Goal: Task Accomplishment & Management: Manage account settings

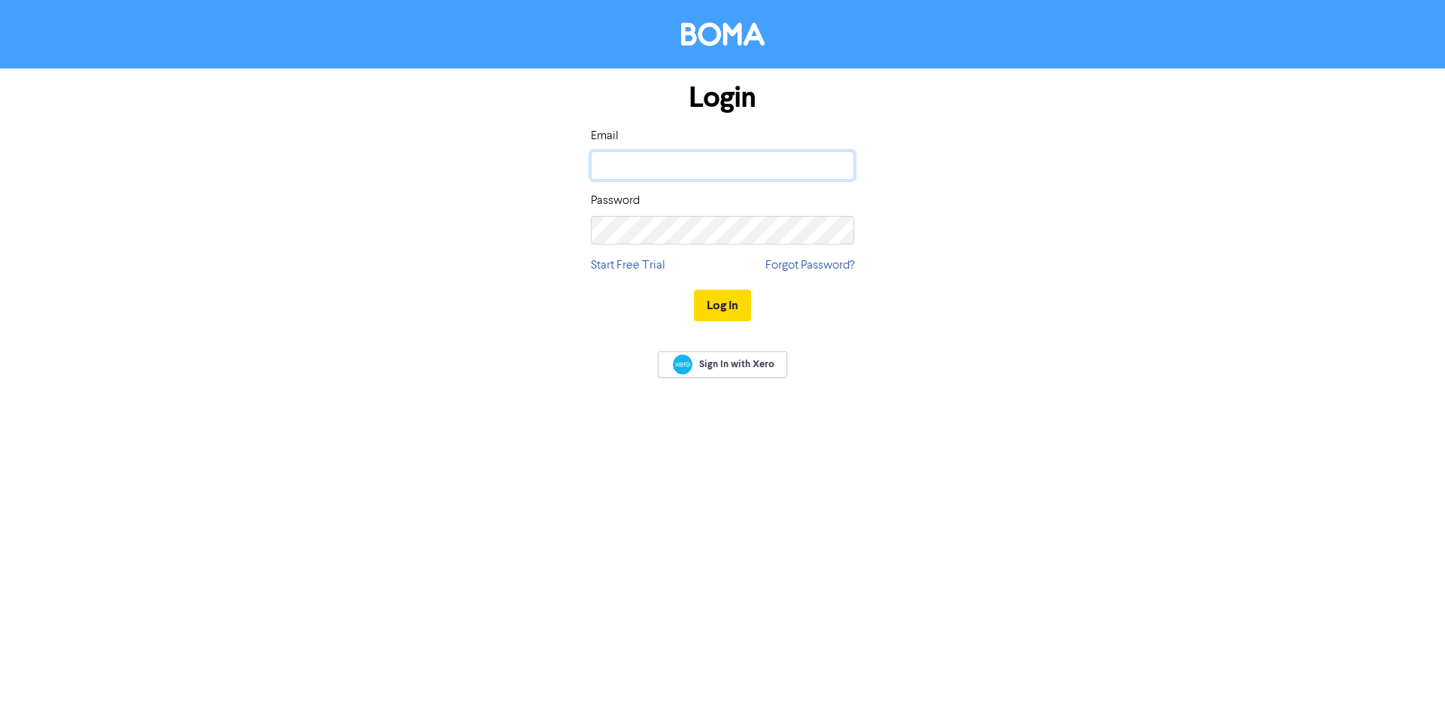
type input "[PERSON_NAME][EMAIL_ADDRESS][DOMAIN_NAME]"
click at [708, 315] on button "Log In" at bounding box center [722, 306] width 57 height 32
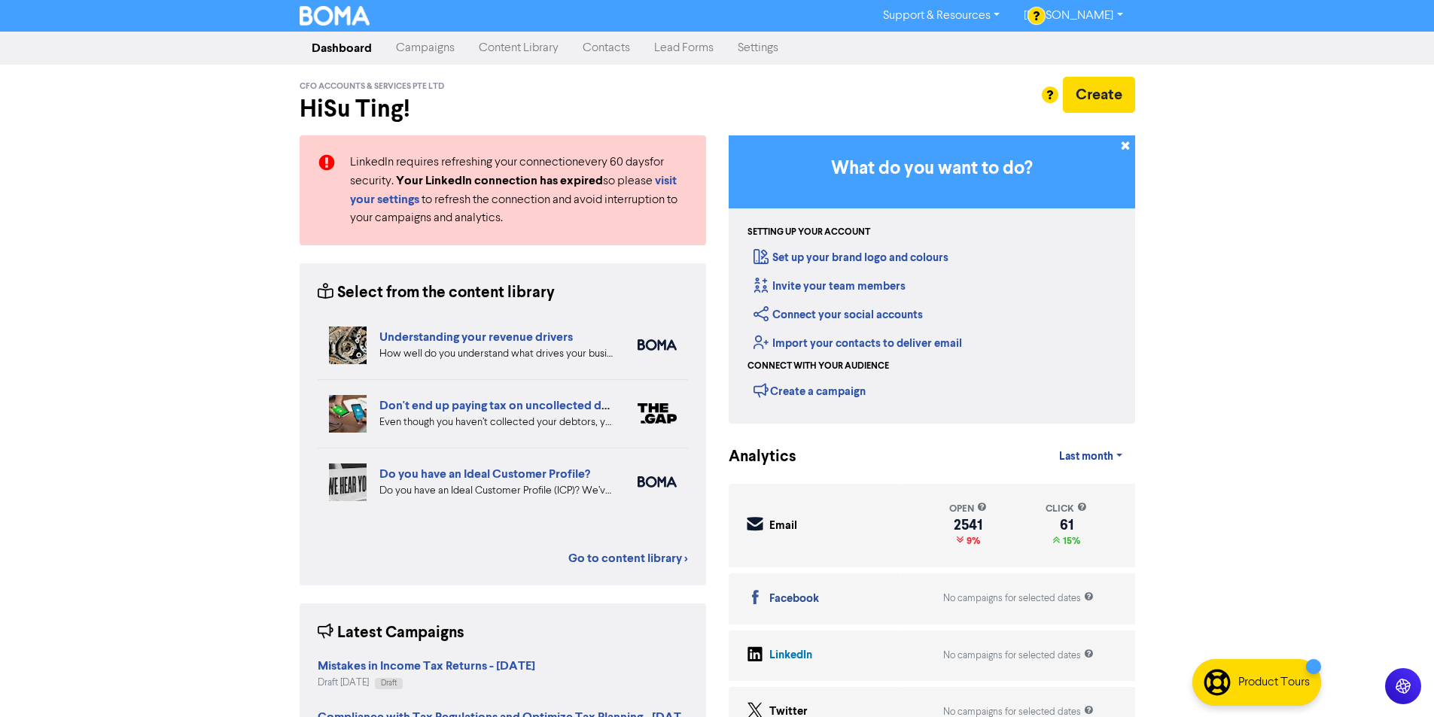
click at [603, 49] on link "Contacts" at bounding box center [607, 48] width 72 height 30
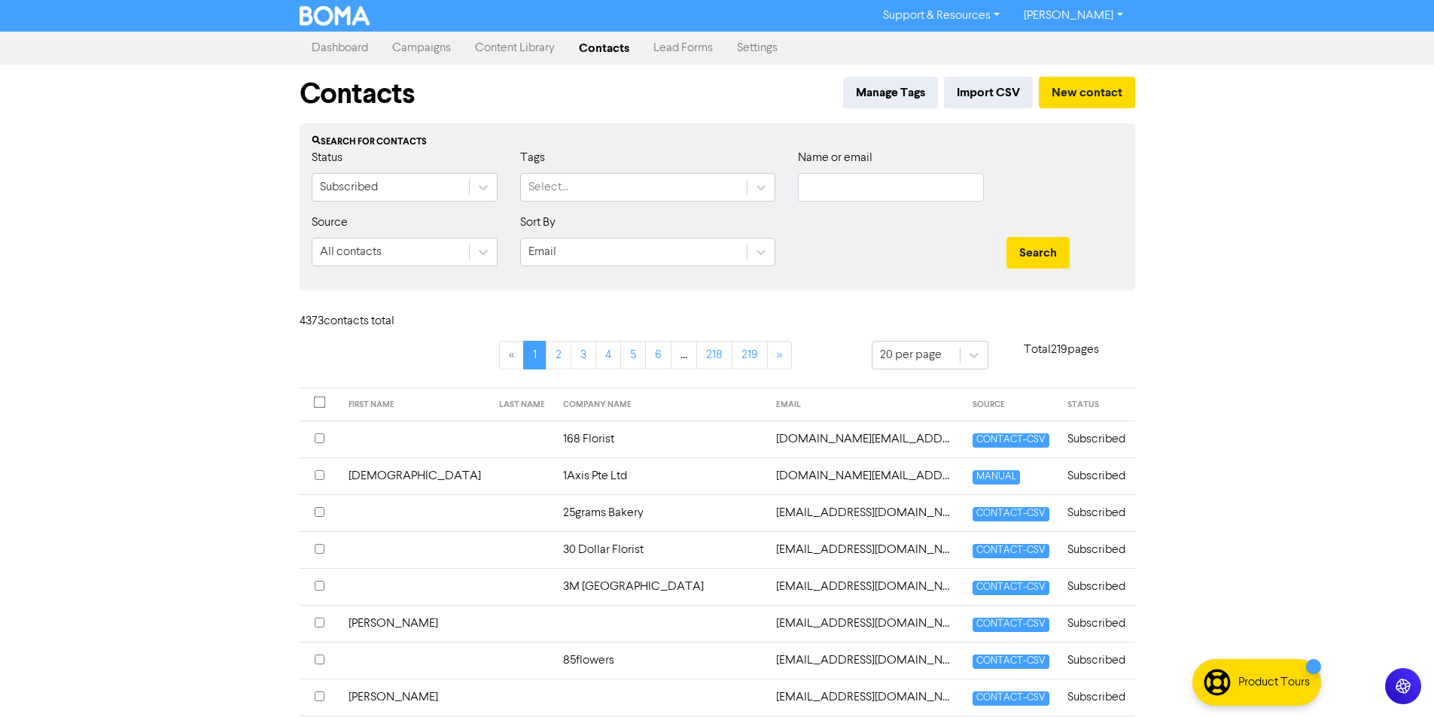
click at [698, 50] on link "Lead Forms" at bounding box center [683, 48] width 84 height 30
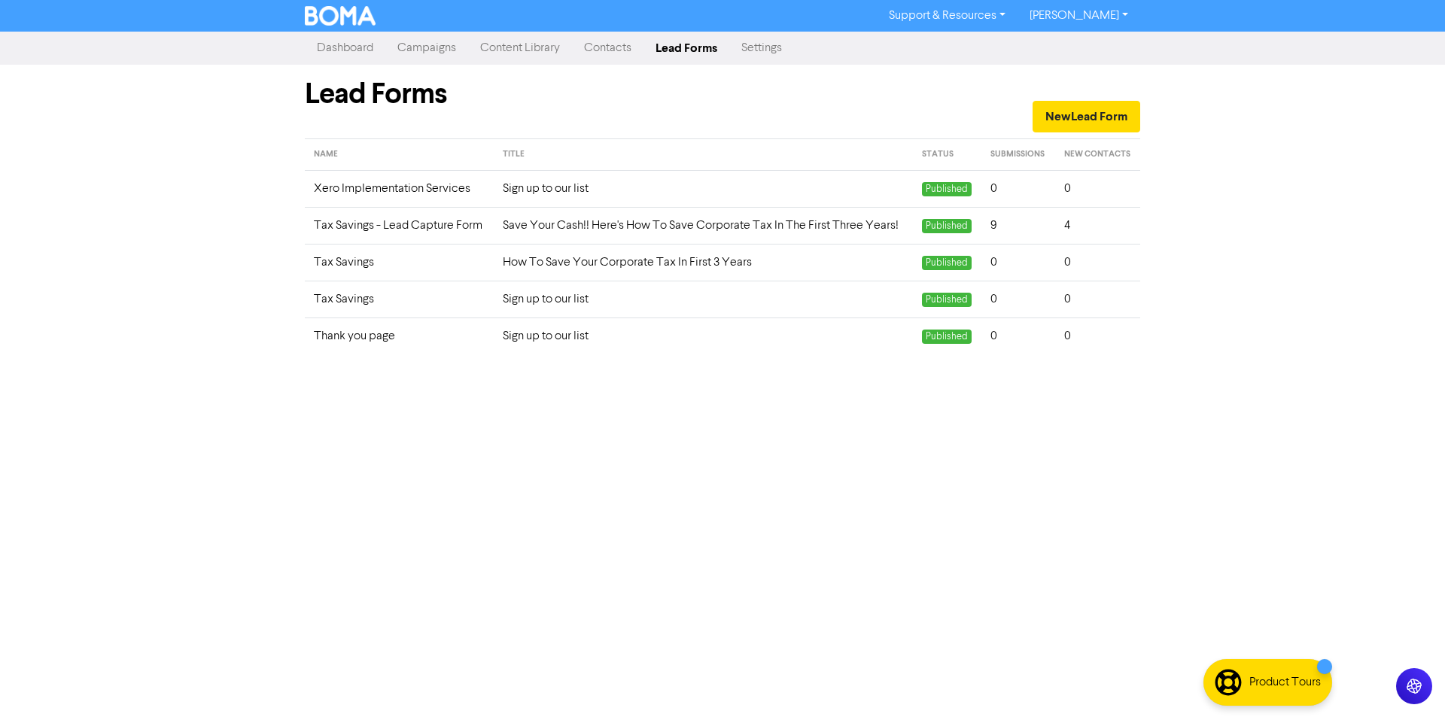
click at [608, 42] on link "Contacts" at bounding box center [608, 48] width 72 height 30
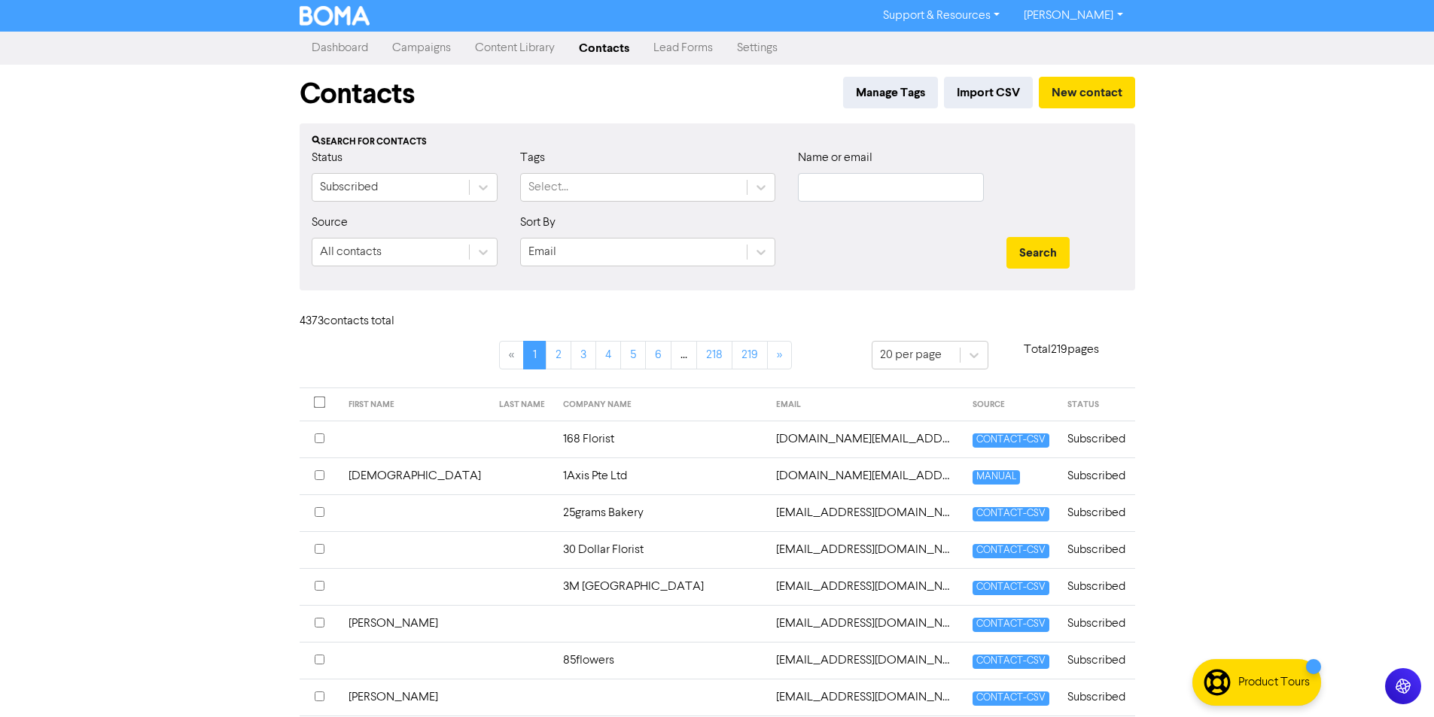
click at [676, 52] on link "Lead Forms" at bounding box center [683, 48] width 84 height 30
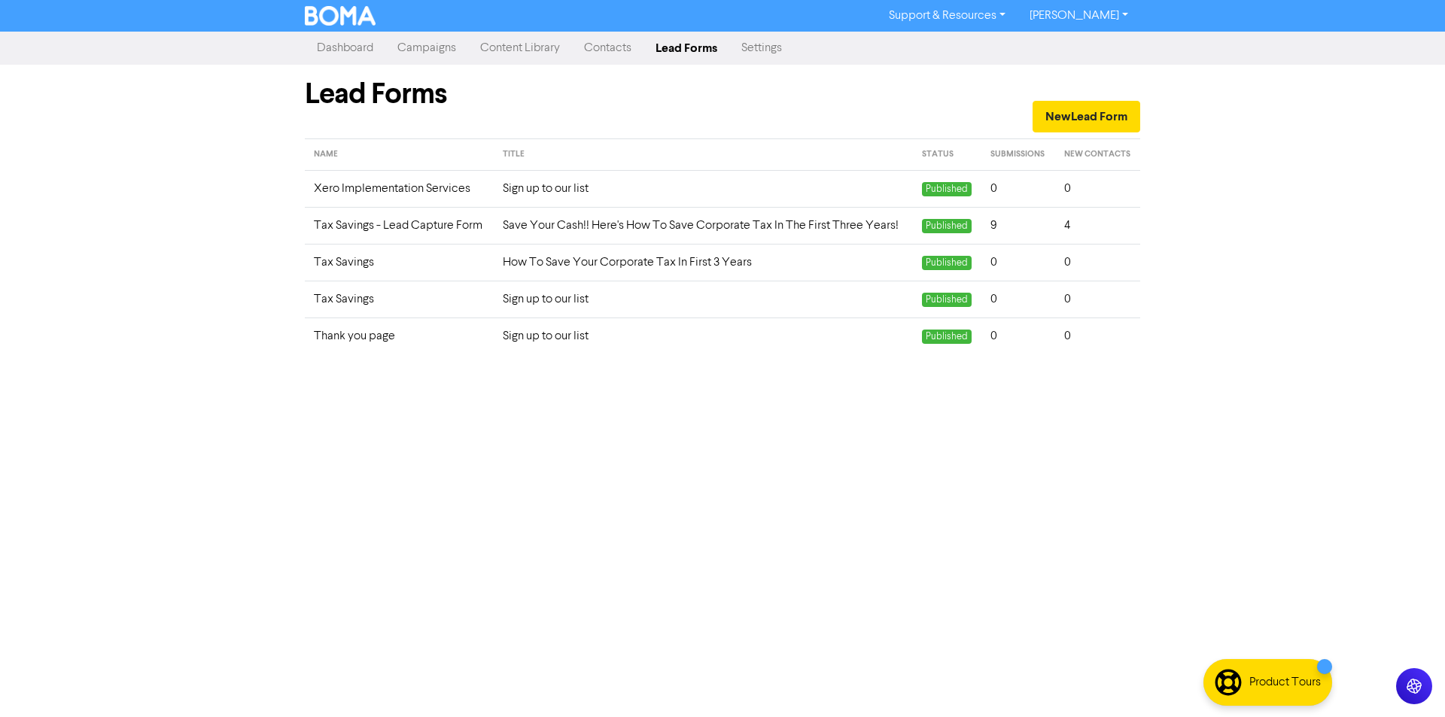
click at [531, 47] on link "Content Library" at bounding box center [520, 48] width 104 height 30
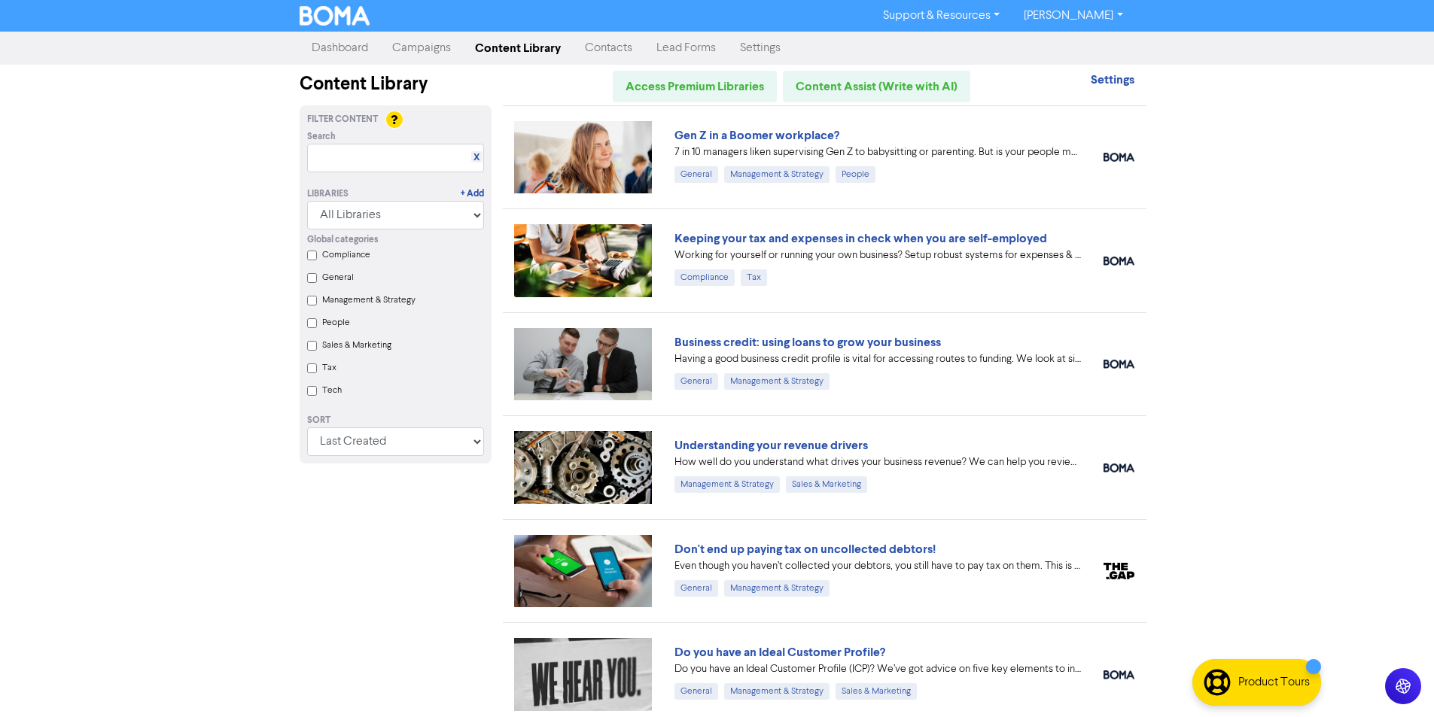
drag, startPoint x: 353, startPoint y: 55, endPoint x: 363, endPoint y: 51, distance: 10.5
click at [352, 55] on link "Dashboard" at bounding box center [340, 48] width 81 height 30
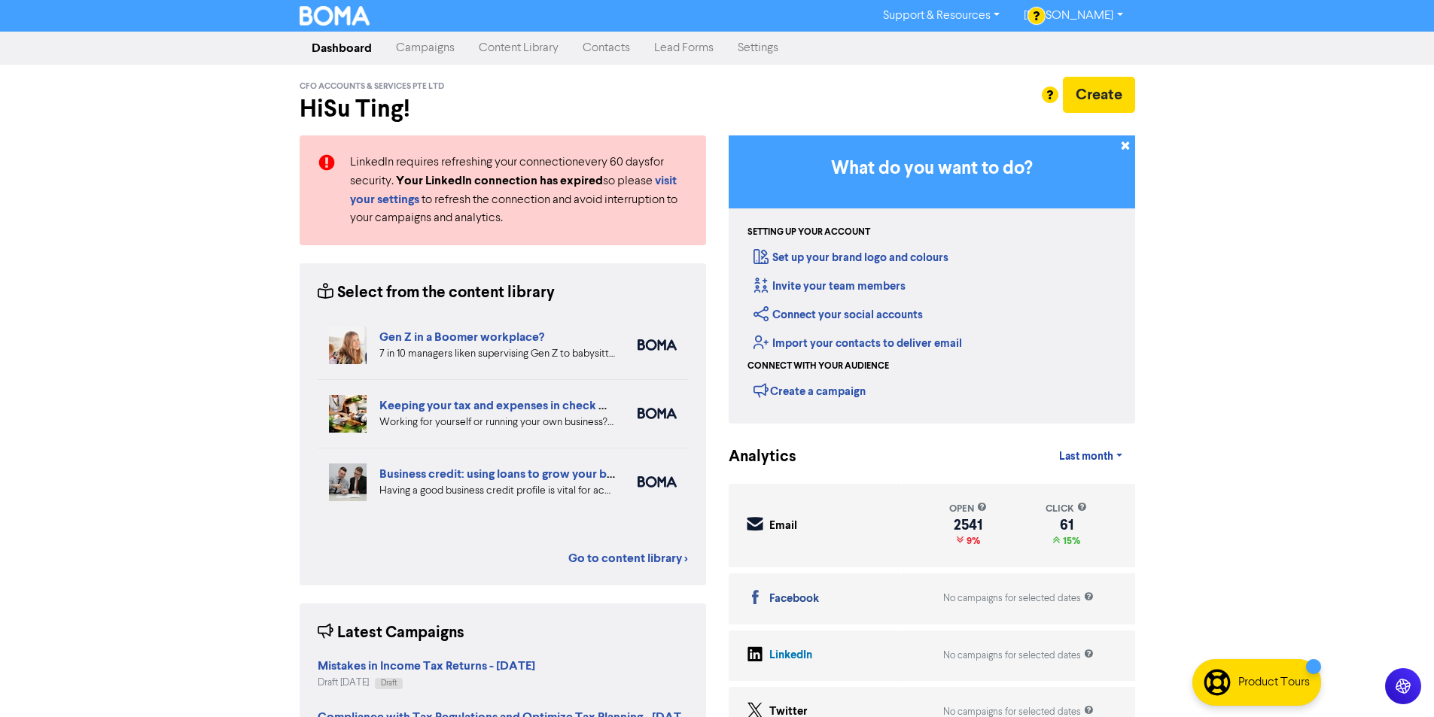
click at [759, 50] on link "Settings" at bounding box center [758, 48] width 65 height 30
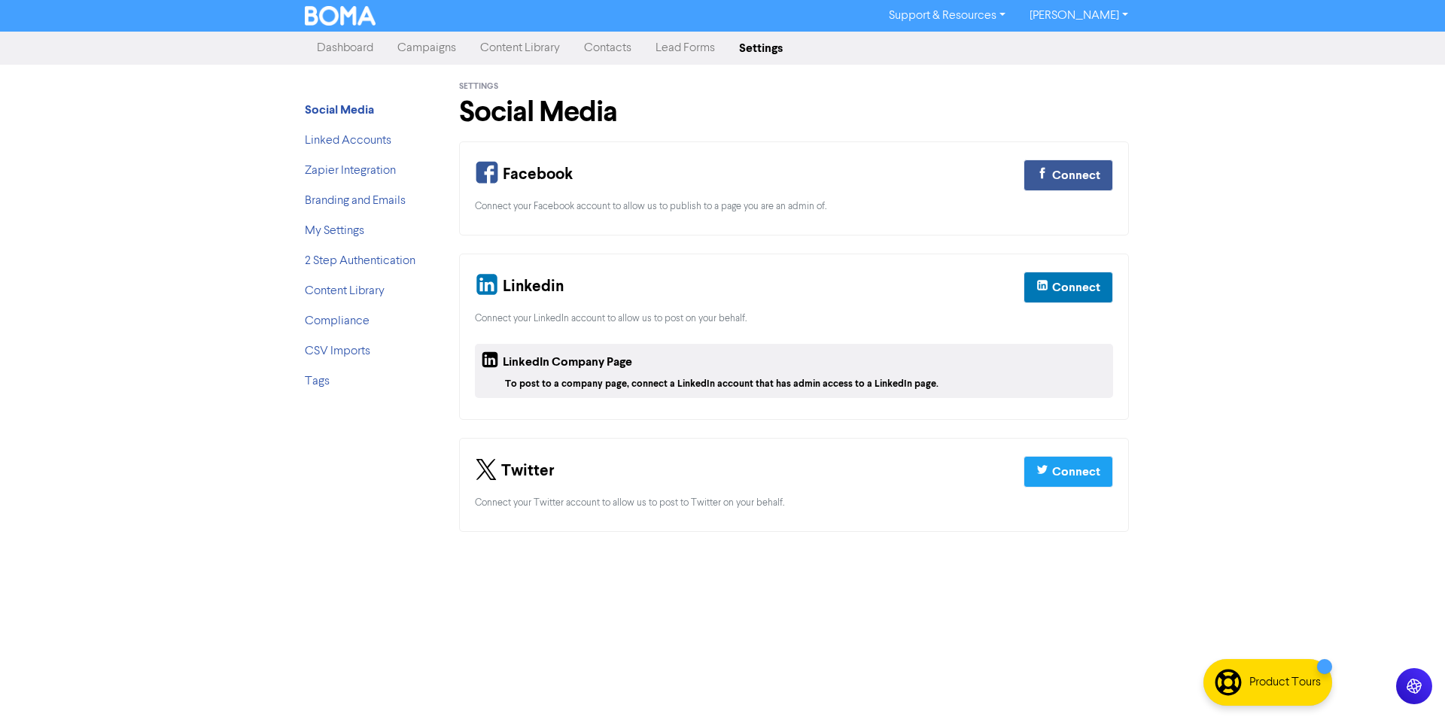
click at [596, 46] on link "Contacts" at bounding box center [608, 48] width 72 height 30
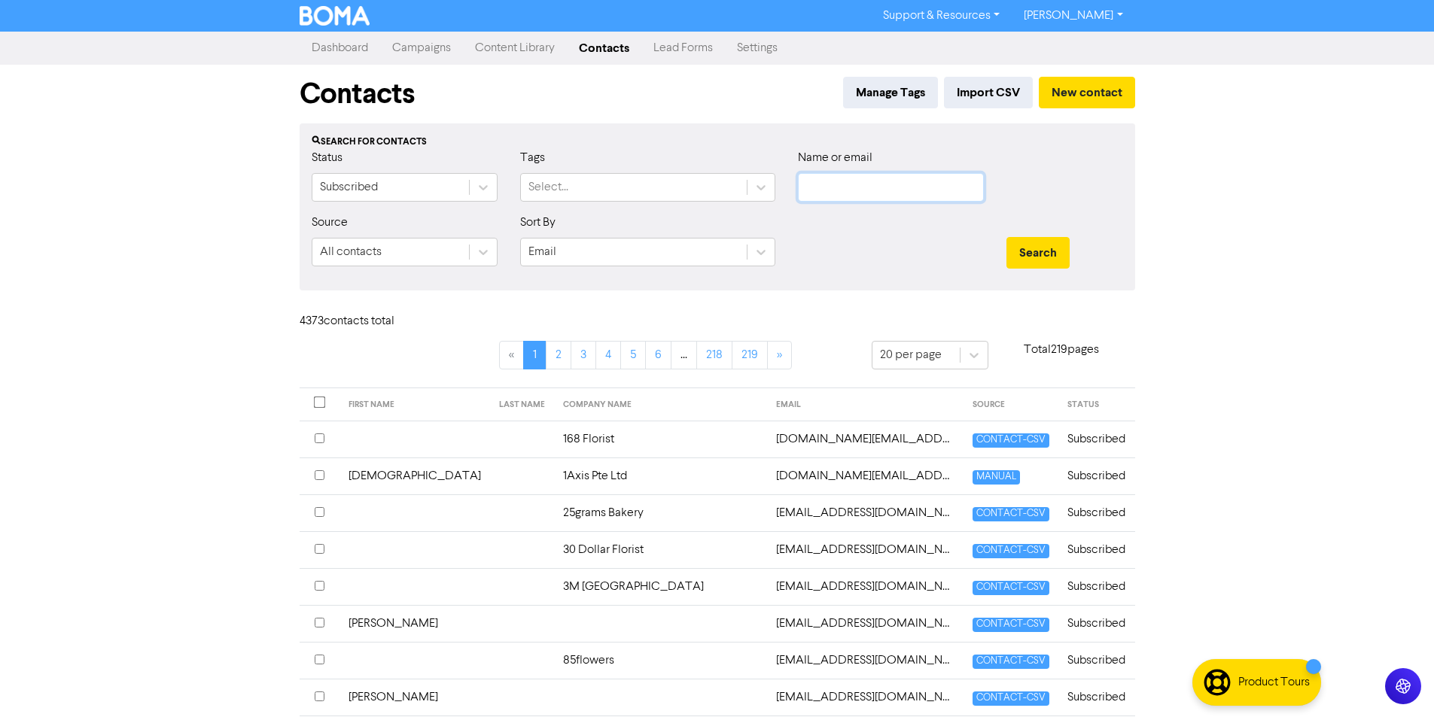
click at [818, 186] on input "text" at bounding box center [891, 187] width 186 height 29
click at [820, 185] on input "text" at bounding box center [891, 187] width 186 height 29
click at [827, 196] on input "text" at bounding box center [891, 187] width 186 height 29
paste input "[EMAIL_ADDRESS][DOMAIN_NAME]"
type input "[EMAIL_ADDRESS][DOMAIN_NAME]"
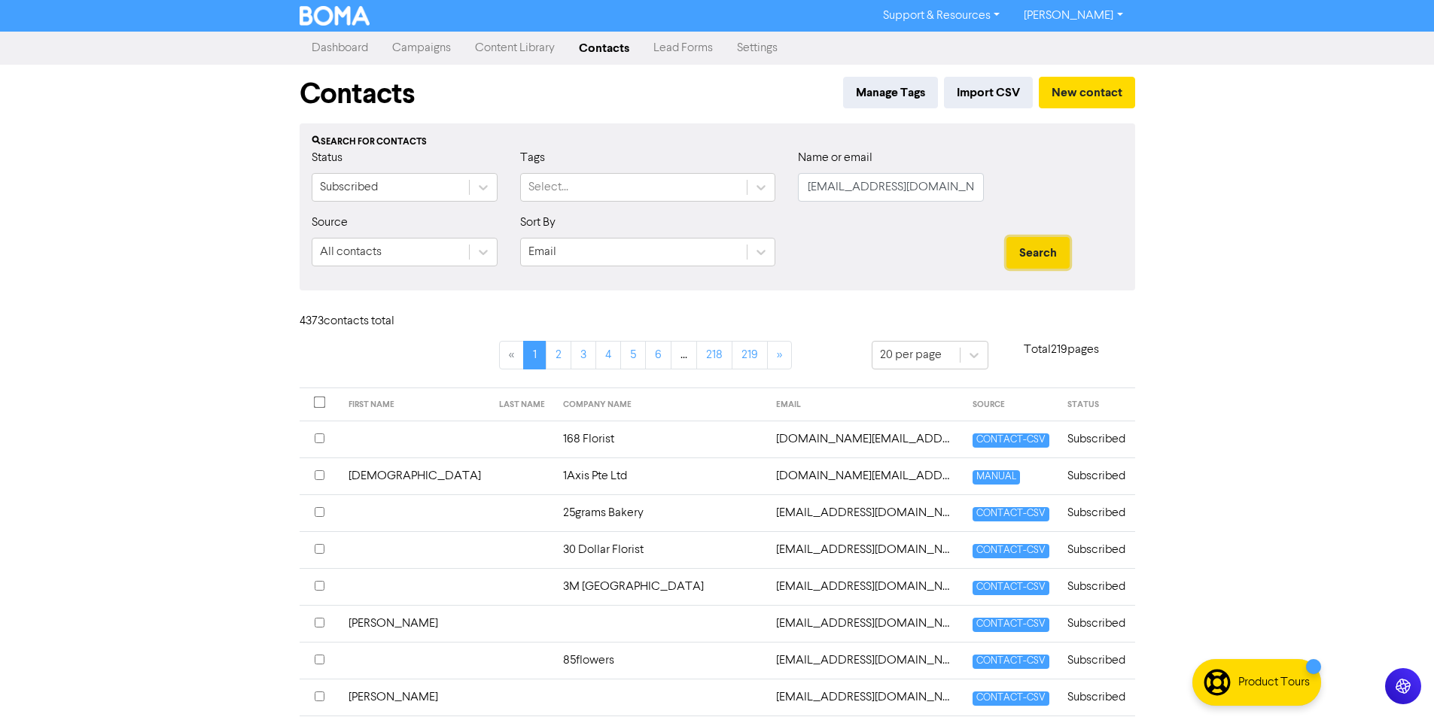
click at [1029, 253] on button "Search" at bounding box center [1037, 253] width 63 height 32
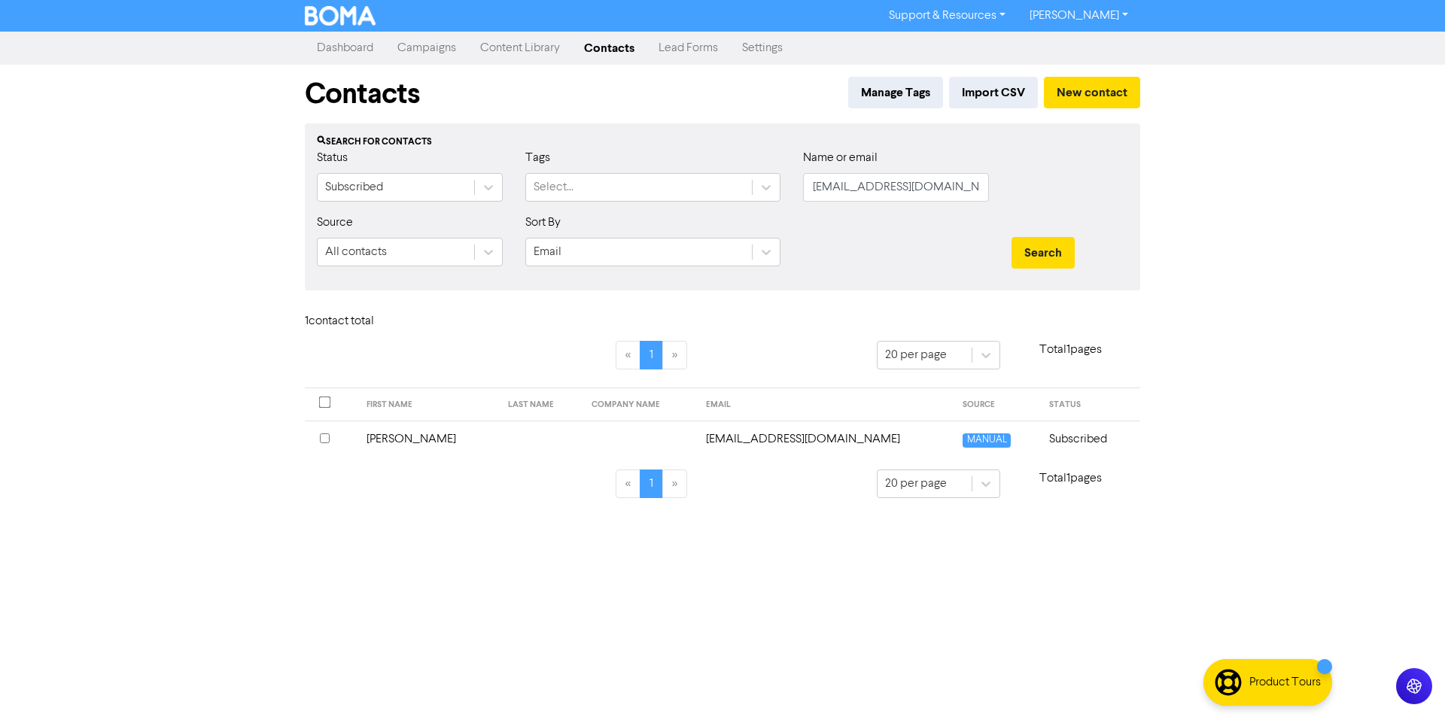
click at [320, 440] on input "checkbox" at bounding box center [325, 439] width 10 height 10
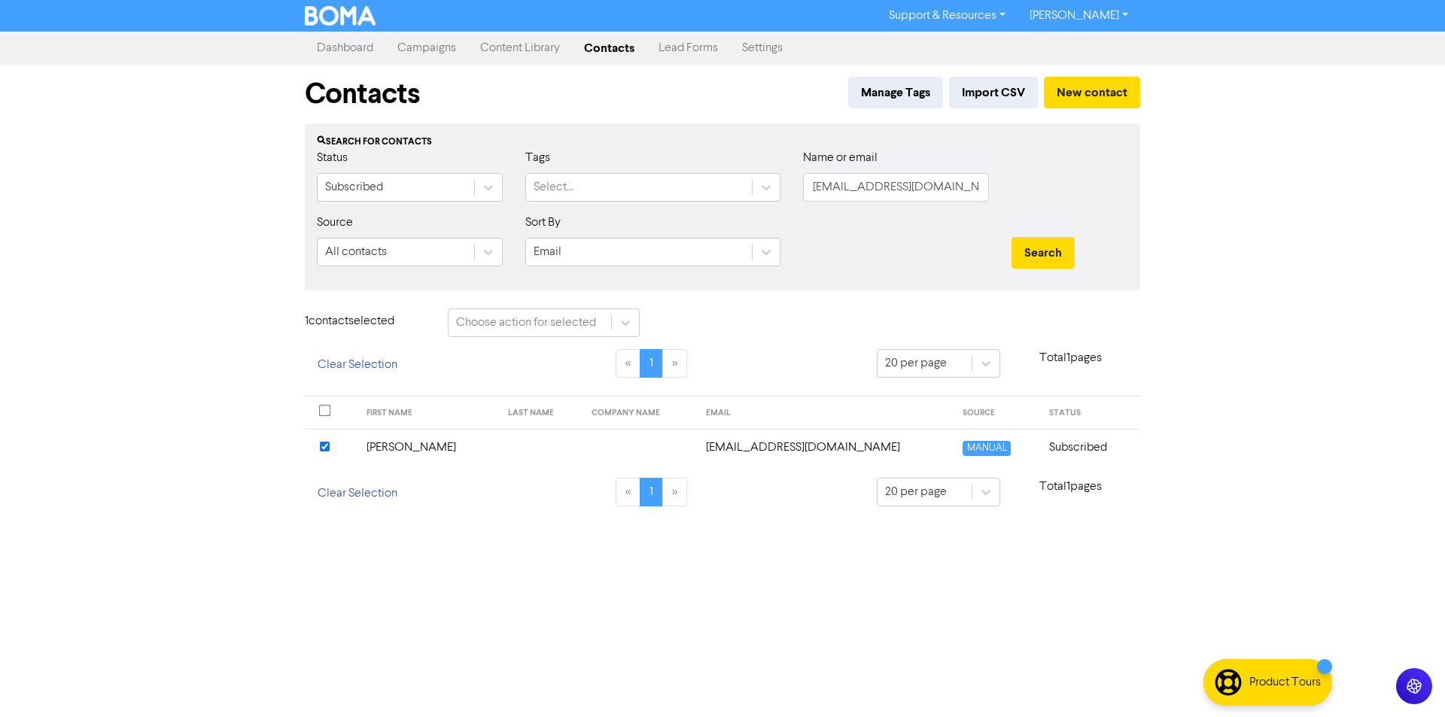
click at [405, 449] on td "[PERSON_NAME]" at bounding box center [429, 447] width 142 height 37
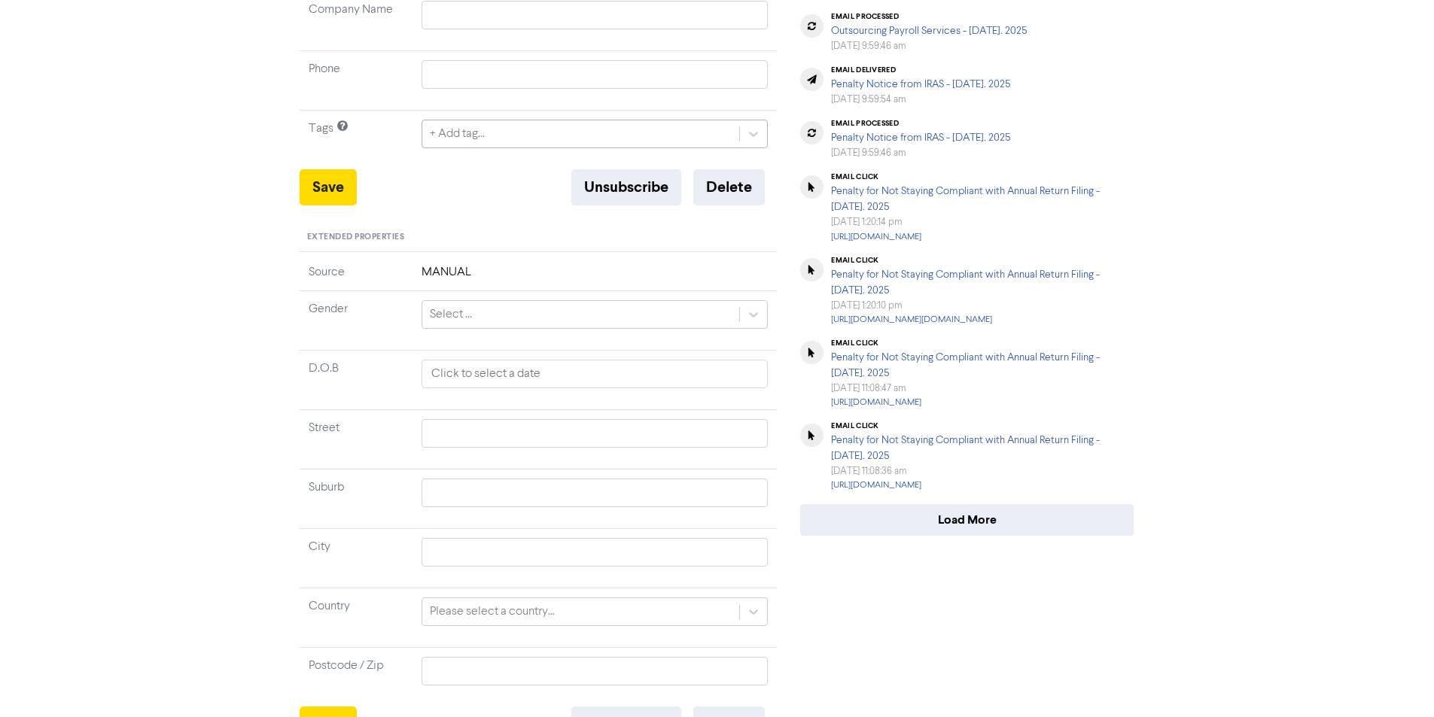
scroll to position [393, 0]
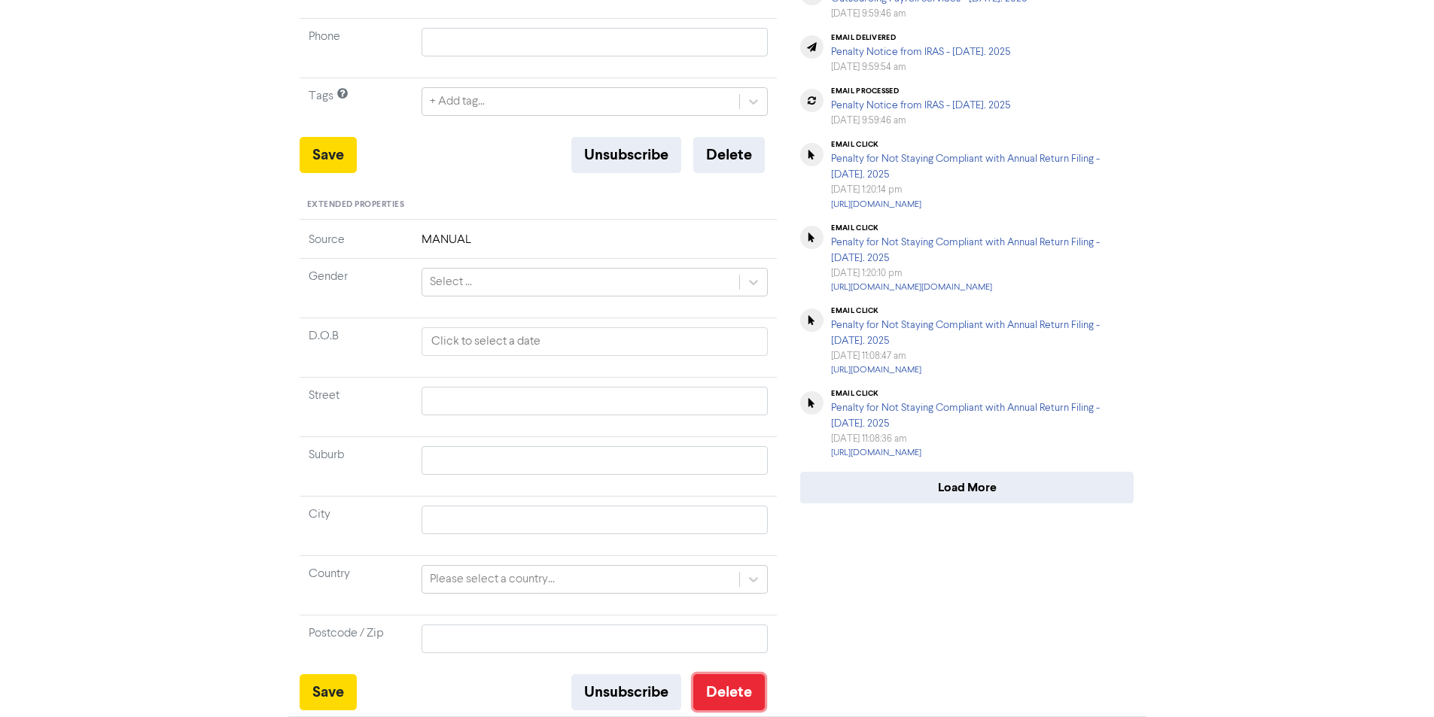
click at [753, 694] on button "Delete" at bounding box center [729, 692] width 72 height 36
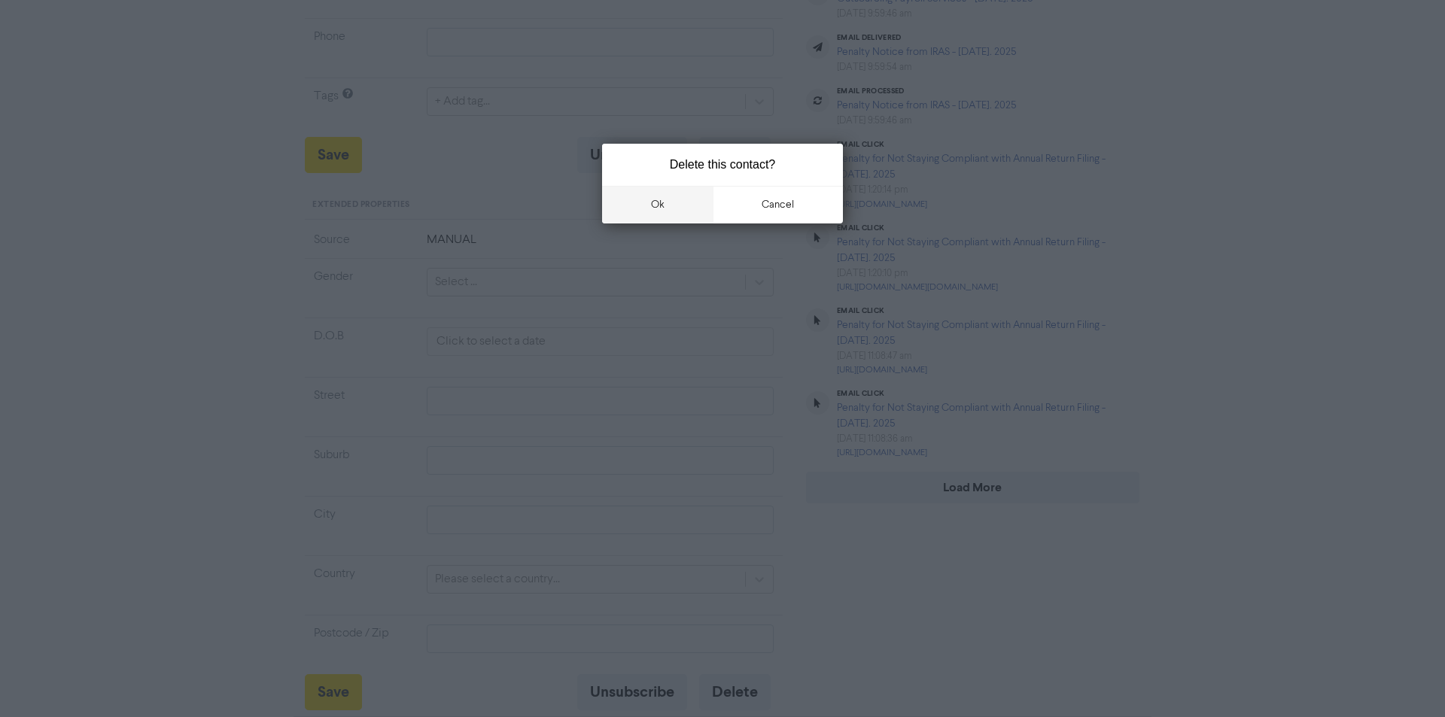
click at [659, 201] on button "ok" at bounding box center [657, 205] width 111 height 38
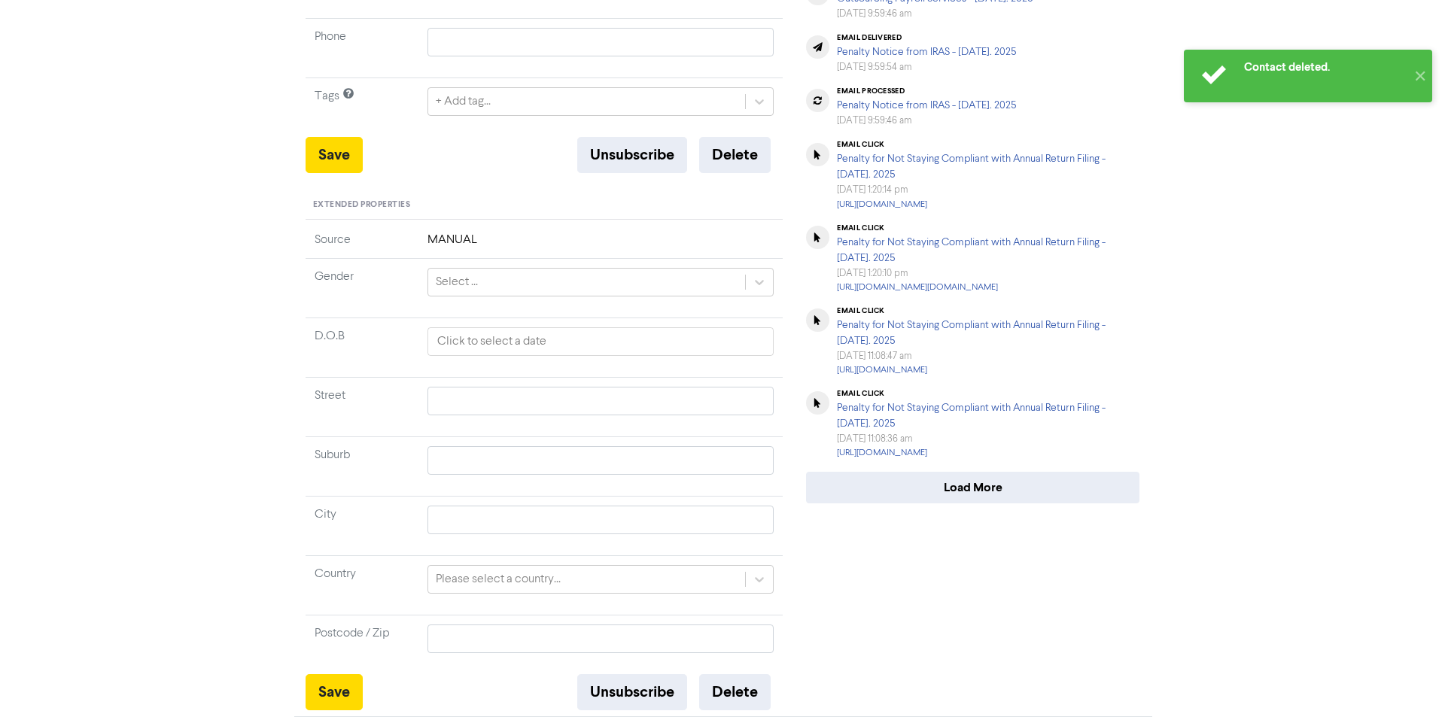
scroll to position [0, 0]
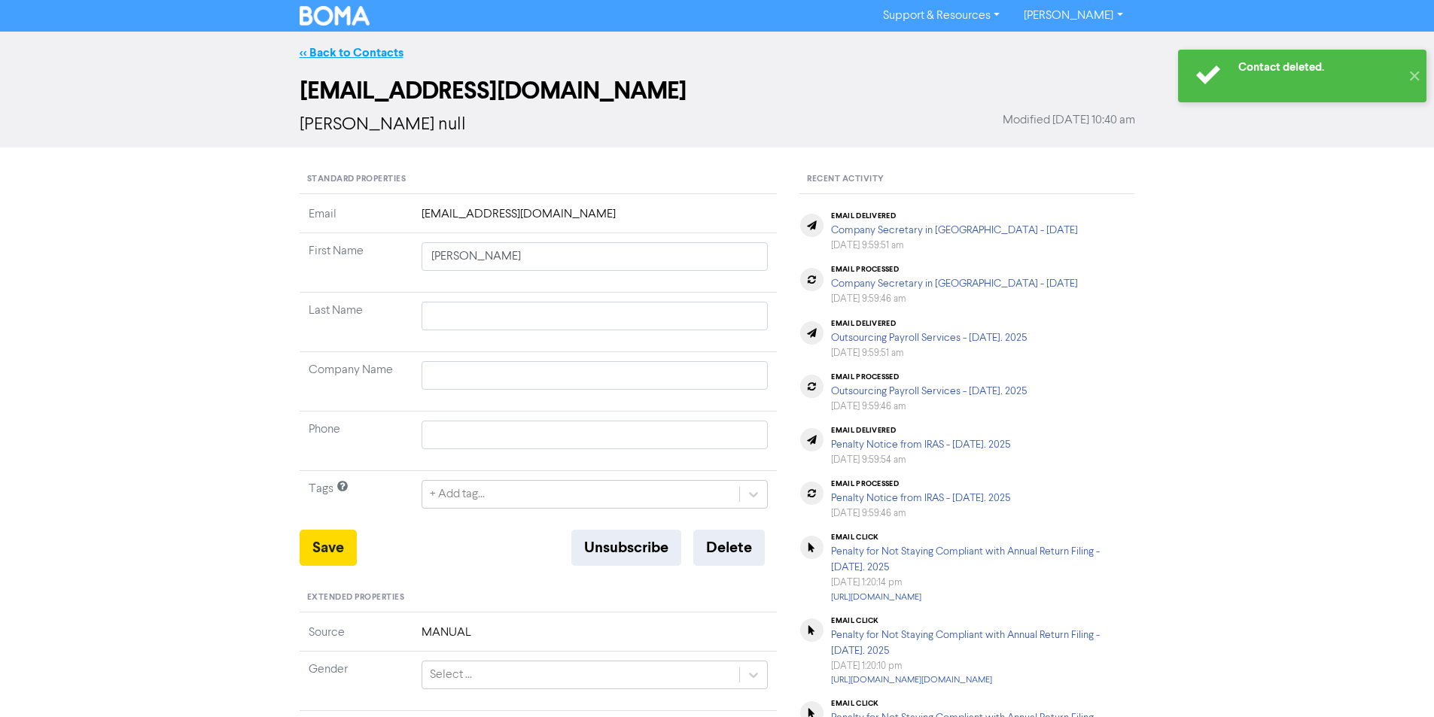
click at [385, 53] on link "<< Back to Contacts" at bounding box center [352, 52] width 104 height 15
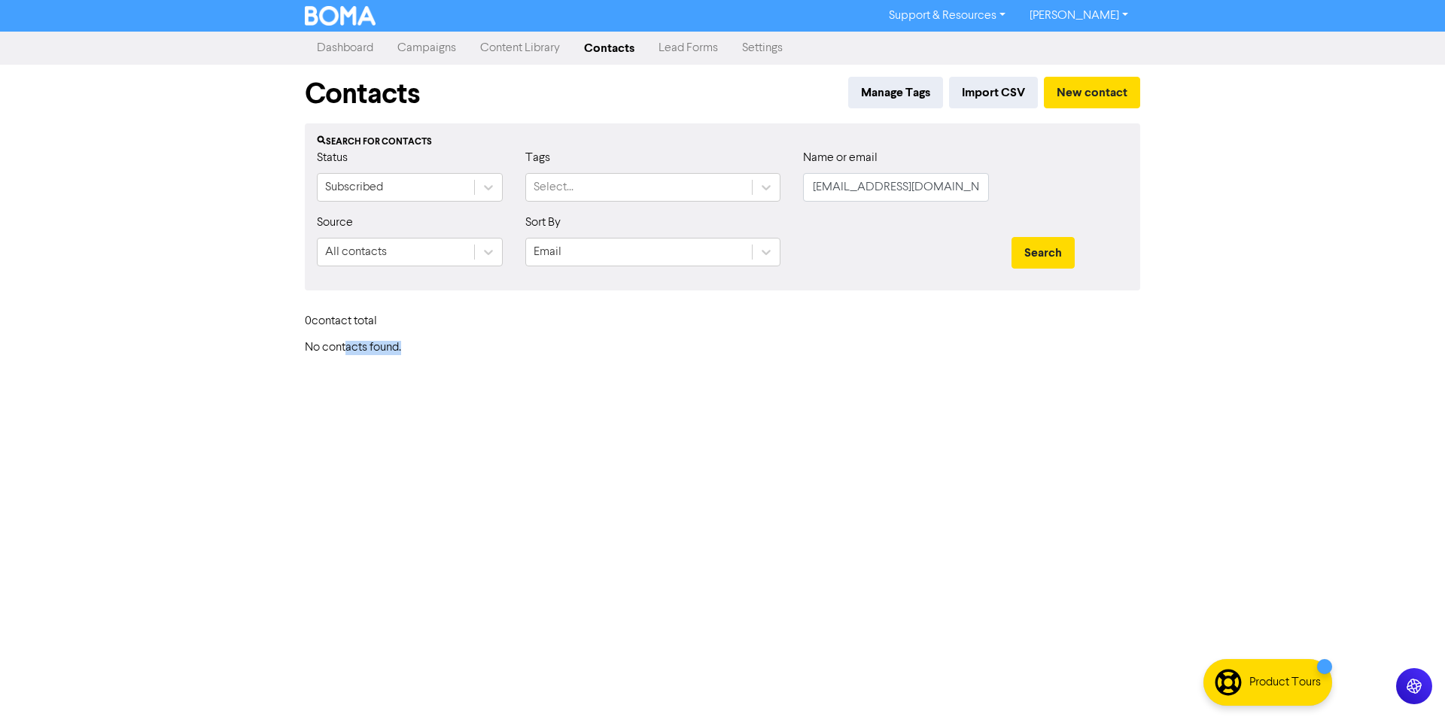
drag, startPoint x: 403, startPoint y: 351, endPoint x: 337, endPoint y: 356, distance: 66.5
click at [341, 355] on h6 "No contacts found." at bounding box center [723, 348] width 836 height 14
click at [432, 367] on div "Support & Resources Video Tutorials FAQ & Guides Marketing Education Su [PERSON…" at bounding box center [722, 358] width 1445 height 717
click at [769, 256] on icon at bounding box center [766, 252] width 15 height 15
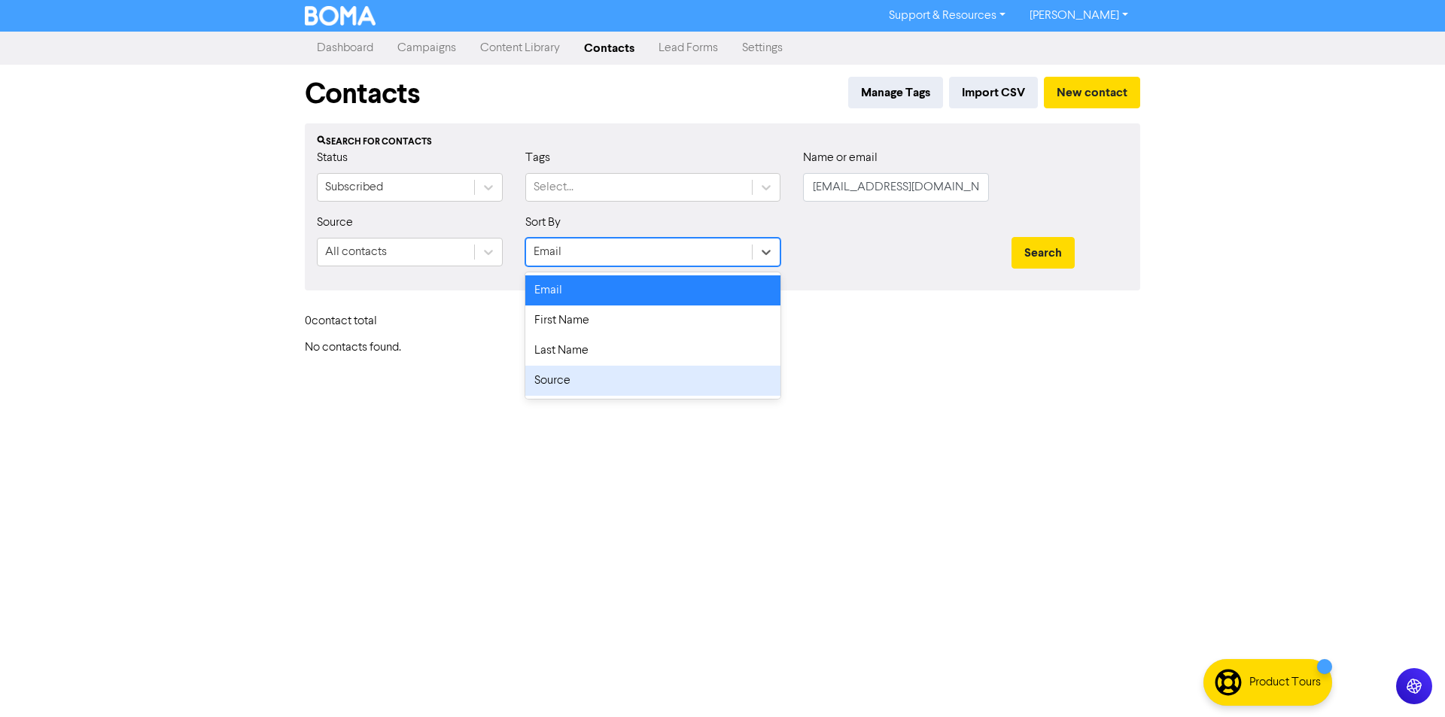
click at [814, 354] on h6 "No contacts found." at bounding box center [723, 348] width 836 height 14
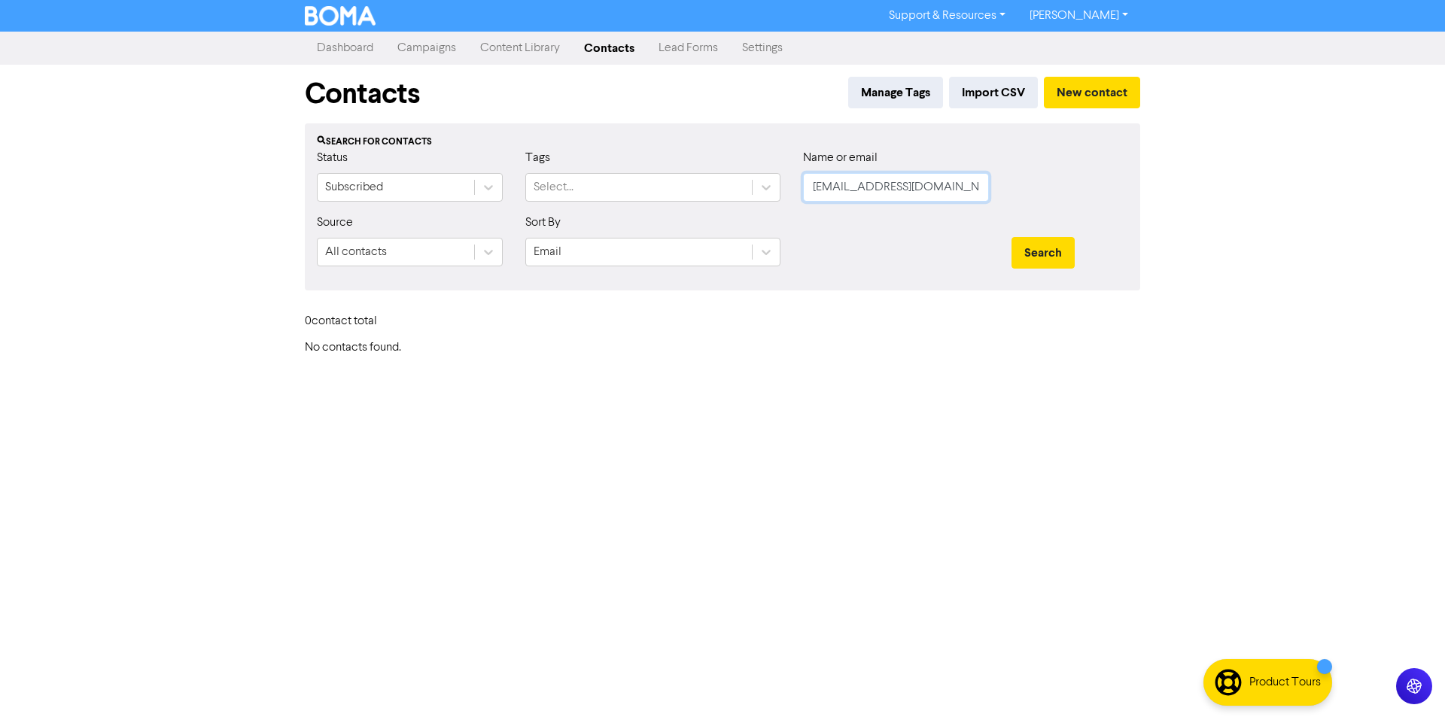
drag, startPoint x: 926, startPoint y: 188, endPoint x: 808, endPoint y: 198, distance: 118.6
click at [808, 198] on input "[EMAIL_ADDRESS][DOMAIN_NAME]" at bounding box center [896, 187] width 186 height 29
paste input "support@amazingrazehelp.zendesk"
type input "[EMAIL_ADDRESS][DOMAIN_NAME]"
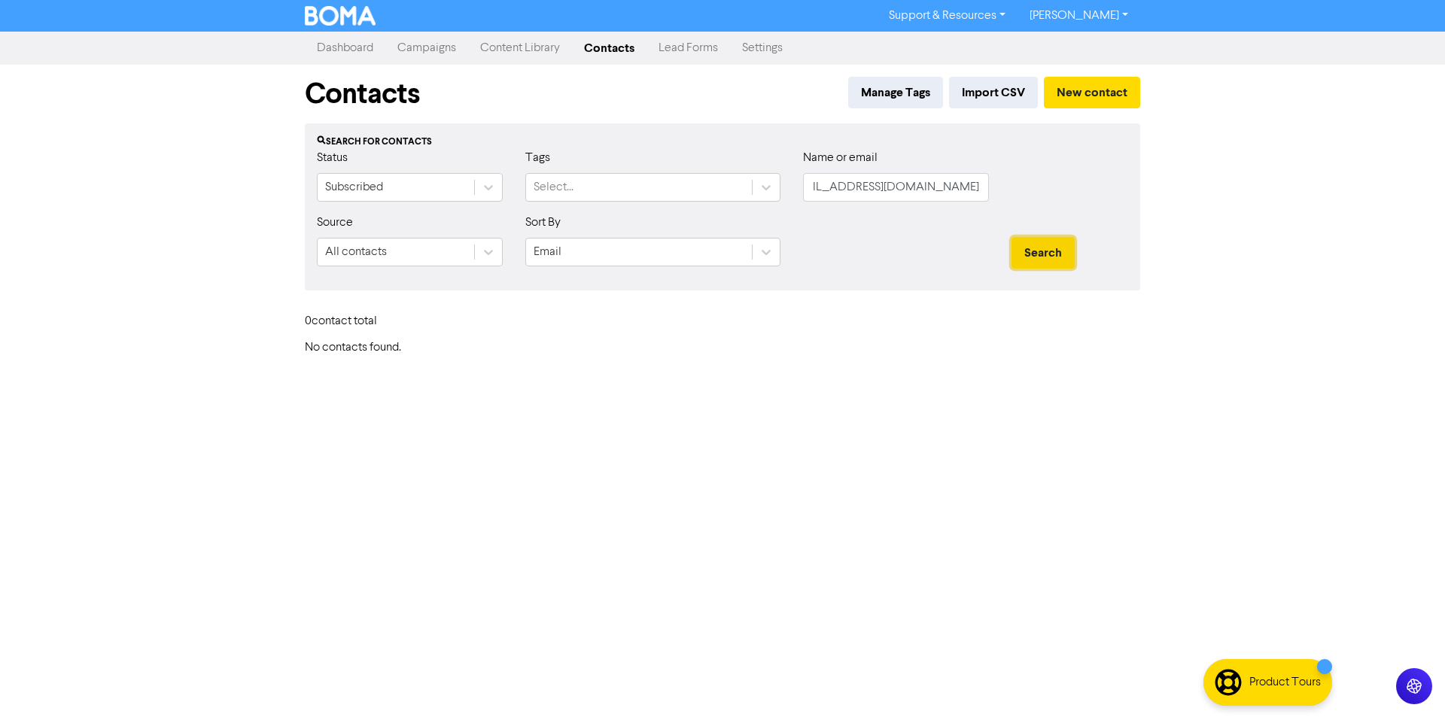
click at [1040, 257] on button "Search" at bounding box center [1043, 253] width 63 height 32
click at [1037, 253] on button "Search" at bounding box center [1043, 253] width 63 height 32
drag, startPoint x: 811, startPoint y: 189, endPoint x: 993, endPoint y: 189, distance: 182.2
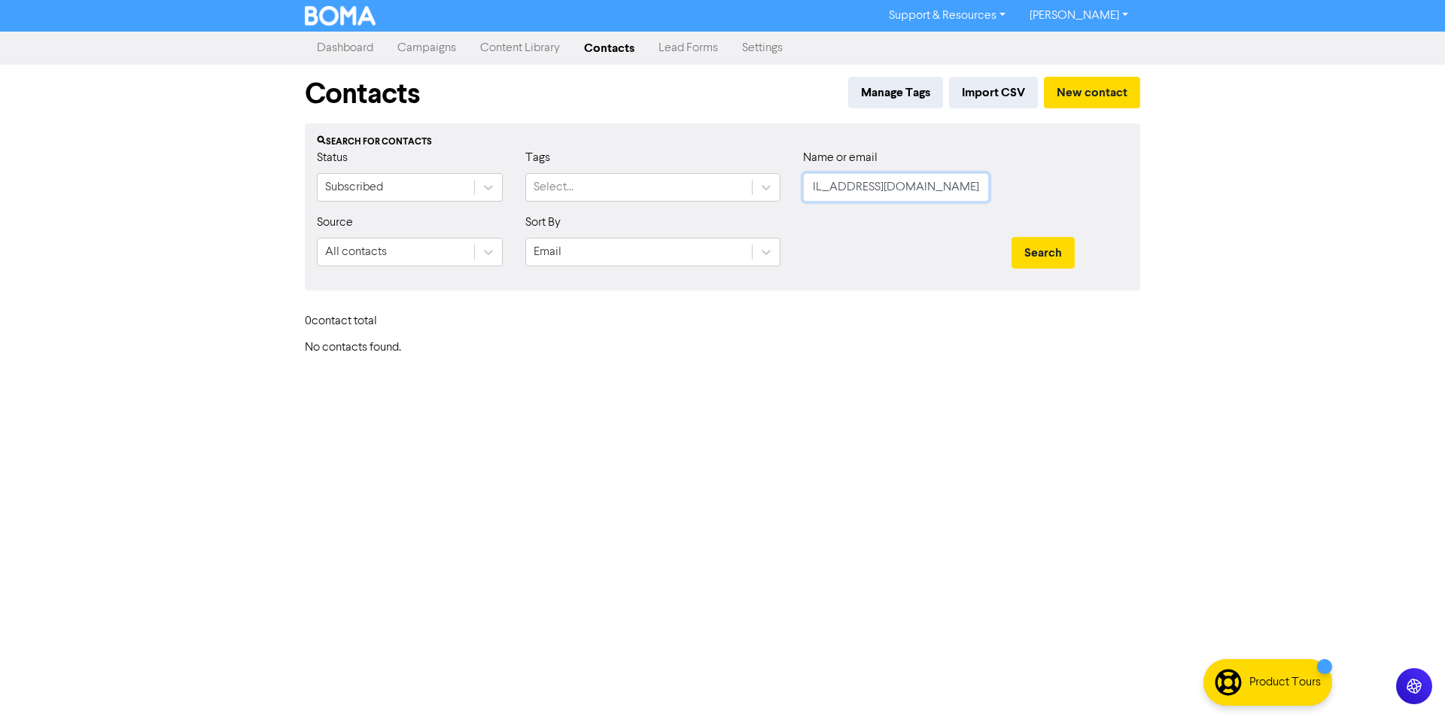
click at [993, 189] on div "Name or email [EMAIL_ADDRESS][DOMAIN_NAME]" at bounding box center [896, 181] width 209 height 65
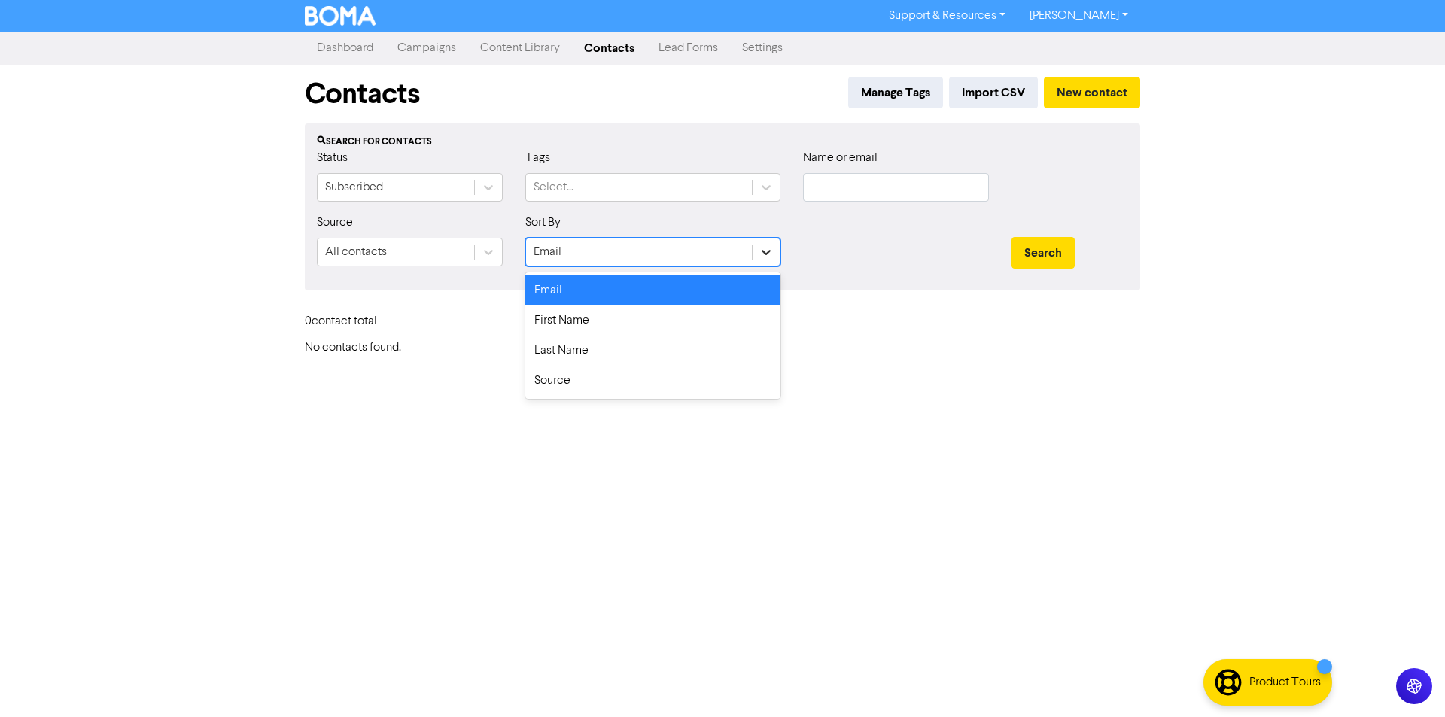
click at [775, 250] on div at bounding box center [766, 252] width 27 height 27
click at [631, 323] on div "First Name" at bounding box center [652, 321] width 255 height 30
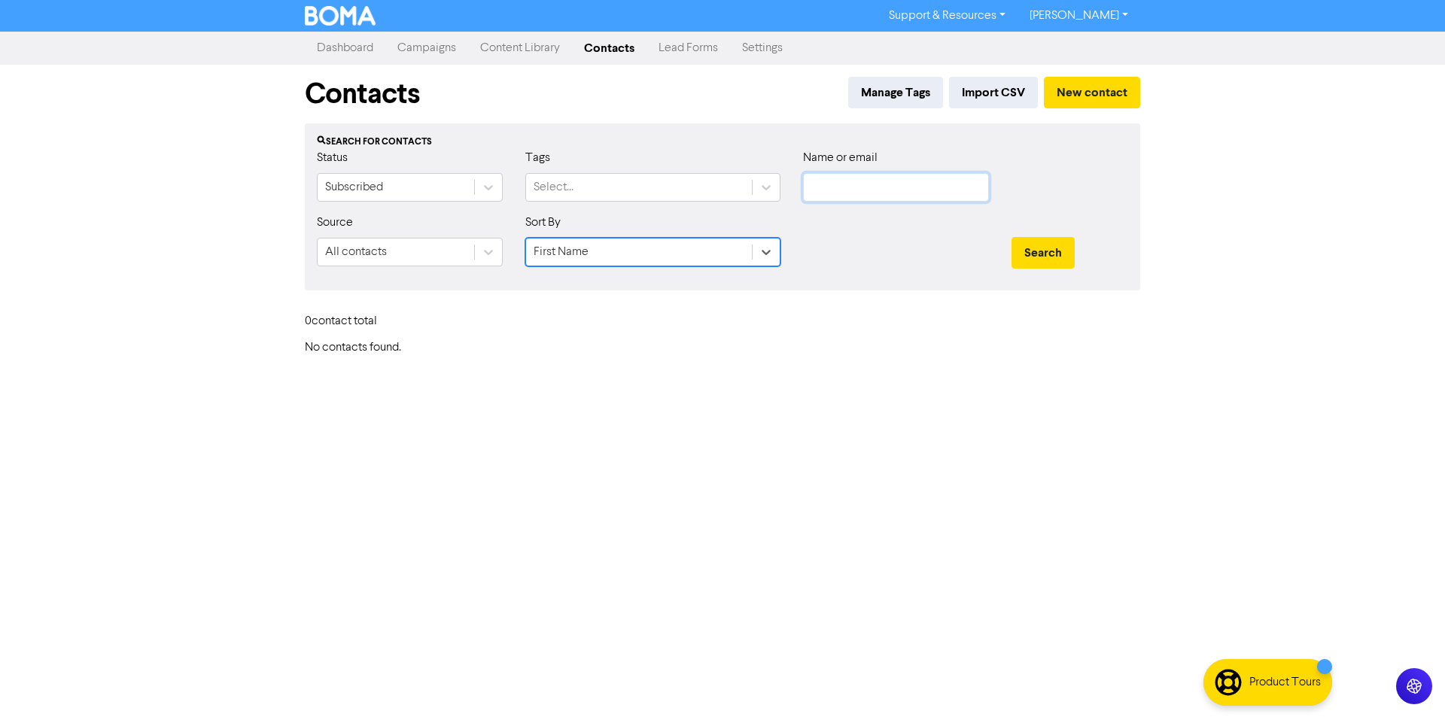
click at [830, 191] on input "text" at bounding box center [896, 187] width 186 height 29
paste input "[PERSON_NAME]"
click at [1060, 253] on button "Search" at bounding box center [1043, 253] width 63 height 32
click at [772, 254] on icon at bounding box center [766, 252] width 15 height 15
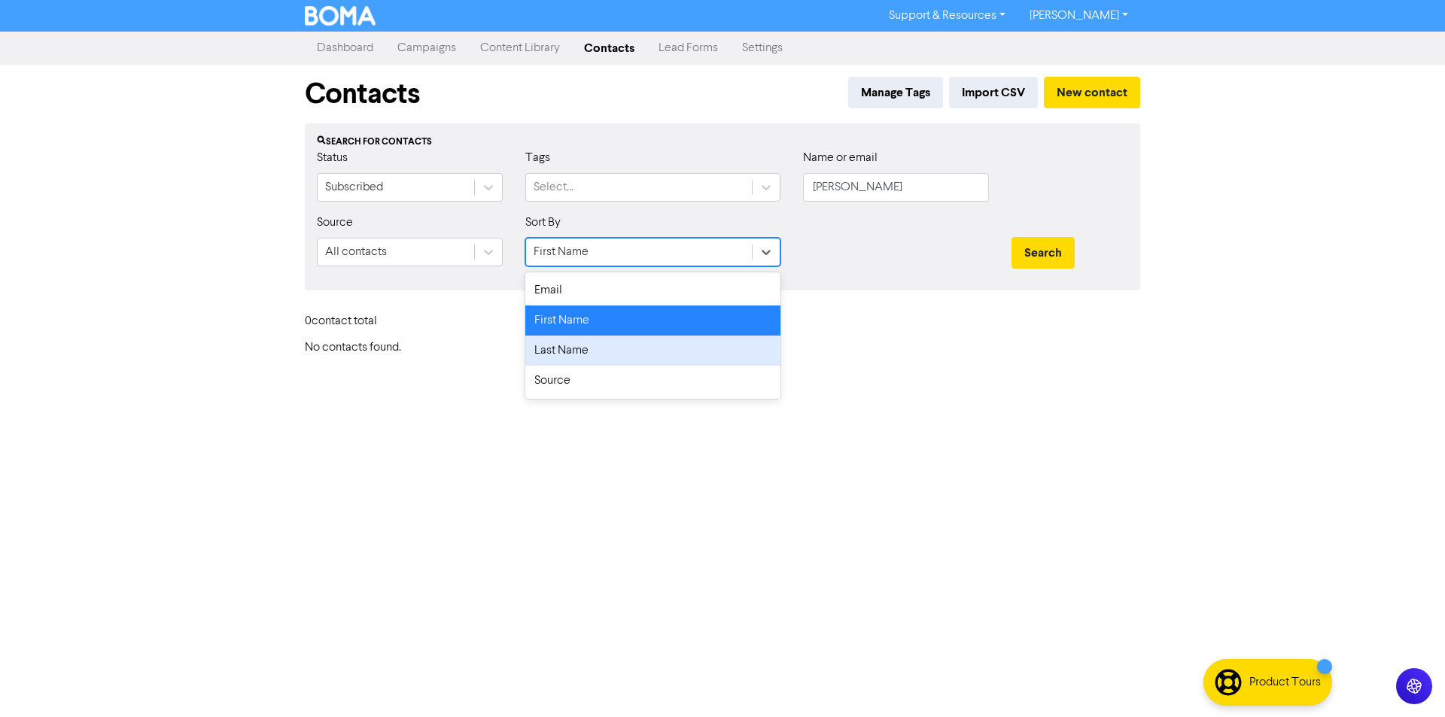
click at [713, 359] on div "Last Name" at bounding box center [652, 351] width 255 height 30
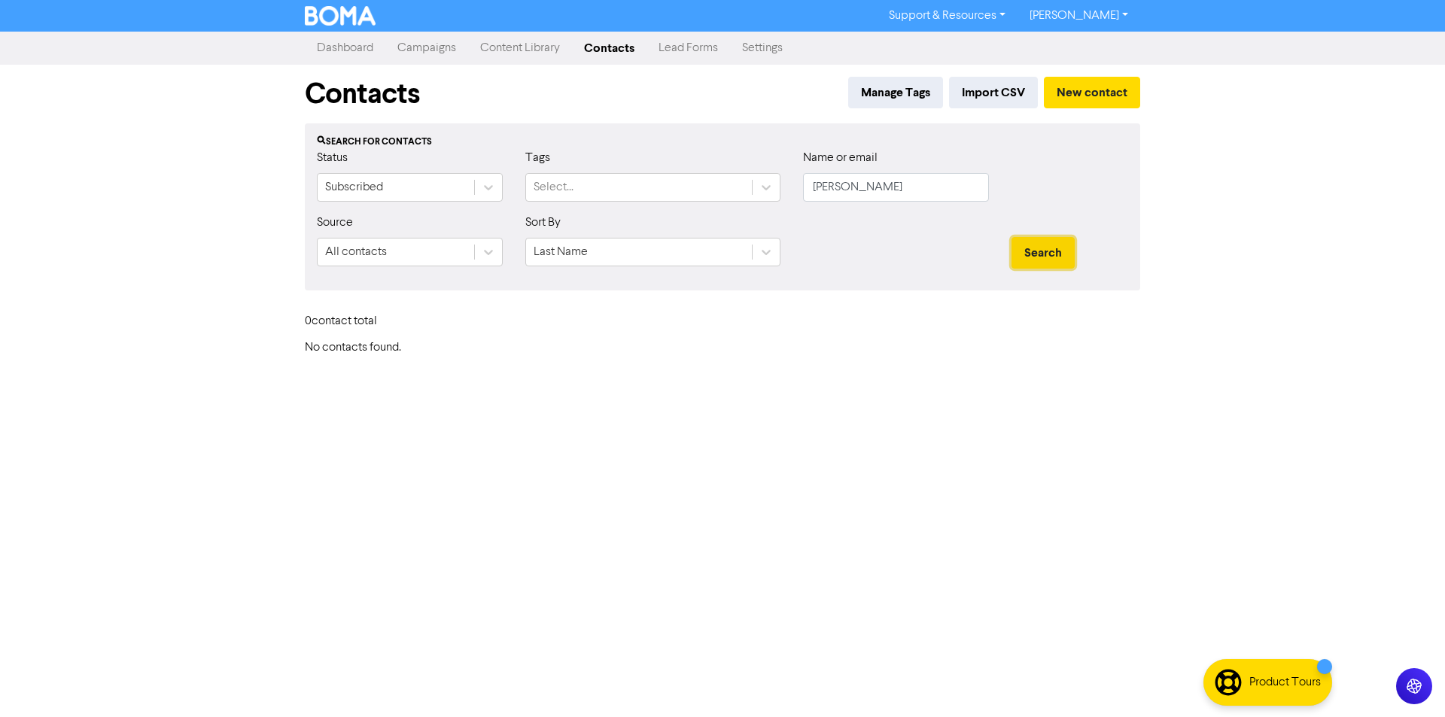
click at [1066, 250] on button "Search" at bounding box center [1043, 253] width 63 height 32
click at [1038, 263] on button "Search" at bounding box center [1043, 253] width 63 height 32
drag, startPoint x: 897, startPoint y: 184, endPoint x: 799, endPoint y: 192, distance: 98.1
click at [799, 192] on div "Name or email [PERSON_NAME]" at bounding box center [896, 181] width 209 height 65
drag, startPoint x: 803, startPoint y: 192, endPoint x: 881, endPoint y: 189, distance: 77.6
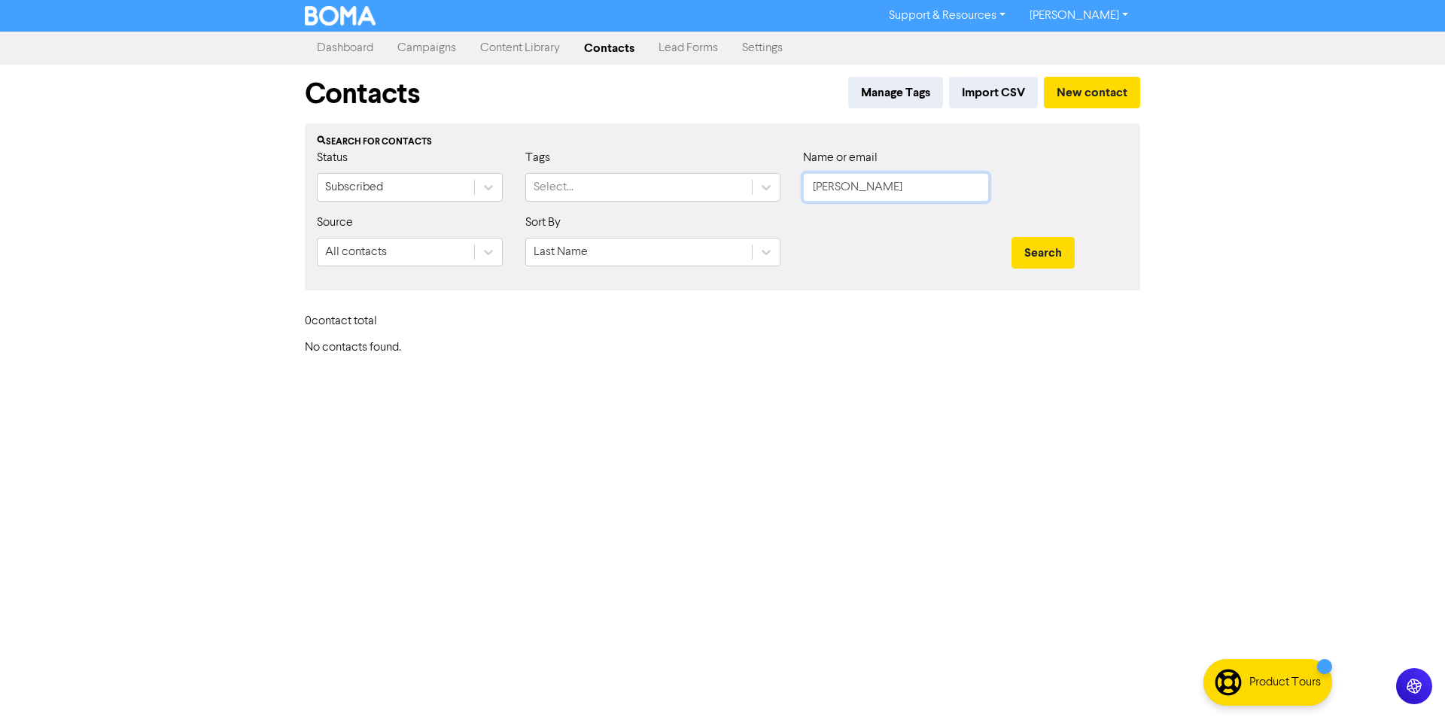
click at [880, 189] on input "[PERSON_NAME]" at bounding box center [896, 187] width 186 height 29
click at [889, 182] on input "Amazein Graz" at bounding box center [896, 187] width 186 height 29
drag, startPoint x: 890, startPoint y: 182, endPoint x: 822, endPoint y: 190, distance: 68.2
click at [822, 190] on input "Amazein Graz" at bounding box center [896, 187] width 186 height 29
paste input "[EMAIL_ADDRESS][DOMAIN_NAME]"
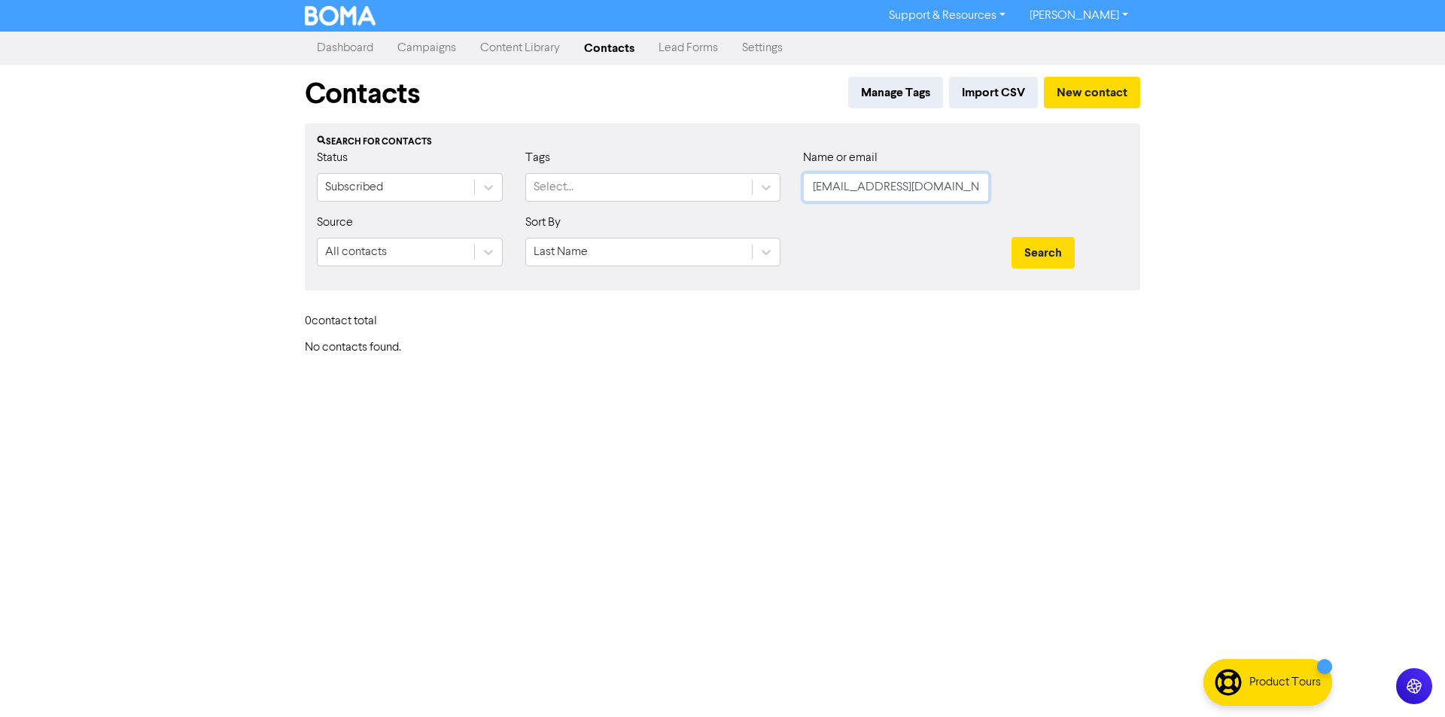
scroll to position [0, 41]
type input "[EMAIL_ADDRESS][DOMAIN_NAME]"
click at [766, 258] on icon at bounding box center [766, 252] width 15 height 15
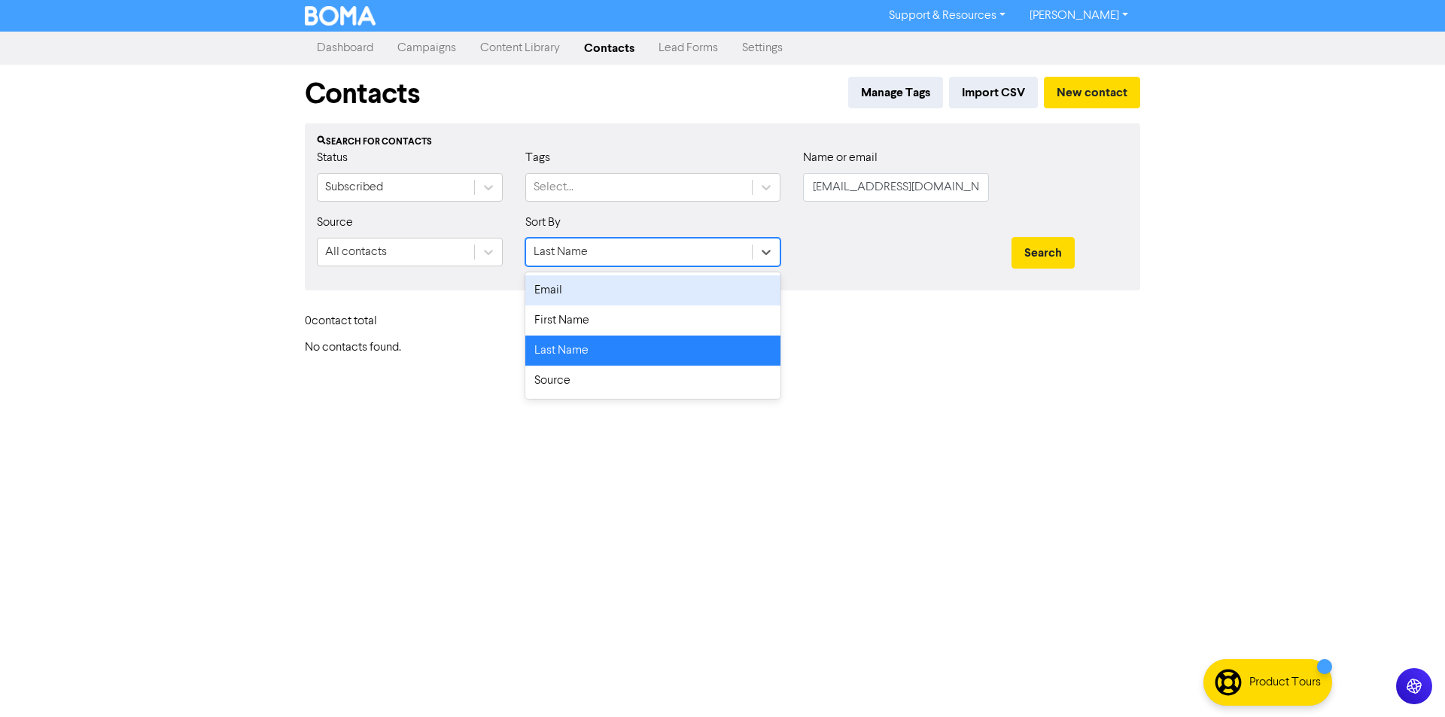
click at [650, 294] on div "Email" at bounding box center [652, 291] width 255 height 30
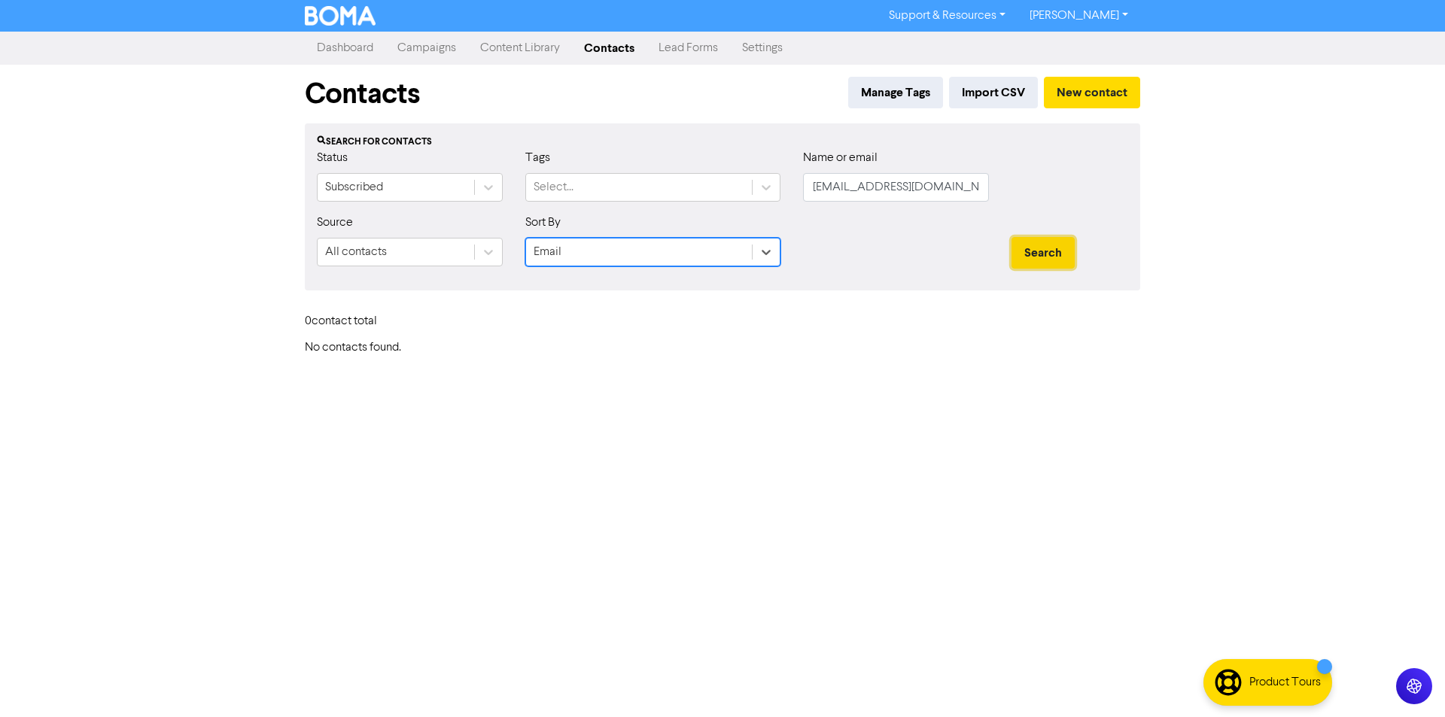
drag, startPoint x: 1039, startPoint y: 255, endPoint x: 1027, endPoint y: 256, distance: 12.1
click at [1038, 255] on button "Search" at bounding box center [1043, 253] width 63 height 32
drag, startPoint x: 812, startPoint y: 189, endPoint x: 1017, endPoint y: 186, distance: 204.8
click at [1017, 186] on div "Status Subscribed Tags Select... Name or email [EMAIL_ADDRESS][DOMAIN_NAME]" at bounding box center [723, 181] width 834 height 65
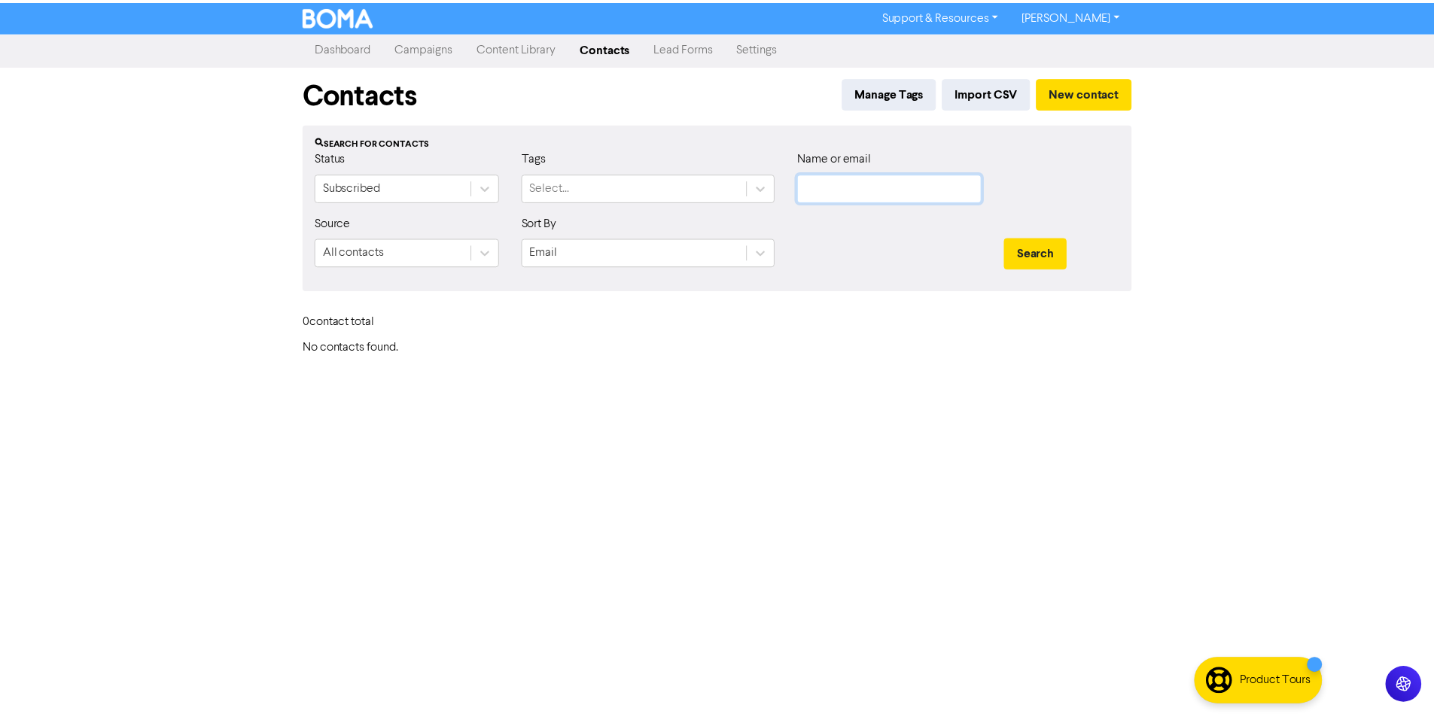
scroll to position [0, 0]
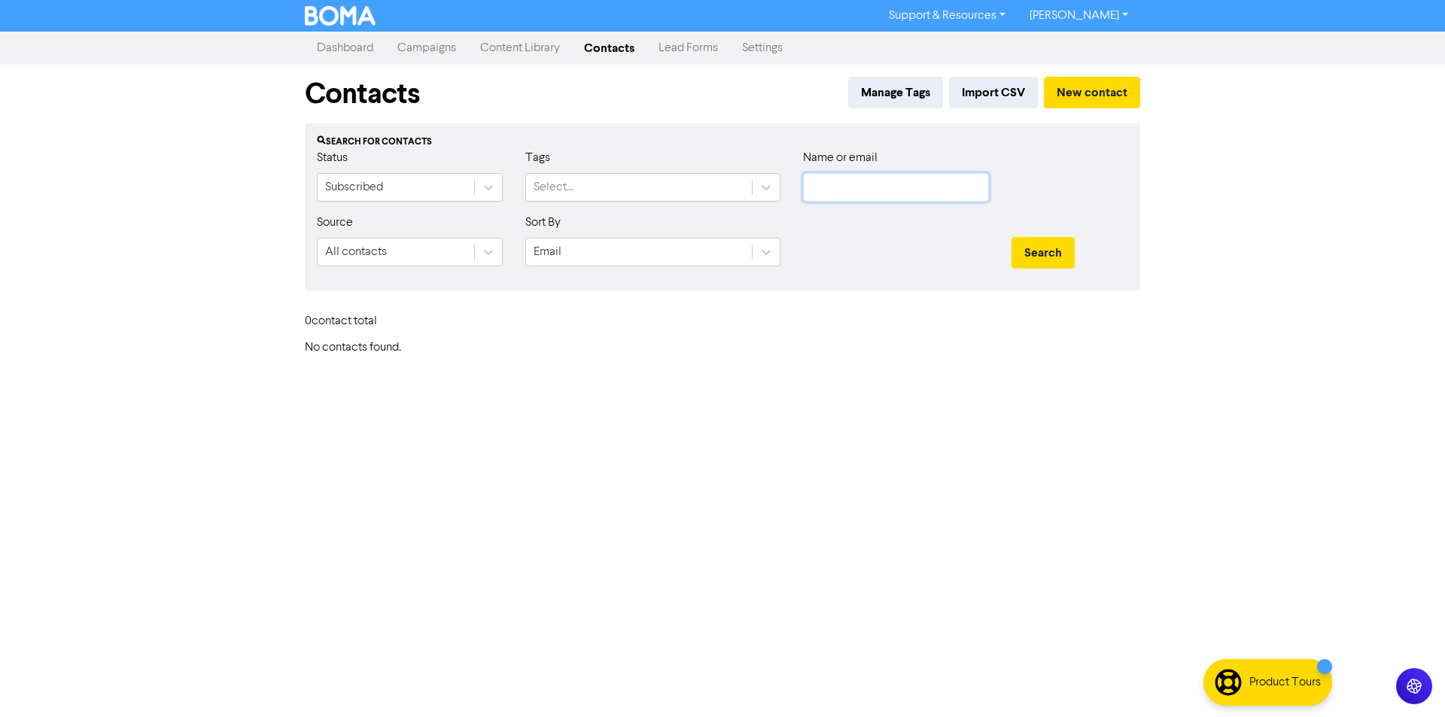
paste input "[EMAIL_ADDRESS][DOMAIN_NAME]"
type input "[EMAIL_ADDRESS][DOMAIN_NAME]"
click at [1069, 259] on button "Search" at bounding box center [1043, 253] width 63 height 32
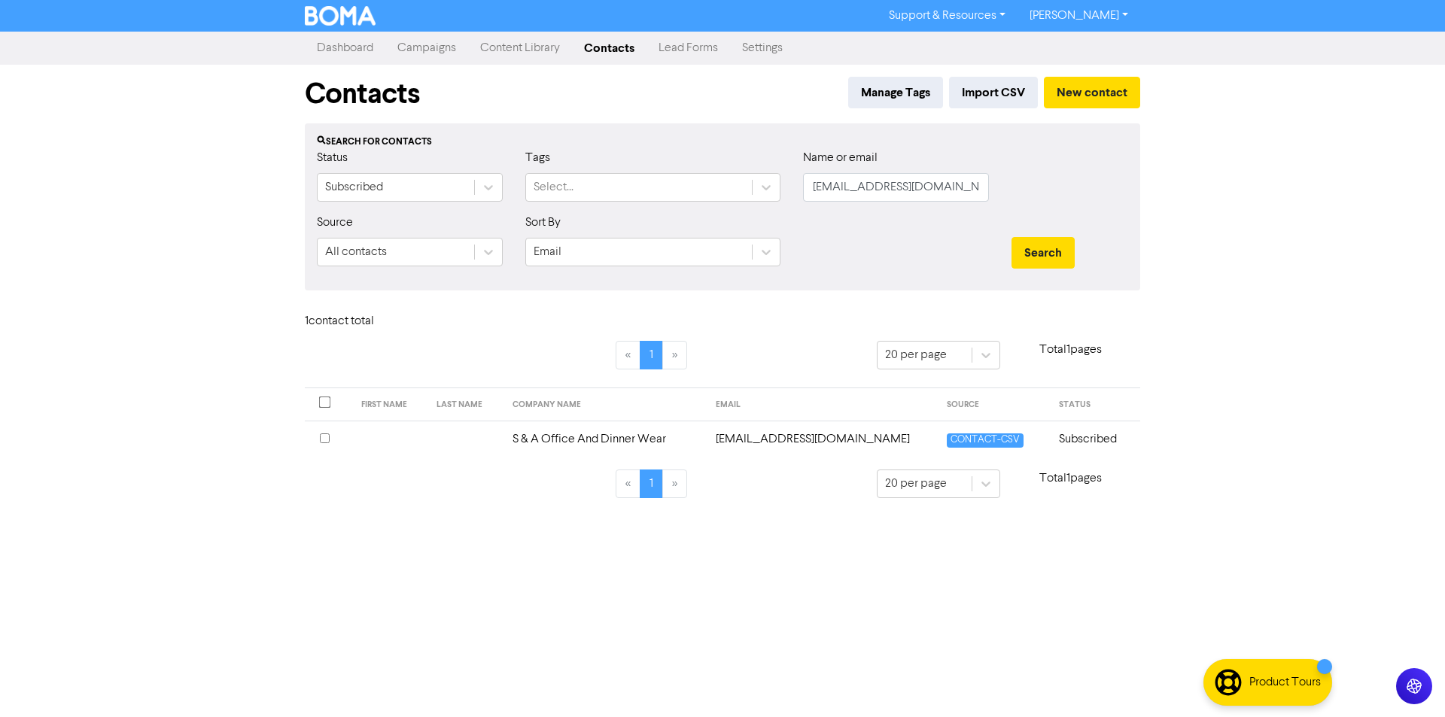
click at [601, 441] on td "S & A Office And Dinner Wear" at bounding box center [605, 439] width 203 height 37
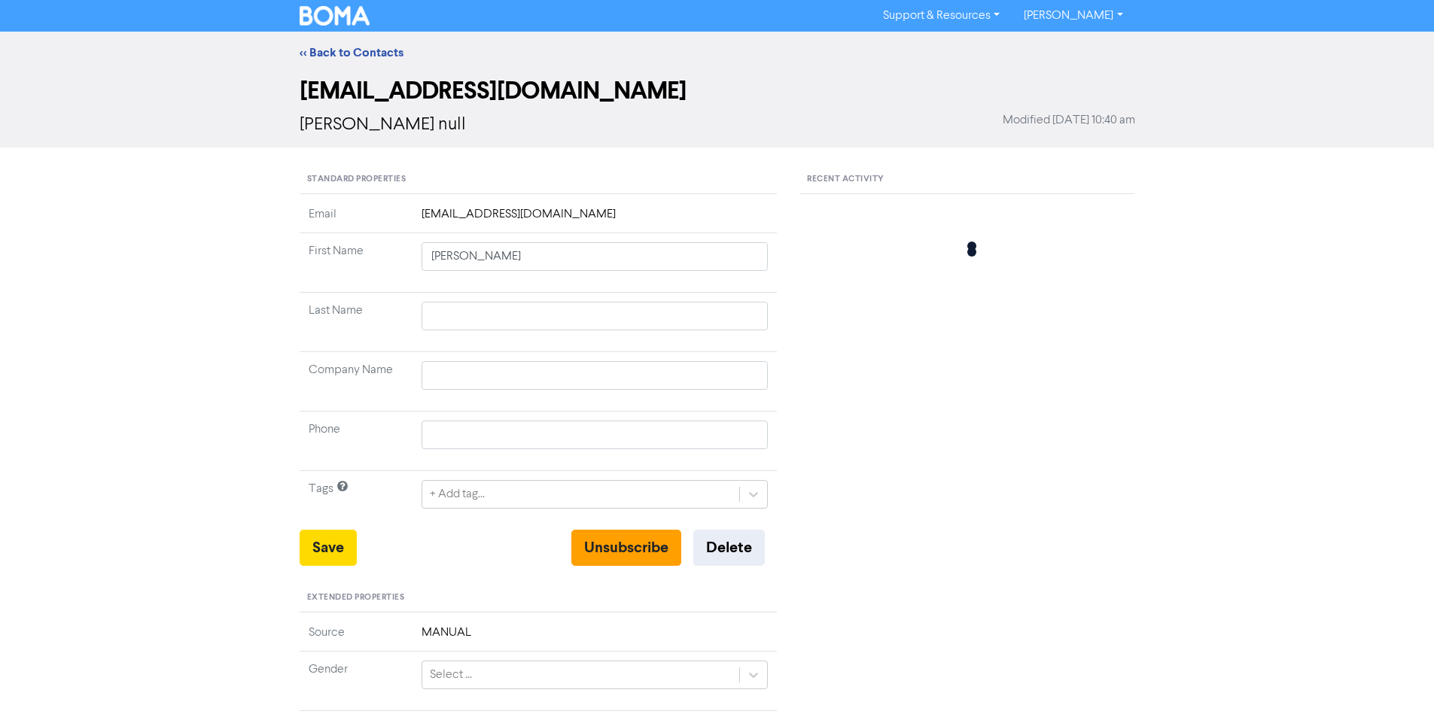
type input "S & A Office And Dinner Wear"
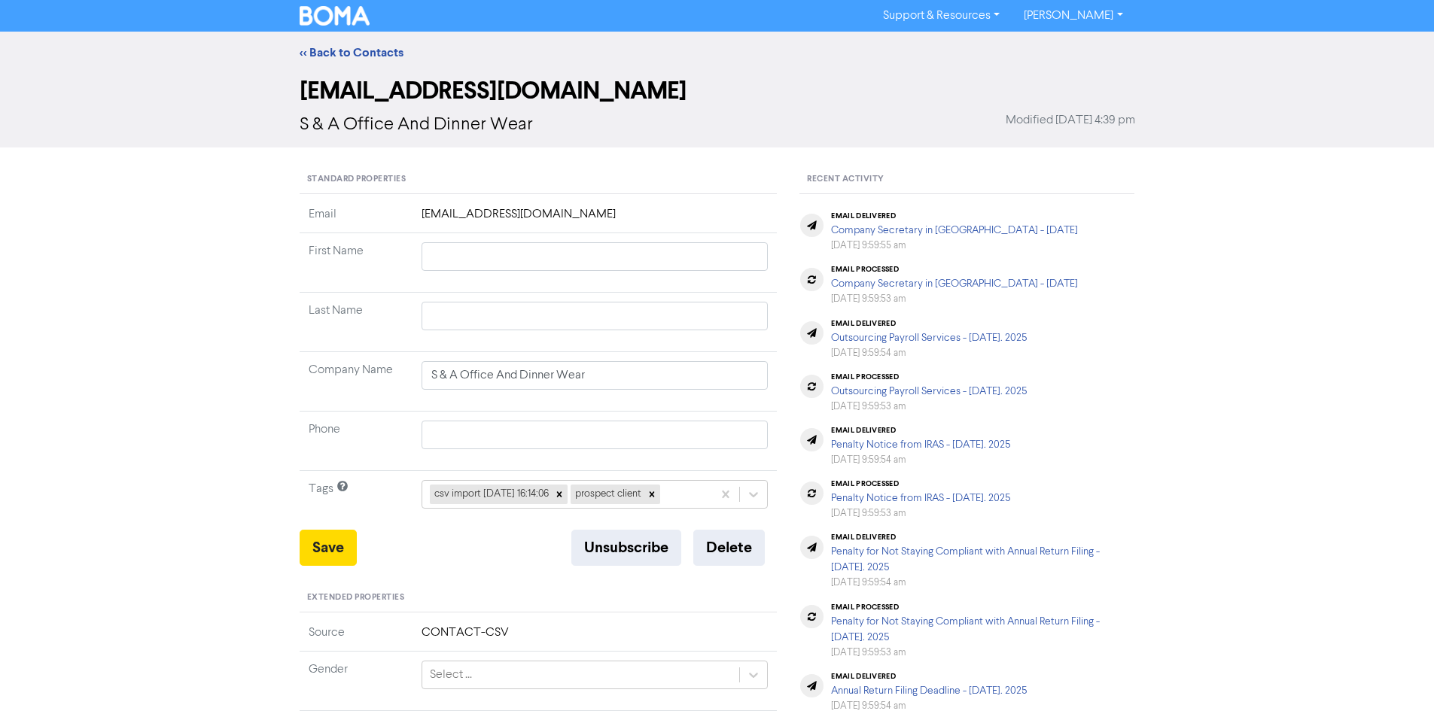
scroll to position [393, 0]
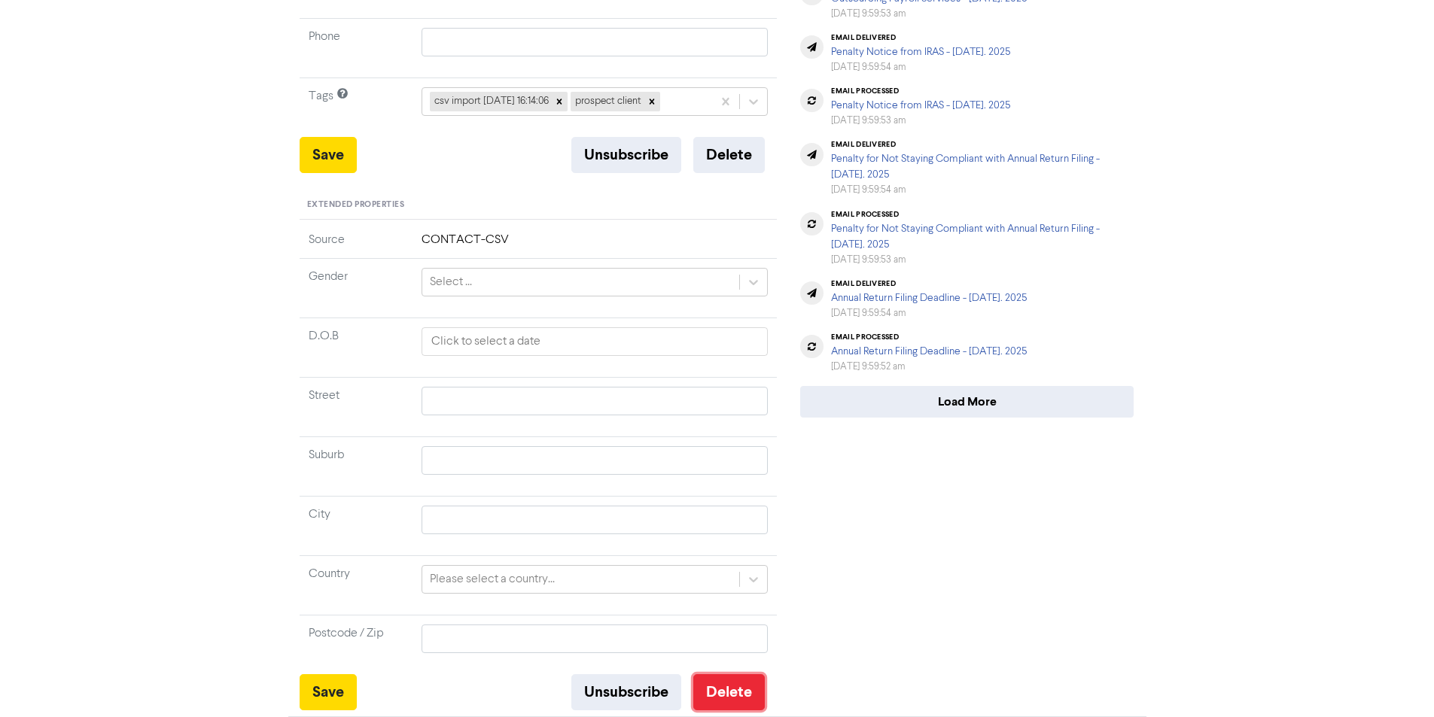
click at [720, 694] on button "Delete" at bounding box center [729, 692] width 72 height 36
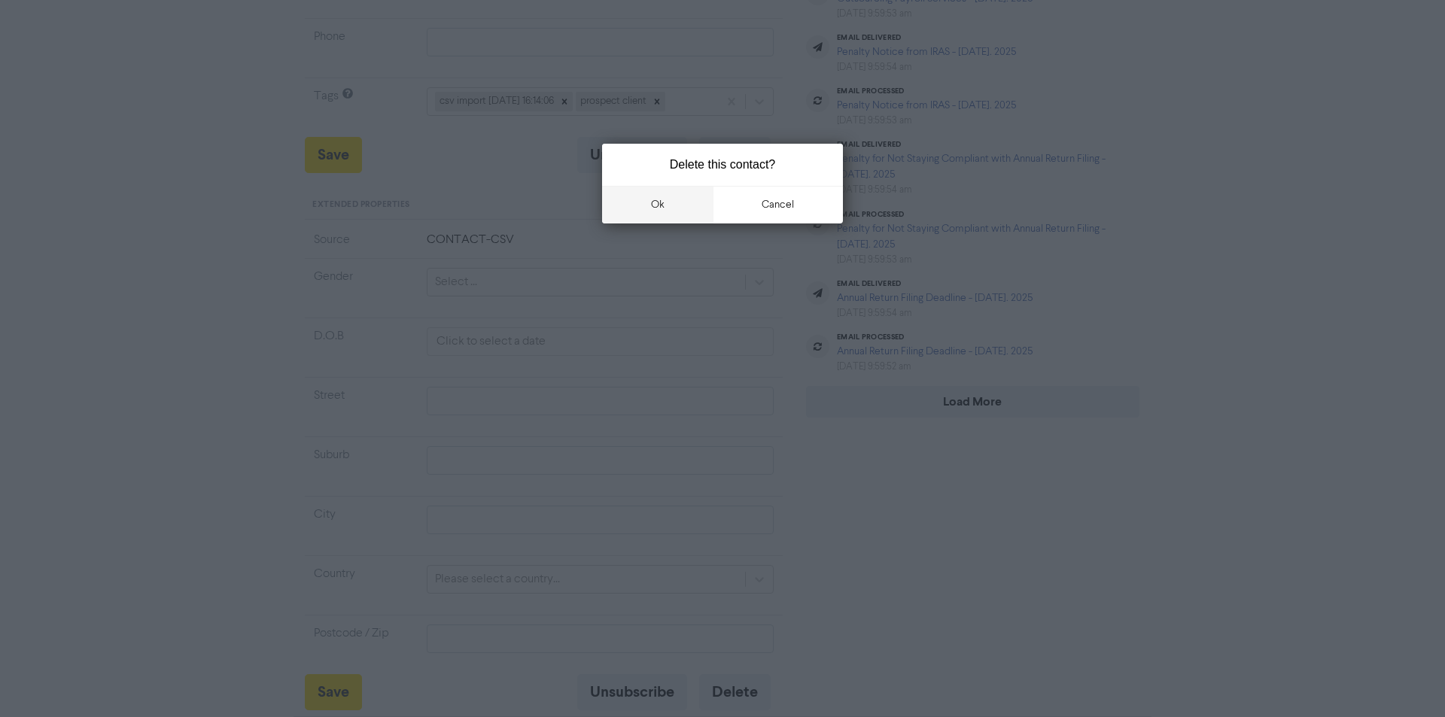
click at [671, 209] on button "ok" at bounding box center [657, 205] width 111 height 38
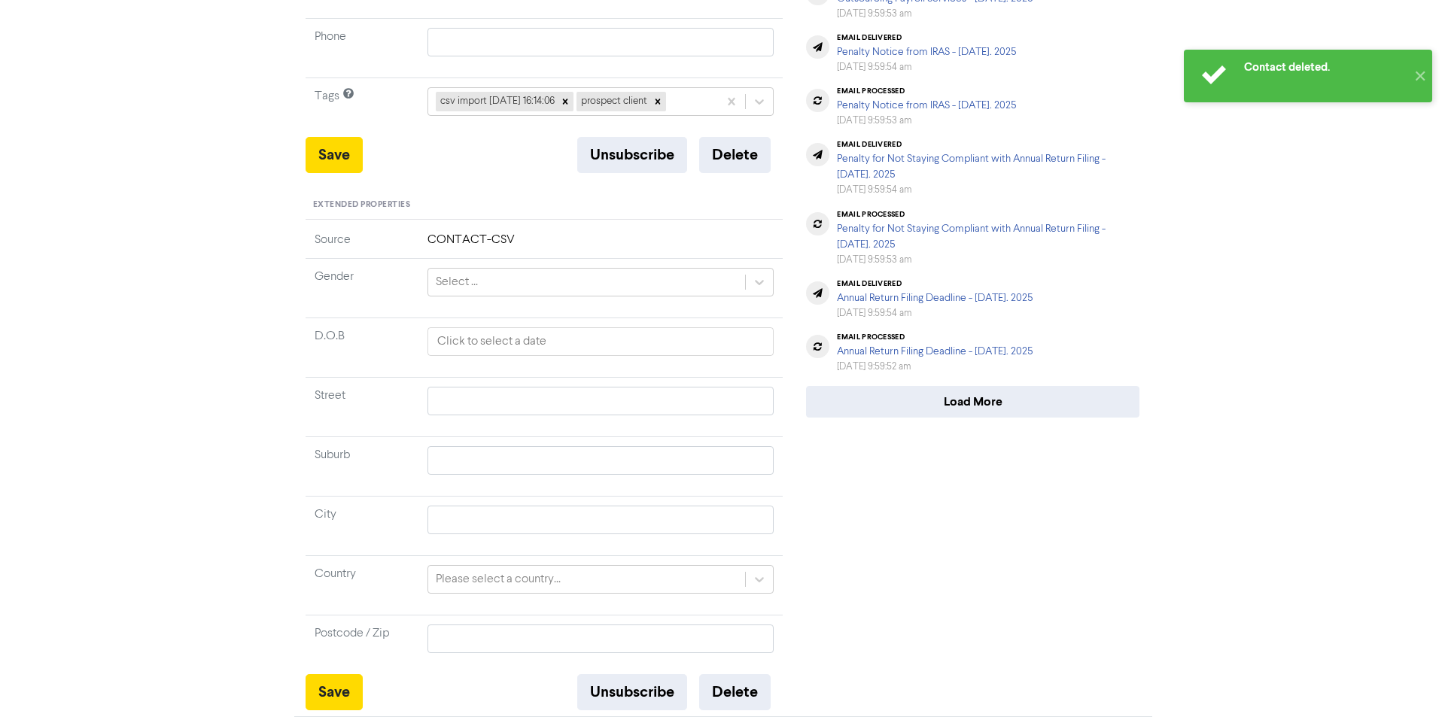
scroll to position [0, 0]
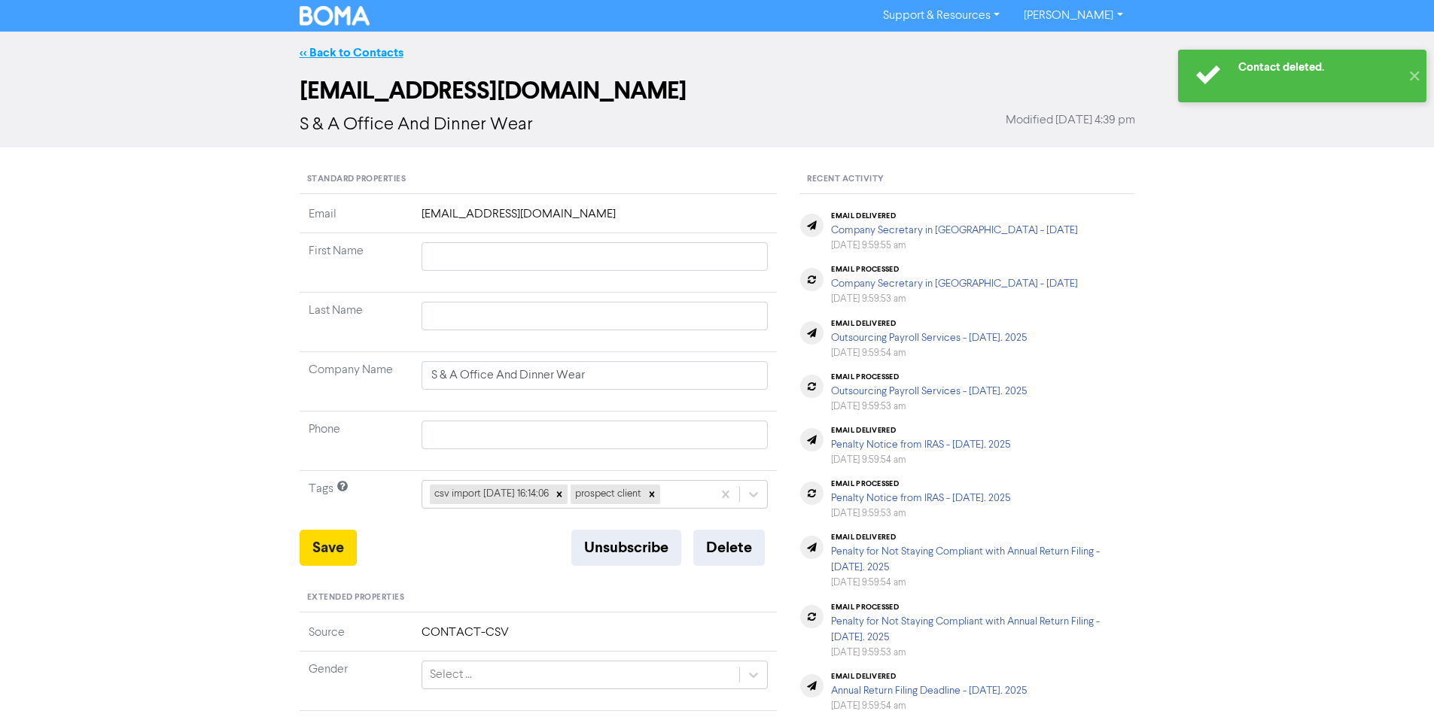
click at [321, 56] on link "<< Back to Contacts" at bounding box center [352, 52] width 104 height 15
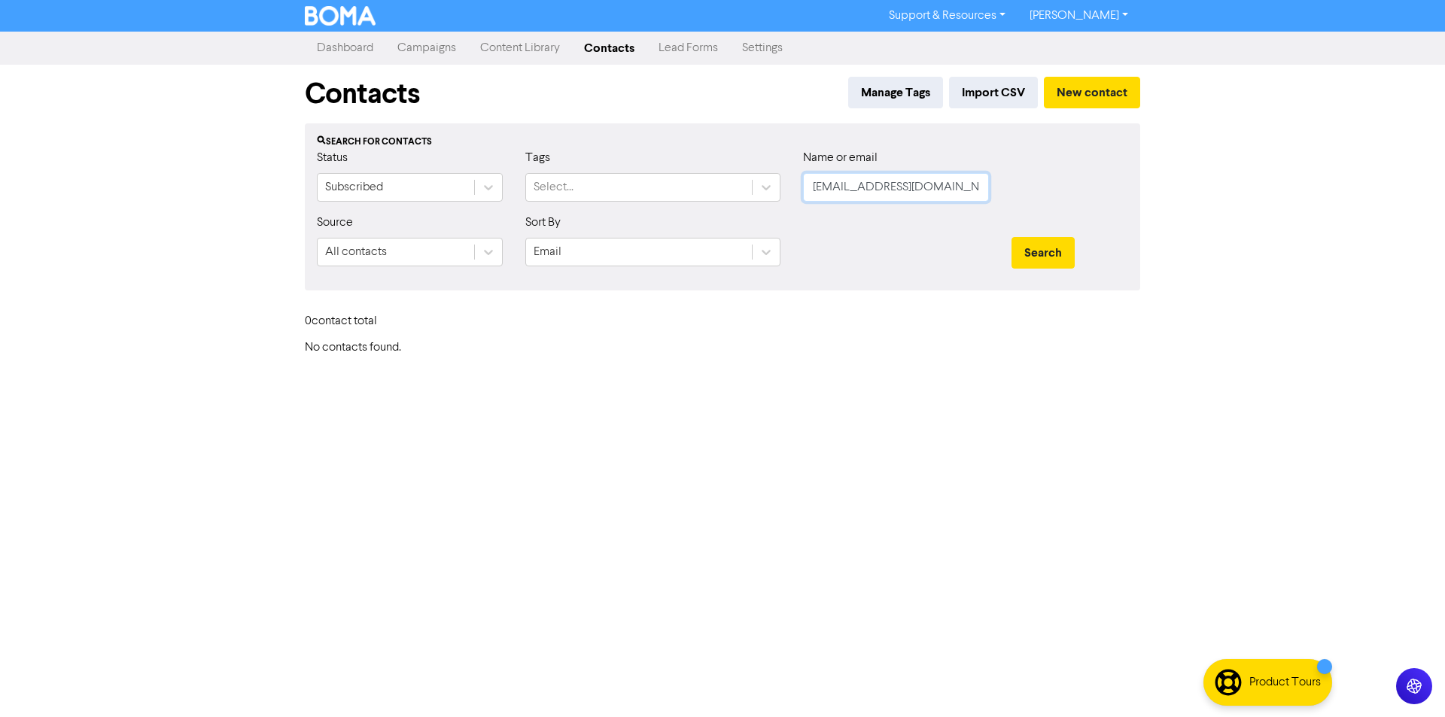
drag, startPoint x: 961, startPoint y: 190, endPoint x: 799, endPoint y: 190, distance: 162.6
click at [799, 190] on div "Name or email [EMAIL_ADDRESS][DOMAIN_NAME]" at bounding box center [896, 181] width 209 height 65
paste input "customercare@beyondthevines"
click at [1029, 263] on button "Search" at bounding box center [1043, 253] width 63 height 32
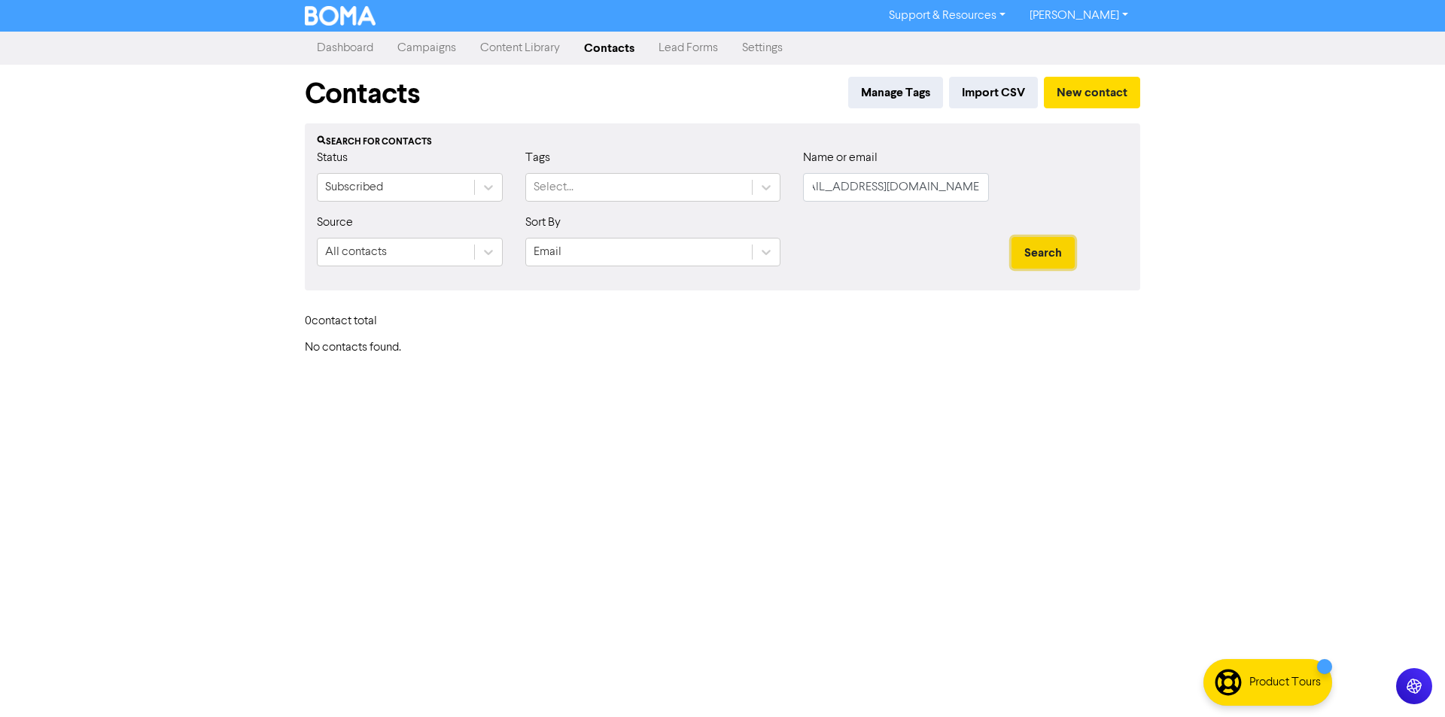
scroll to position [0, 0]
click at [776, 247] on div at bounding box center [766, 252] width 27 height 27
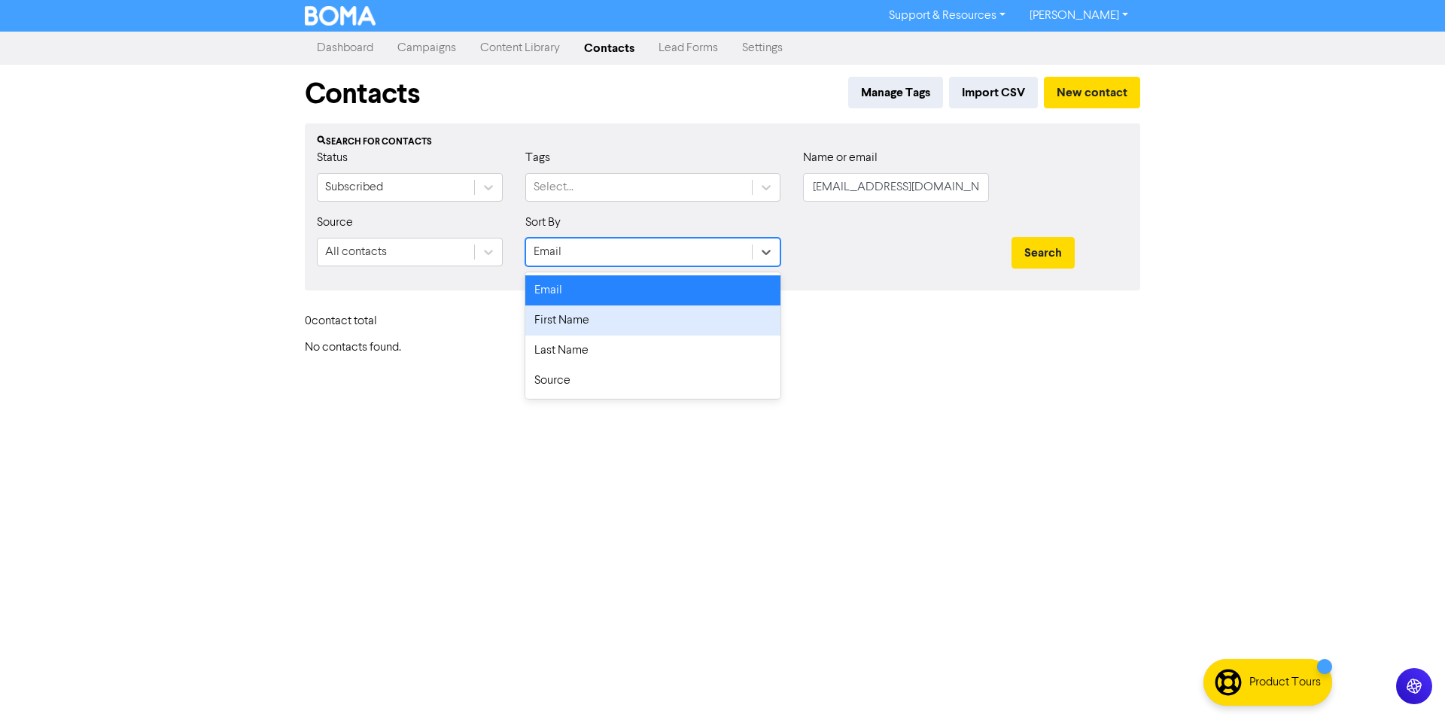
click at [623, 327] on div "First Name" at bounding box center [652, 321] width 255 height 30
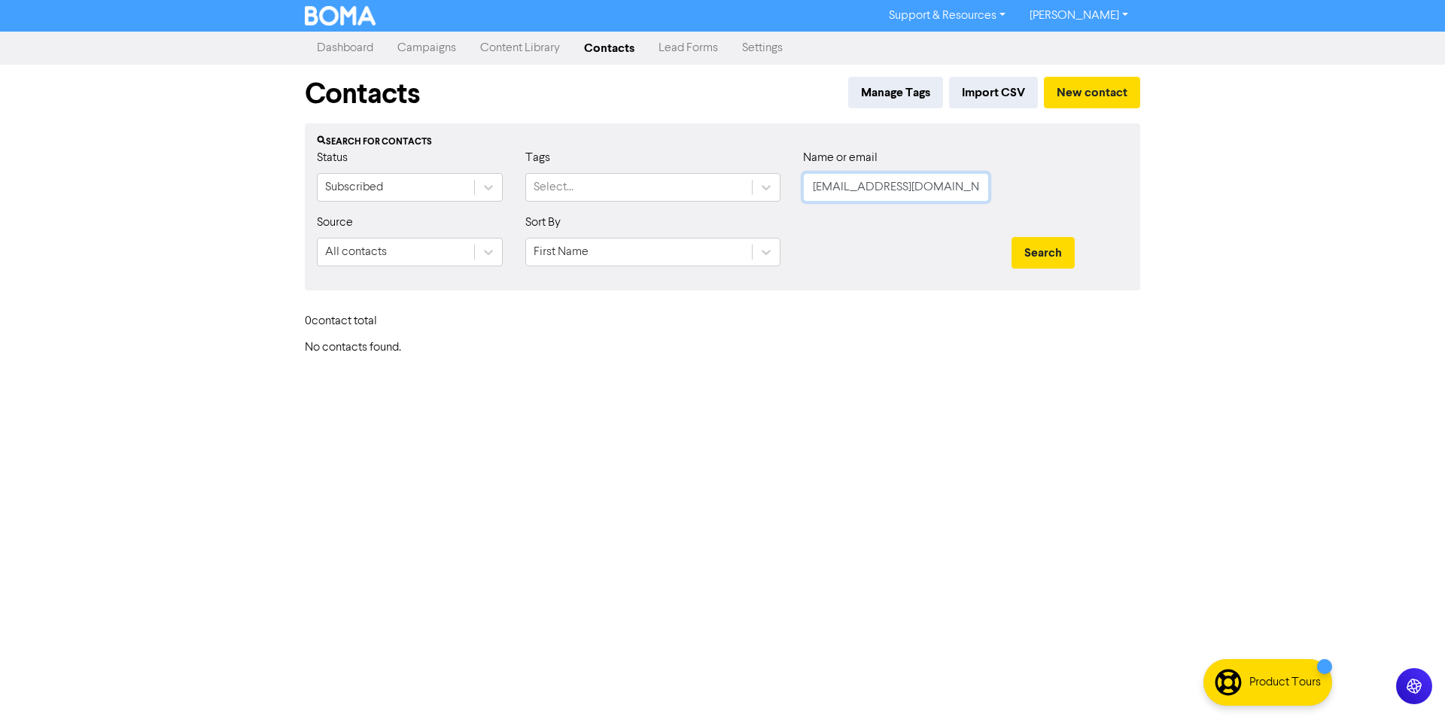
scroll to position [0, 25]
drag, startPoint x: 811, startPoint y: 189, endPoint x: 1000, endPoint y: 189, distance: 189.7
click at [1033, 189] on div "Status Subscribed Tags Select... Name or email [EMAIL_ADDRESS][DOMAIN_NAME]" at bounding box center [723, 181] width 834 height 65
paste input "Beyond The Vines"
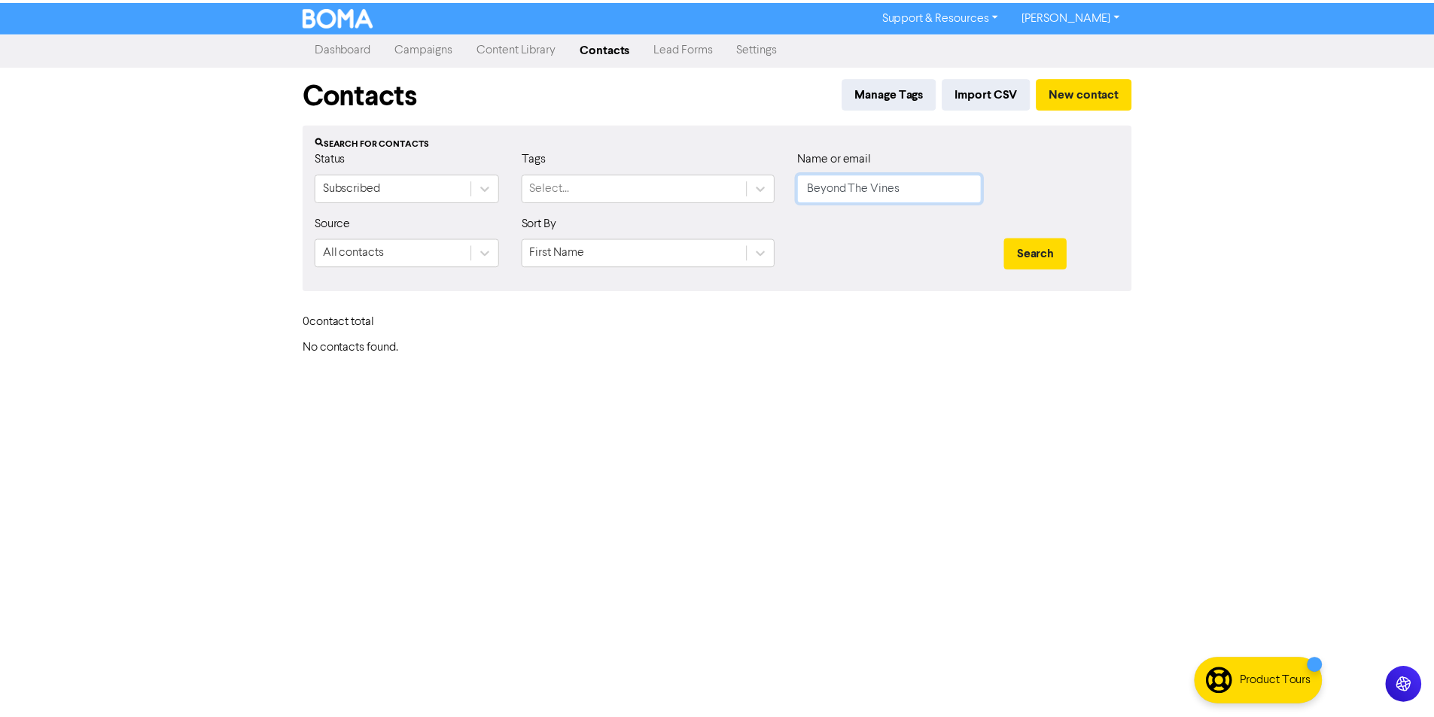
scroll to position [0, 0]
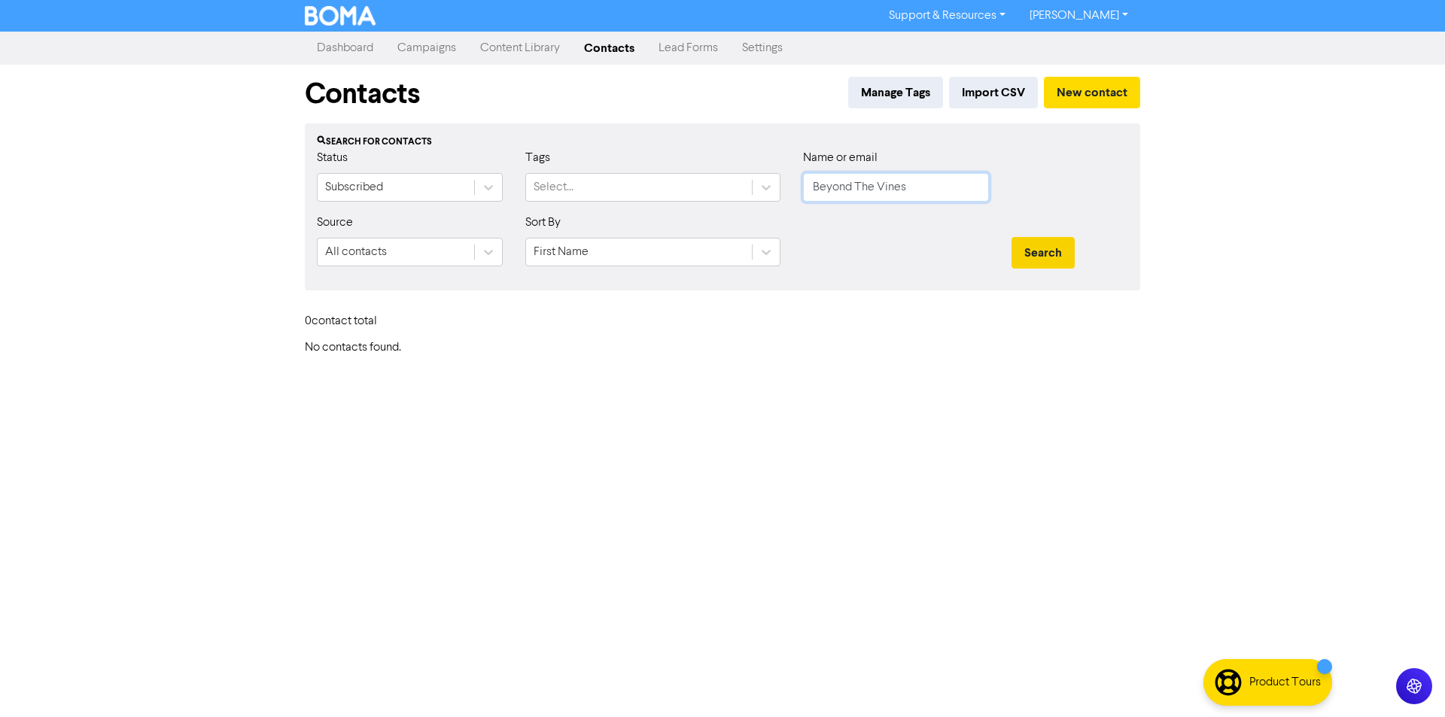
type input "Beyond The Vines"
click at [1034, 260] on button "Search" at bounding box center [1043, 253] width 63 height 32
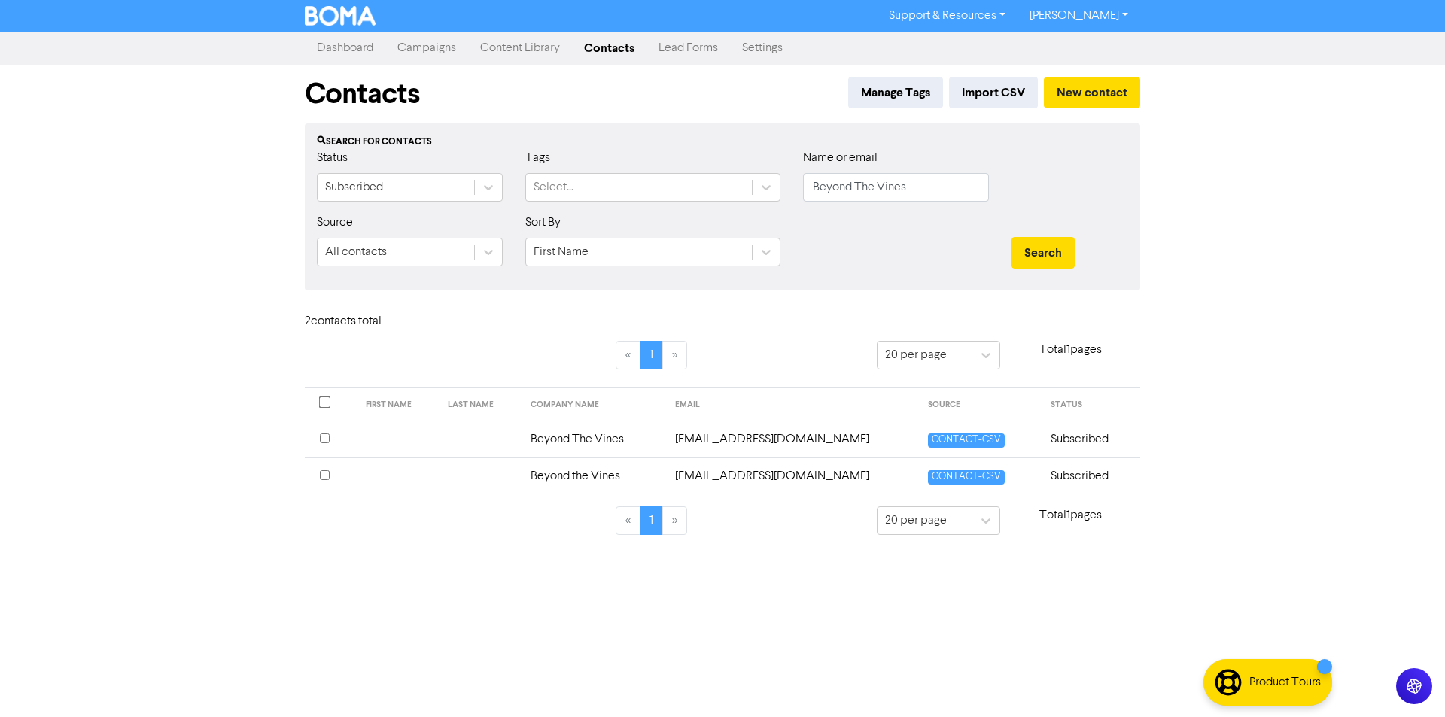
click at [592, 443] on td "Beyond The Vines" at bounding box center [594, 439] width 144 height 37
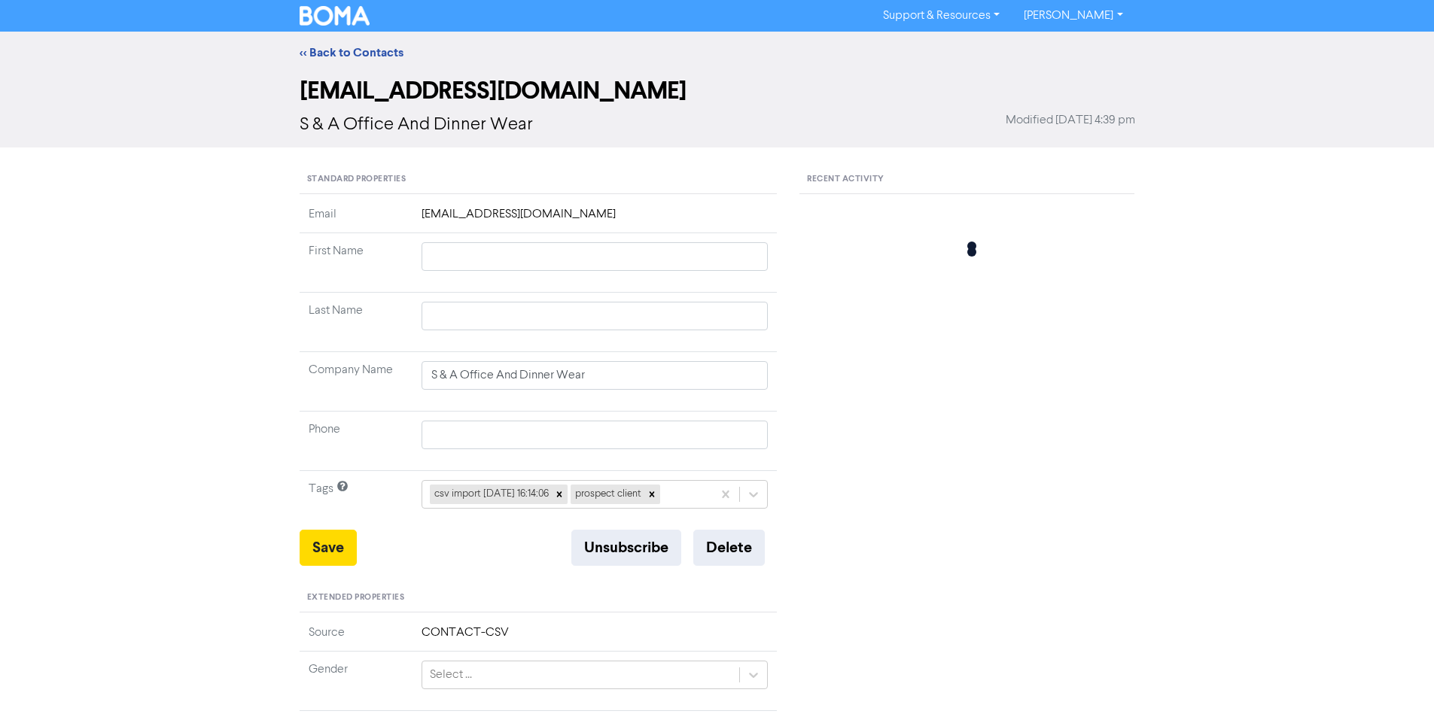
type input "Beyond The Vines"
type input "-"
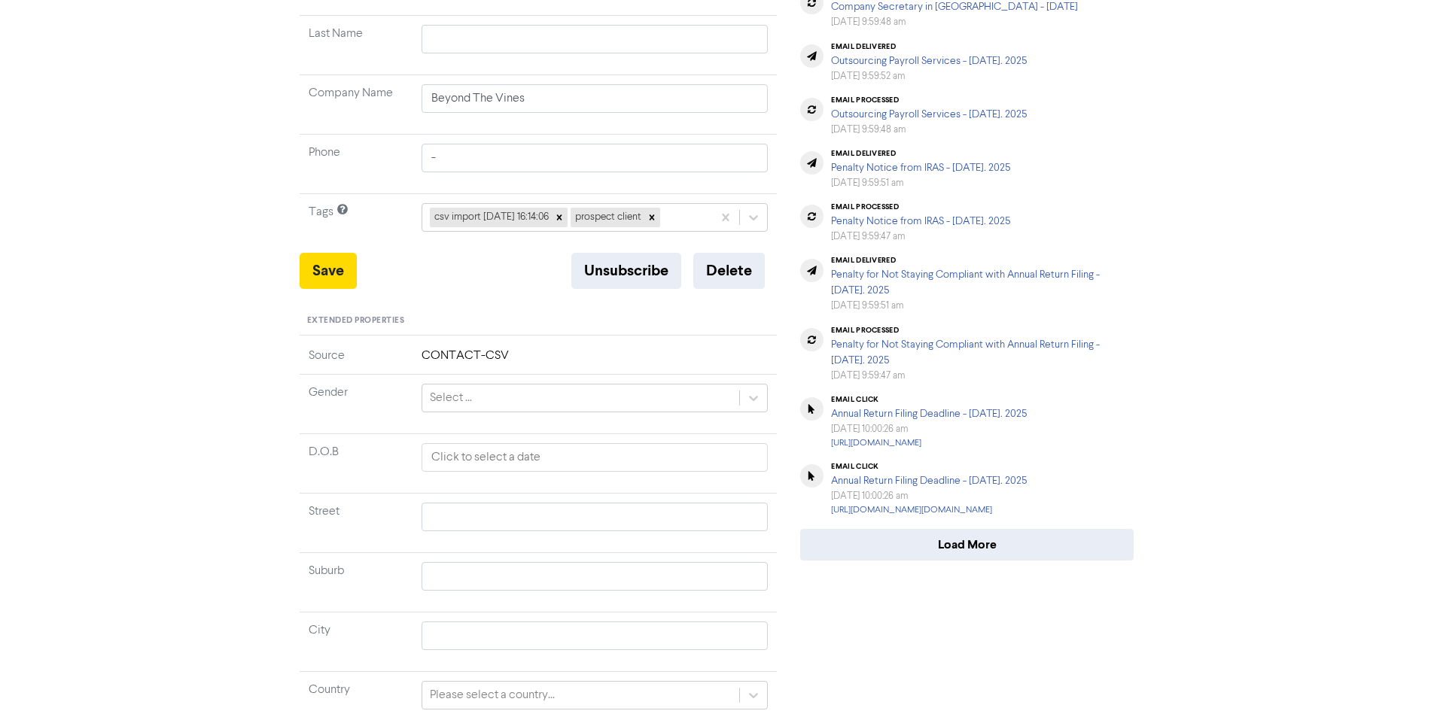
scroll to position [438, 0]
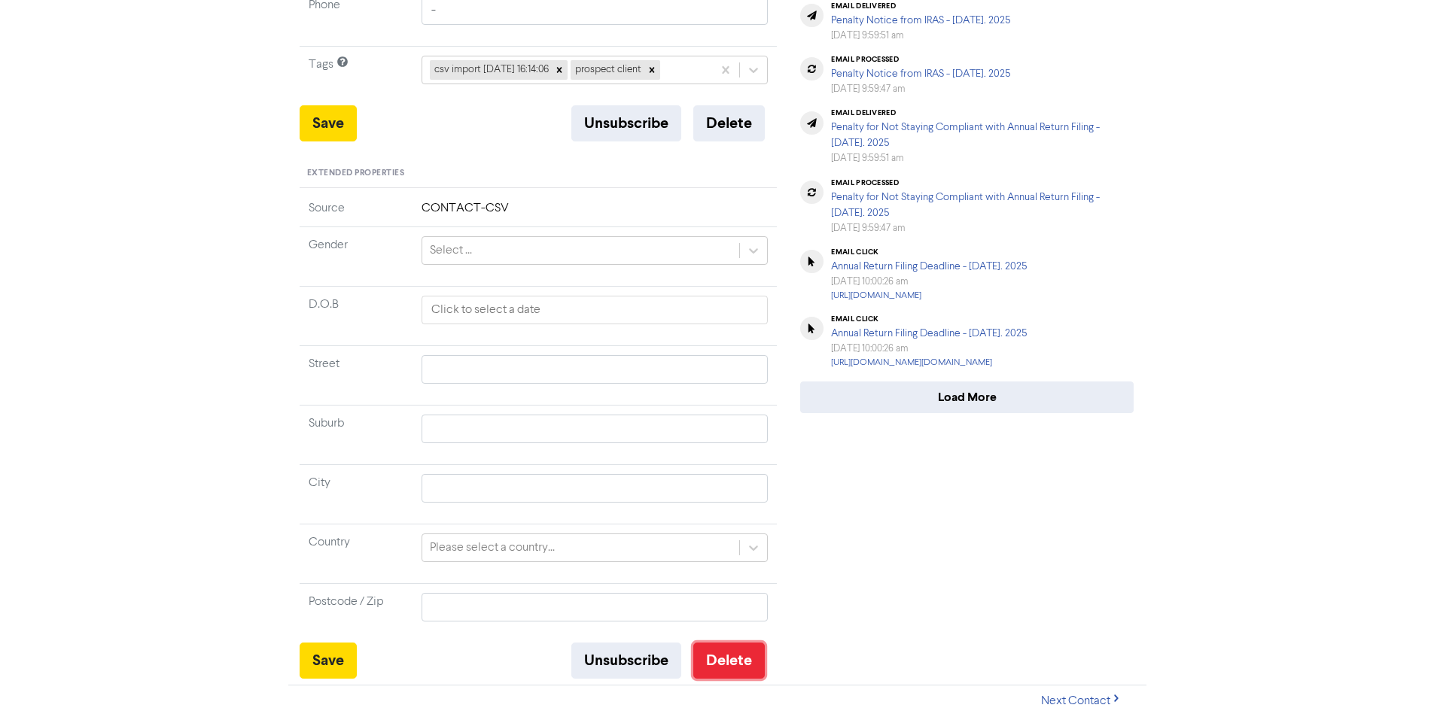
click at [742, 660] on button "Delete" at bounding box center [729, 661] width 72 height 36
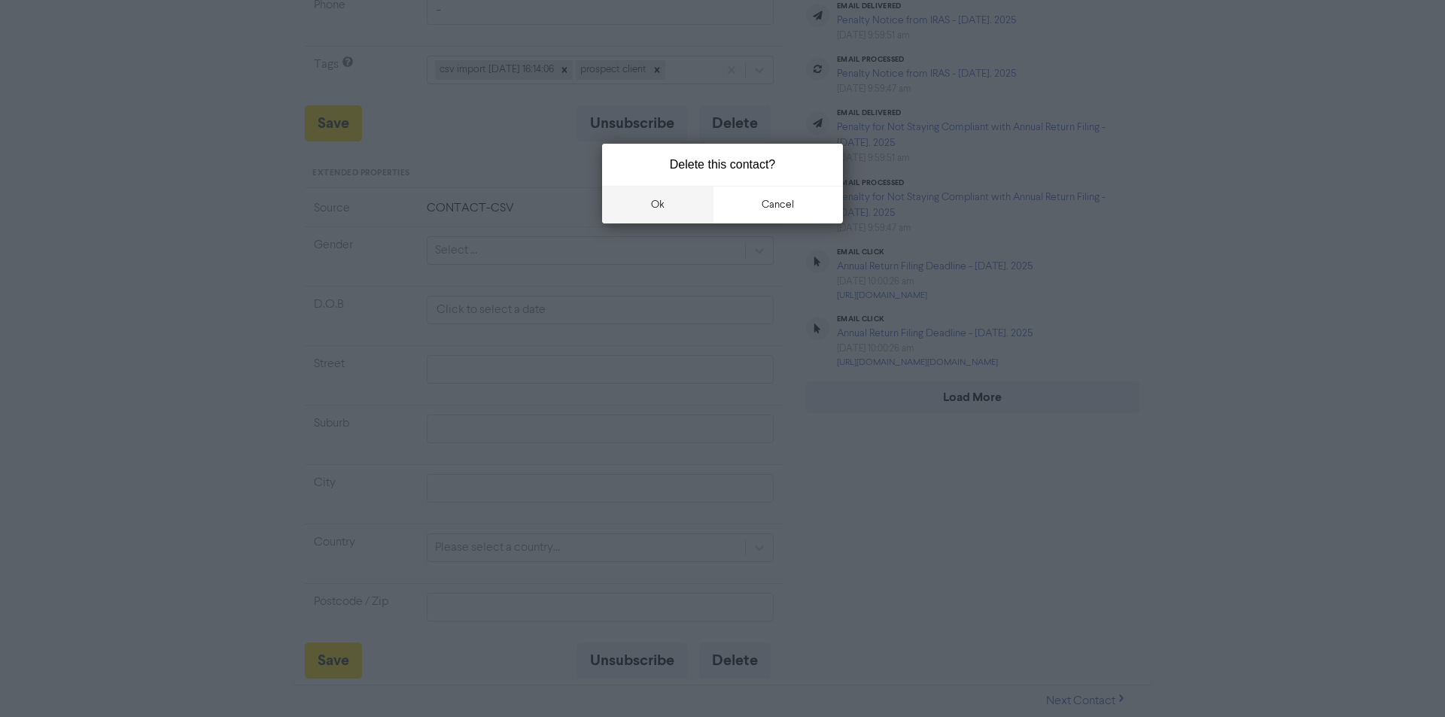
click at [672, 199] on button "ok" at bounding box center [657, 205] width 111 height 38
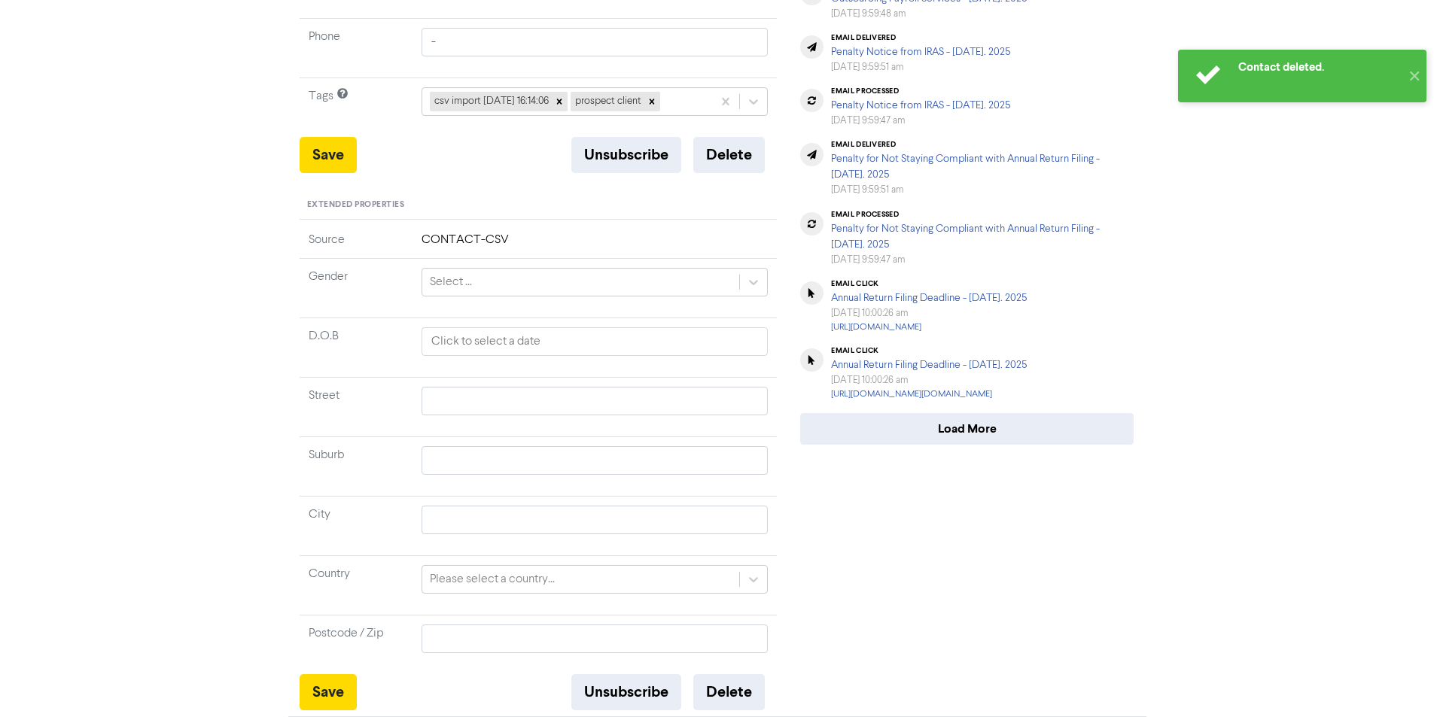
scroll to position [0, 0]
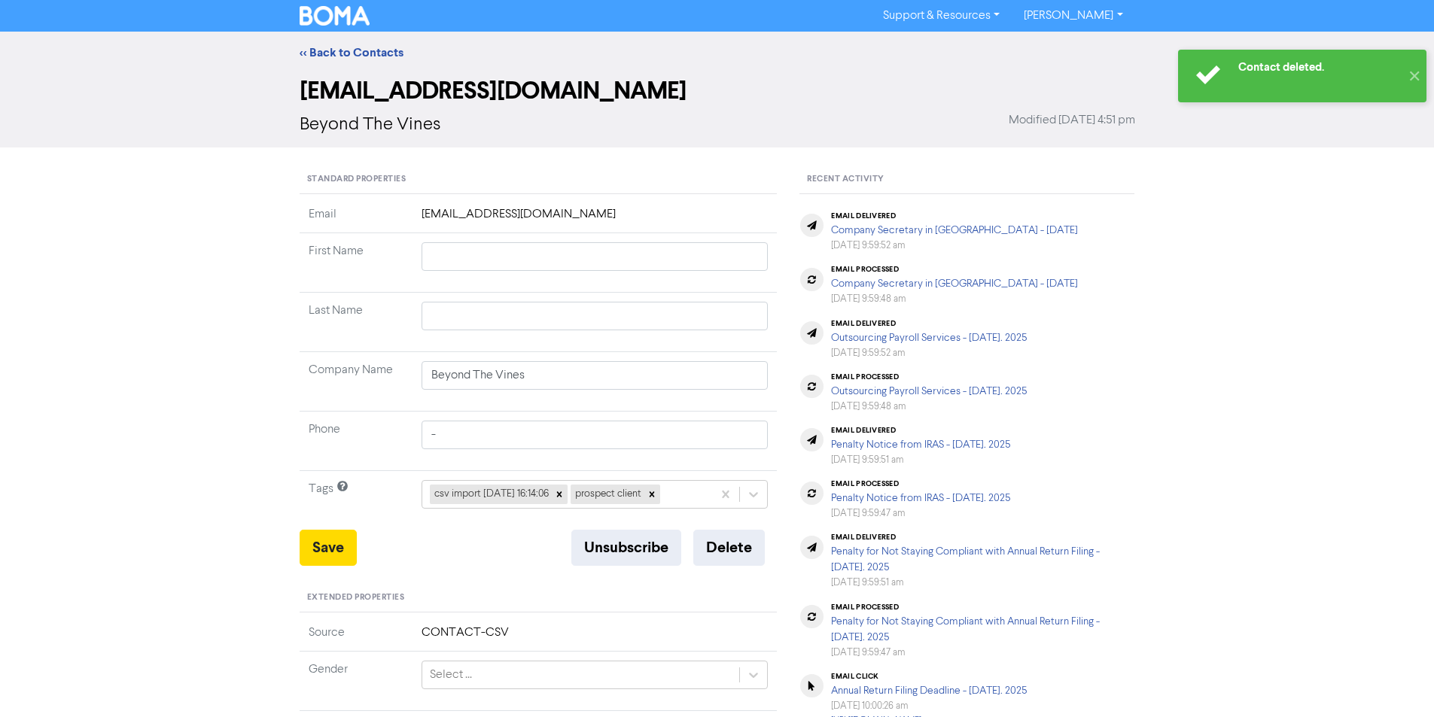
click at [343, 42] on div "<< Back to Contacts" at bounding box center [717, 53] width 1434 height 42
click at [327, 50] on link "<< Back to Contacts" at bounding box center [352, 52] width 104 height 15
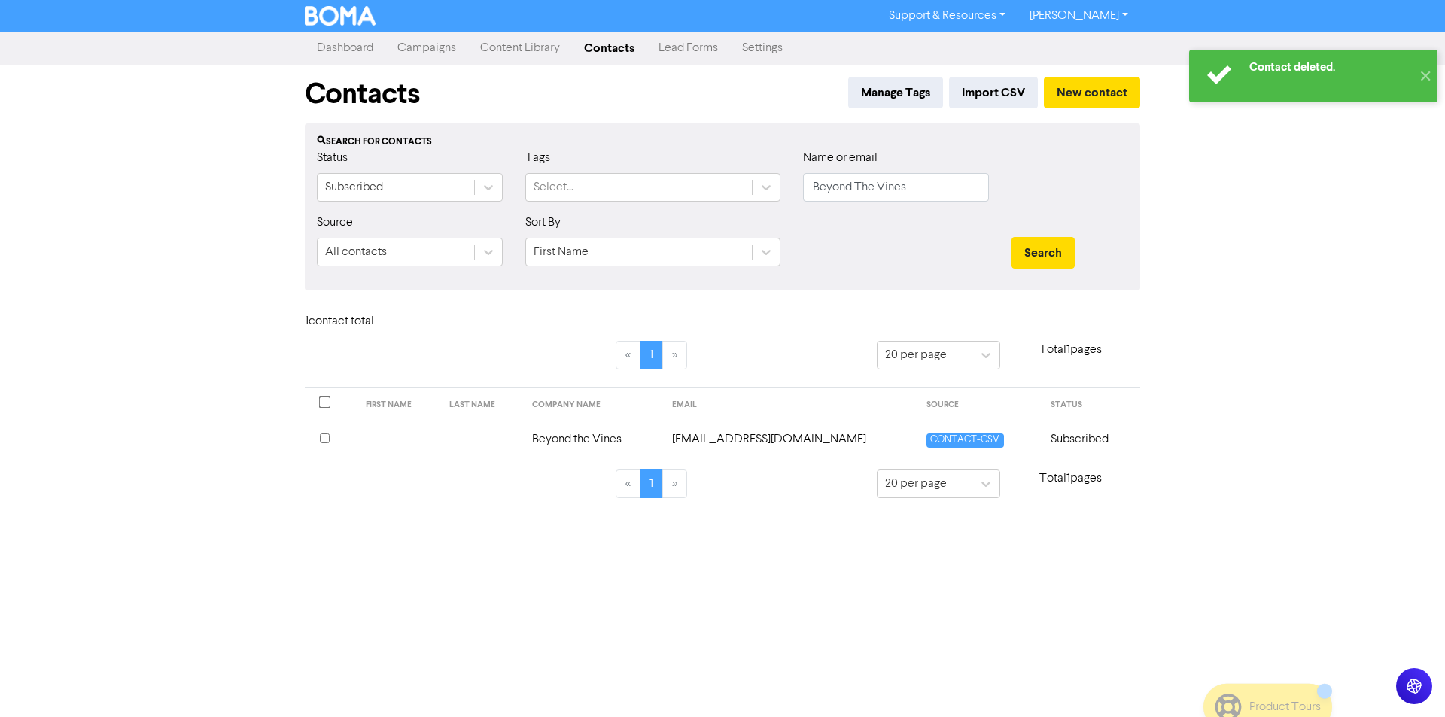
click at [620, 441] on td "Beyond the Vines" at bounding box center [593, 439] width 140 height 37
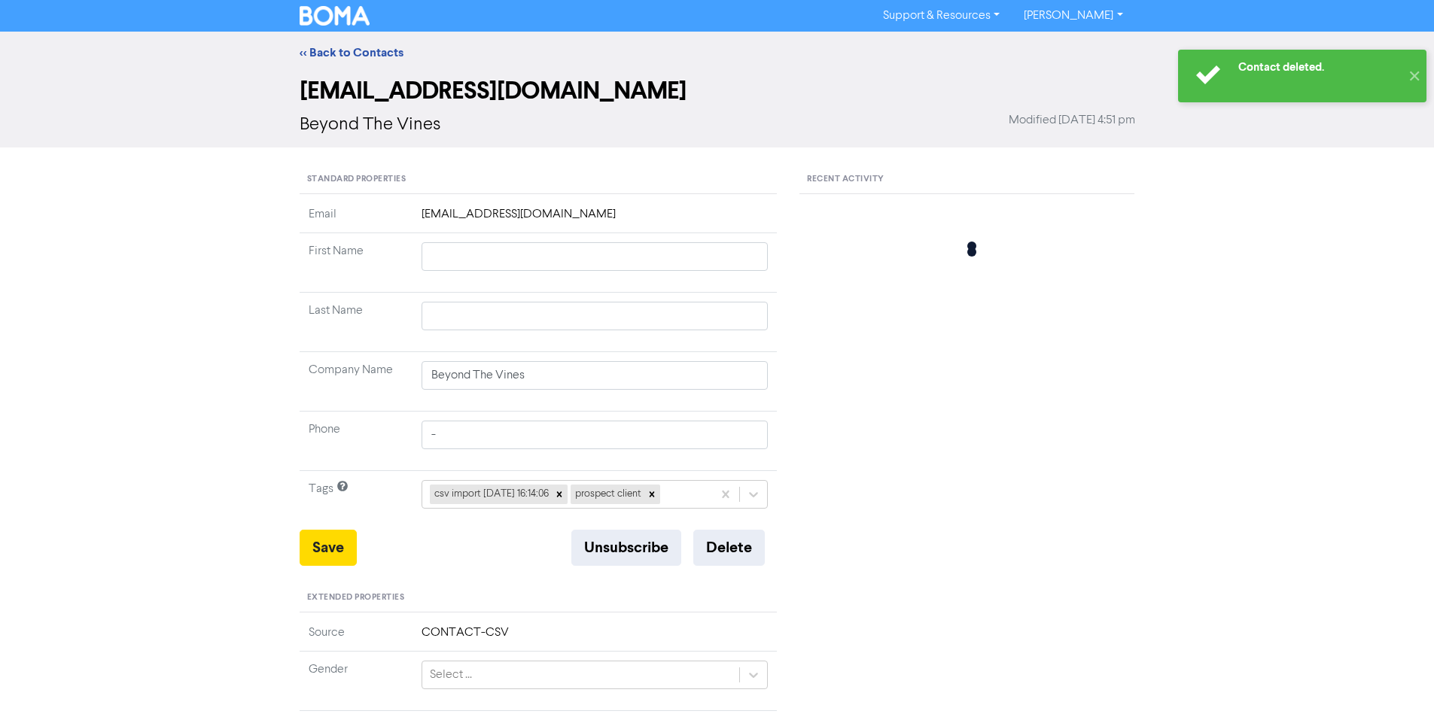
type input "Beyond the Vines"
type input "6933 9083"
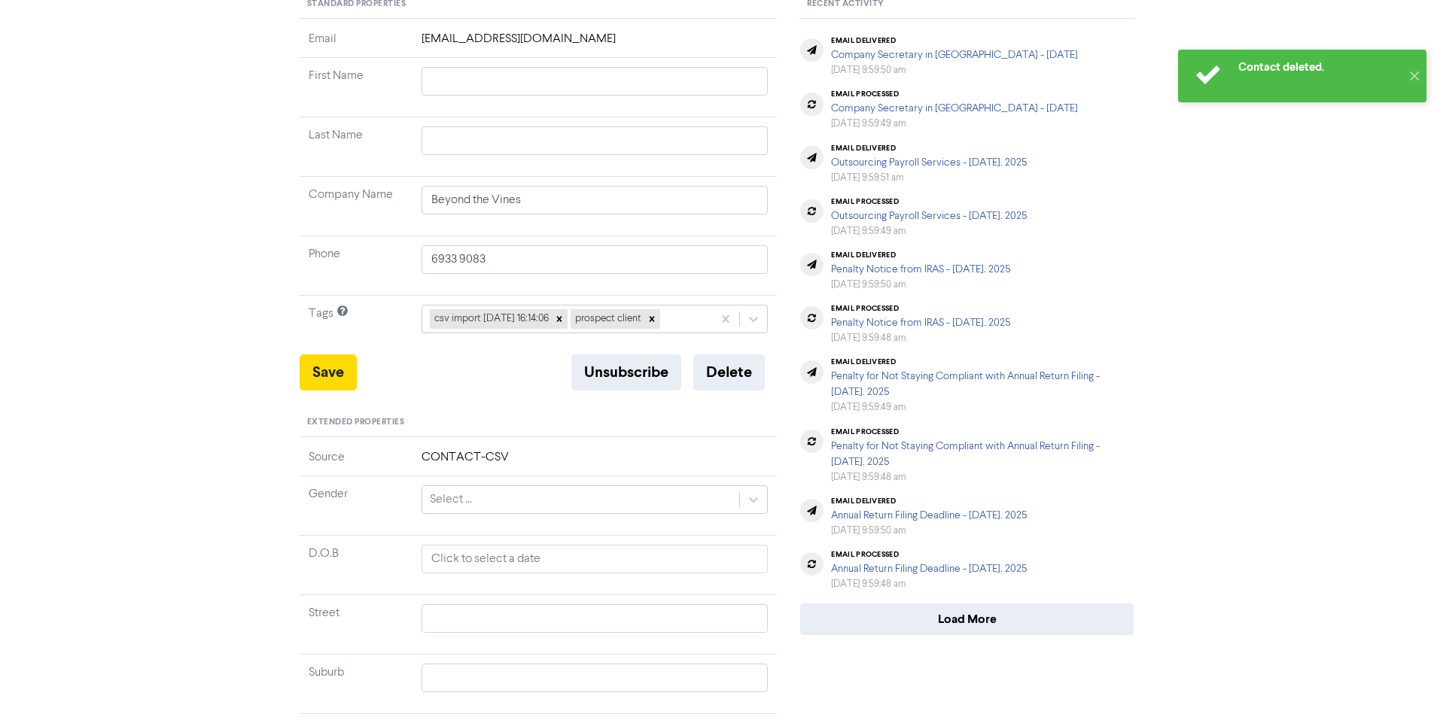
scroll to position [393, 0]
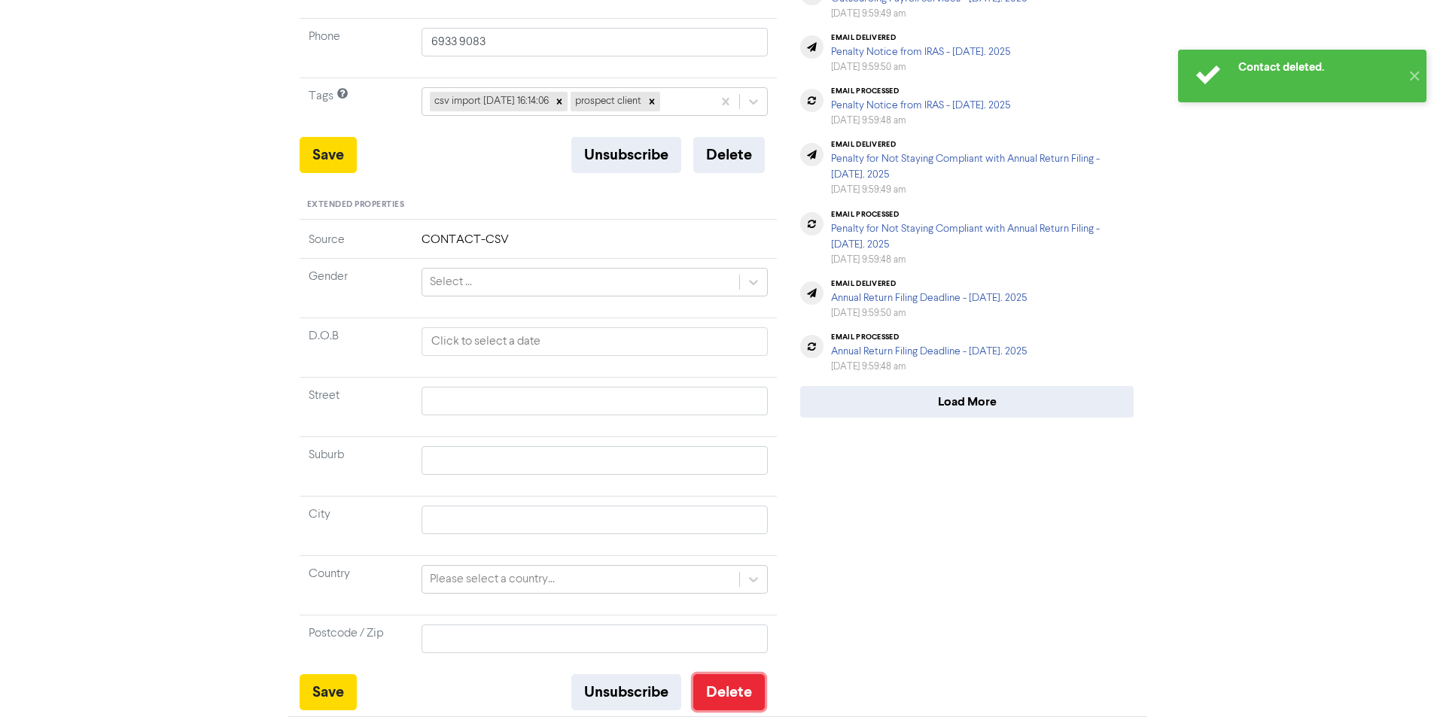
click at [732, 691] on button "Delete" at bounding box center [729, 692] width 72 height 36
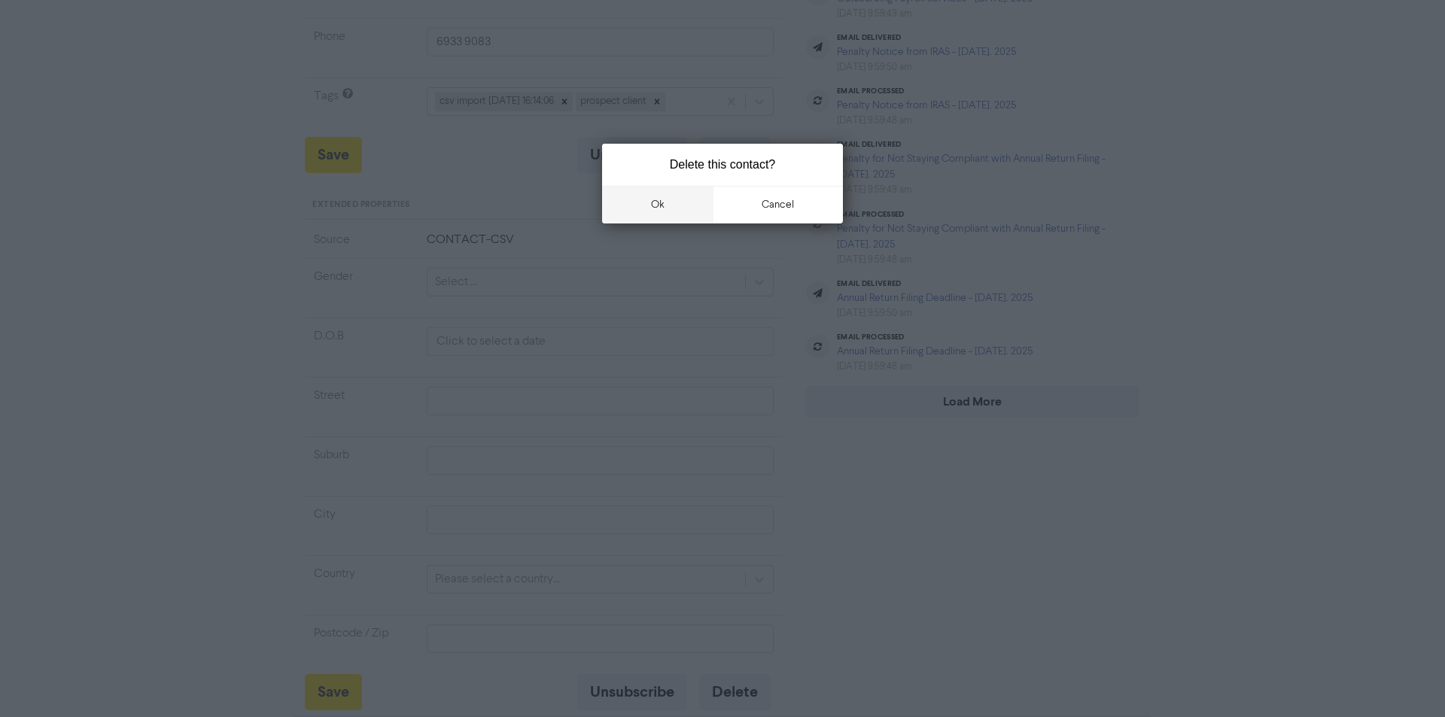
click at [657, 210] on button "ok" at bounding box center [657, 205] width 111 height 38
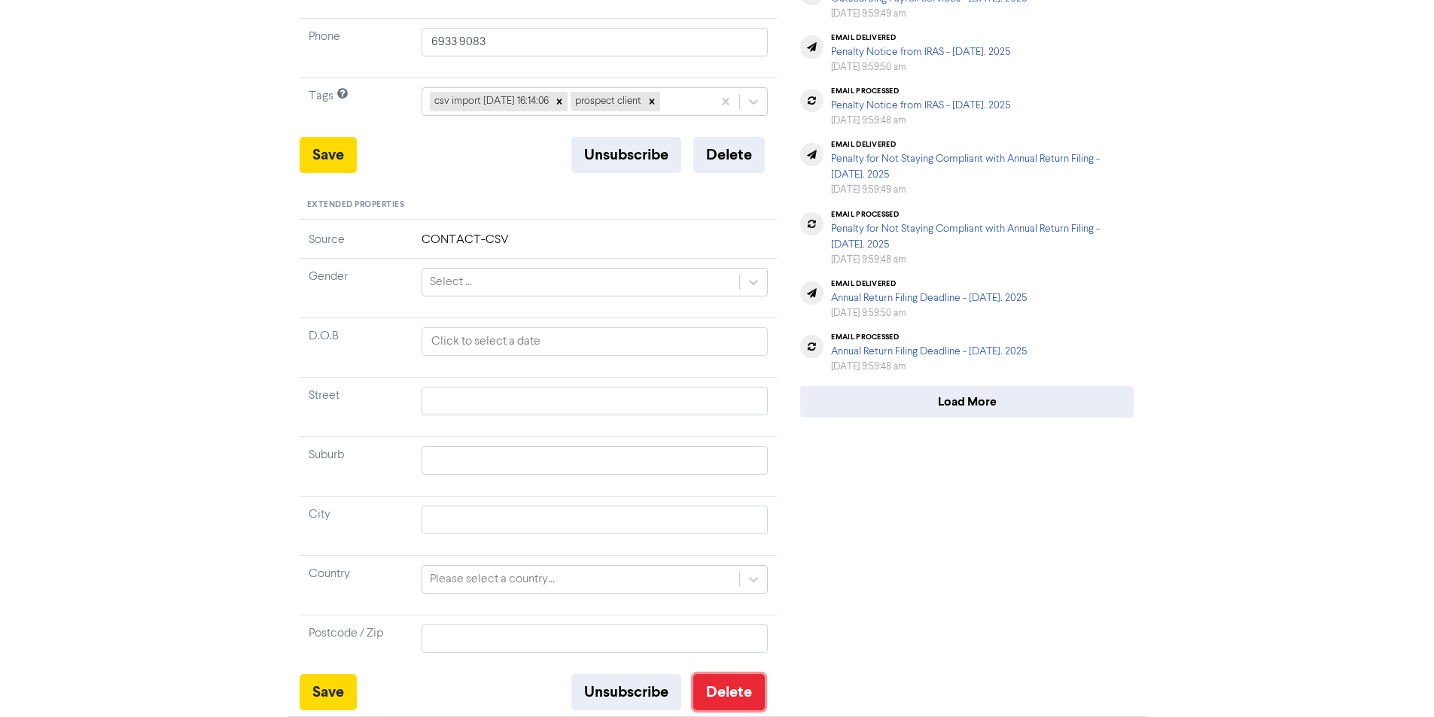
click at [708, 693] on button "Delete" at bounding box center [729, 692] width 72 height 36
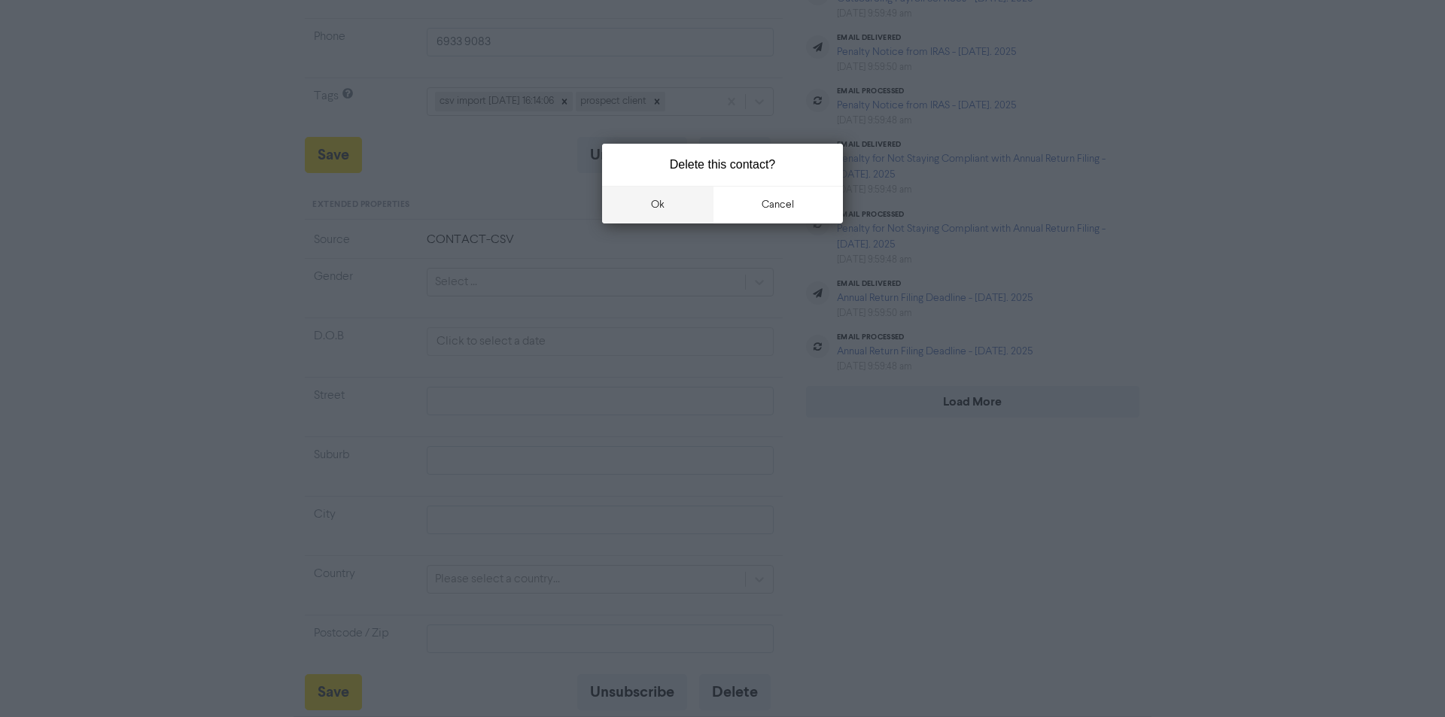
click at [643, 190] on button "ok" at bounding box center [657, 205] width 111 height 38
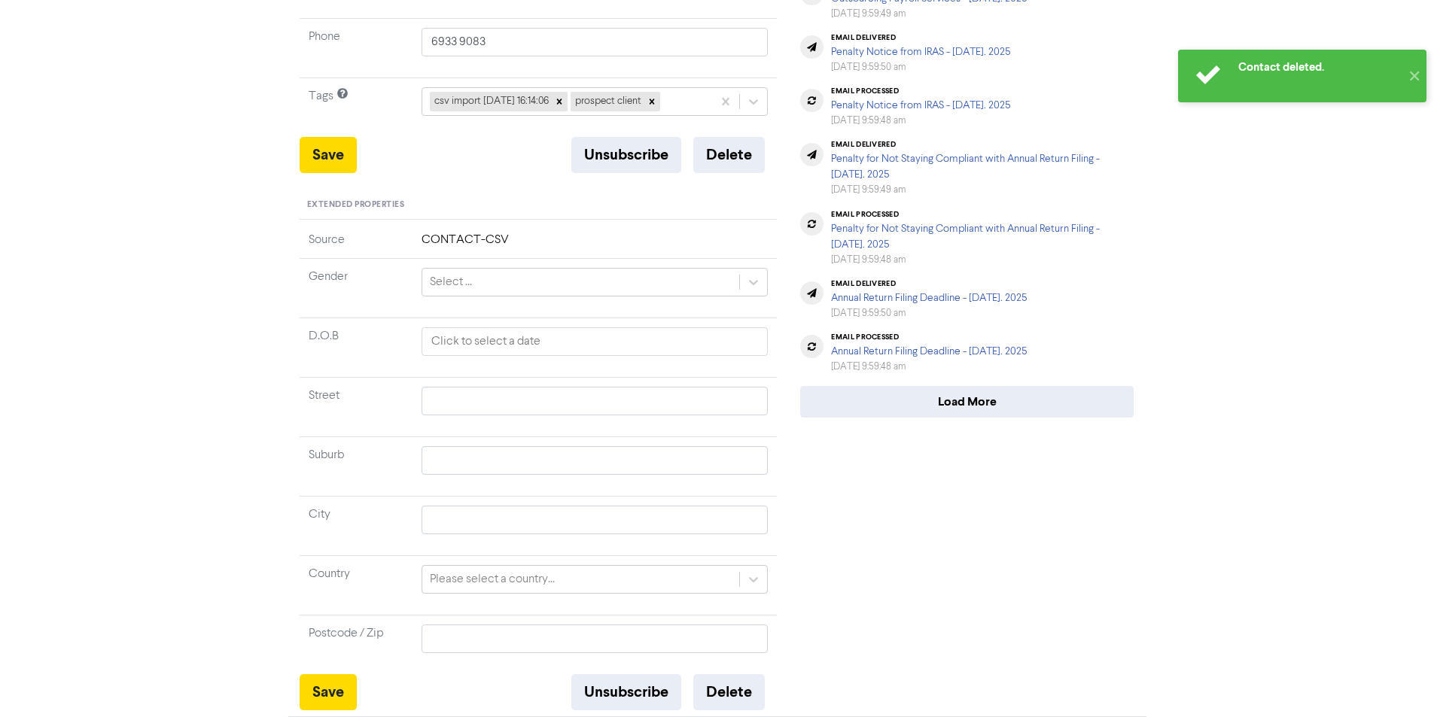
scroll to position [0, 0]
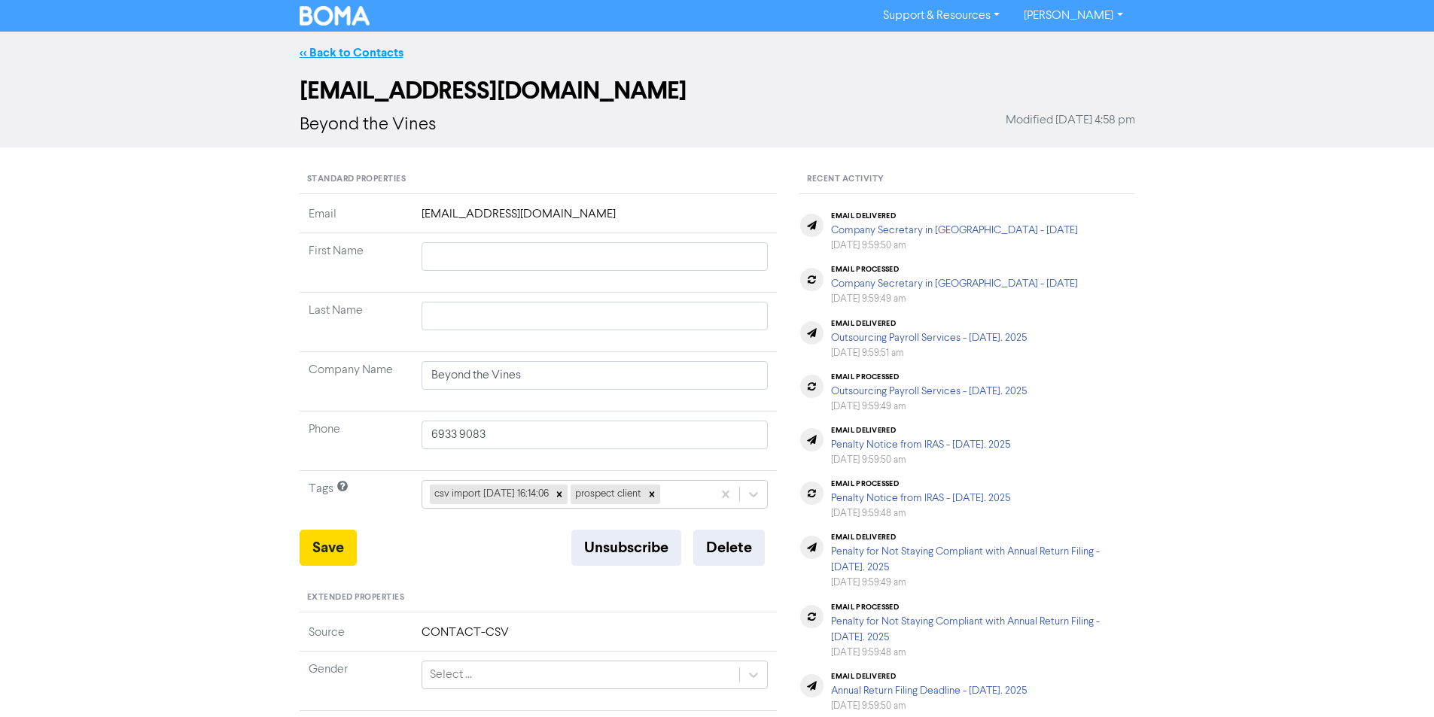
click at [323, 47] on link "<< Back to Contacts" at bounding box center [352, 52] width 104 height 15
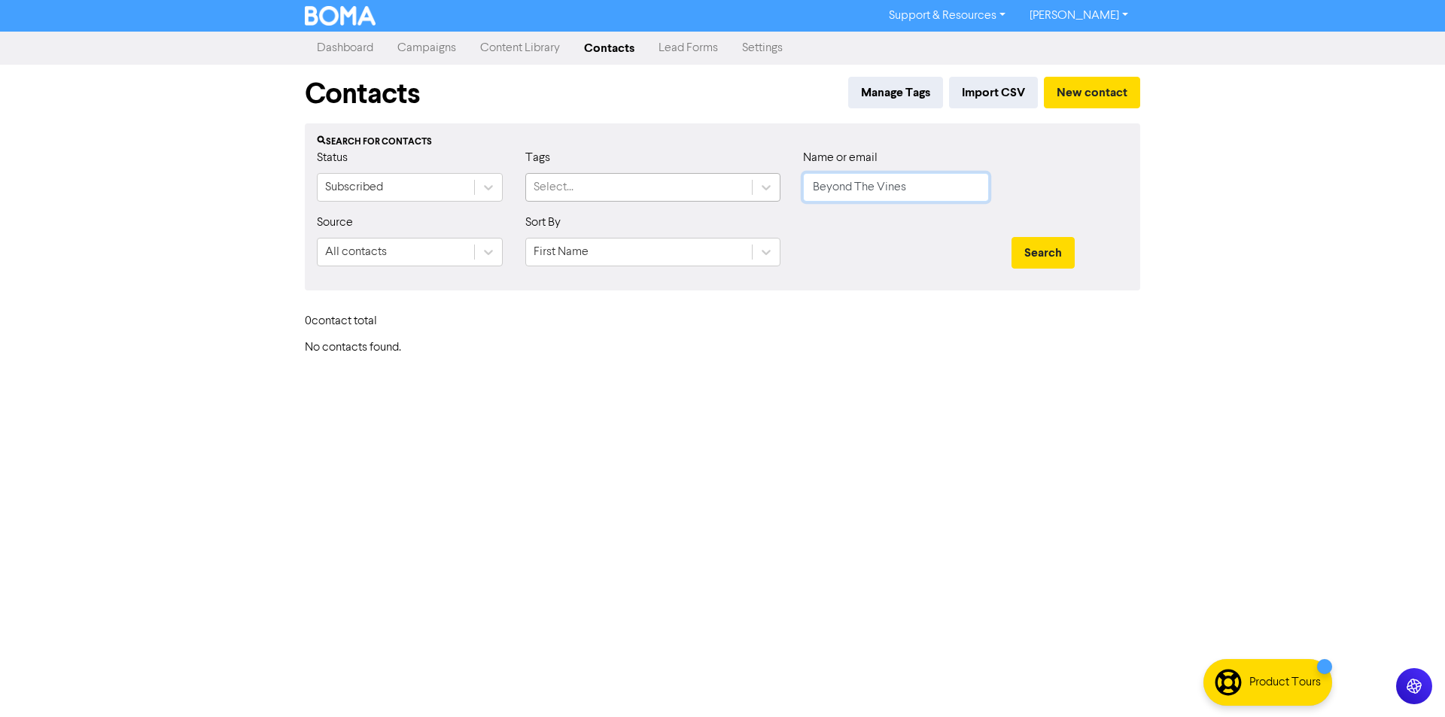
click at [746, 194] on div "Status Subscribed Tags Select... Name or email Beyond The Vines" at bounding box center [723, 181] width 834 height 65
paste input "[EMAIL_ADDRESS][DOMAIN_NAME]"
click at [766, 254] on icon at bounding box center [767, 252] width 9 height 5
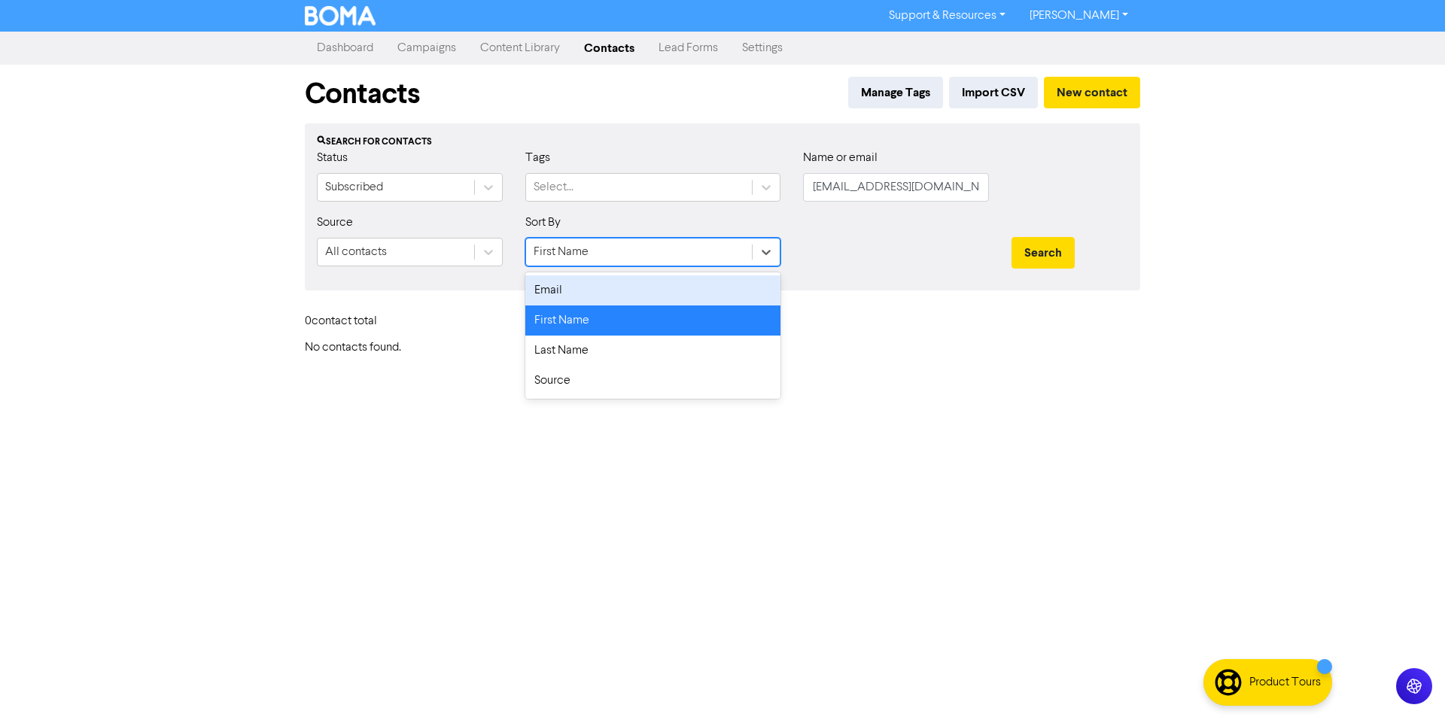
click at [614, 288] on div "Email" at bounding box center [652, 291] width 255 height 30
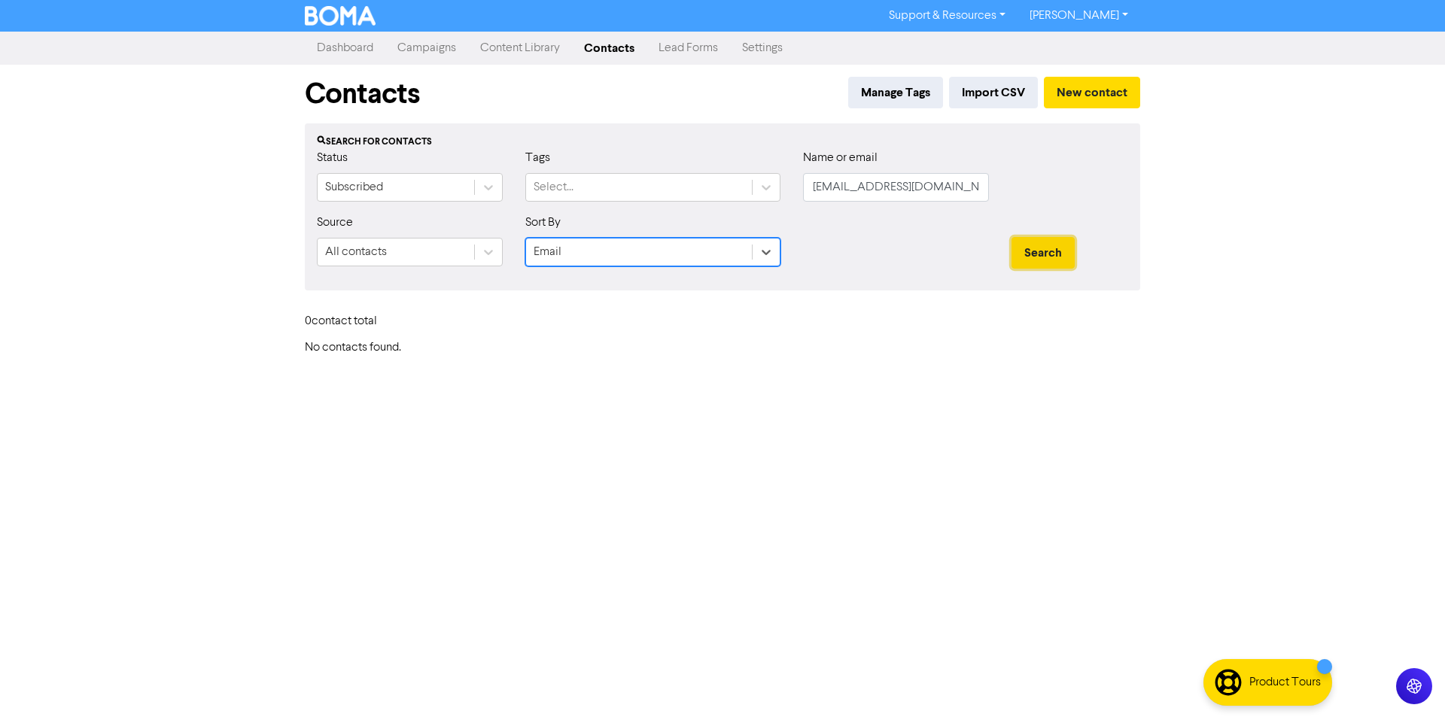
click at [1035, 262] on button "Search" at bounding box center [1043, 253] width 63 height 32
click at [1068, 257] on button "Search" at bounding box center [1043, 253] width 63 height 32
click at [1067, 257] on button "Search" at bounding box center [1043, 253] width 63 height 32
drag, startPoint x: 925, startPoint y: 185, endPoint x: 756, endPoint y: 183, distance: 169.4
click at [750, 185] on div "Status Subscribed Tags Select... Name or email [EMAIL_ADDRESS][DOMAIN_NAME]" at bounding box center [723, 181] width 834 height 65
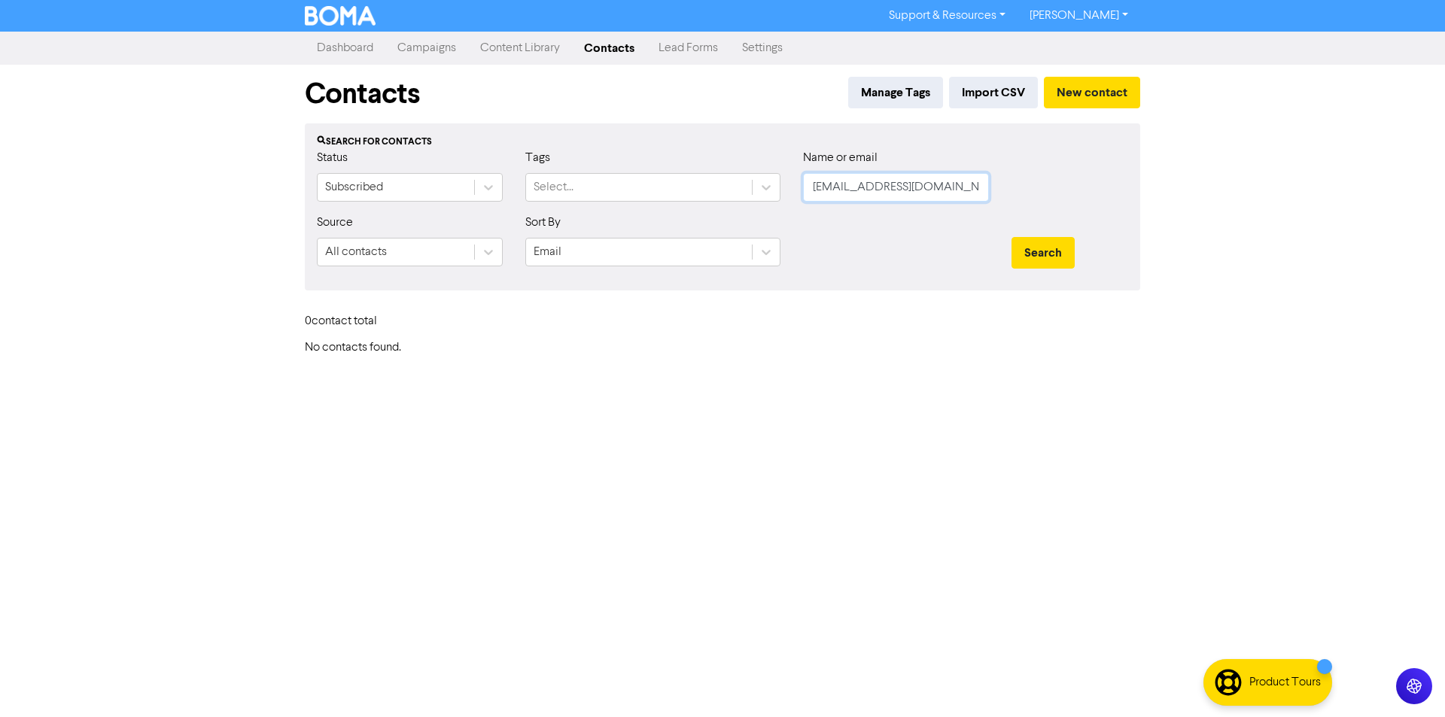
paste input "Under Armour"
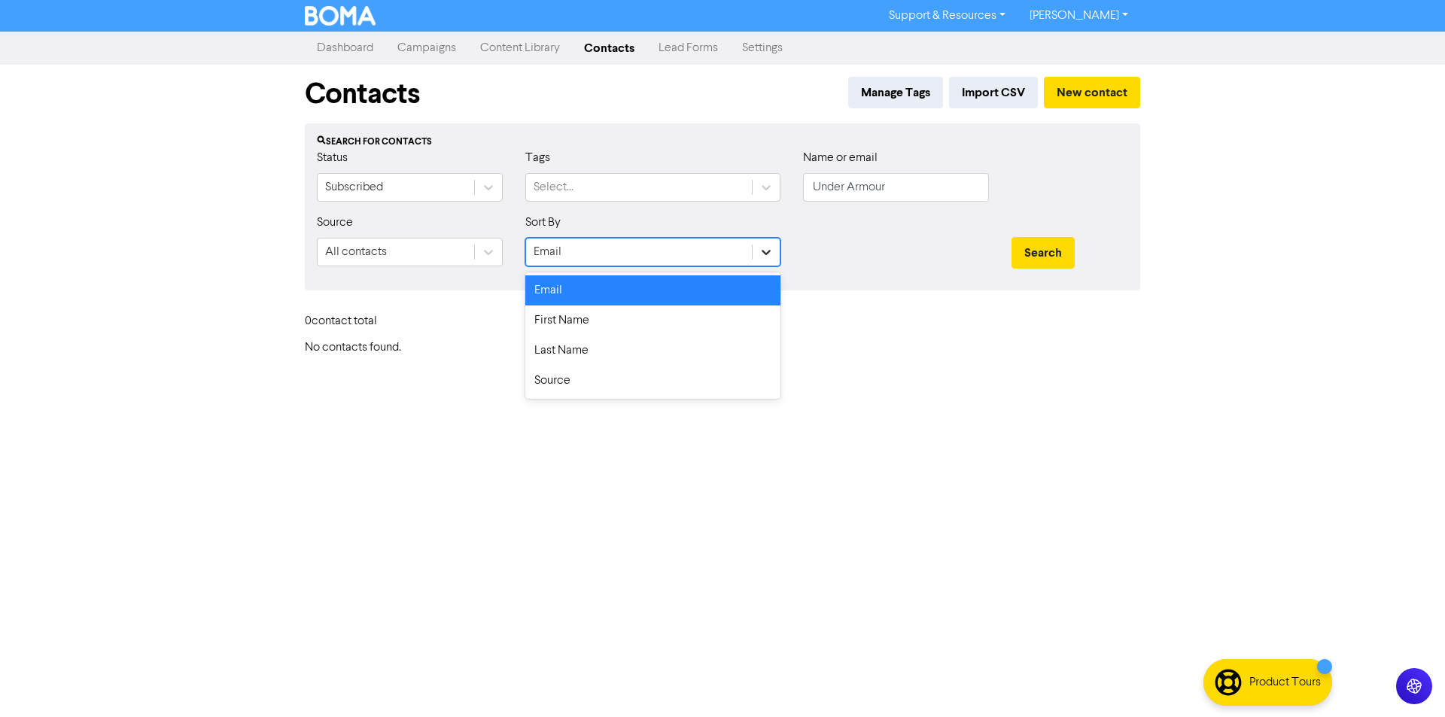
click at [766, 245] on icon at bounding box center [766, 252] width 15 height 15
click at [570, 334] on div "First Name" at bounding box center [652, 321] width 255 height 30
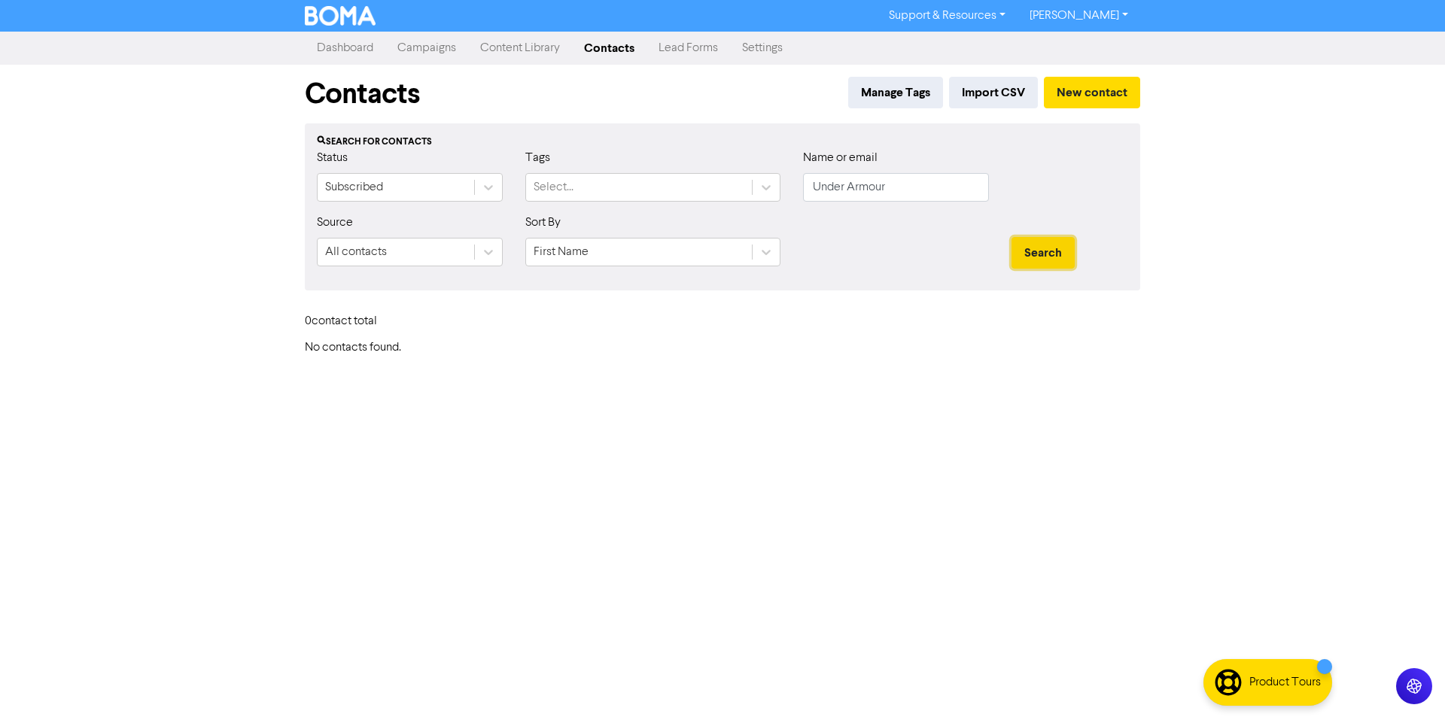
click at [1037, 266] on button "Search" at bounding box center [1043, 253] width 63 height 32
click at [1031, 263] on button "Search" at bounding box center [1043, 253] width 63 height 32
click at [775, 248] on div at bounding box center [766, 252] width 27 height 27
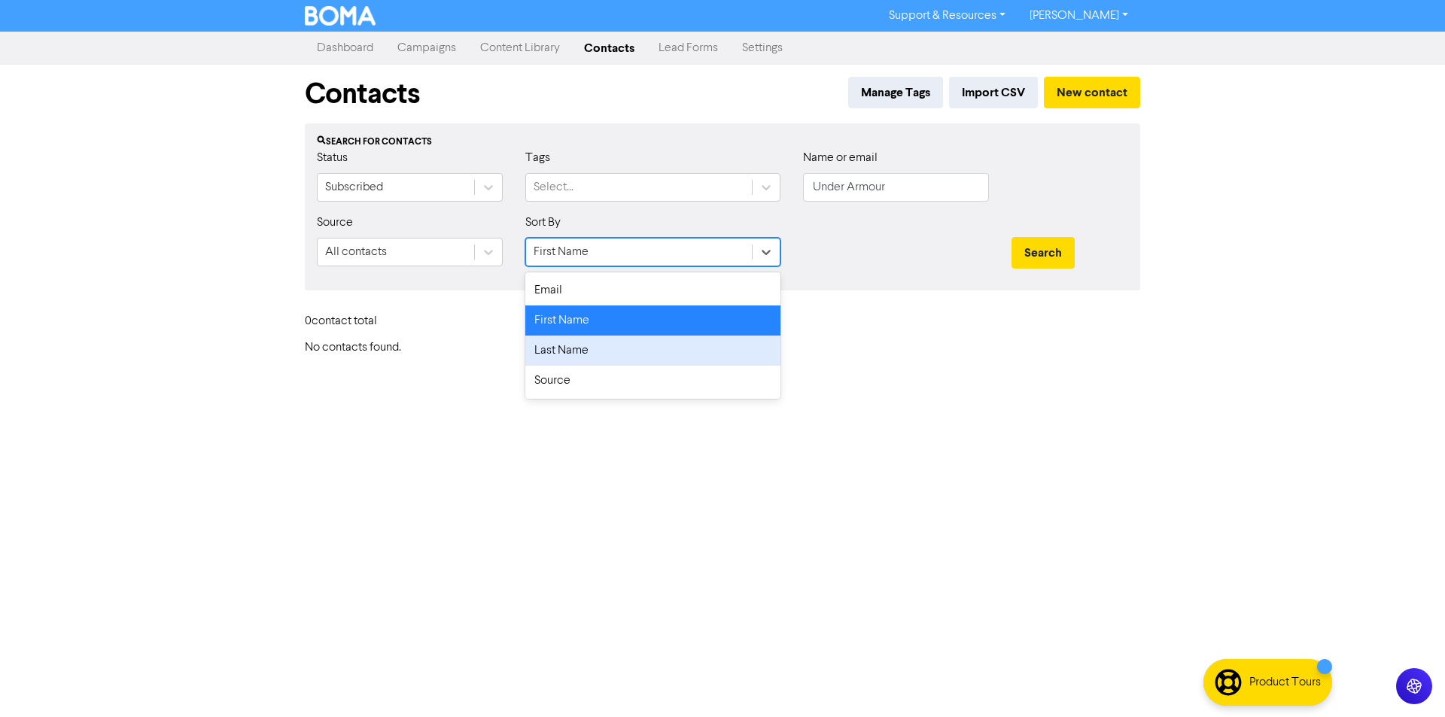
click at [621, 358] on div "Last Name" at bounding box center [652, 351] width 255 height 30
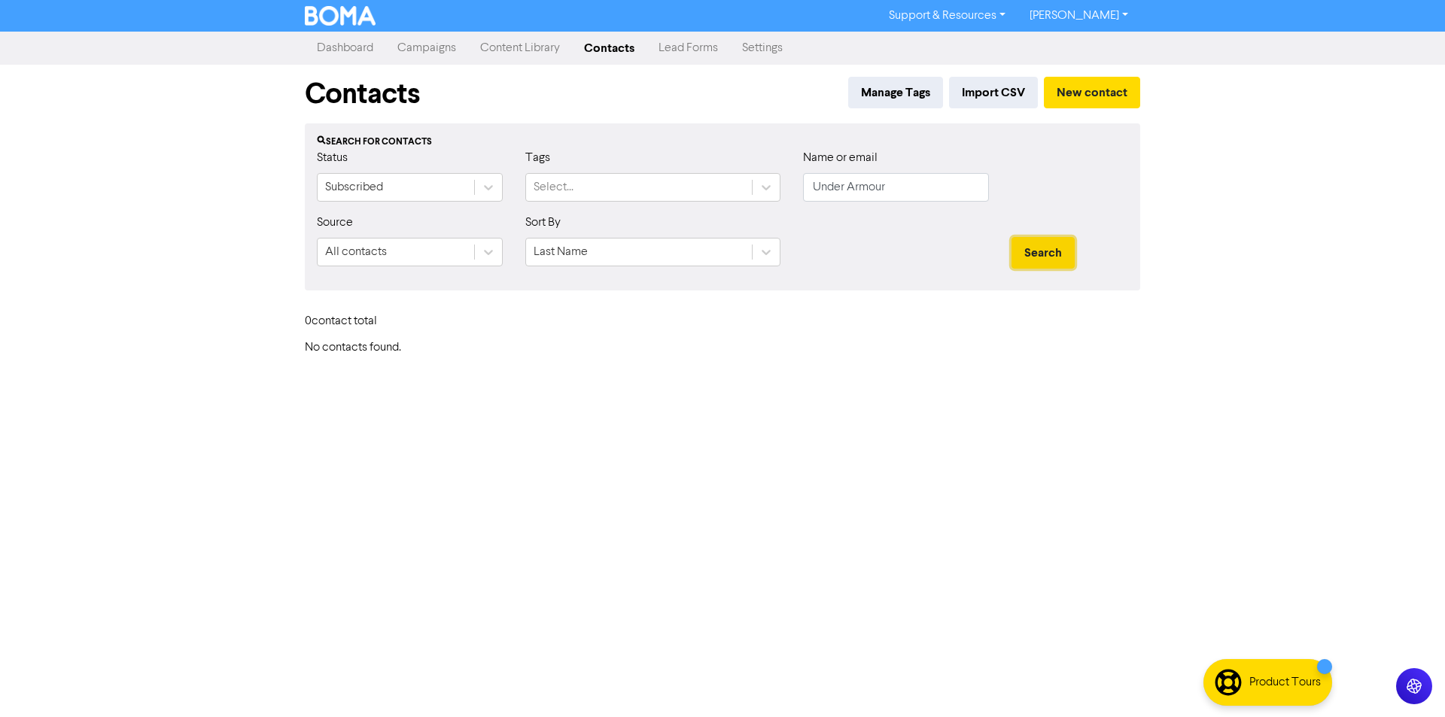
click at [1045, 245] on button "Search" at bounding box center [1043, 253] width 63 height 32
click at [1009, 257] on div "Search" at bounding box center [1069, 246] width 139 height 65
click at [1022, 257] on button "Search" at bounding box center [1043, 253] width 63 height 32
drag, startPoint x: 894, startPoint y: 190, endPoint x: 793, endPoint y: 186, distance: 100.2
click at [793, 186] on div "Name or email Under Armour" at bounding box center [896, 181] width 209 height 65
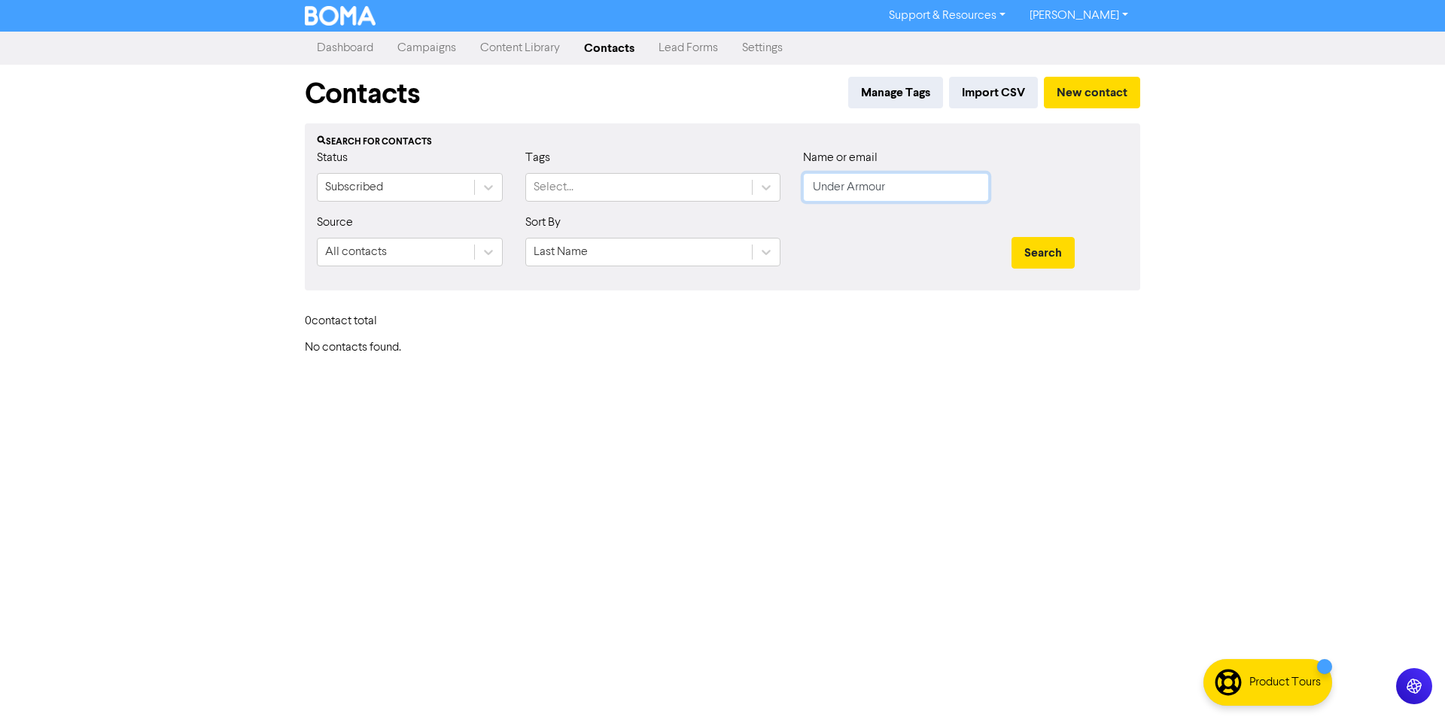
paste input "[EMAIL_ADDRESS][DOMAIN_NAME]"
type input "[EMAIL_ADDRESS][DOMAIN_NAME]"
click at [768, 245] on icon at bounding box center [766, 252] width 15 height 15
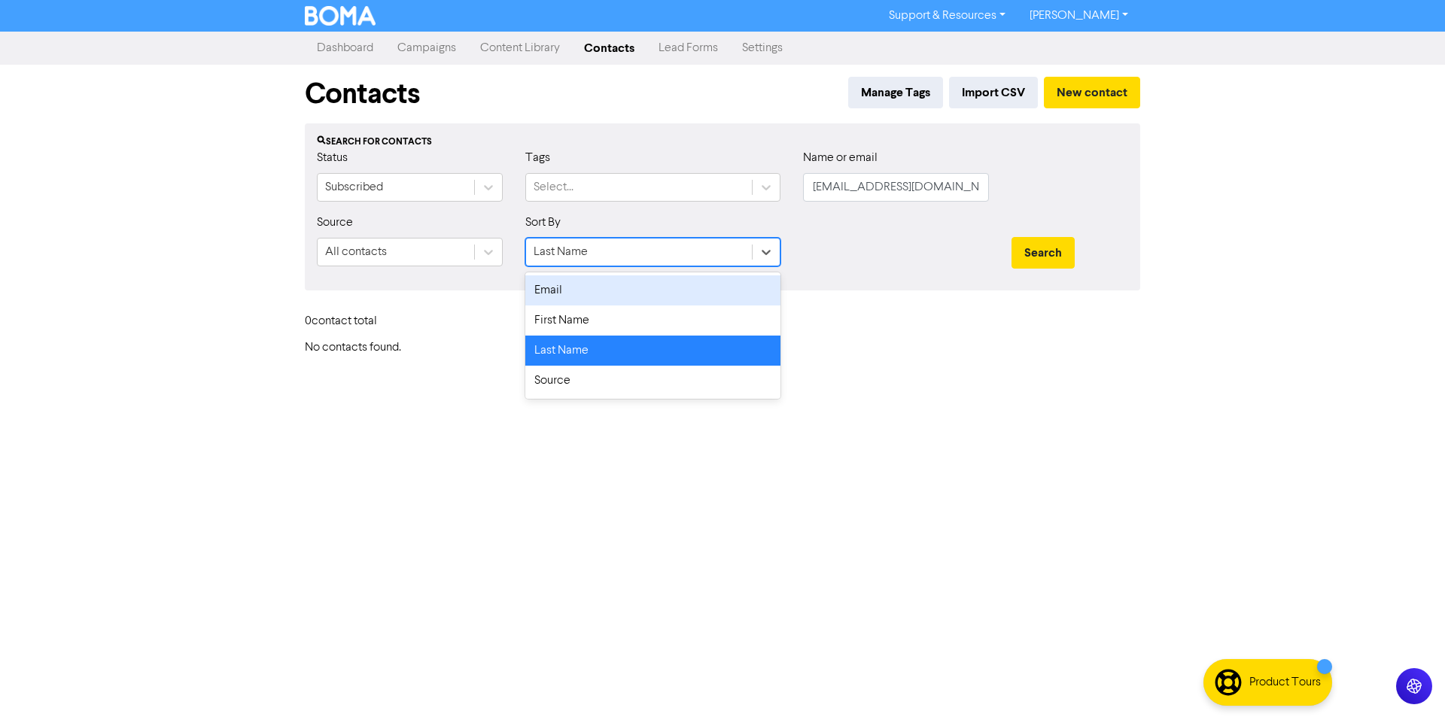
click at [681, 303] on div "Email" at bounding box center [652, 291] width 255 height 30
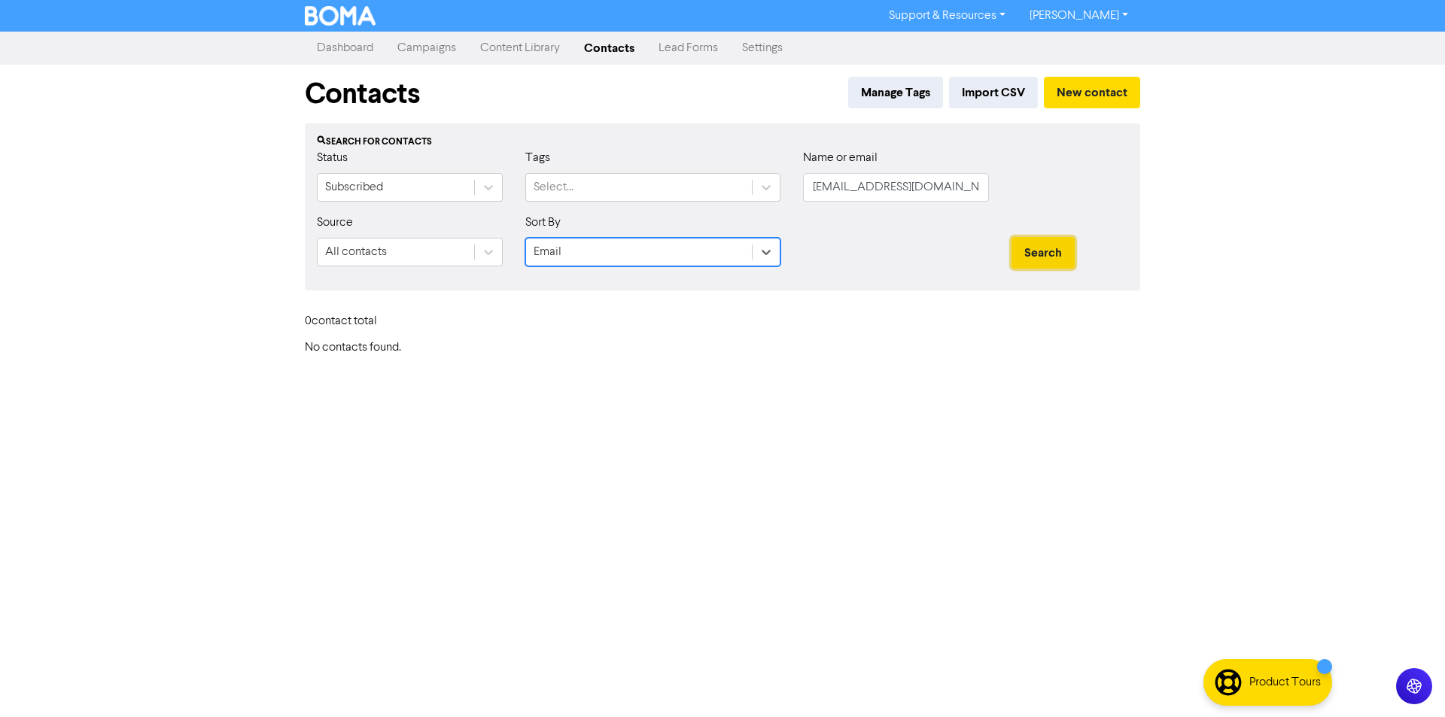
click at [1022, 245] on button "Search" at bounding box center [1043, 253] width 63 height 32
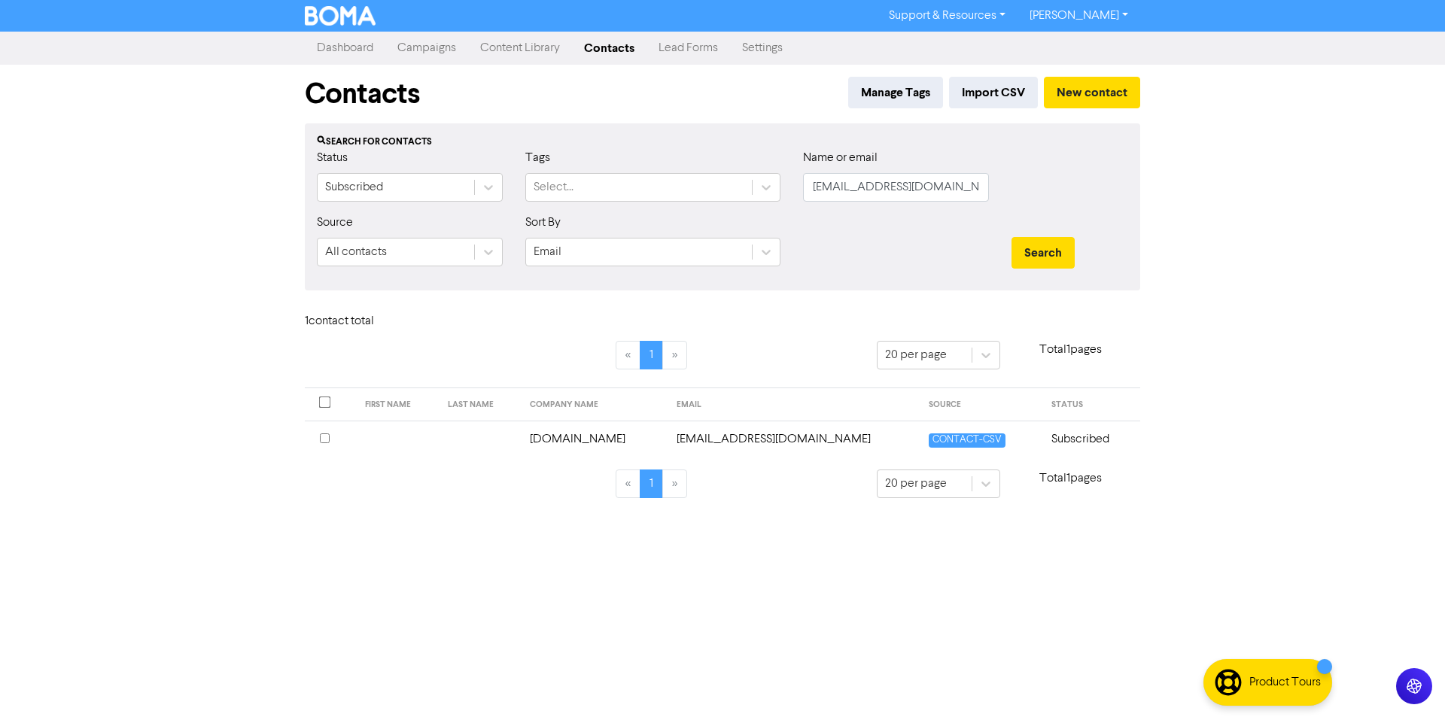
click at [596, 440] on td "[DOMAIN_NAME]" at bounding box center [594, 439] width 147 height 37
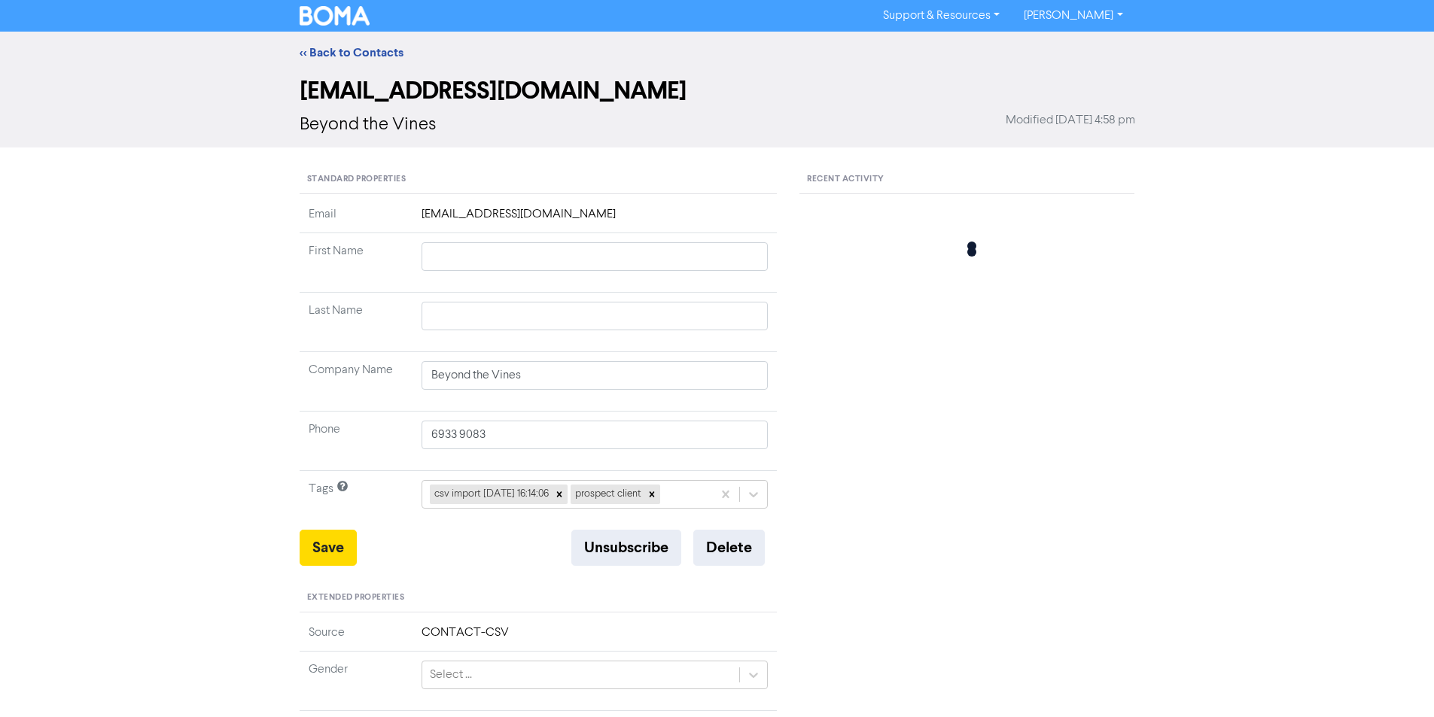
type input "[DOMAIN_NAME]"
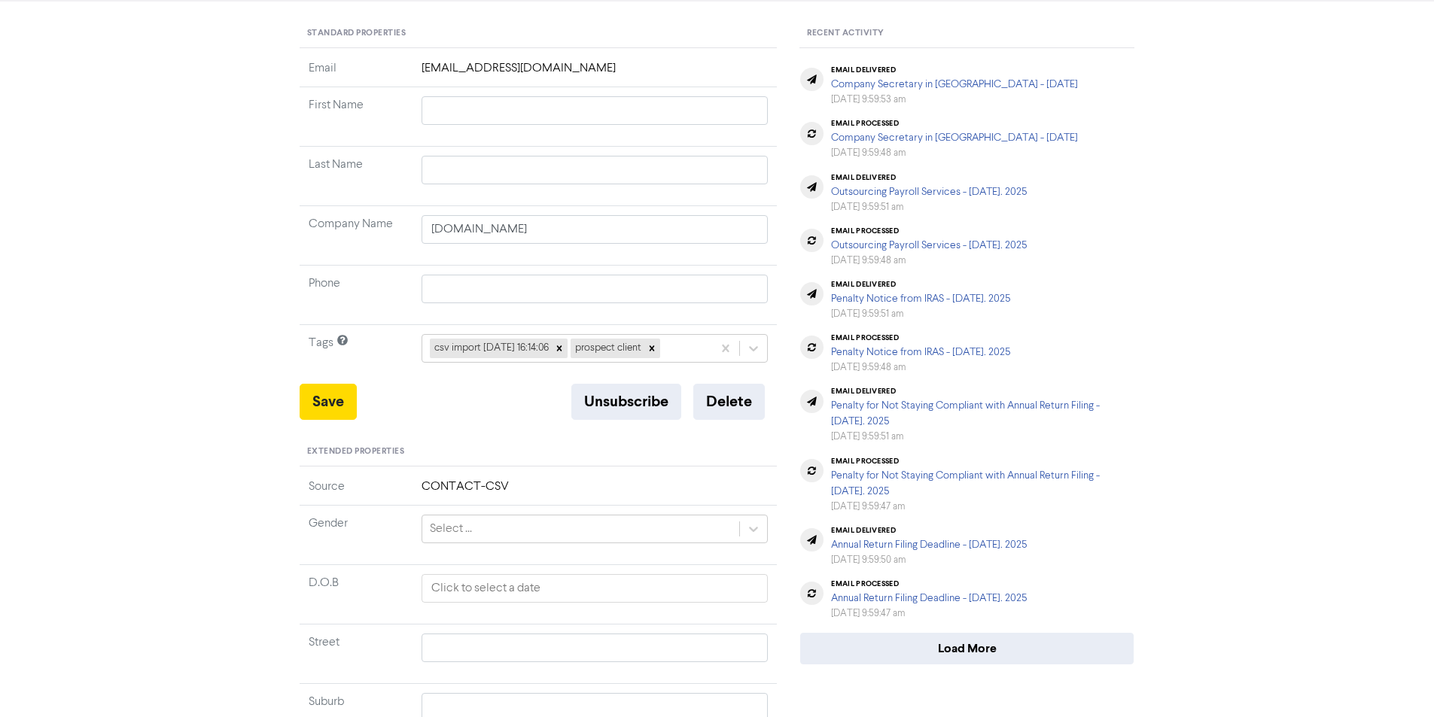
scroll to position [393, 0]
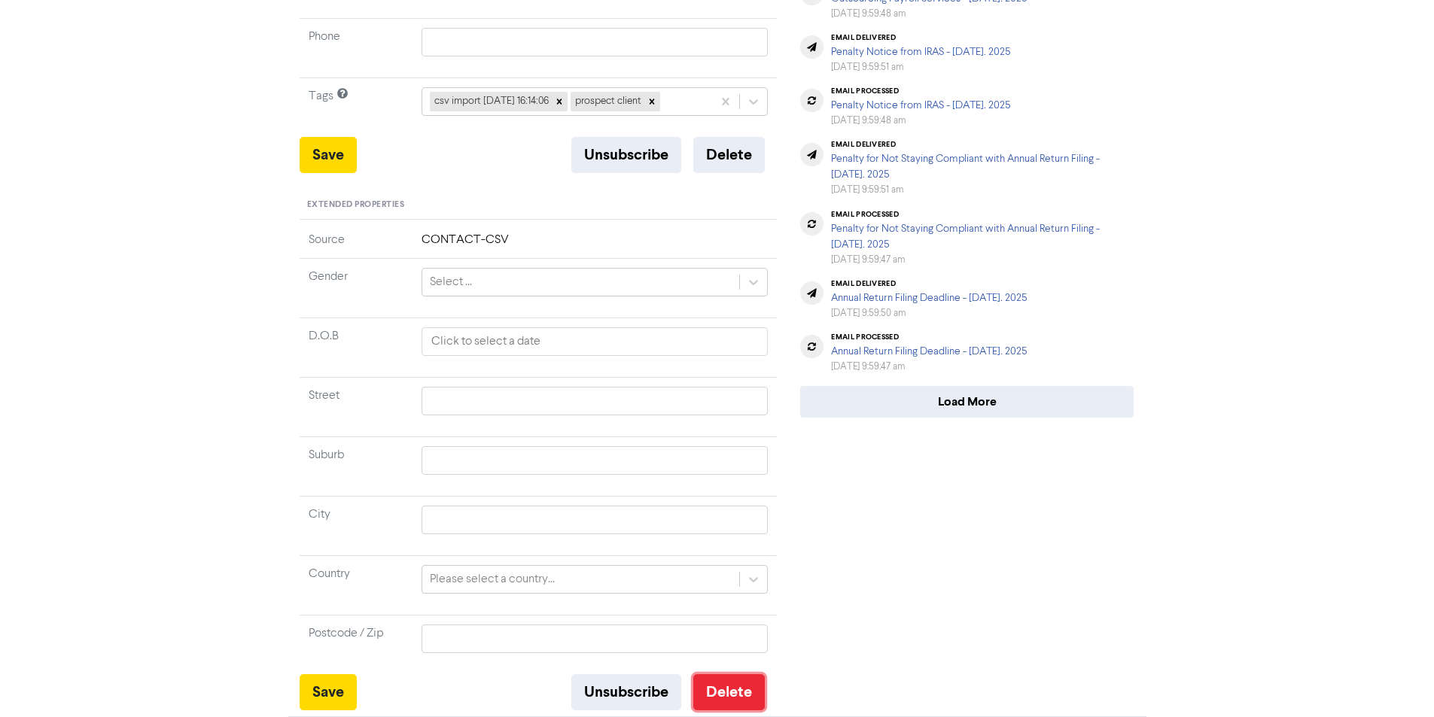
click at [751, 697] on button "Delete" at bounding box center [729, 692] width 72 height 36
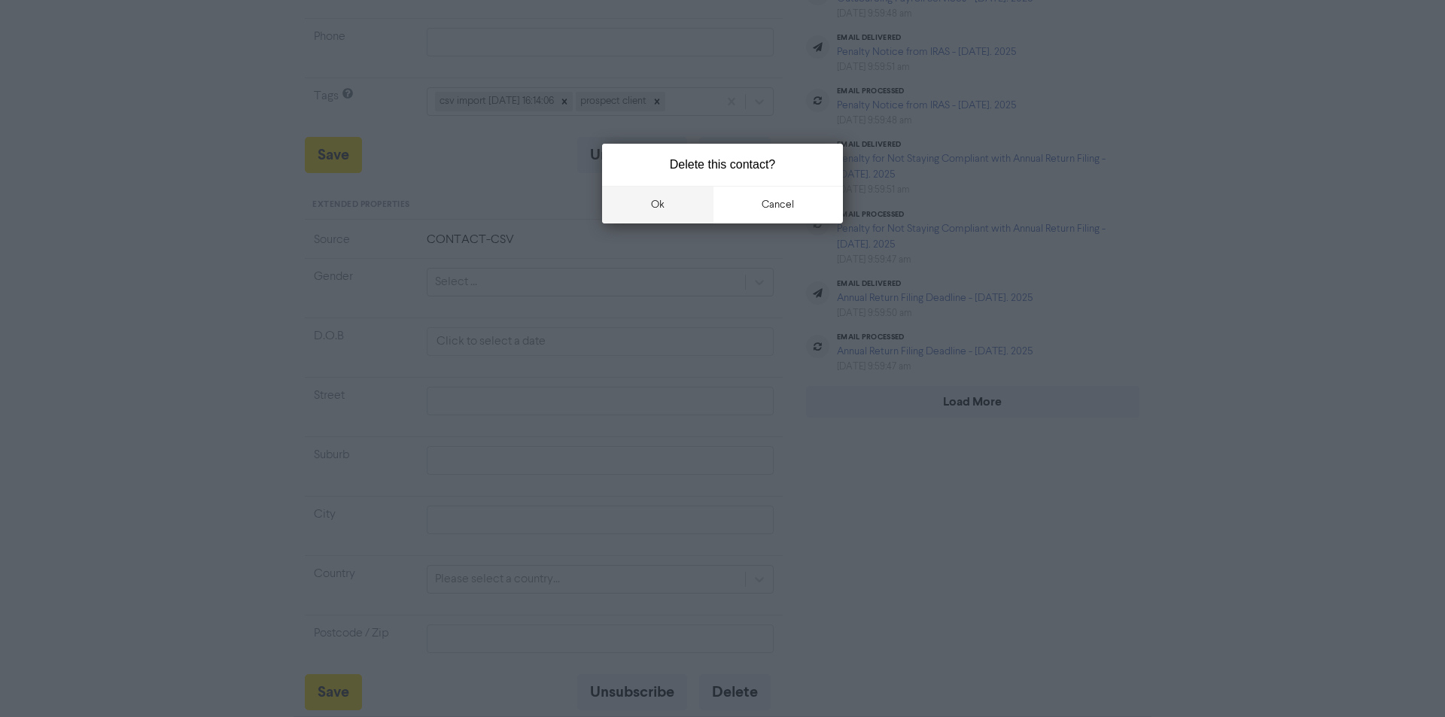
click at [656, 202] on button "ok" at bounding box center [657, 205] width 111 height 38
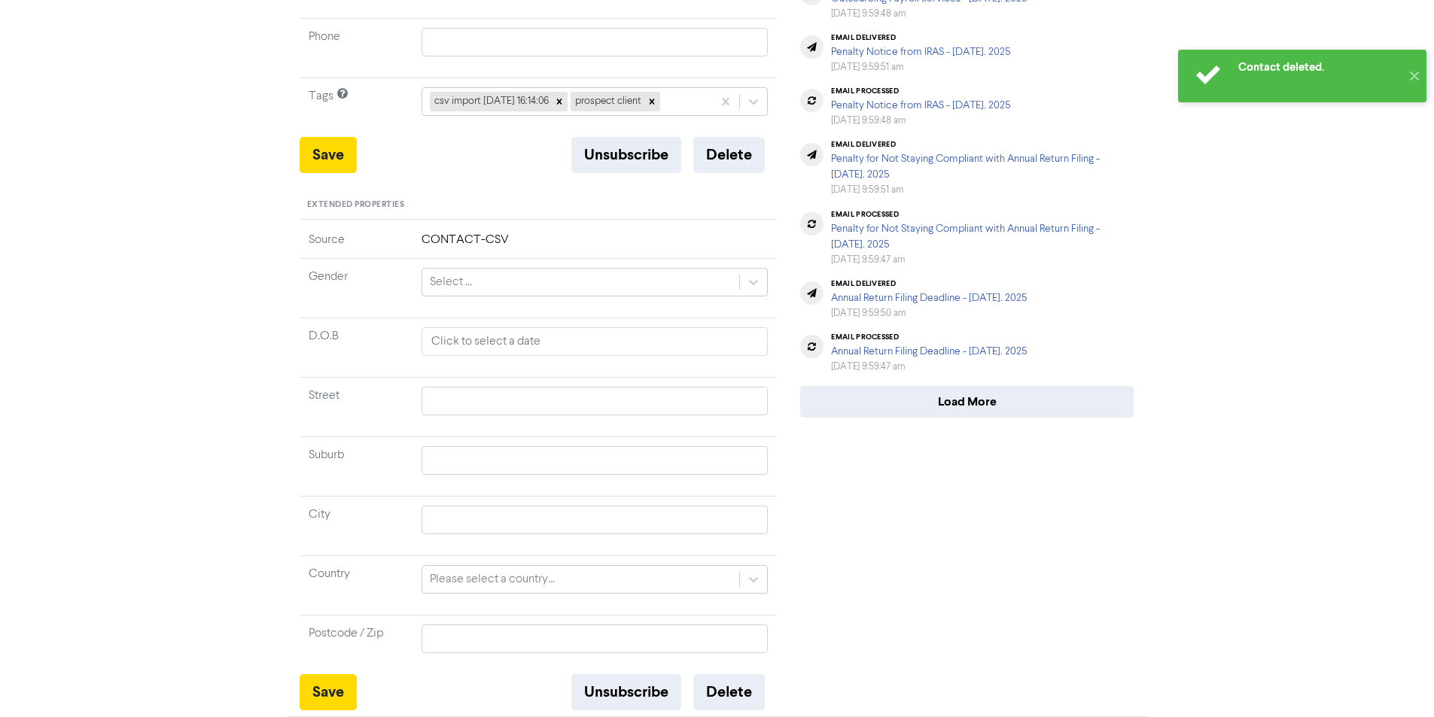
scroll to position [0, 0]
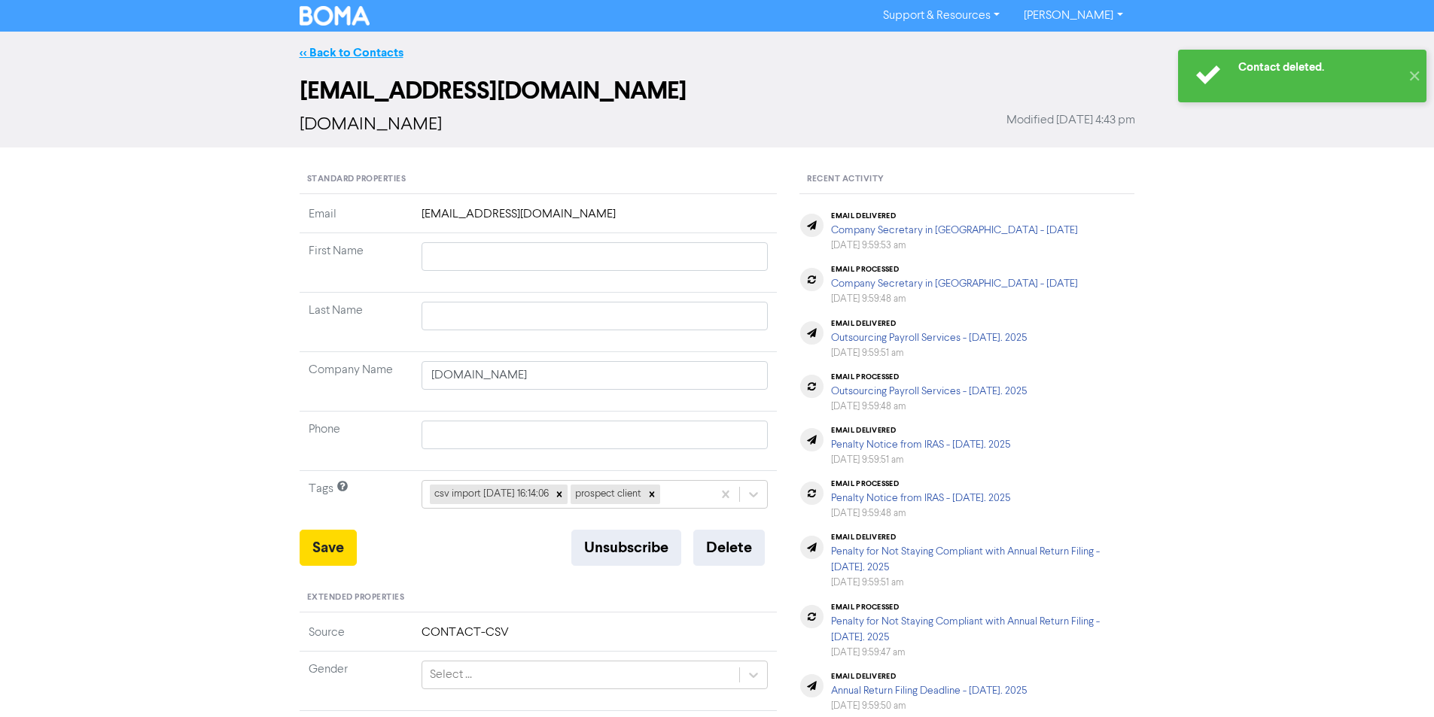
click at [385, 47] on link "<< Back to Contacts" at bounding box center [352, 52] width 104 height 15
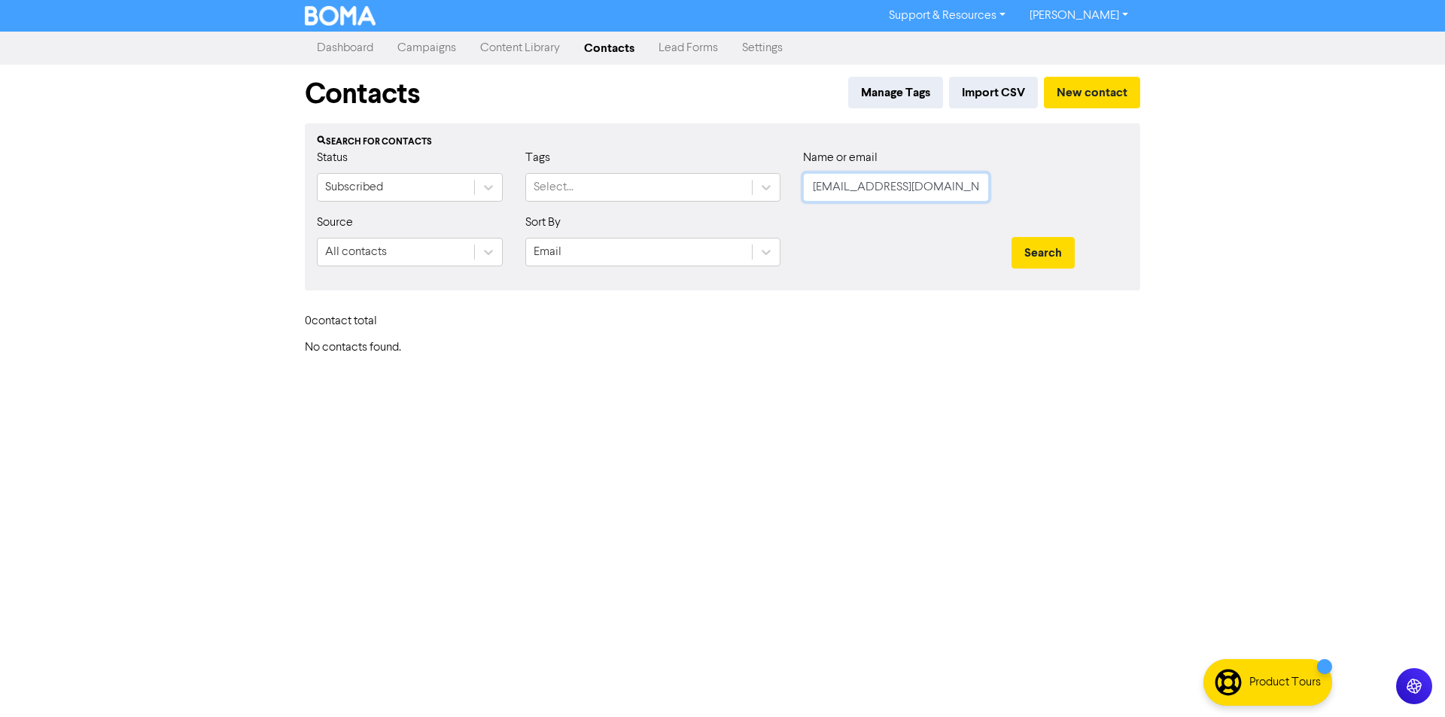
drag, startPoint x: 962, startPoint y: 192, endPoint x: 811, endPoint y: 199, distance: 150.7
click at [811, 199] on input "[EMAIL_ADDRESS][DOMAIN_NAME]" at bounding box center [896, 187] width 186 height 29
paste input "ontactus@bricksworld"
type input "[EMAIL_ADDRESS][DOMAIN_NAME]"
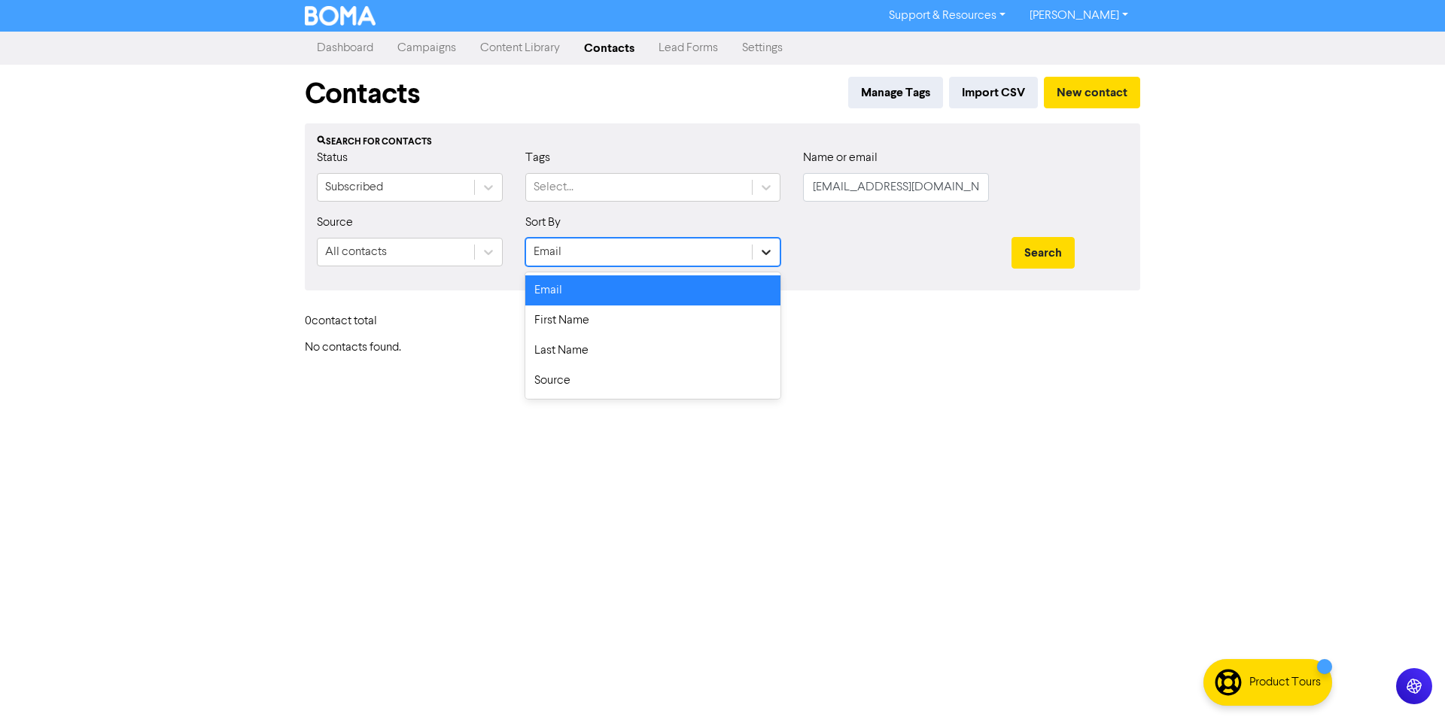
click at [763, 252] on icon at bounding box center [767, 252] width 9 height 5
drag, startPoint x: 877, startPoint y: 255, endPoint x: 1018, endPoint y: 256, distance: 140.8
click at [879, 255] on div at bounding box center [896, 246] width 209 height 65
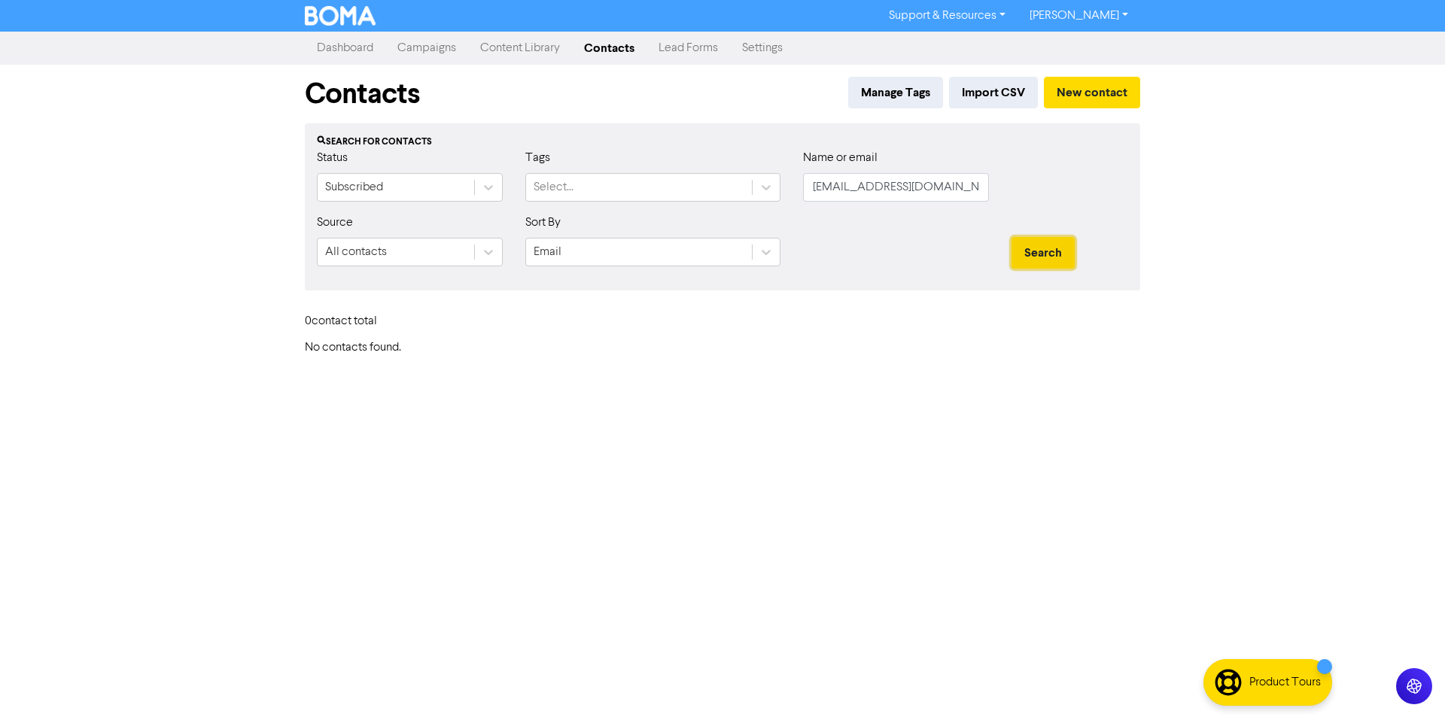
click at [1061, 256] on button "Search" at bounding box center [1043, 253] width 63 height 32
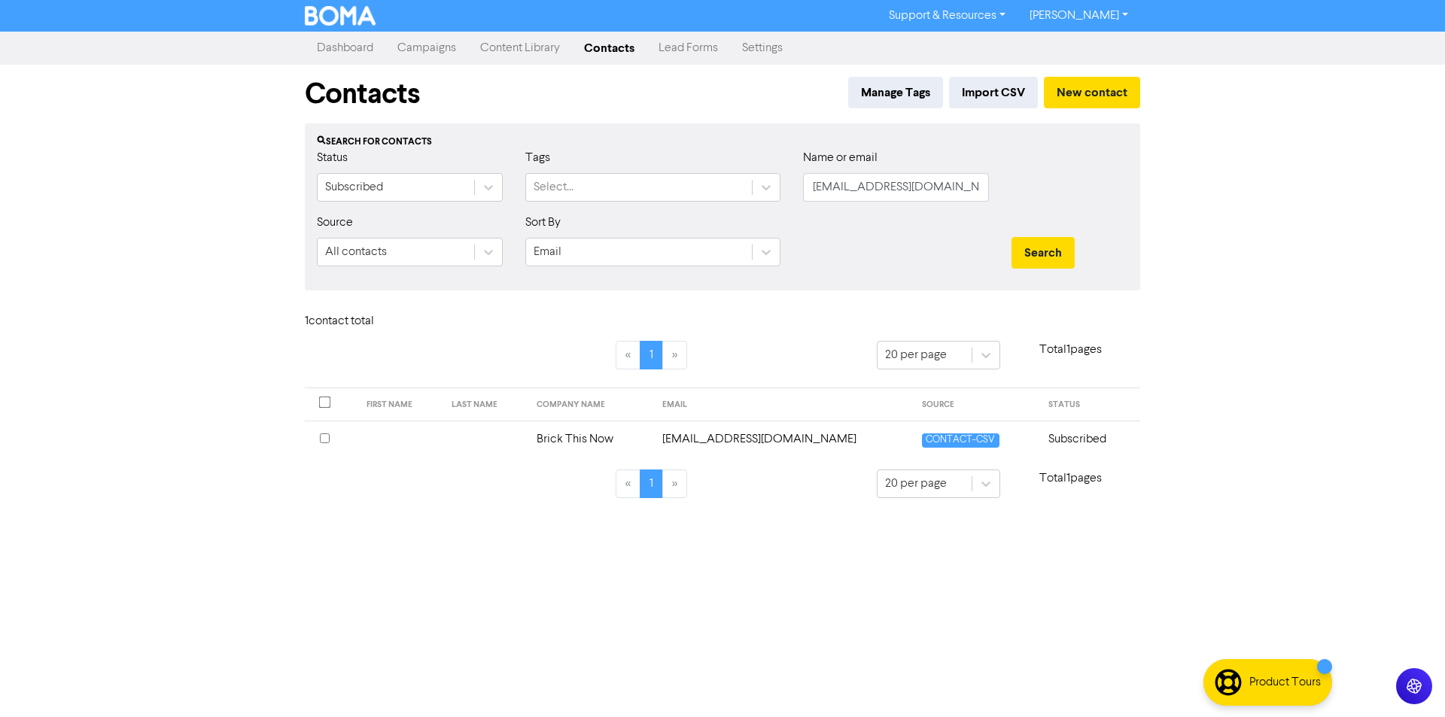
click at [604, 438] on td "Brick This Now" at bounding box center [591, 439] width 126 height 37
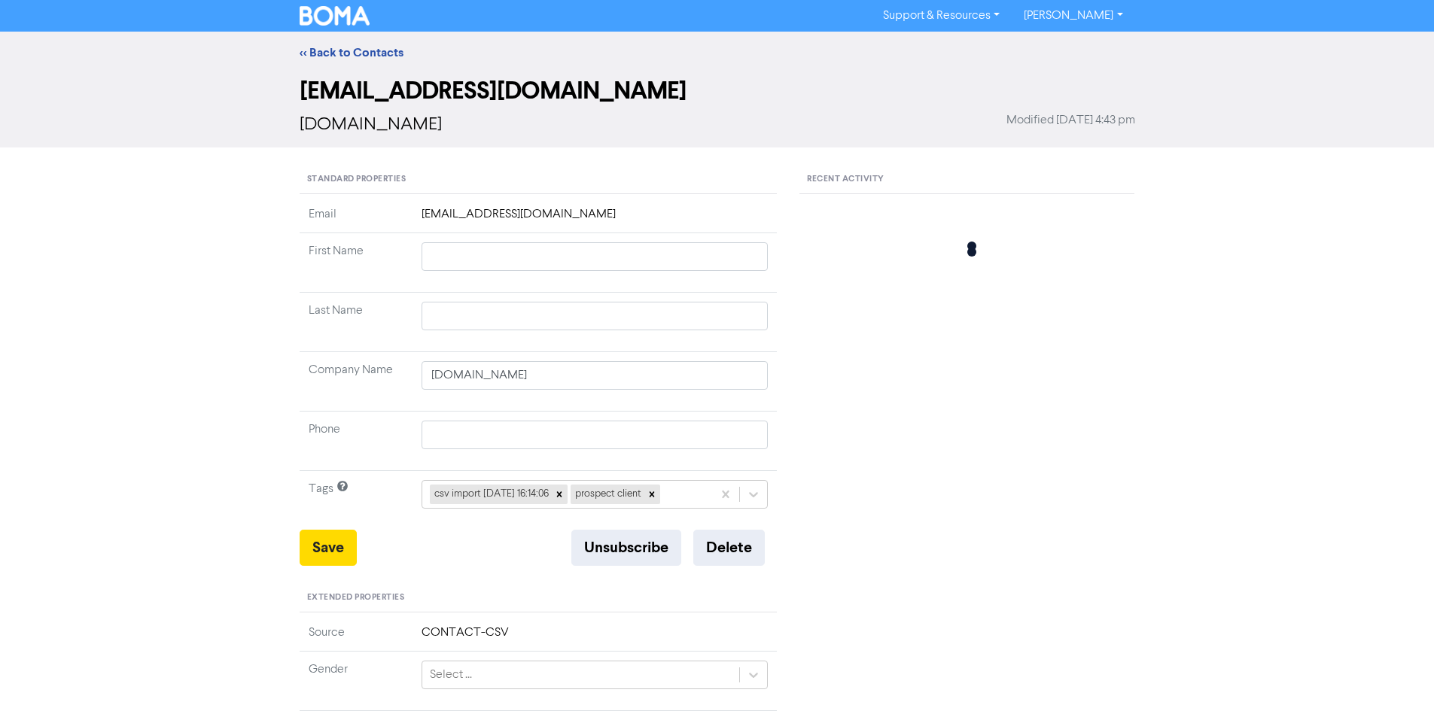
type input "Brick This Now"
type input "6734 5512"
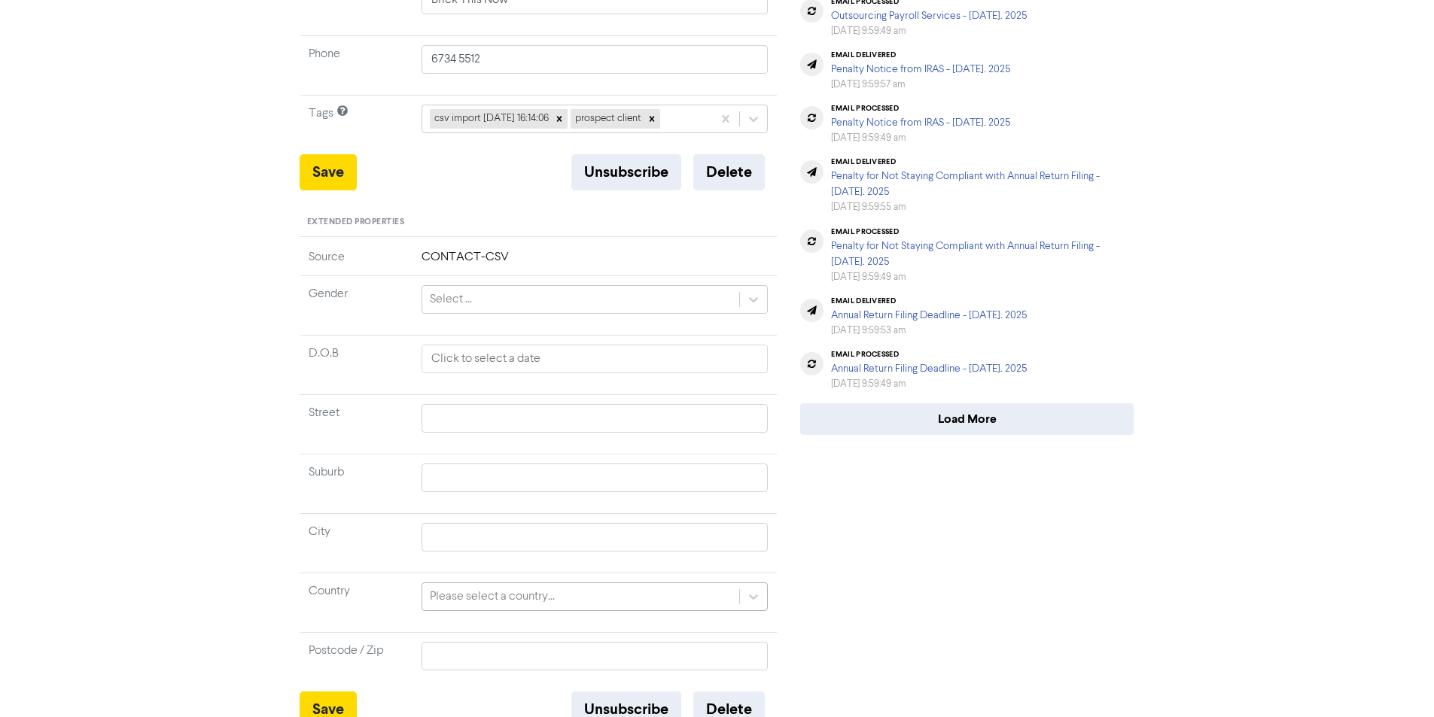
scroll to position [393, 0]
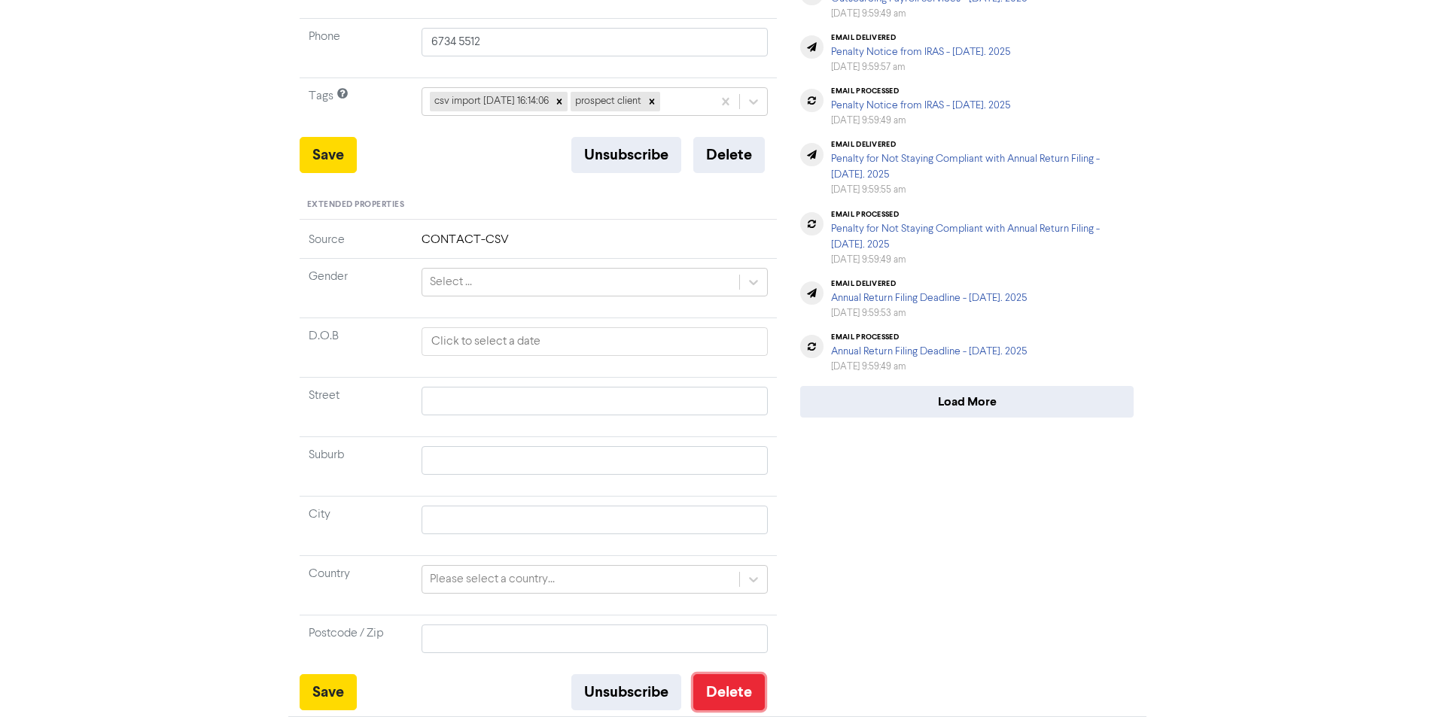
click at [732, 699] on button "Delete" at bounding box center [729, 692] width 72 height 36
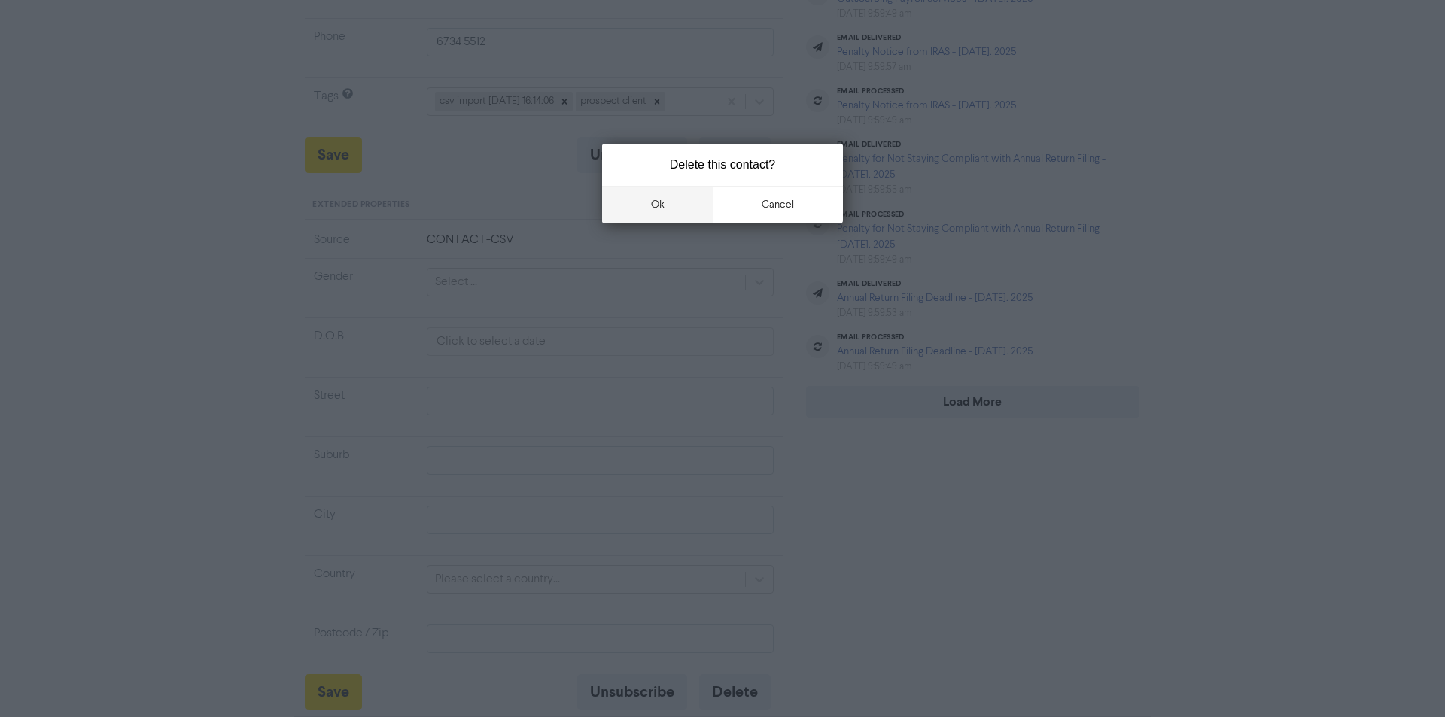
click at [653, 213] on button "ok" at bounding box center [657, 205] width 111 height 38
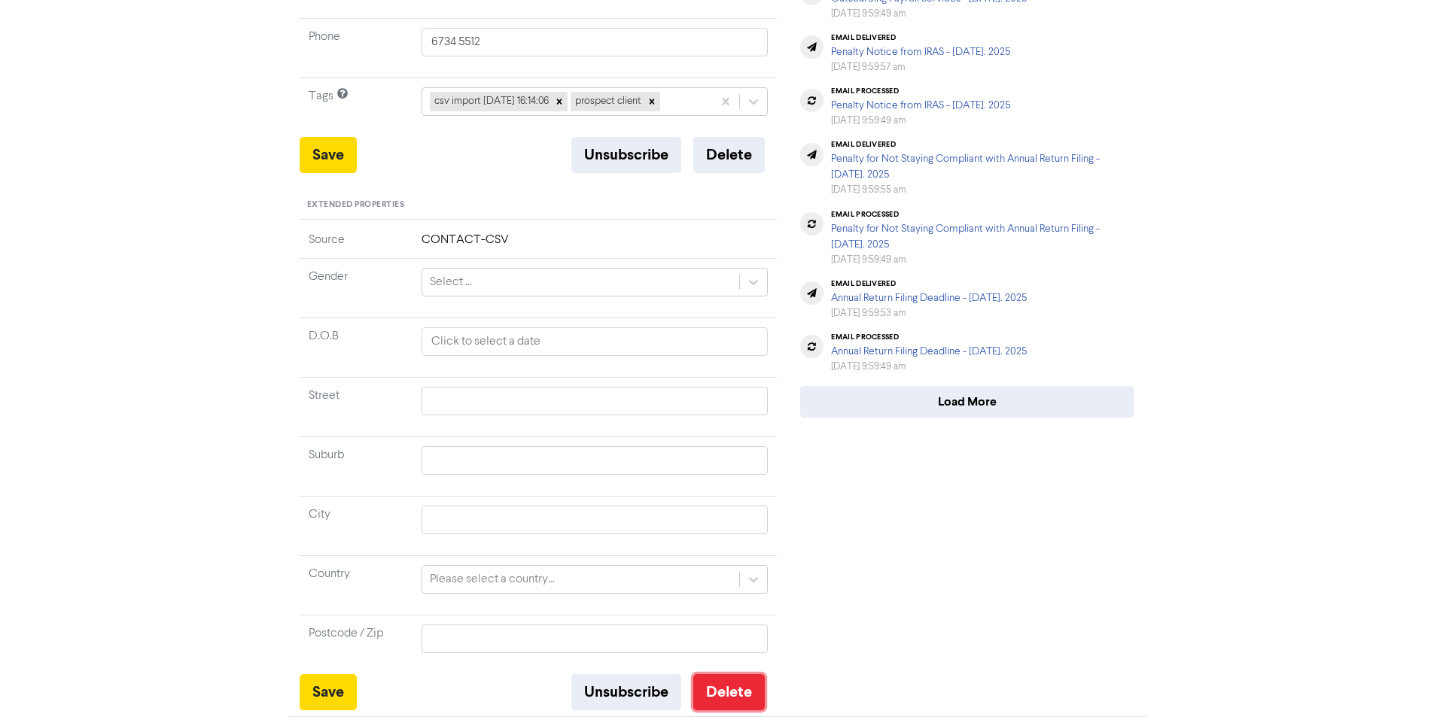
click at [711, 699] on button "Delete" at bounding box center [729, 692] width 72 height 36
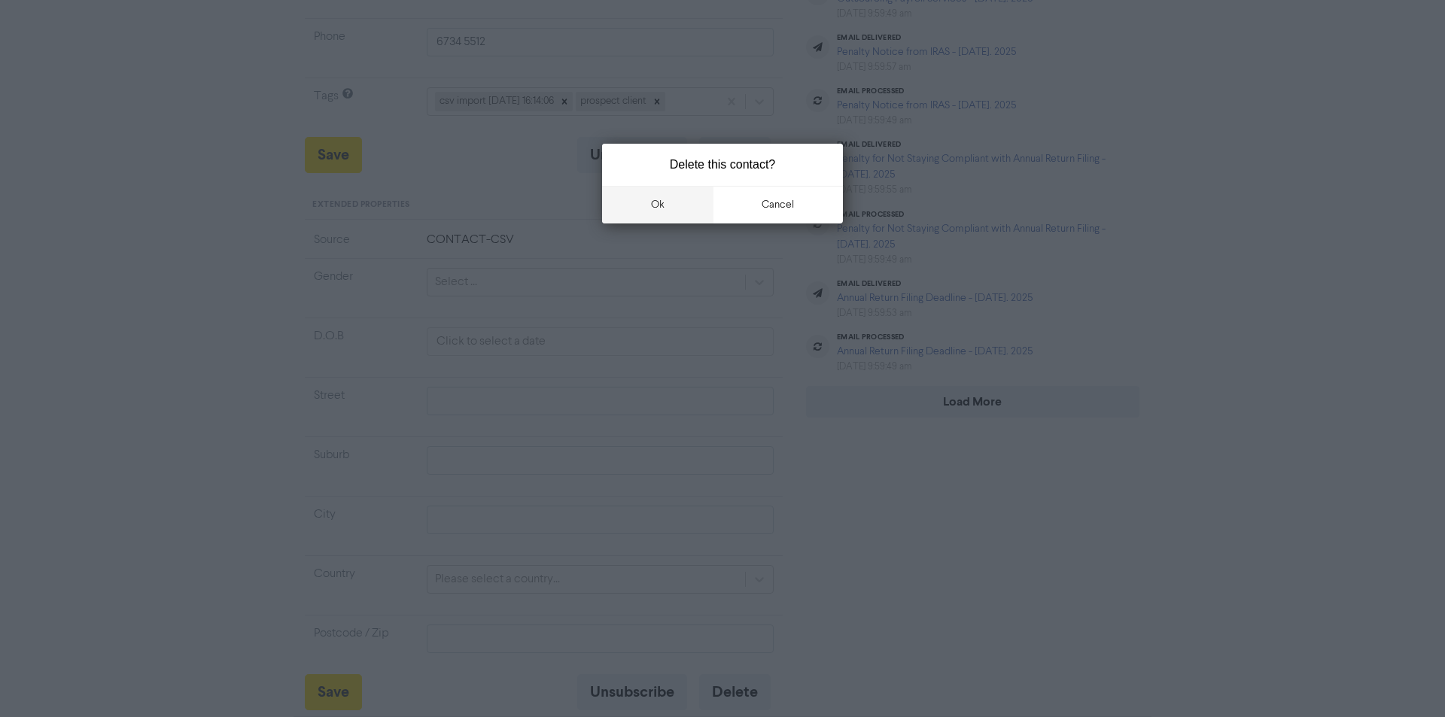
click at [674, 214] on button "ok" at bounding box center [657, 205] width 111 height 38
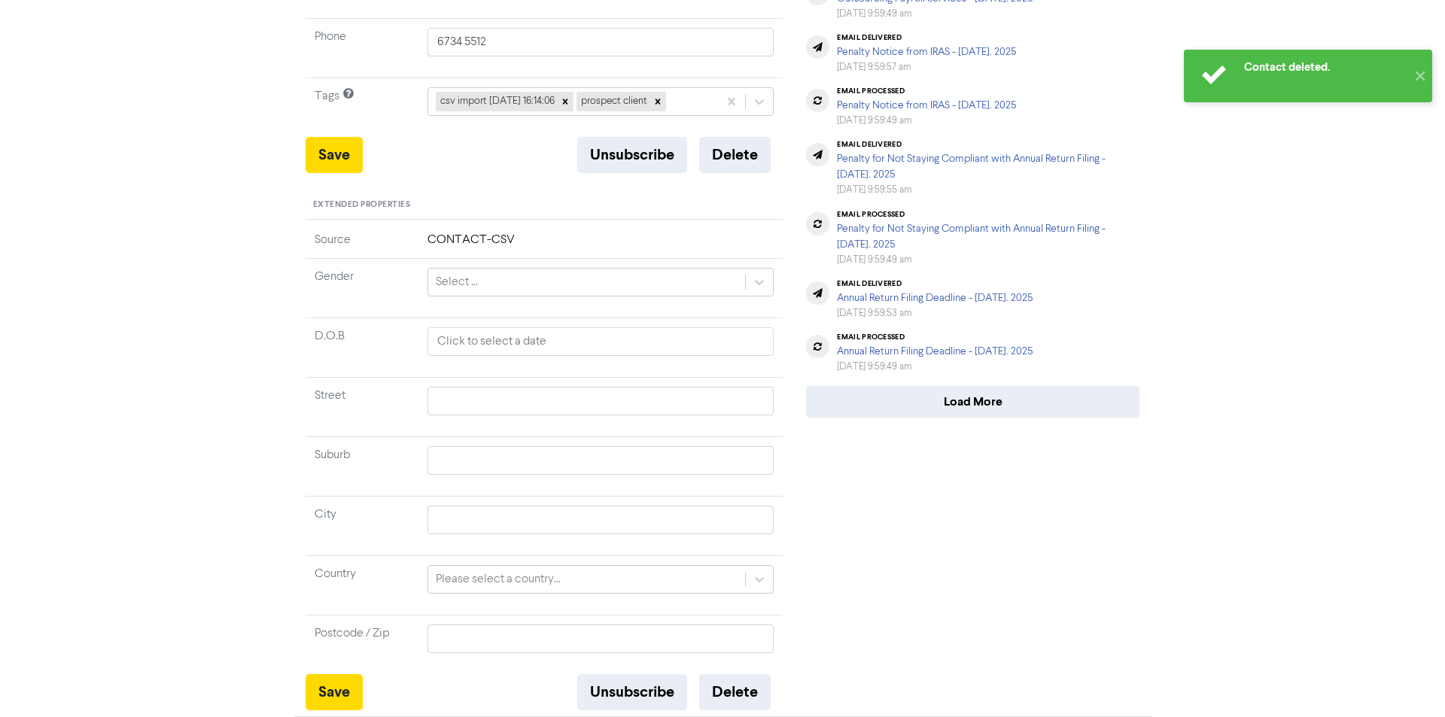
scroll to position [0, 0]
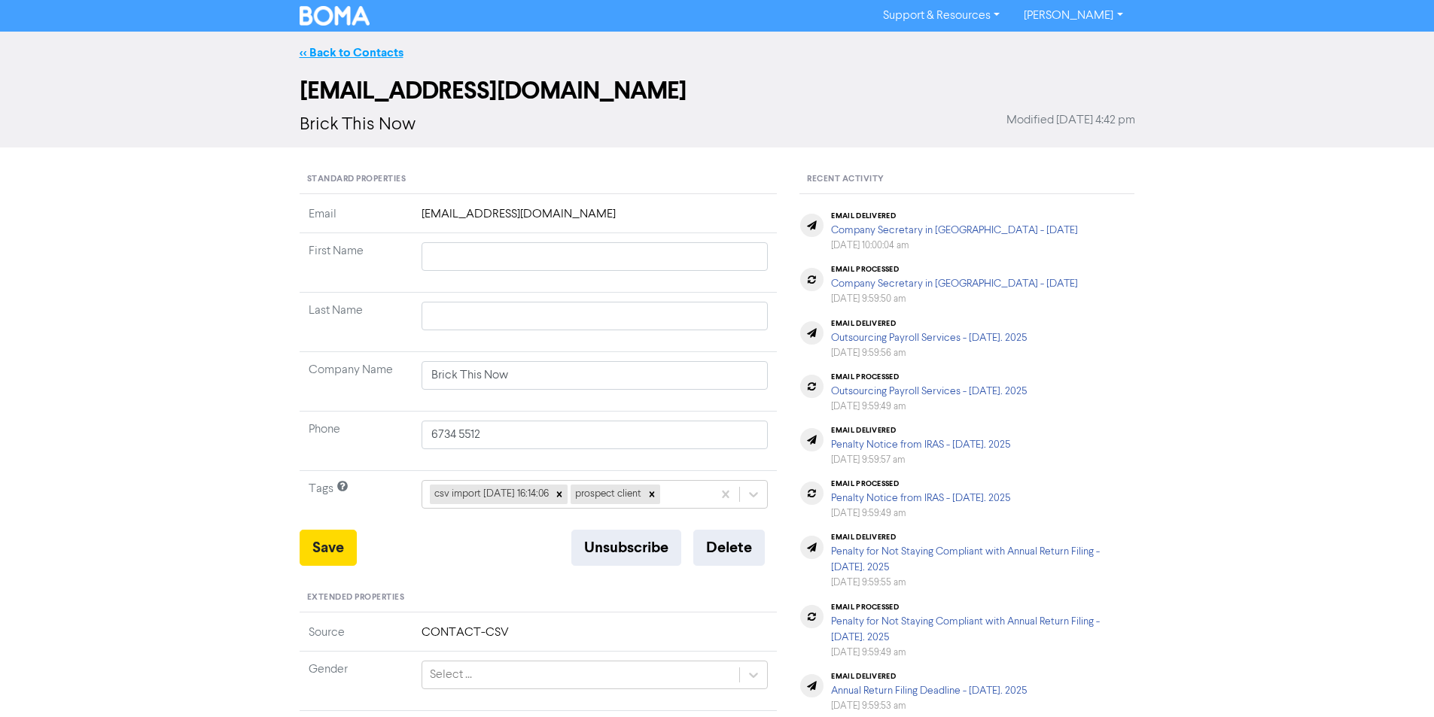
click at [372, 46] on link "<< Back to Contacts" at bounding box center [352, 52] width 104 height 15
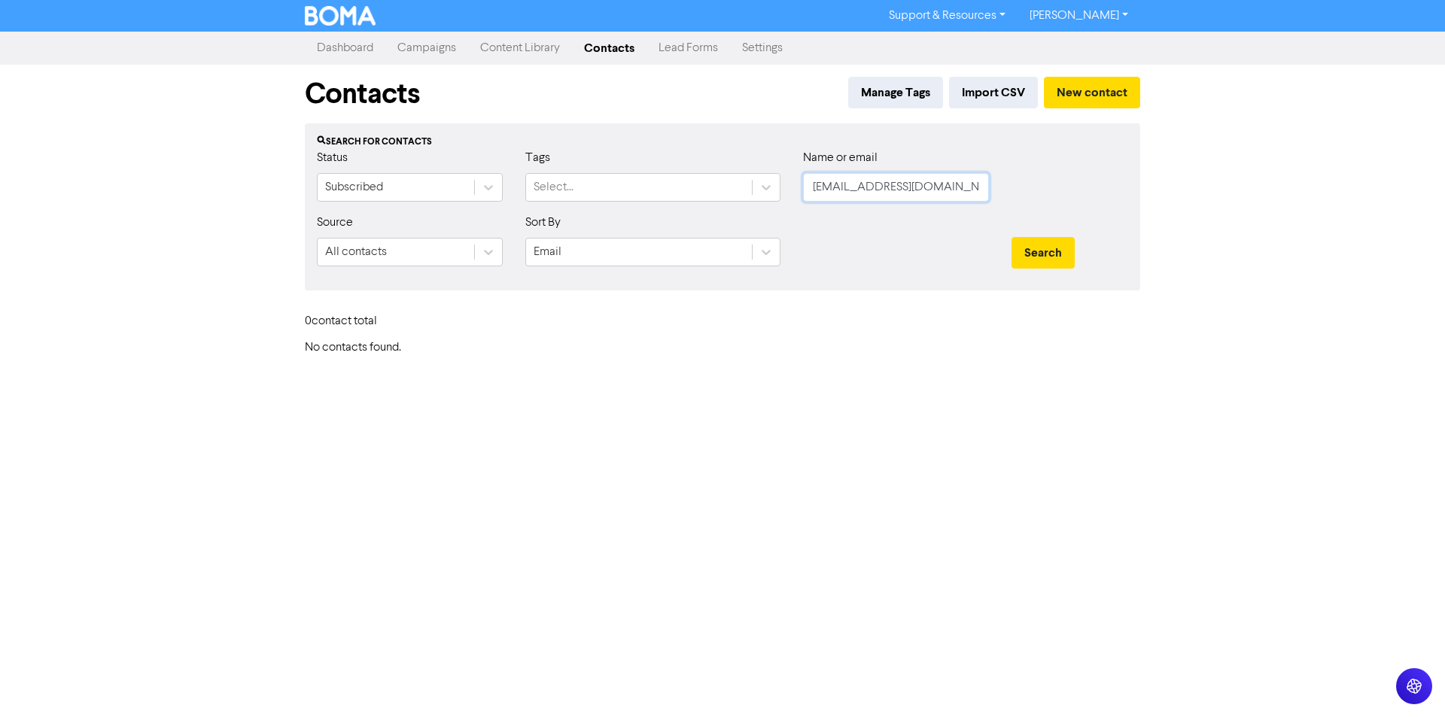
drag, startPoint x: 975, startPoint y: 190, endPoint x: 800, endPoint y: 196, distance: 174.7
click at [800, 196] on div "Name or email [EMAIL_ADDRESS][DOMAIN_NAME]" at bounding box center [896, 181] width 209 height 65
paste input "support@photobookworldwide"
drag, startPoint x: 1048, startPoint y: 246, endPoint x: 860, endPoint y: 303, distance: 196.7
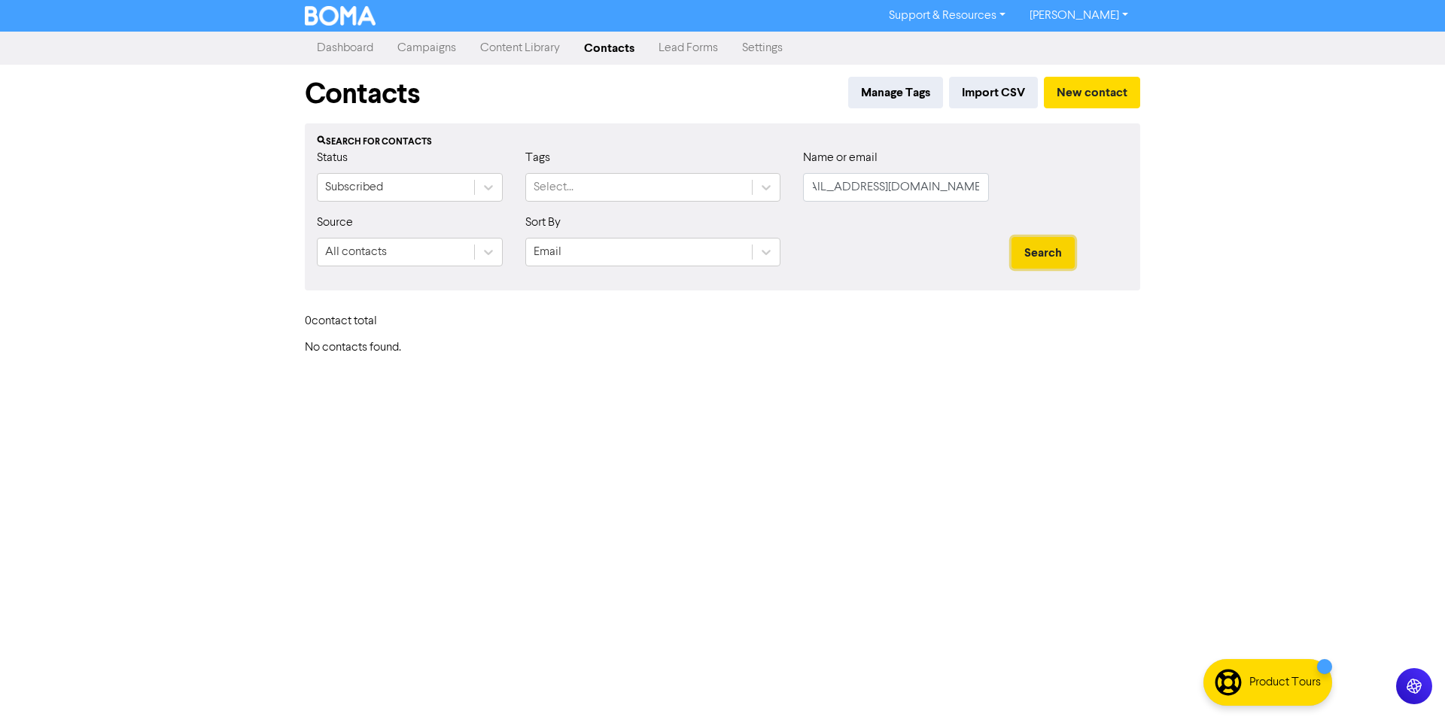
click at [1047, 246] on button "Search" at bounding box center [1043, 253] width 63 height 32
drag, startPoint x: 811, startPoint y: 189, endPoint x: 1000, endPoint y: 193, distance: 188.2
click at [1000, 193] on div "Name or email [EMAIL_ADDRESS][DOMAIN_NAME]" at bounding box center [896, 181] width 209 height 65
paste input "Photobook Worldwide"
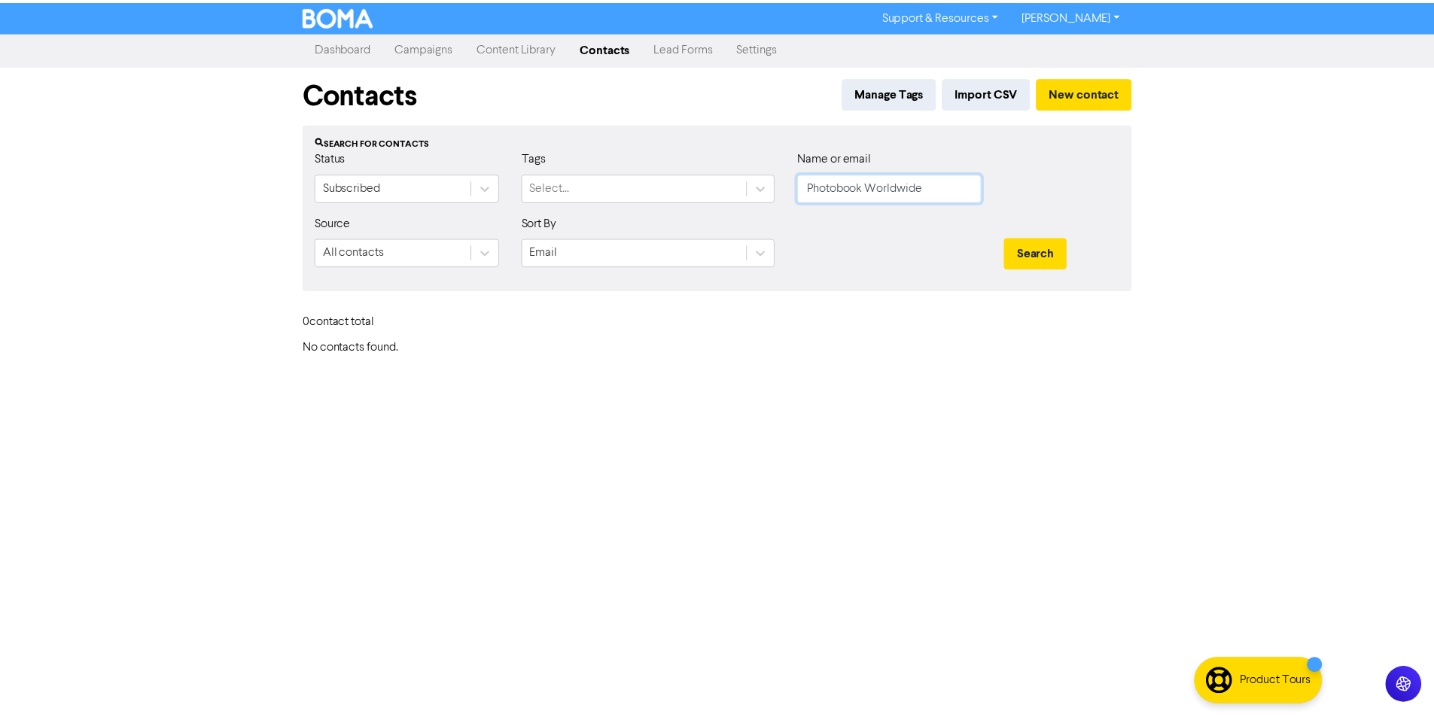
scroll to position [0, 0]
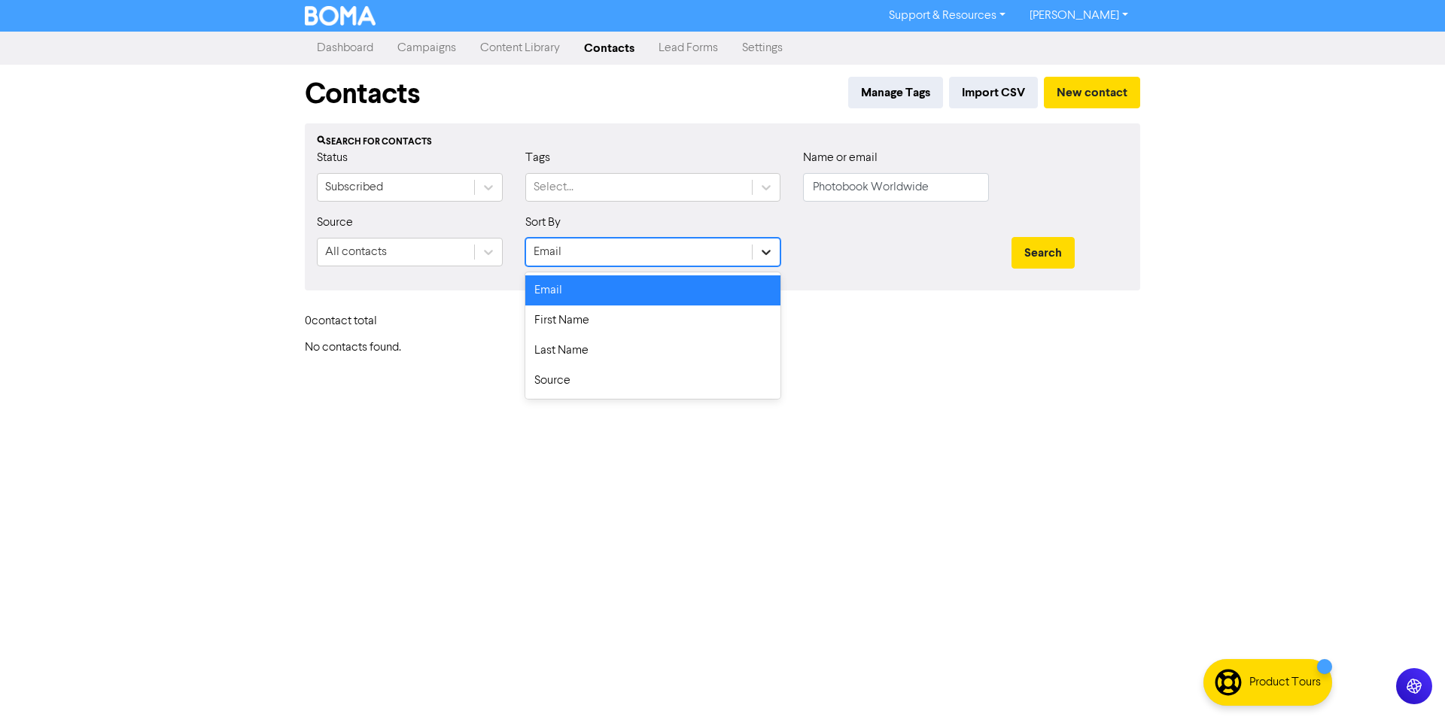
click at [771, 253] on icon at bounding box center [766, 252] width 15 height 15
click at [668, 327] on div "First Name" at bounding box center [652, 321] width 255 height 30
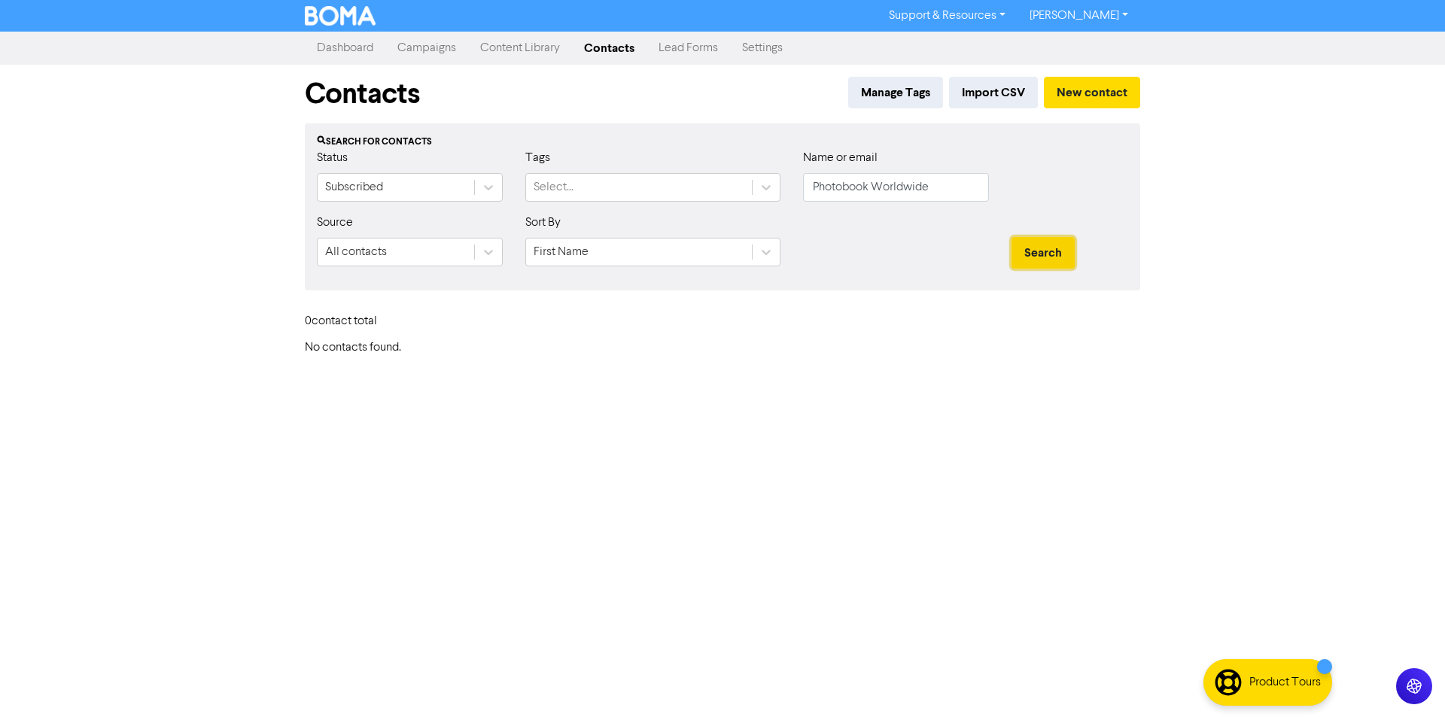
click at [1061, 246] on button "Search" at bounding box center [1043, 253] width 63 height 32
click at [723, 251] on div "First Name" at bounding box center [639, 252] width 226 height 27
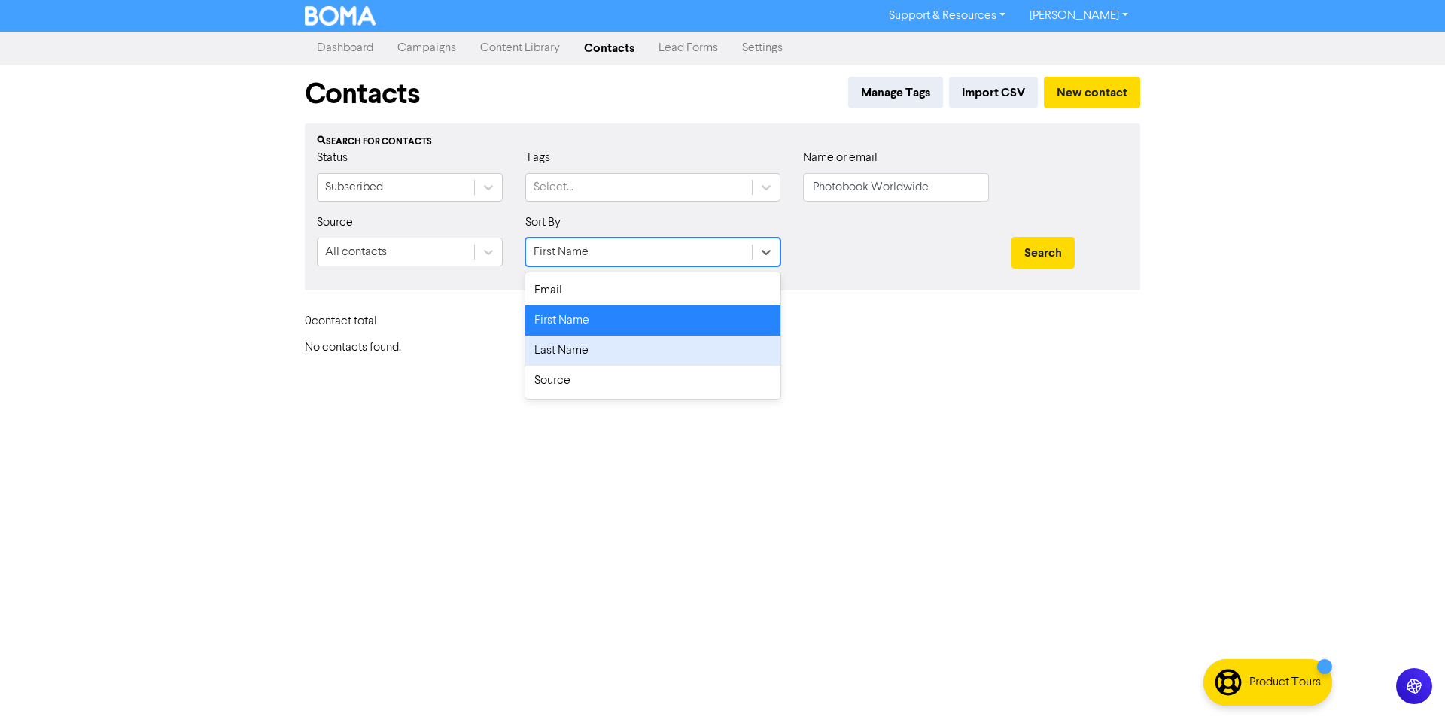
click at [660, 353] on div "Last Name" at bounding box center [652, 351] width 255 height 30
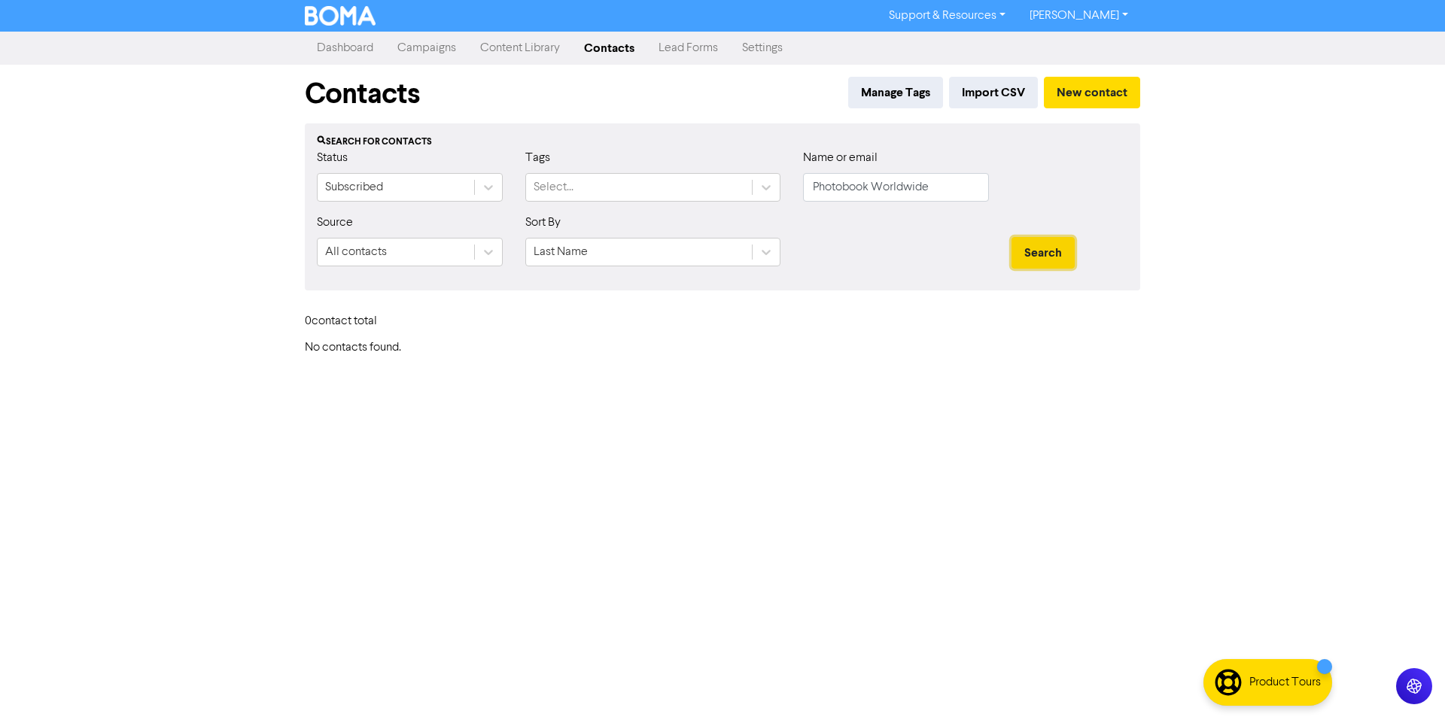
click at [1067, 255] on button "Search" at bounding box center [1043, 253] width 63 height 32
drag, startPoint x: 933, startPoint y: 179, endPoint x: 816, endPoint y: 194, distance: 118.4
click at [816, 194] on input "Photobook Worldwide" at bounding box center [896, 187] width 186 height 29
paste input "[EMAIL_ADDRESS][DOMAIN_NAME]"
click at [763, 245] on icon at bounding box center [766, 252] width 15 height 15
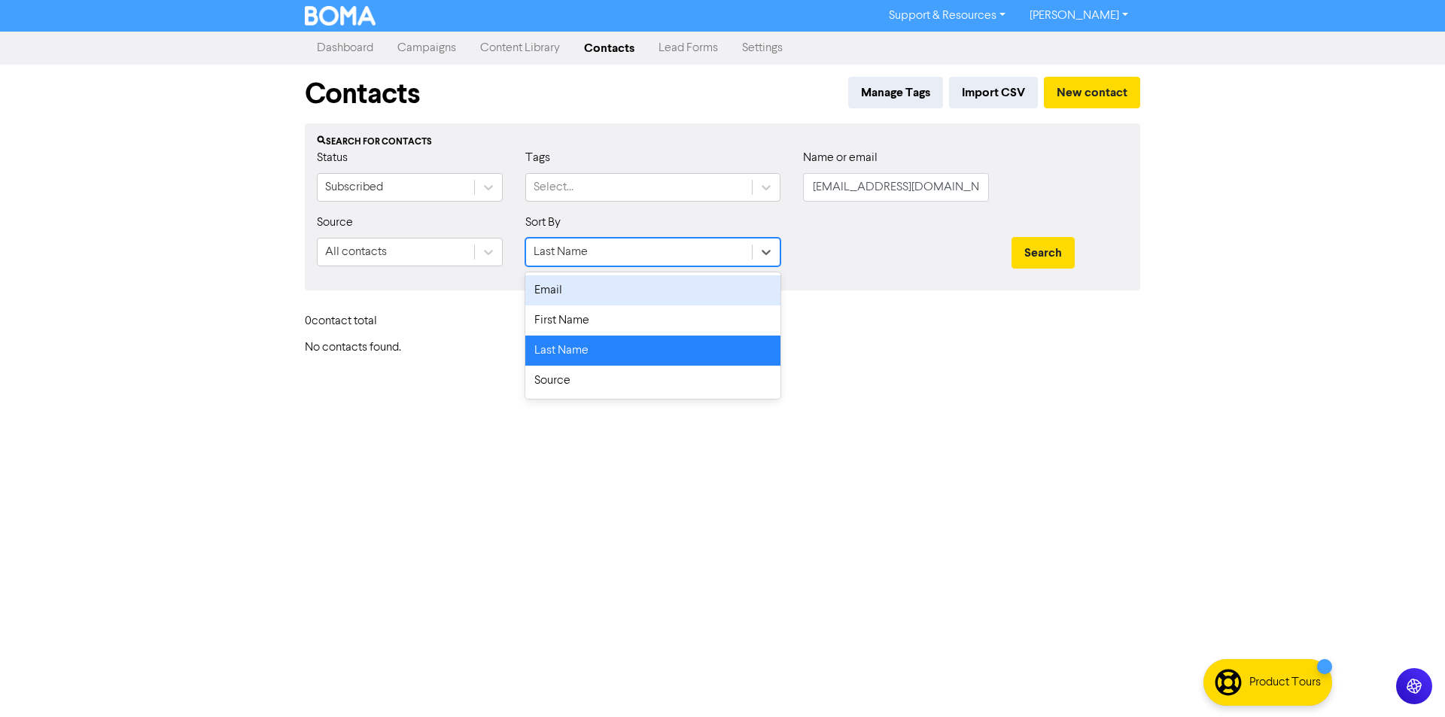
click at [662, 300] on div "Email" at bounding box center [652, 291] width 255 height 30
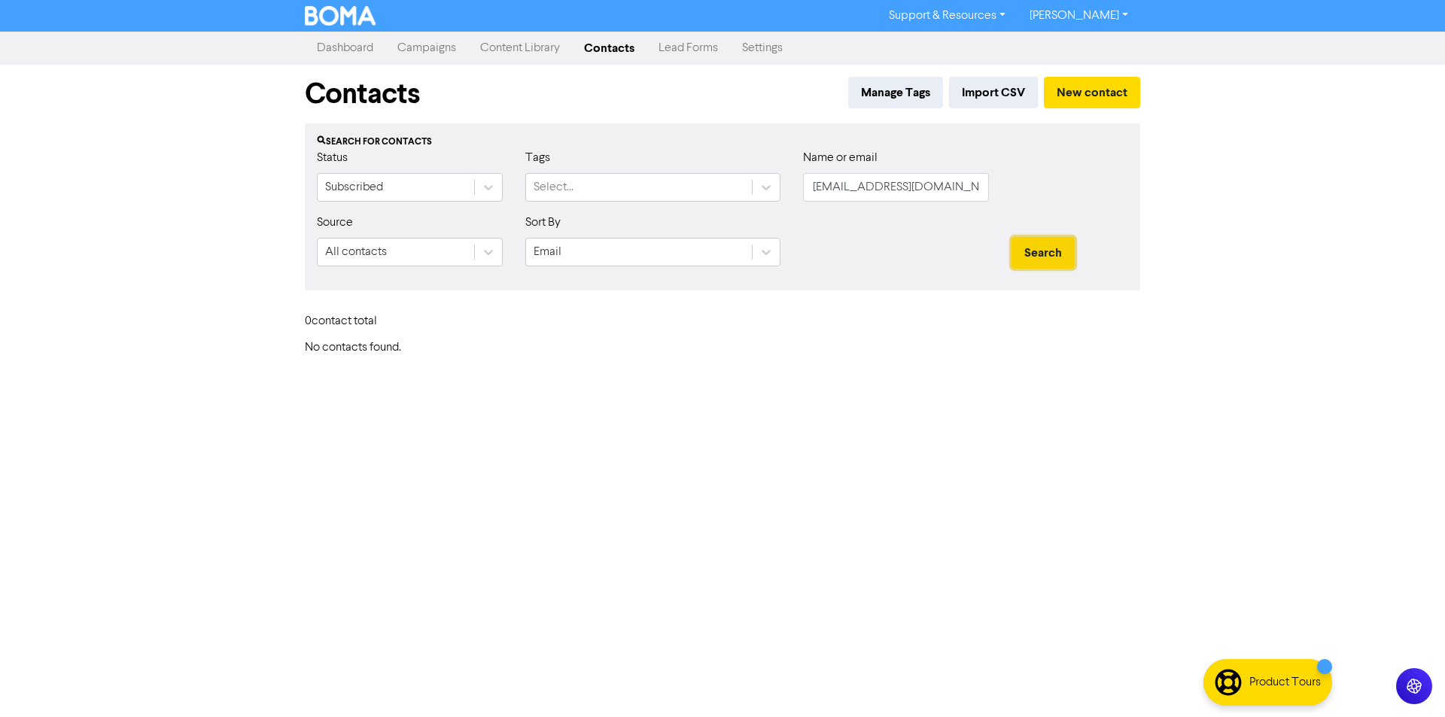
click at [1064, 242] on button "Search" at bounding box center [1043, 253] width 63 height 32
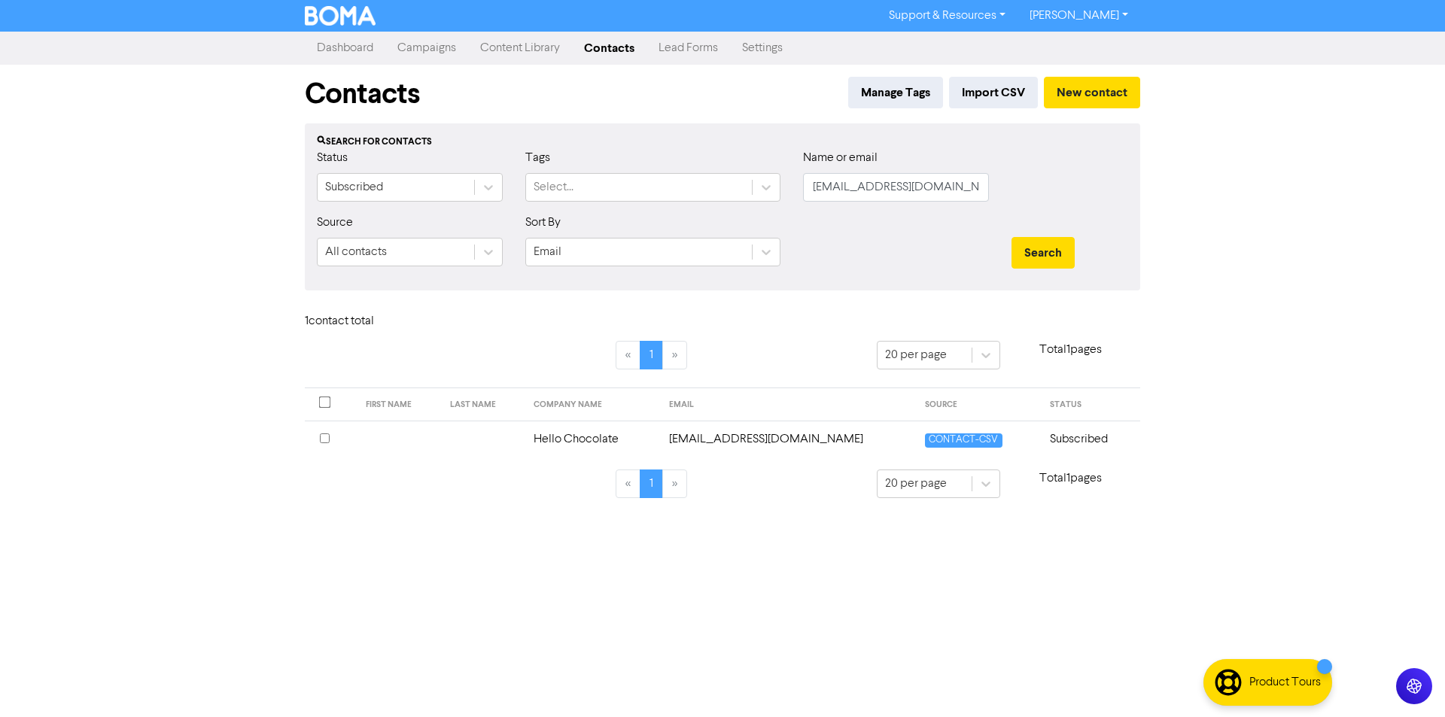
click at [614, 440] on td "Hello Chocolate" at bounding box center [592, 439] width 135 height 37
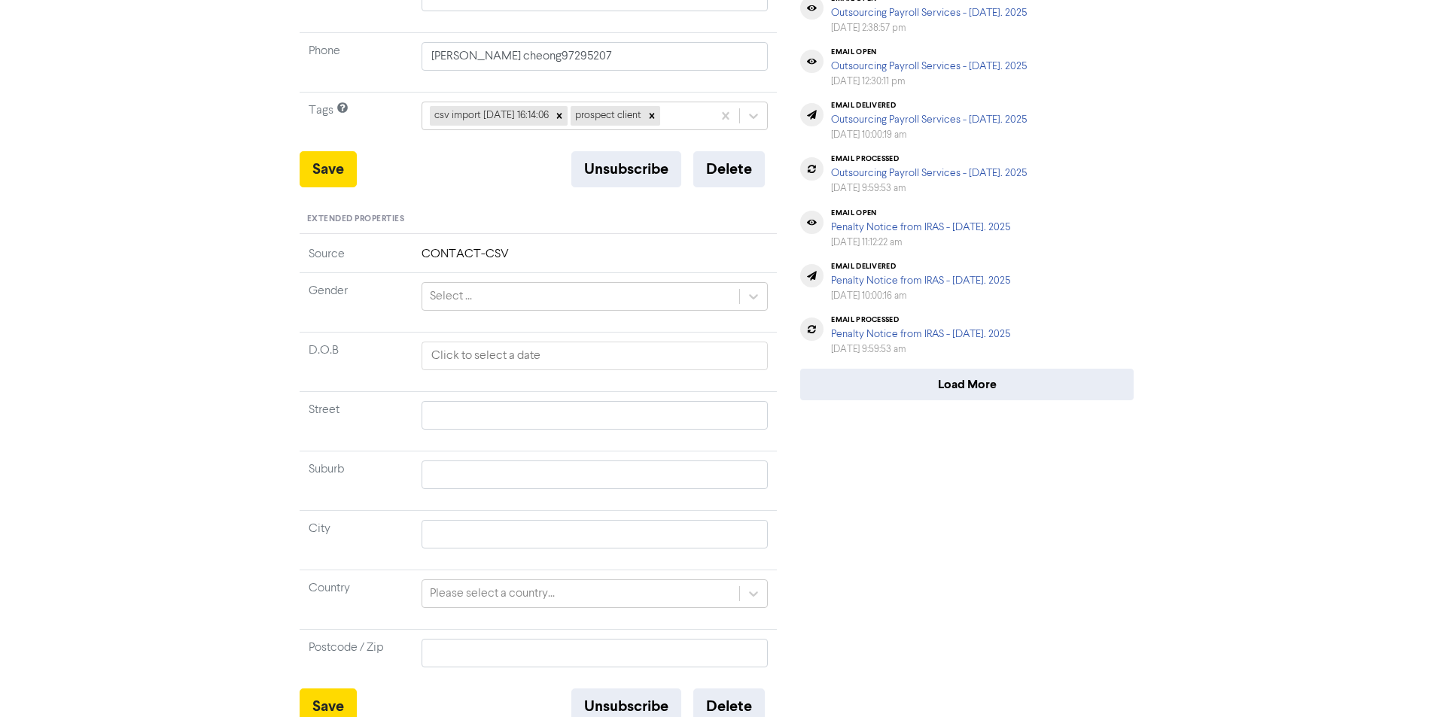
scroll to position [393, 0]
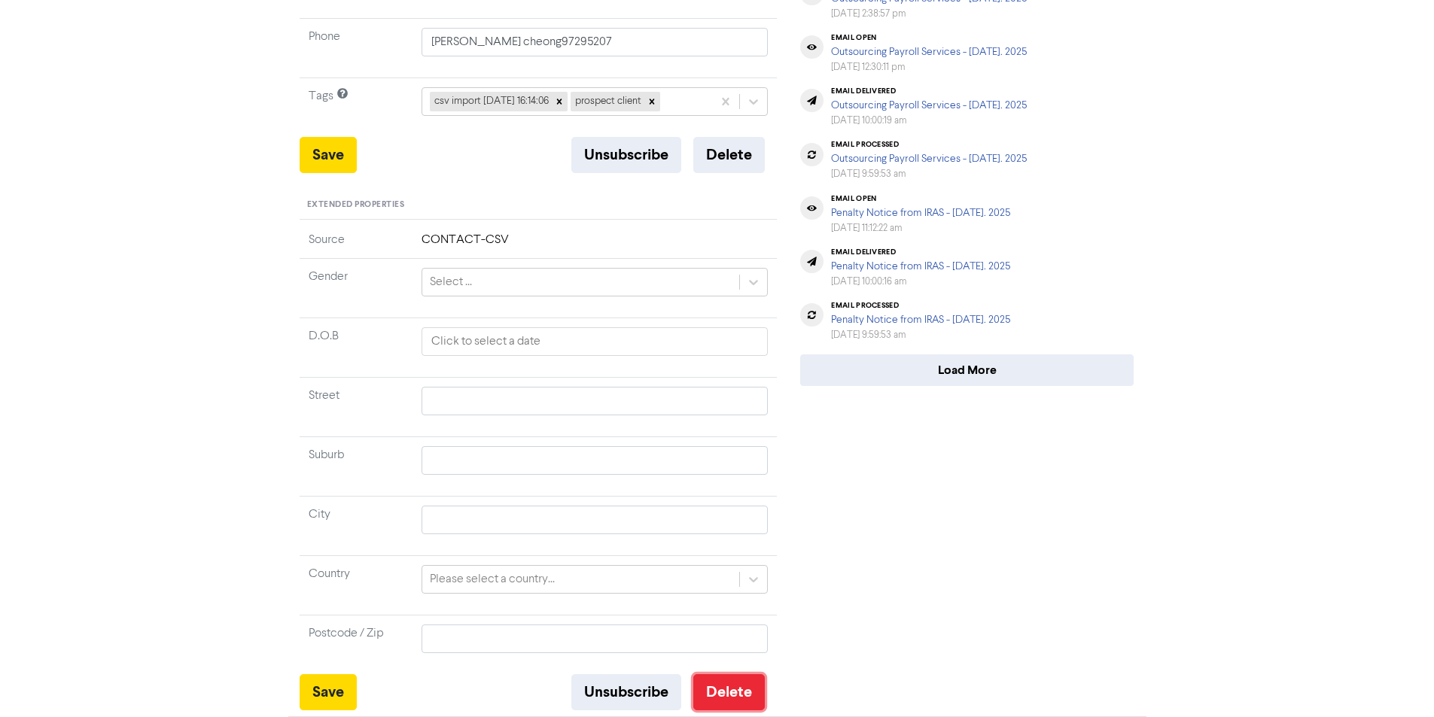
click at [735, 706] on button "Delete" at bounding box center [729, 692] width 72 height 36
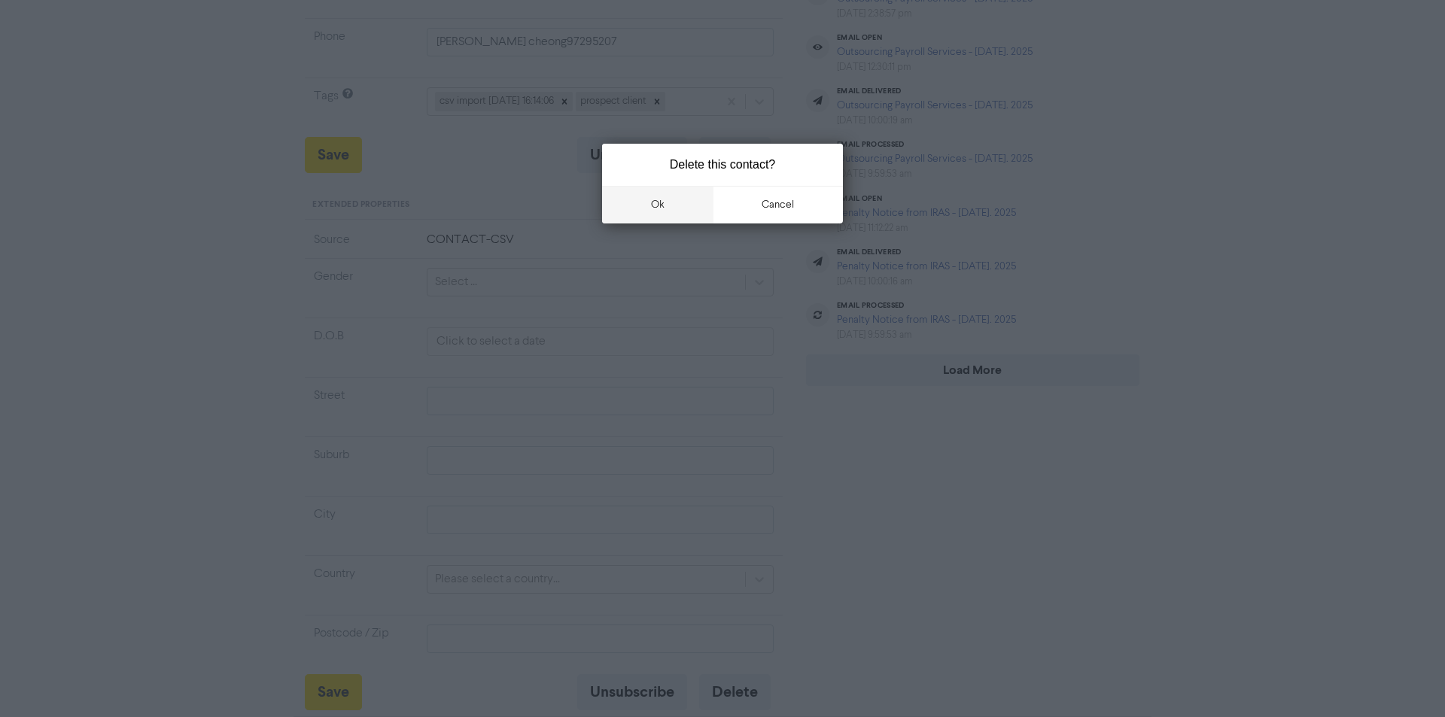
click at [661, 211] on button "ok" at bounding box center [657, 205] width 111 height 38
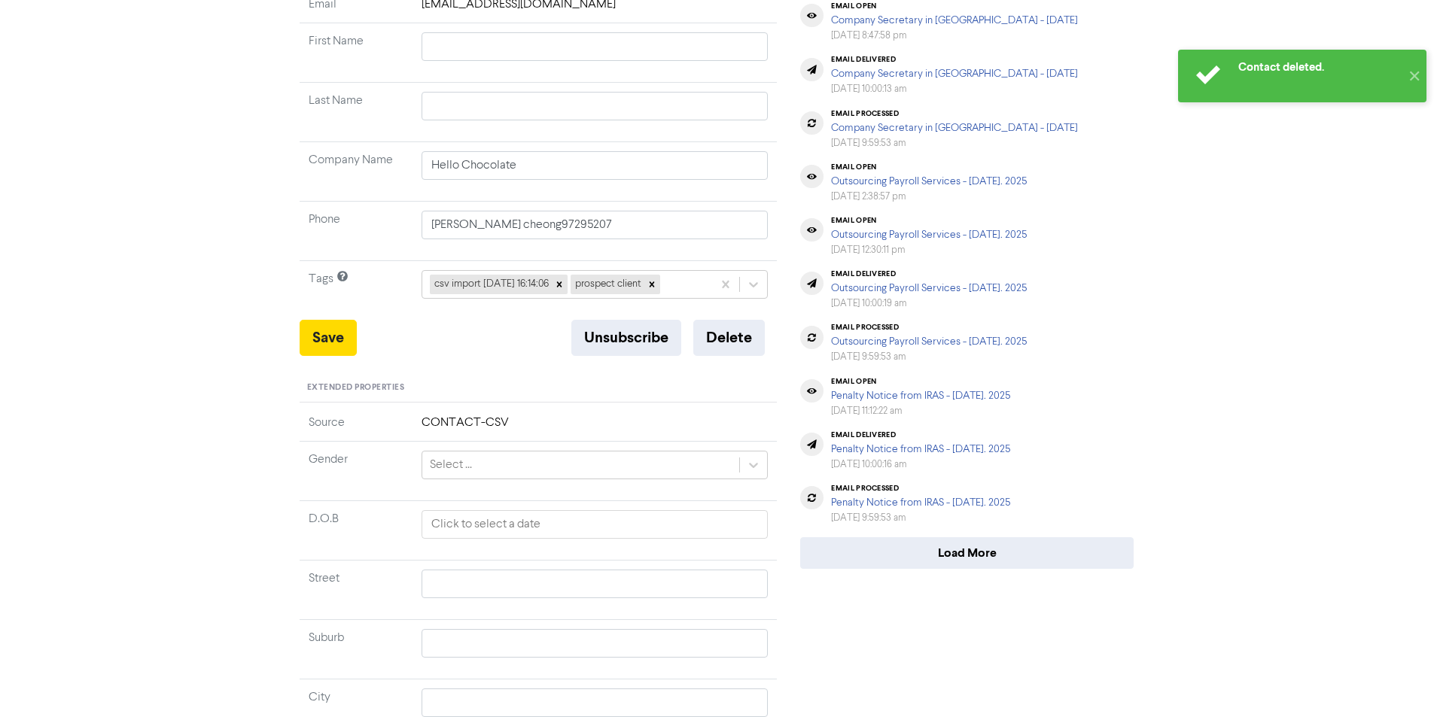
scroll to position [0, 0]
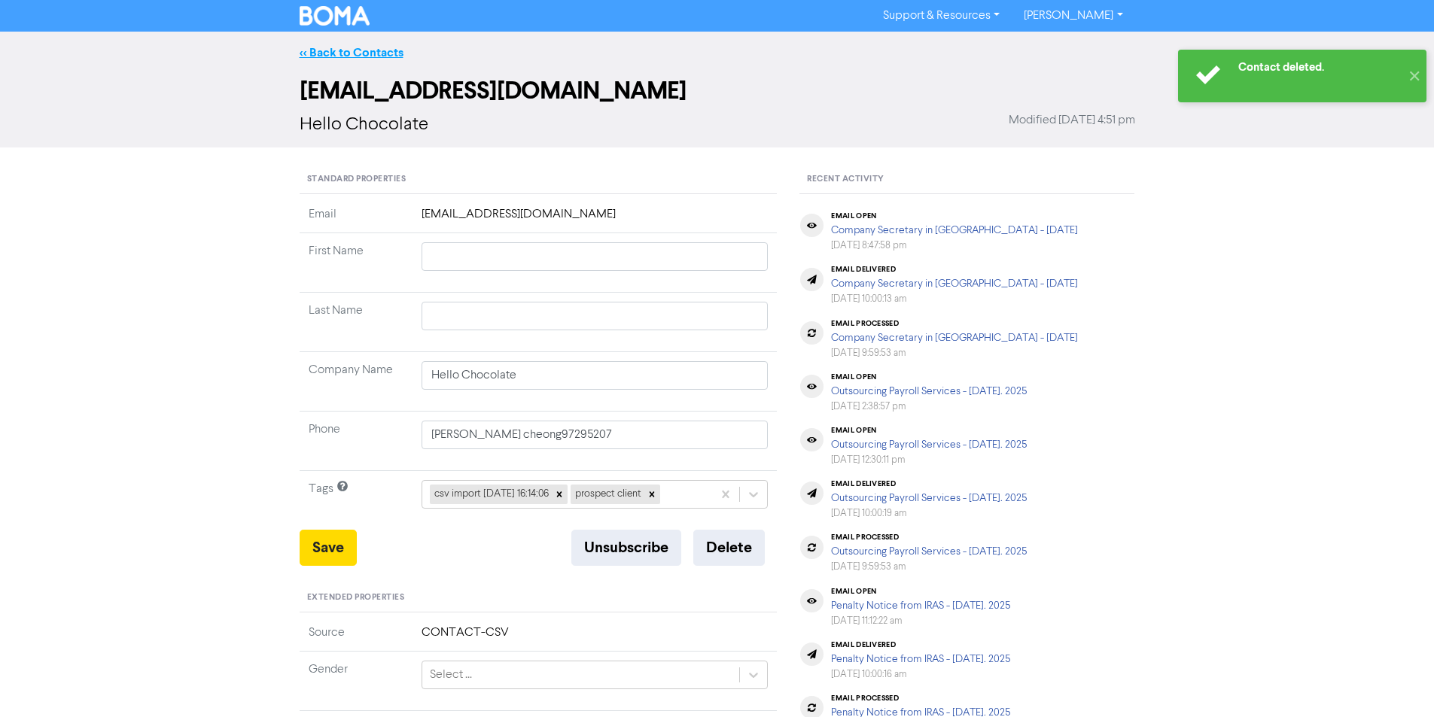
click at [343, 45] on link "<< Back to Contacts" at bounding box center [352, 52] width 104 height 15
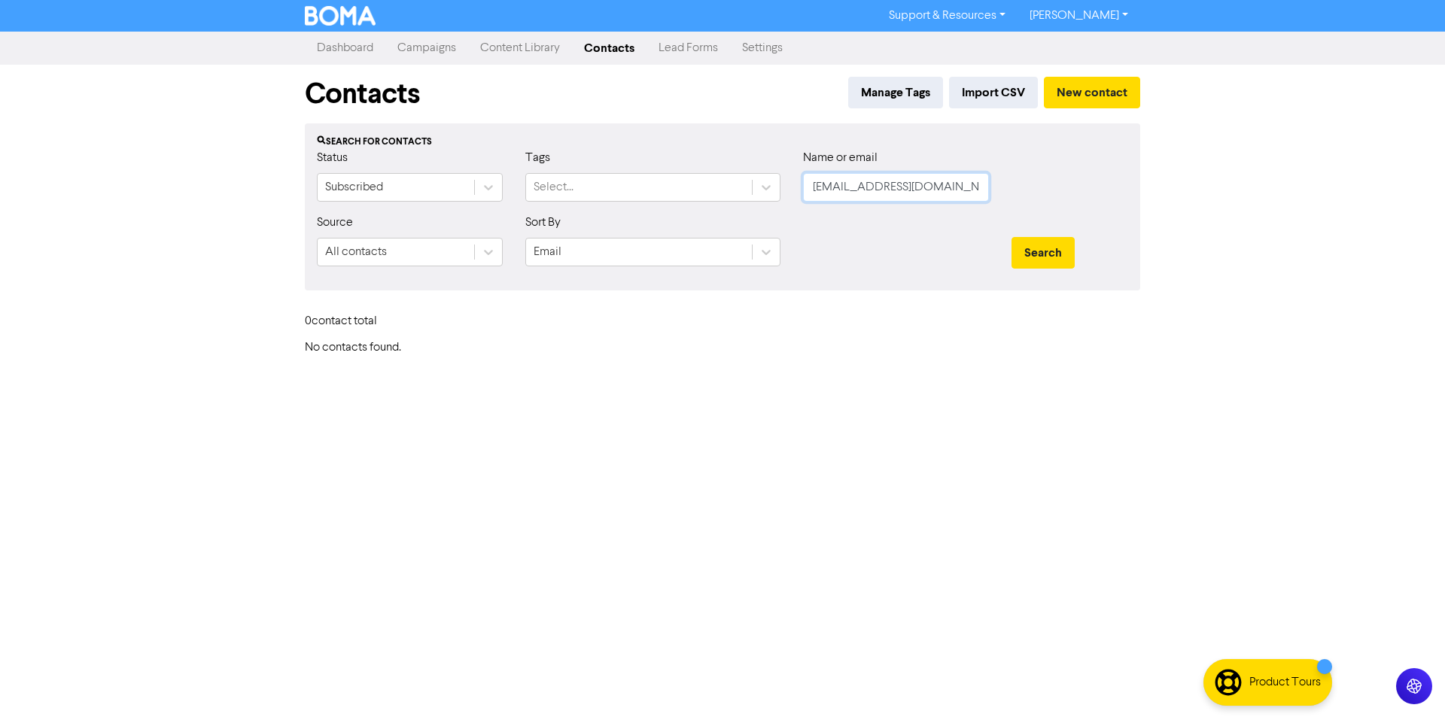
drag, startPoint x: 933, startPoint y: 190, endPoint x: 841, endPoint y: 186, distance: 91.9
click at [775, 179] on div "Status Subscribed Tags Select... Name or email [EMAIL_ADDRESS][DOMAIN_NAME]" at bounding box center [723, 181] width 834 height 65
paste input "[EMAIL_ADDRESS][DOMAIN_NAME]"
click at [1015, 256] on button "Search" at bounding box center [1043, 253] width 63 height 32
click at [1032, 253] on button "Search" at bounding box center [1043, 253] width 63 height 32
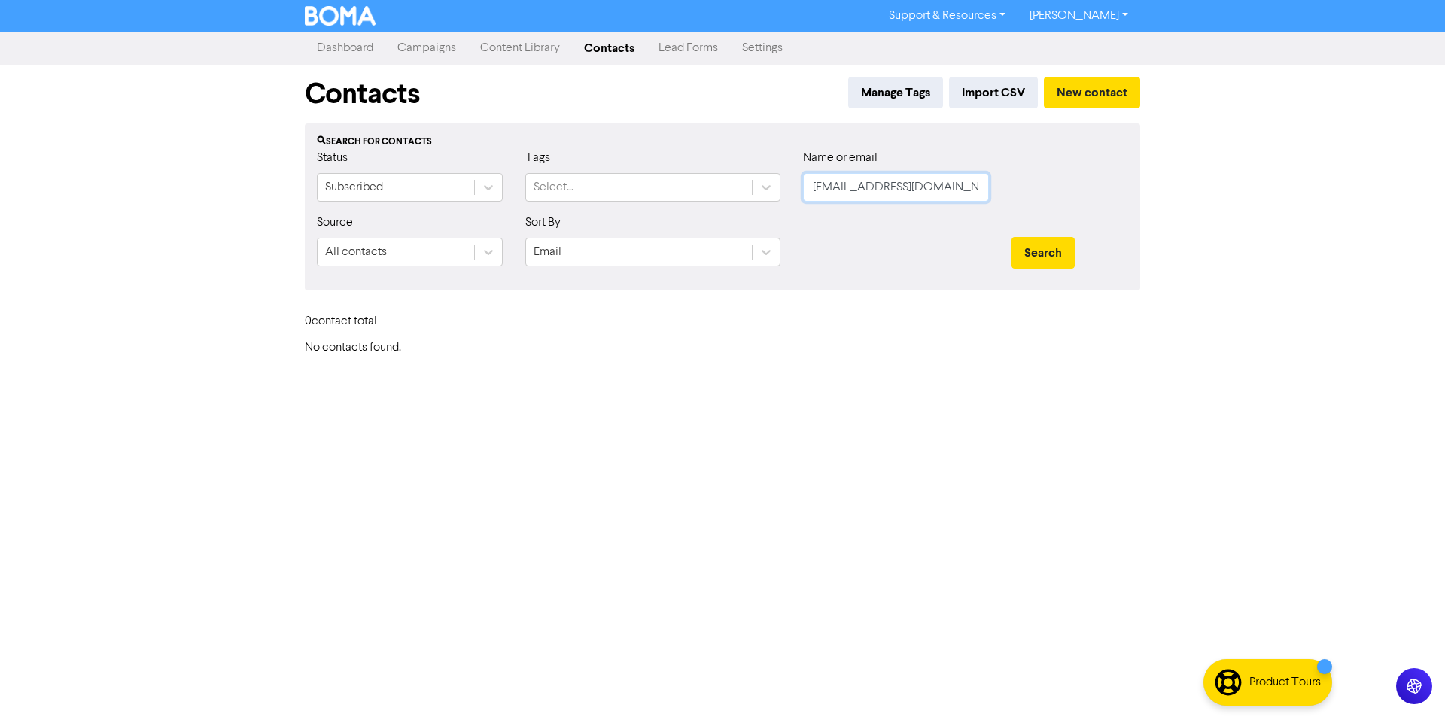
drag, startPoint x: 957, startPoint y: 188, endPoint x: 802, endPoint y: 192, distance: 155.1
click at [802, 192] on div "Name or email [EMAIL_ADDRESS][DOMAIN_NAME]" at bounding box center [896, 181] width 209 height 65
paste input "Printvenue"
click at [772, 249] on icon at bounding box center [766, 252] width 15 height 15
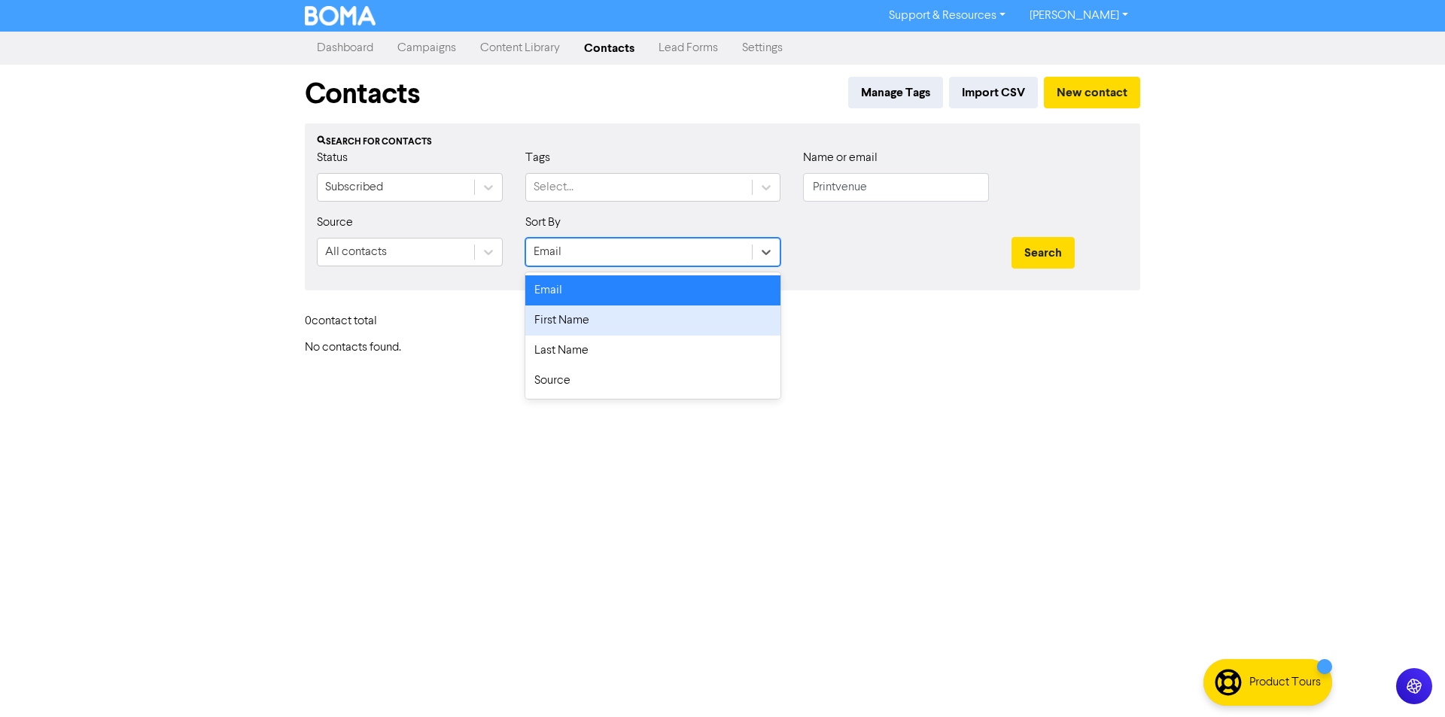
click at [650, 309] on div "First Name" at bounding box center [652, 321] width 255 height 30
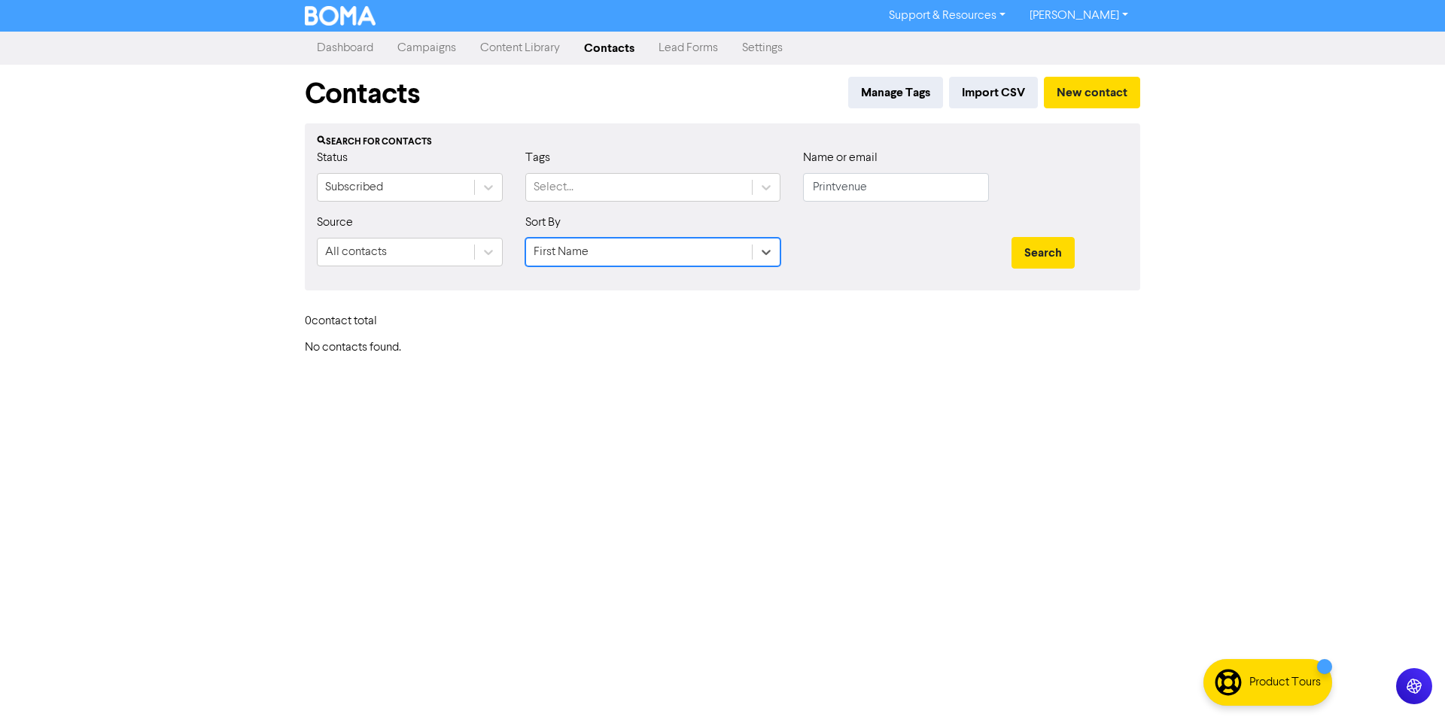
click at [1008, 259] on div "Search" at bounding box center [1069, 246] width 139 height 65
click at [1026, 257] on button "Search" at bounding box center [1043, 253] width 63 height 32
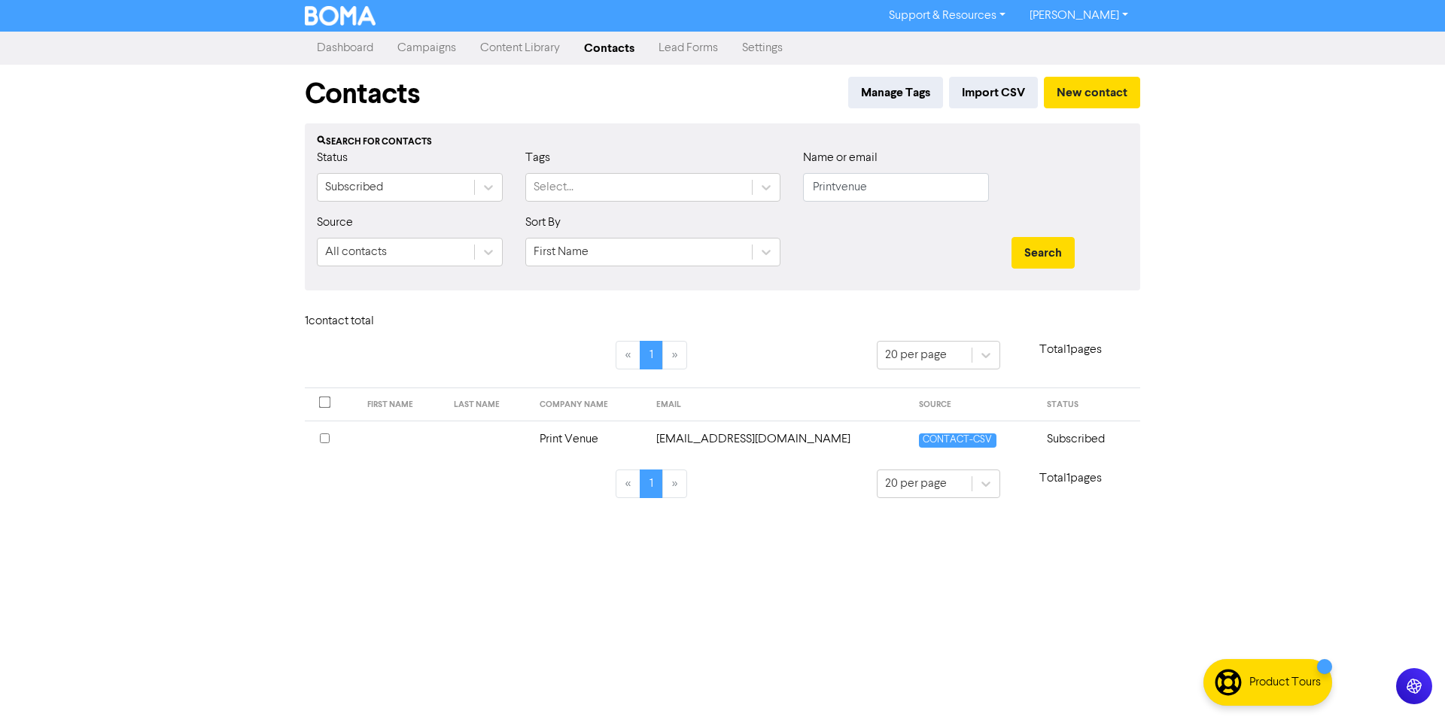
click at [595, 443] on td "Print Venue" at bounding box center [589, 439] width 117 height 37
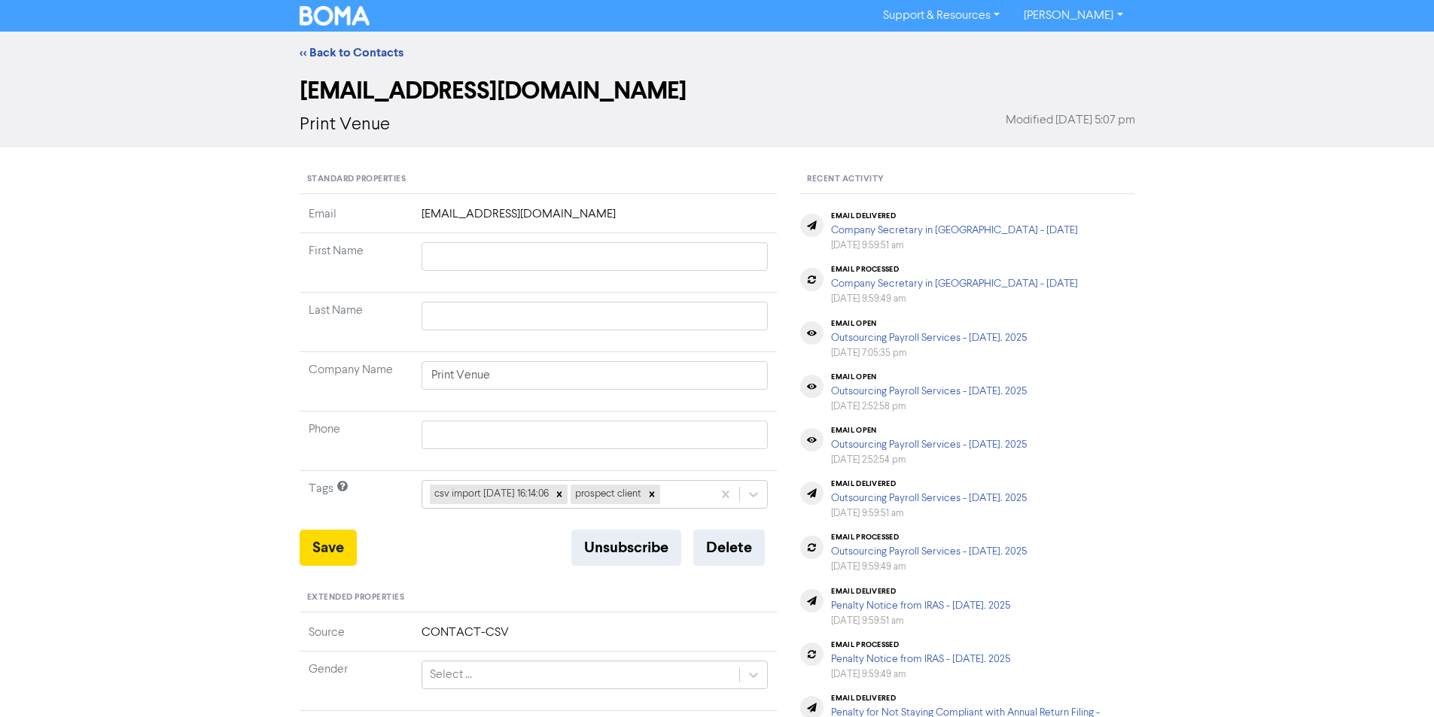
scroll to position [393, 0]
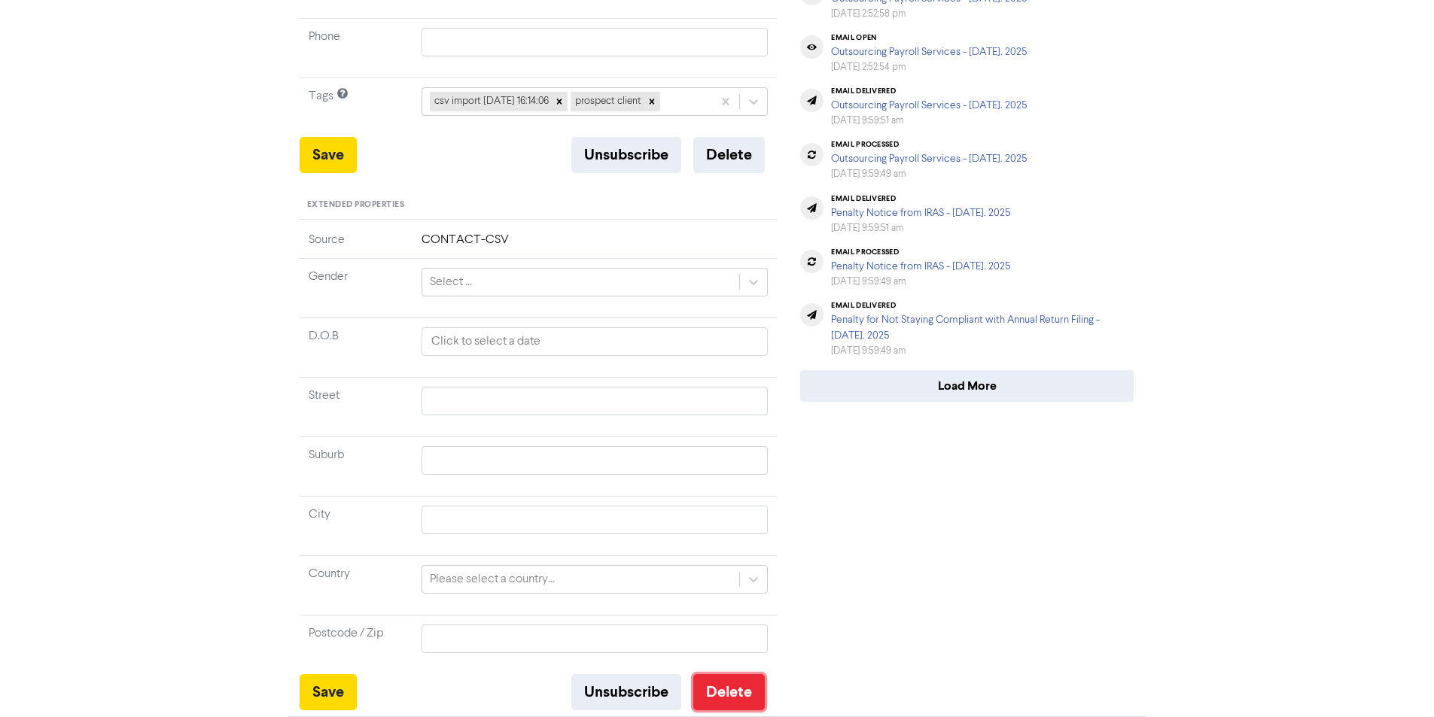
click at [729, 693] on button "Delete" at bounding box center [729, 692] width 72 height 36
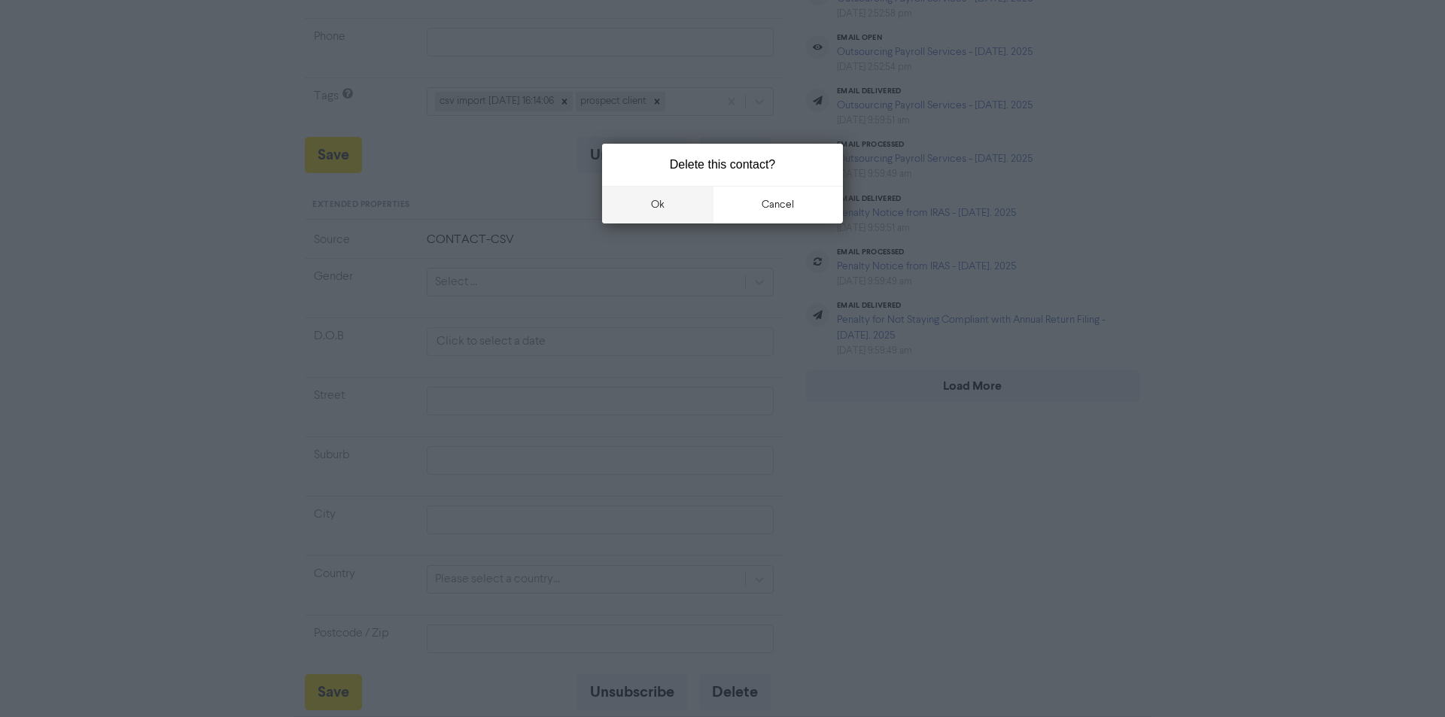
click at [639, 195] on button "ok" at bounding box center [657, 205] width 111 height 38
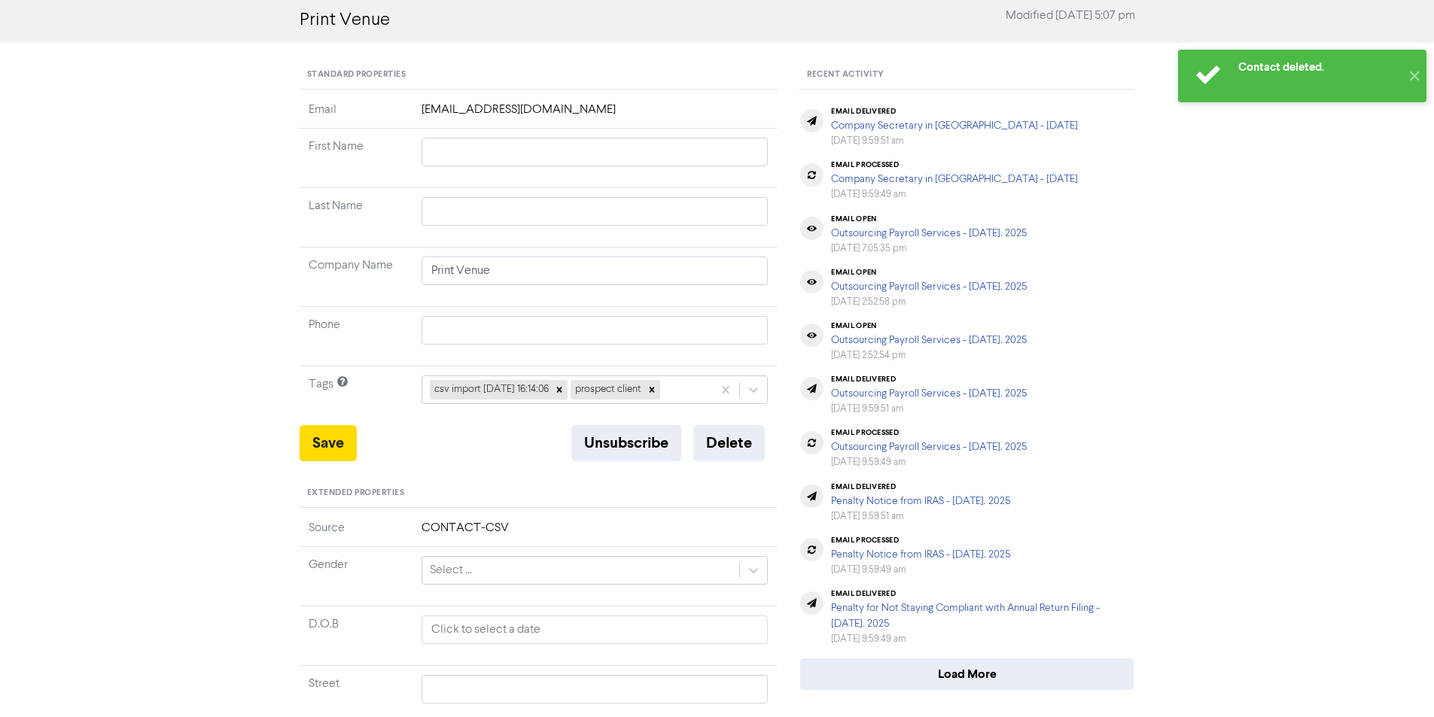
scroll to position [0, 0]
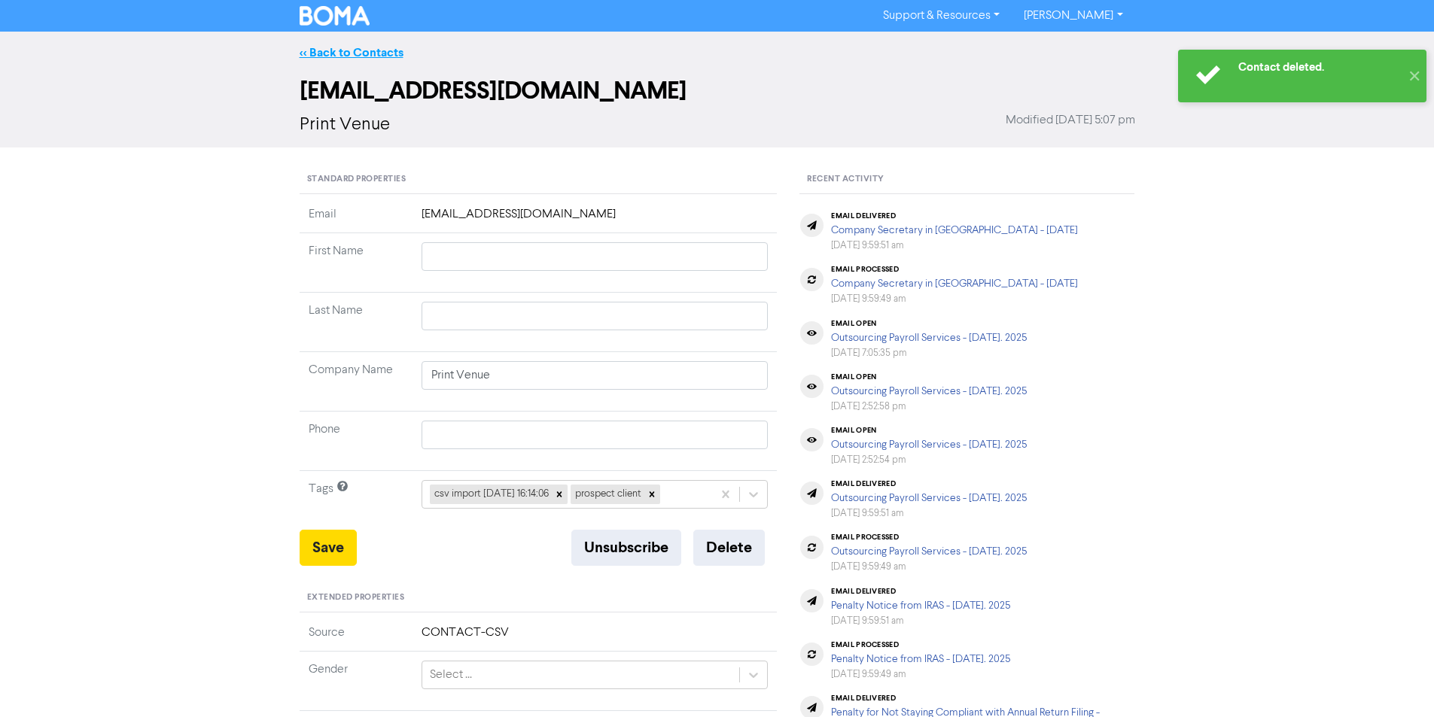
click at [360, 55] on link "<< Back to Contacts" at bounding box center [352, 52] width 104 height 15
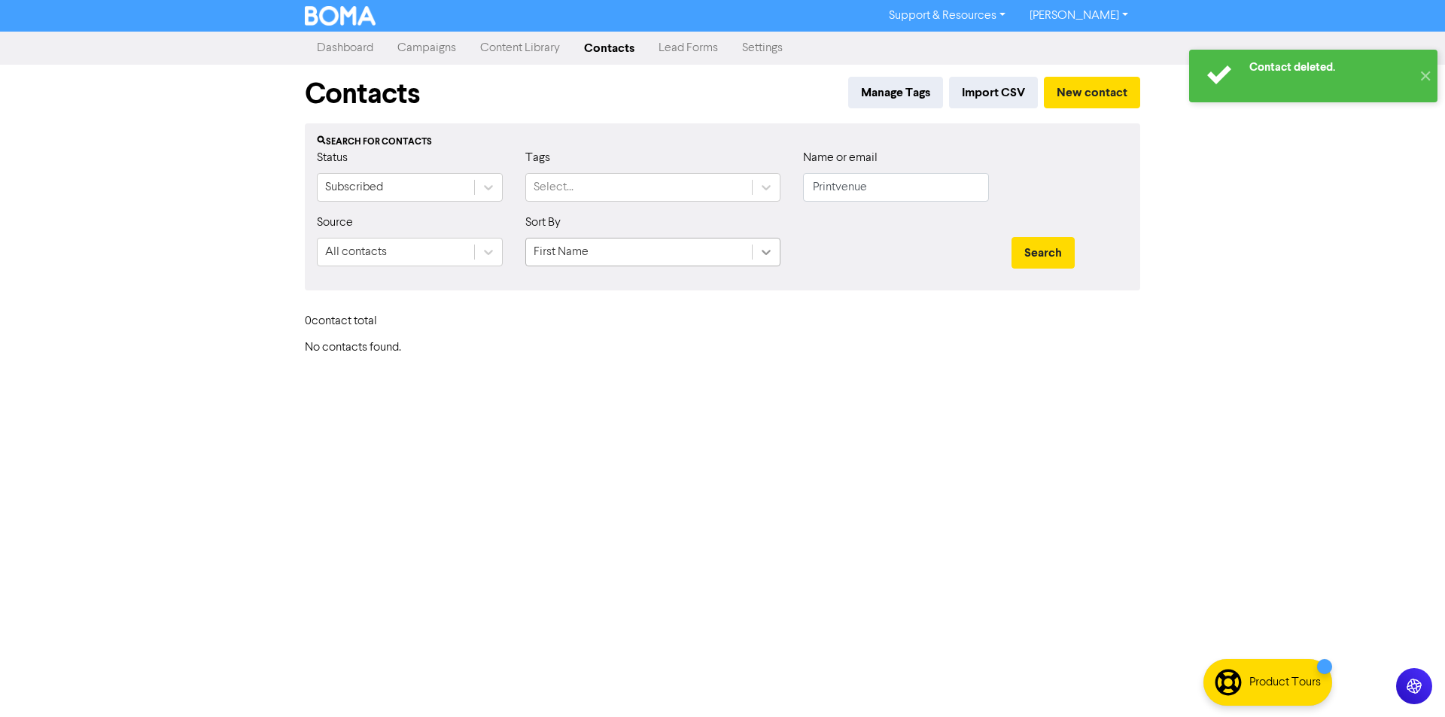
click at [760, 249] on icon at bounding box center [766, 252] width 15 height 15
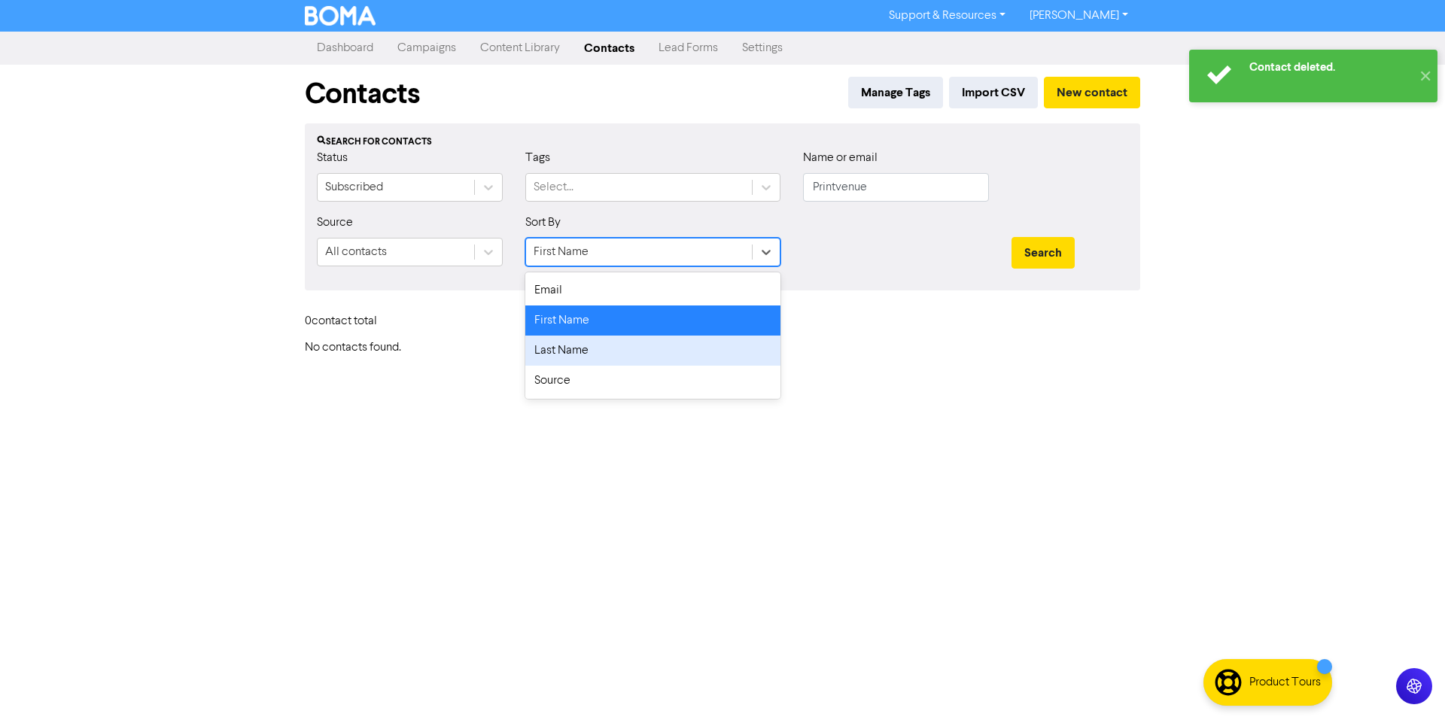
click at [710, 351] on div "Last Name" at bounding box center [652, 351] width 255 height 30
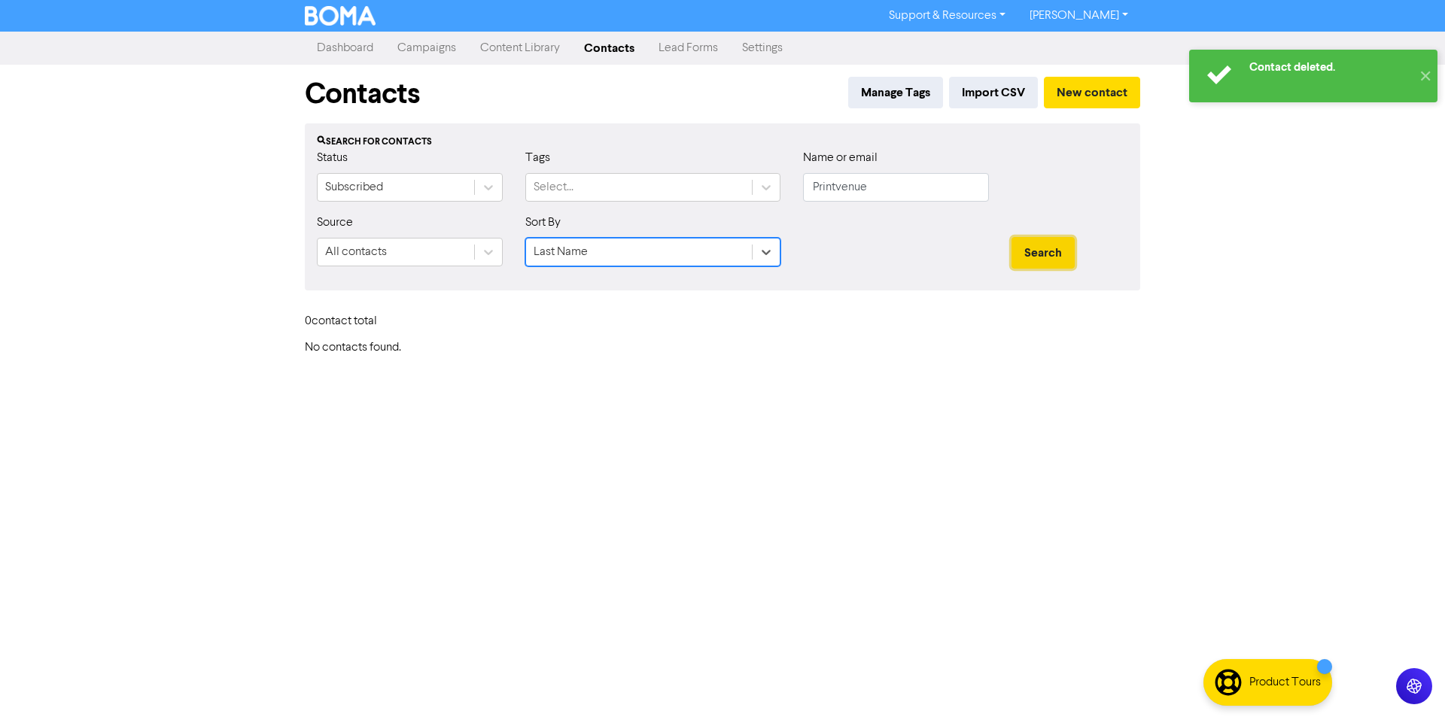
click at [1031, 257] on button "Search" at bounding box center [1043, 253] width 63 height 32
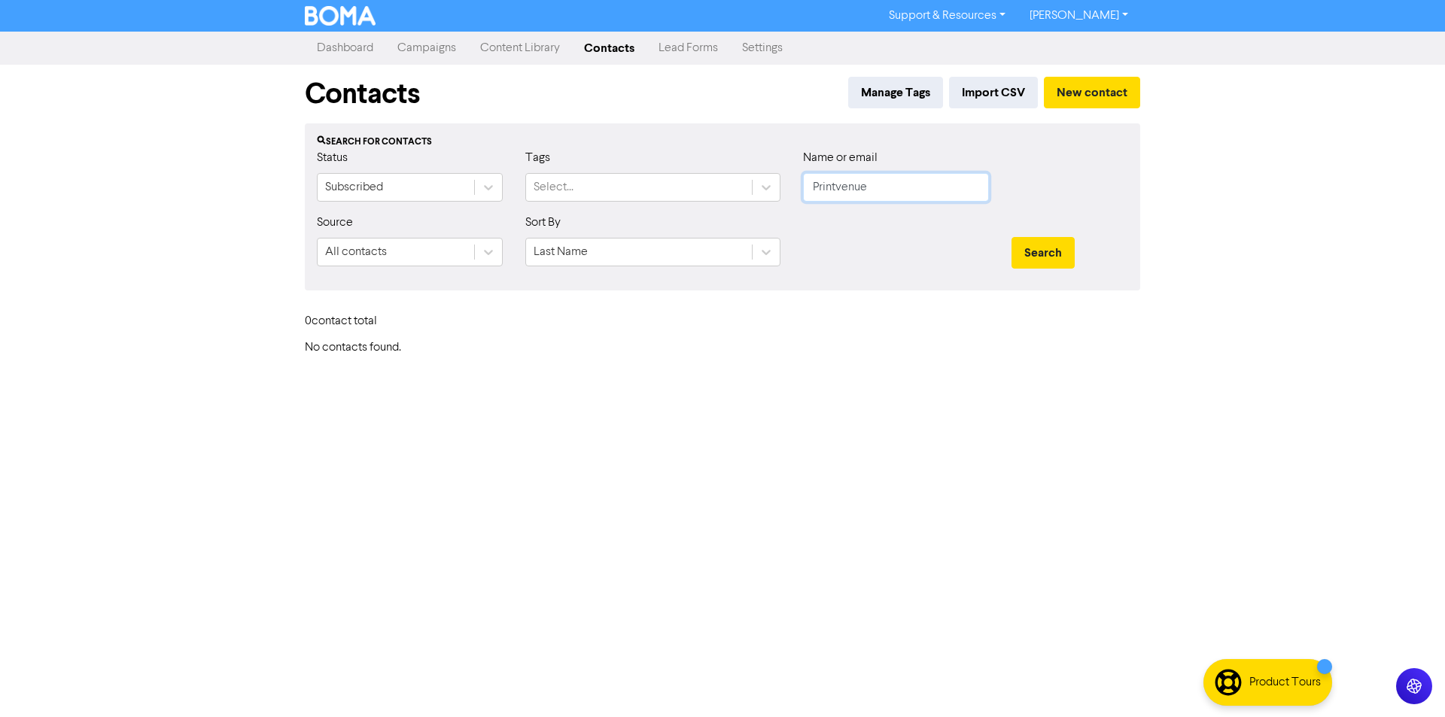
drag, startPoint x: 881, startPoint y: 187, endPoint x: 808, endPoint y: 186, distance: 73.8
click at [796, 187] on div "Name or email Printvenue" at bounding box center [896, 181] width 209 height 65
paste input "[EMAIL_ADDRESS][DOMAIN_NAME]"
drag, startPoint x: 765, startPoint y: 256, endPoint x: 752, endPoint y: 260, distance: 13.3
click at [764, 256] on icon at bounding box center [766, 252] width 15 height 15
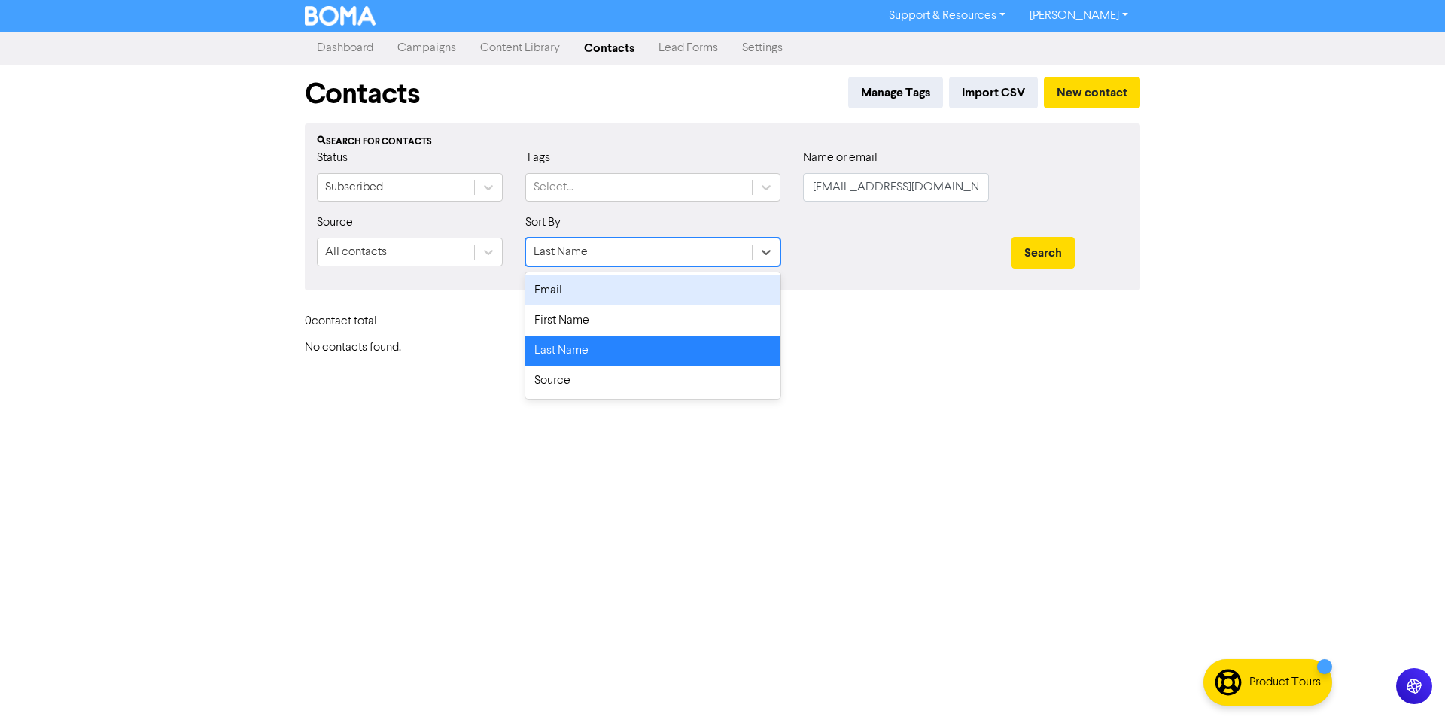
click at [674, 291] on div "Email" at bounding box center [652, 291] width 255 height 30
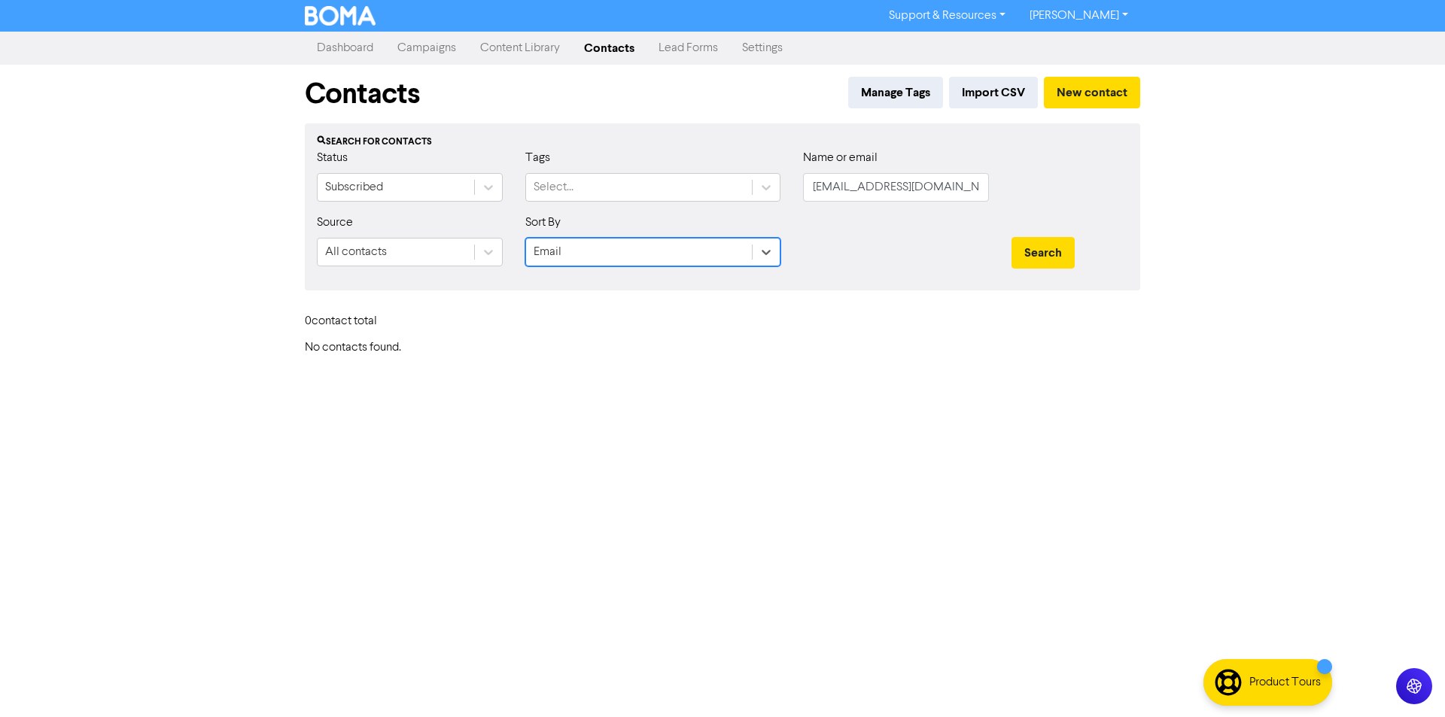
click at [1009, 255] on div "Search" at bounding box center [1069, 246] width 139 height 65
drag, startPoint x: 1009, startPoint y: 255, endPoint x: 1025, endPoint y: 253, distance: 16.0
click at [1015, 254] on div "Search" at bounding box center [1069, 246] width 139 height 65
click at [1025, 253] on button "Search" at bounding box center [1043, 253] width 63 height 32
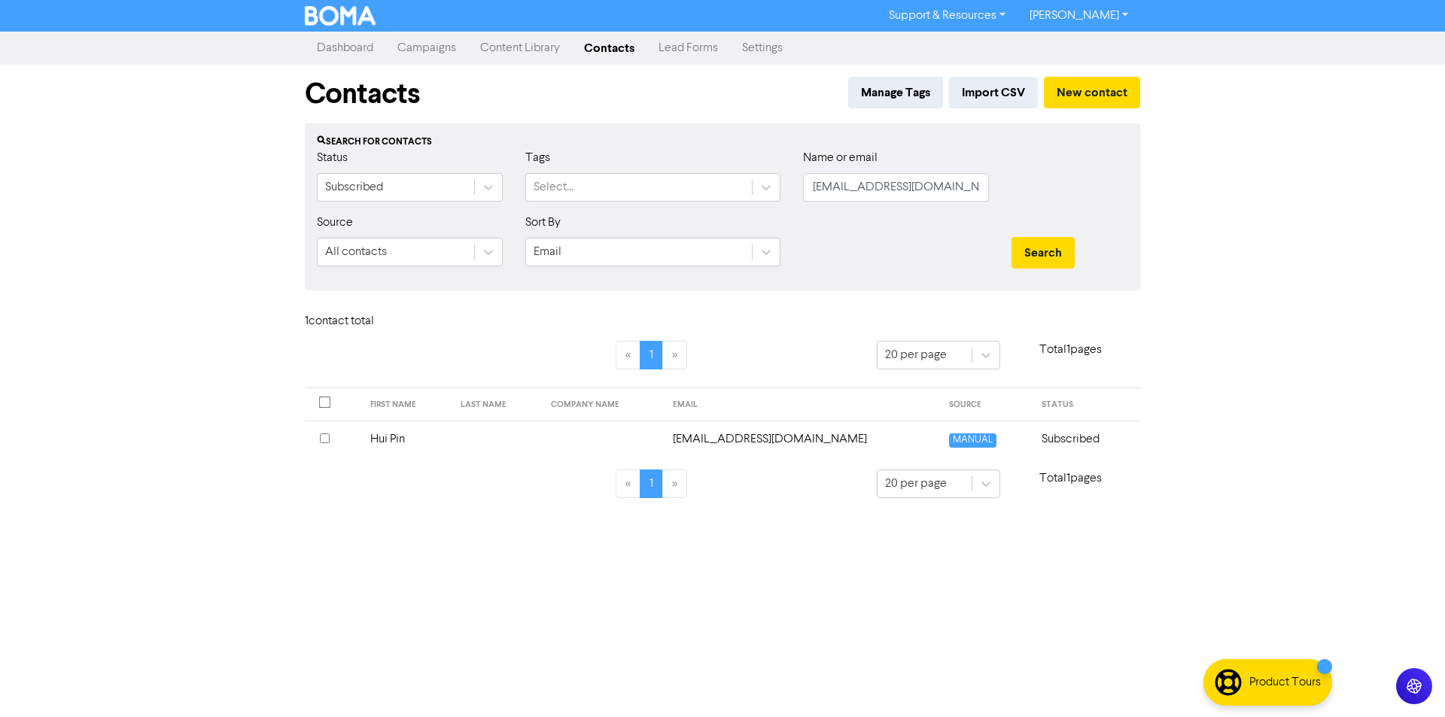
click at [761, 440] on td "[EMAIL_ADDRESS][DOMAIN_NAME]" at bounding box center [802, 439] width 276 height 37
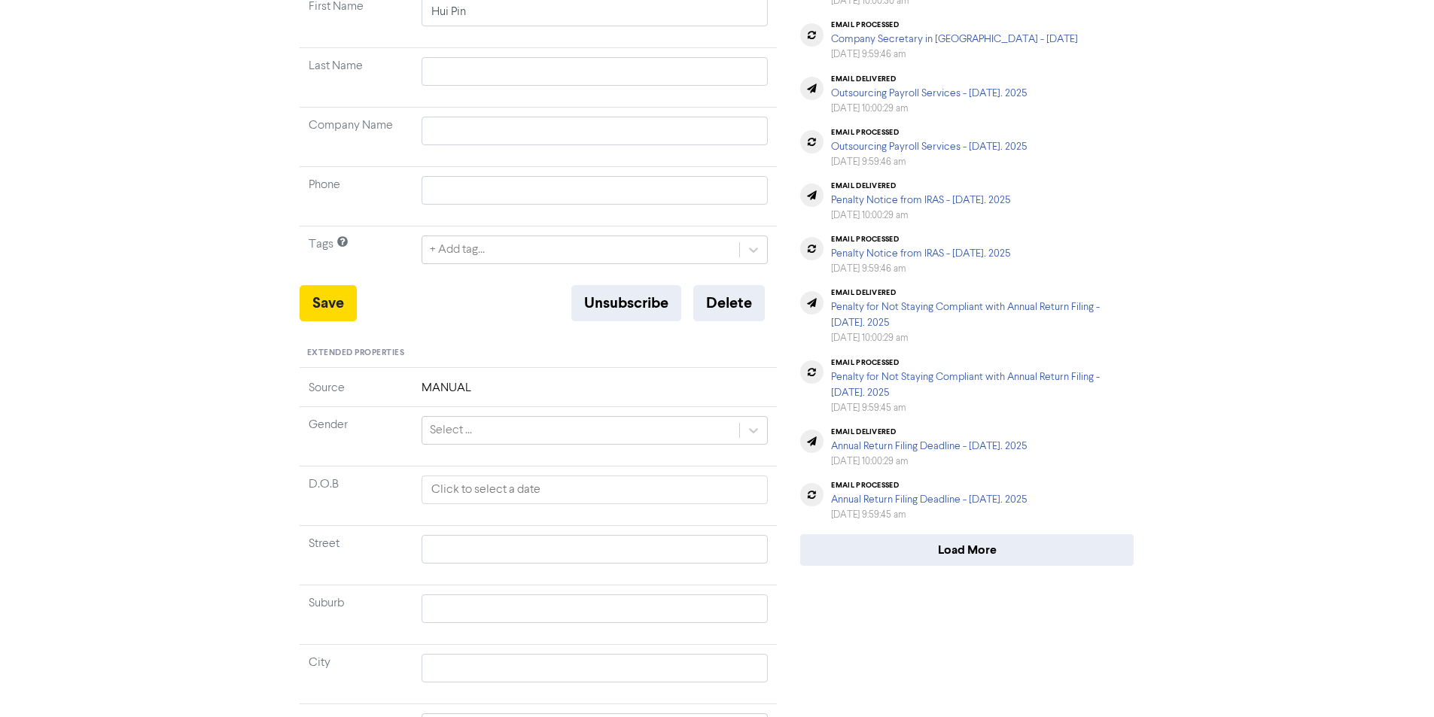
scroll to position [393, 0]
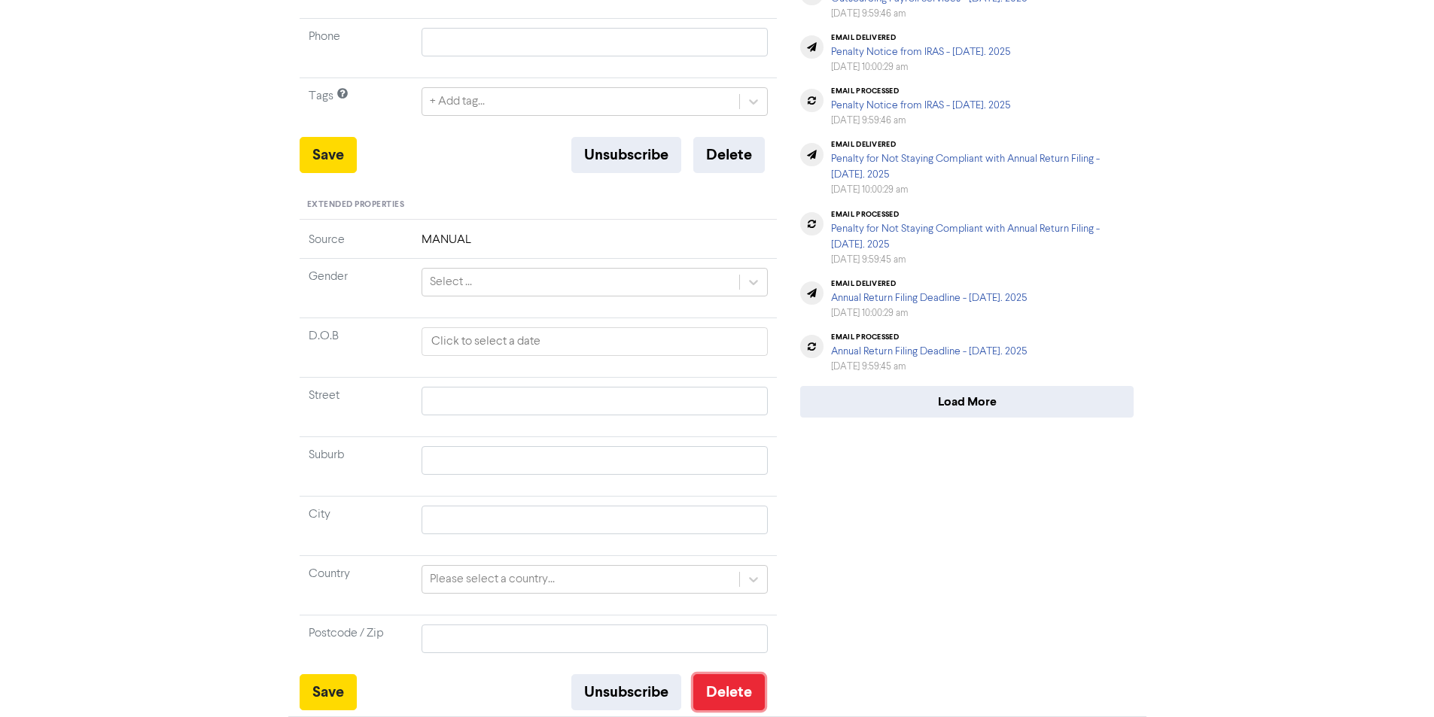
click at [730, 691] on button "Delete" at bounding box center [729, 692] width 72 height 36
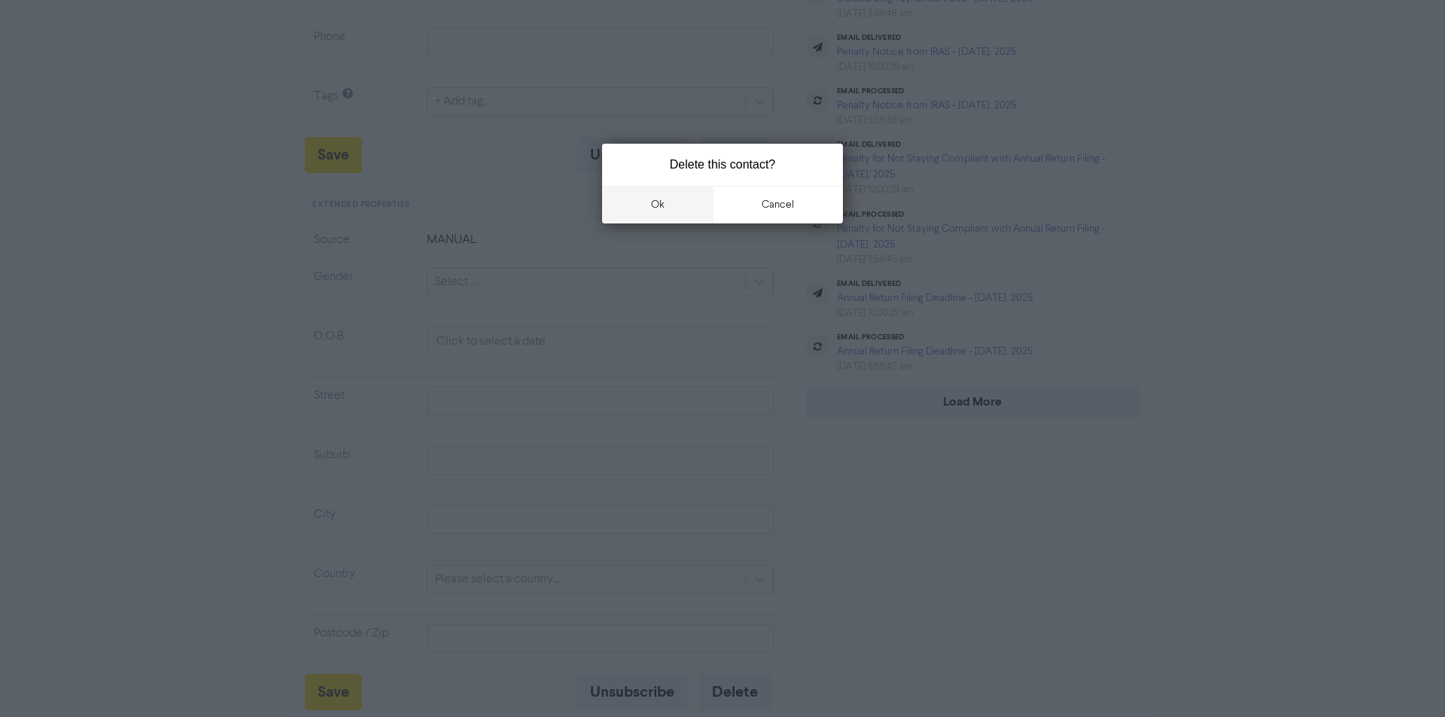
click at [656, 206] on button "ok" at bounding box center [657, 205] width 111 height 38
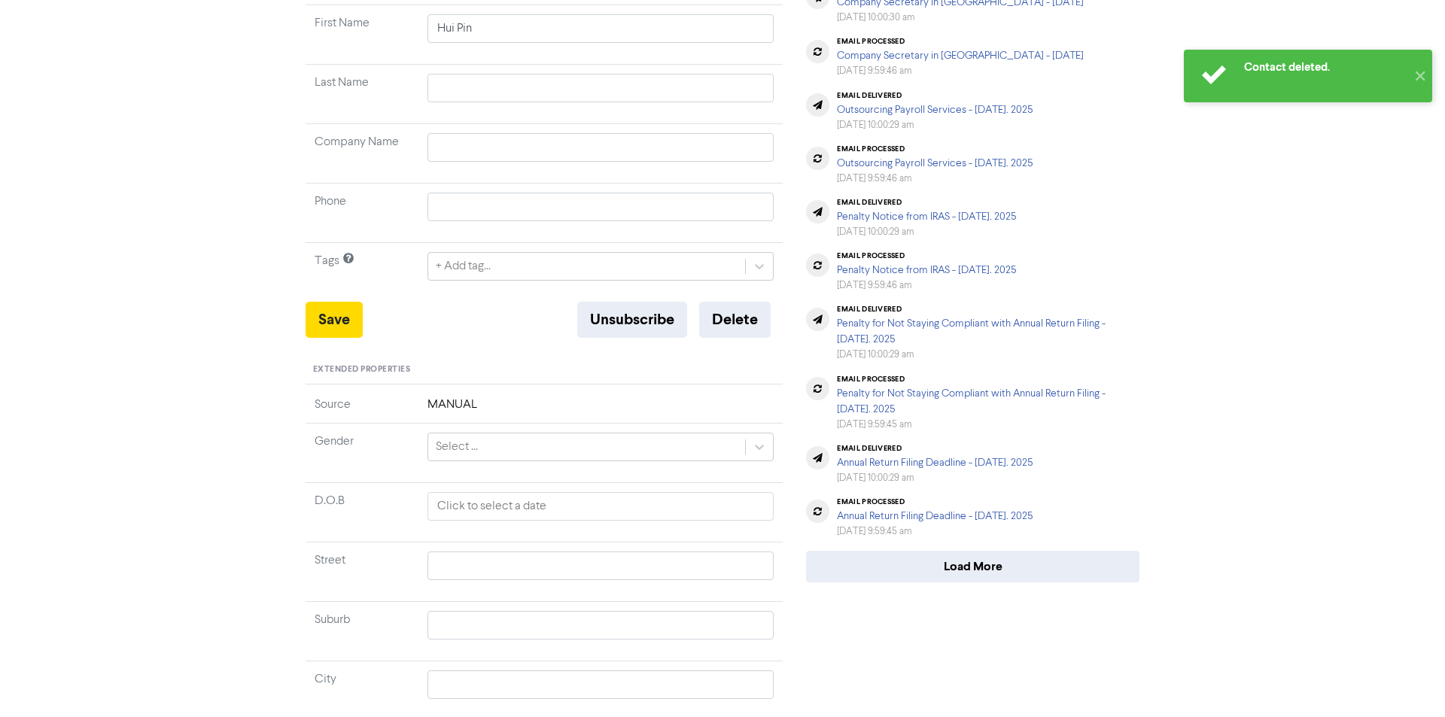
scroll to position [0, 0]
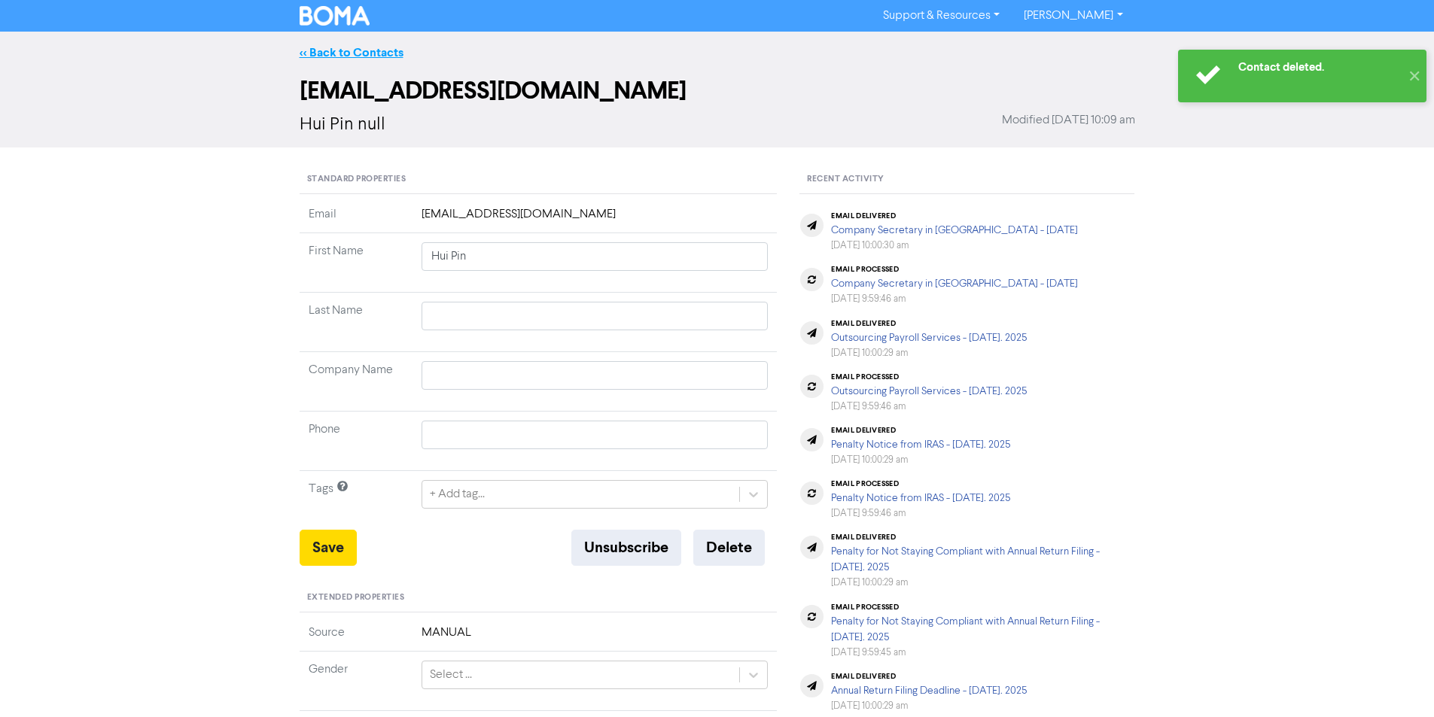
click at [330, 51] on link "<< Back to Contacts" at bounding box center [352, 52] width 104 height 15
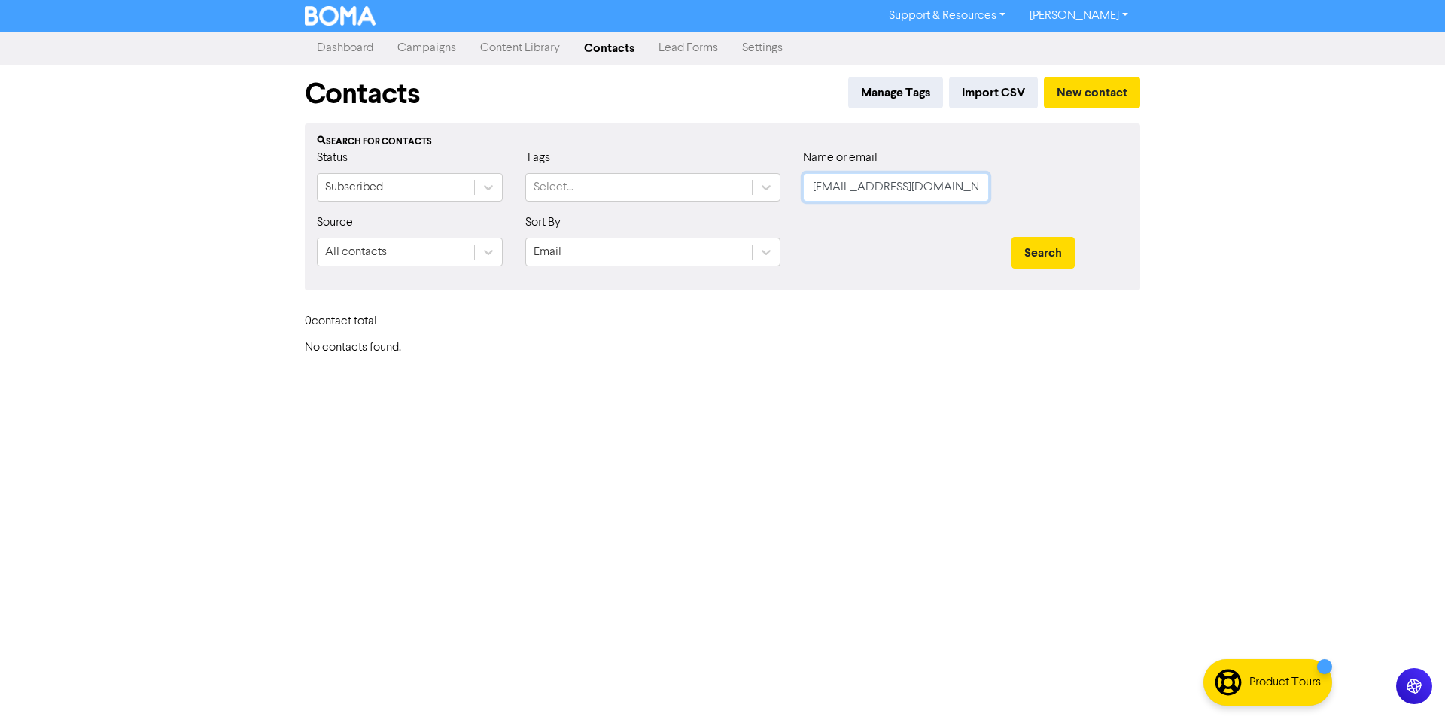
drag, startPoint x: 911, startPoint y: 181, endPoint x: 793, endPoint y: 174, distance: 117.7
click at [793, 174] on div "Name or email [PERSON_NAME][EMAIL_ADDRESS][DOMAIN_NAME]" at bounding box center [896, 181] width 209 height 65
paste input "[EMAIL_ADDRESS][DOMAIN_NAME]"
click at [772, 255] on icon at bounding box center [766, 252] width 15 height 15
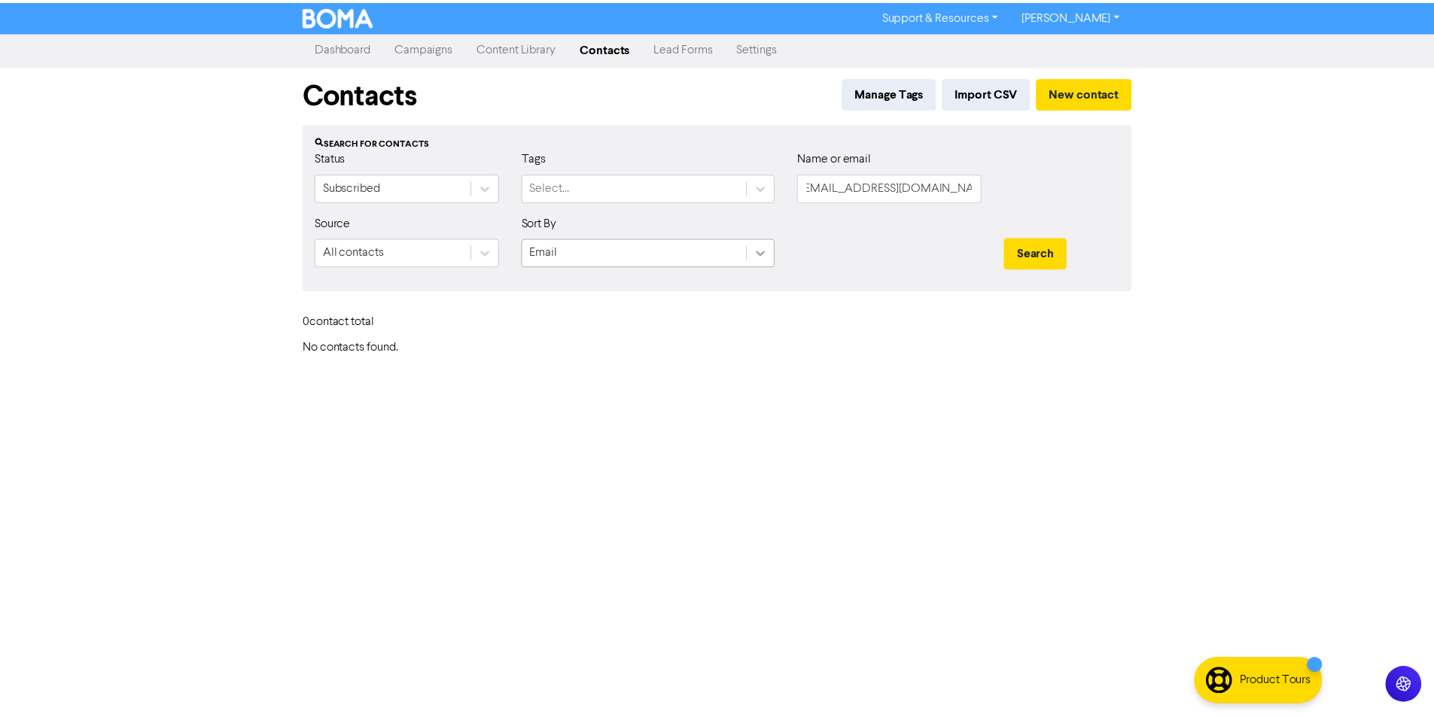
scroll to position [0, 0]
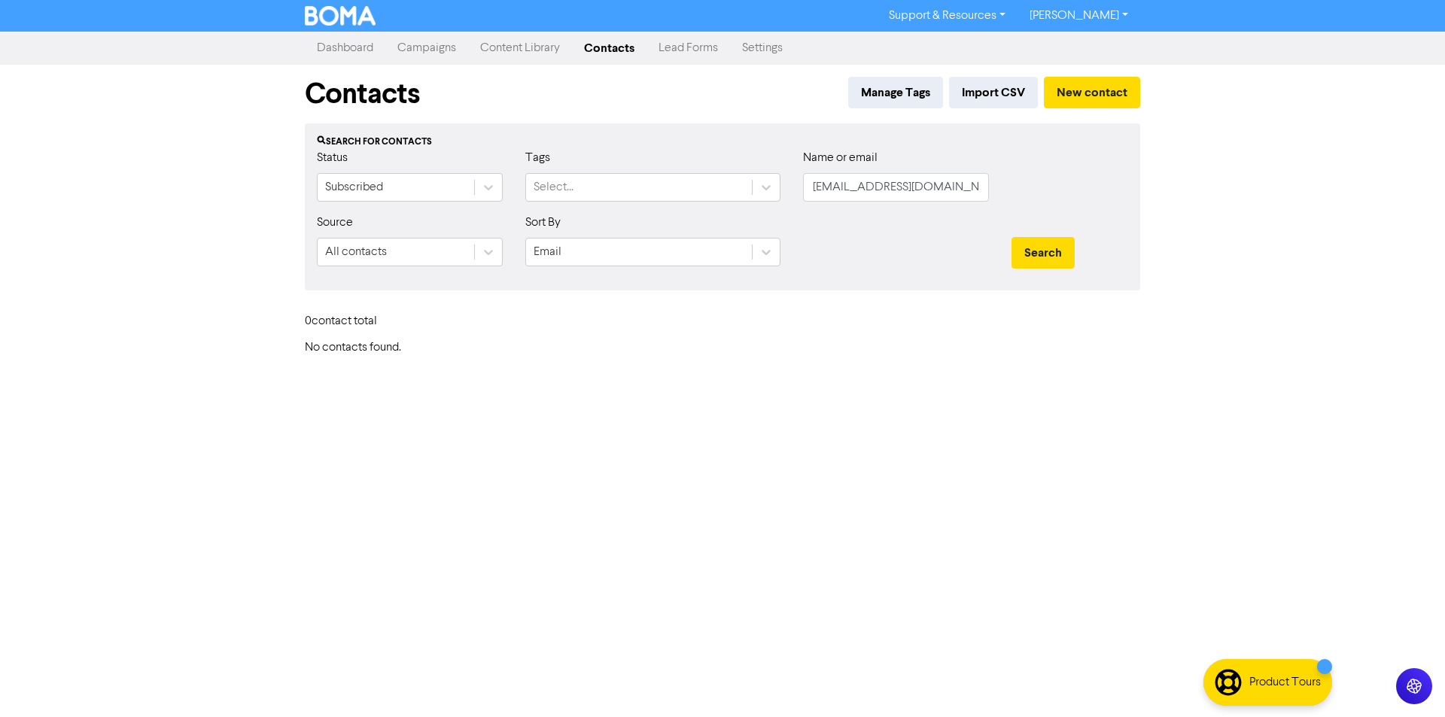
drag, startPoint x: 936, startPoint y: 273, endPoint x: 1036, endPoint y: 271, distance: 99.4
click at [939, 273] on div at bounding box center [896, 246] width 209 height 65
drag, startPoint x: 1059, startPoint y: 266, endPoint x: 1036, endPoint y: 251, distance: 27.4
click at [1053, 263] on button "Search" at bounding box center [1043, 253] width 63 height 32
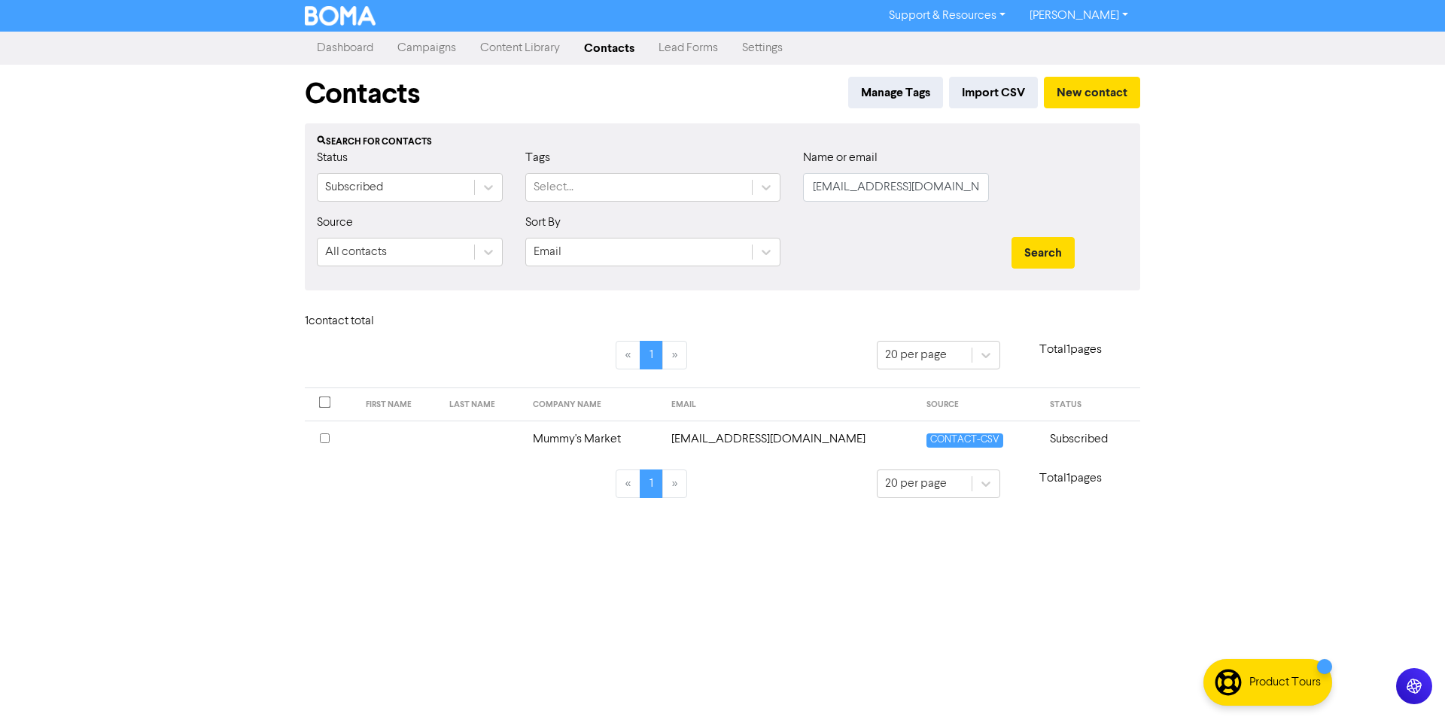
click at [582, 434] on td "Mummy's Market" at bounding box center [593, 439] width 139 height 37
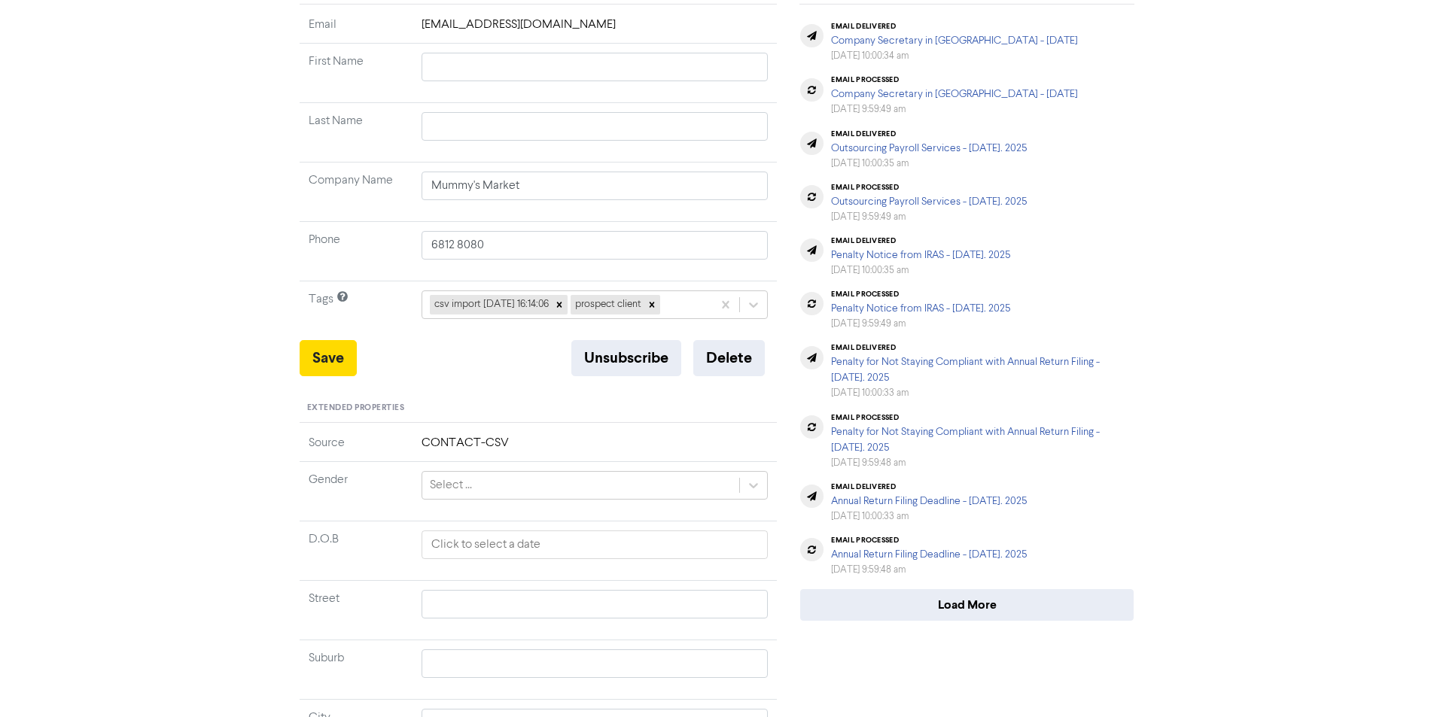
scroll to position [393, 0]
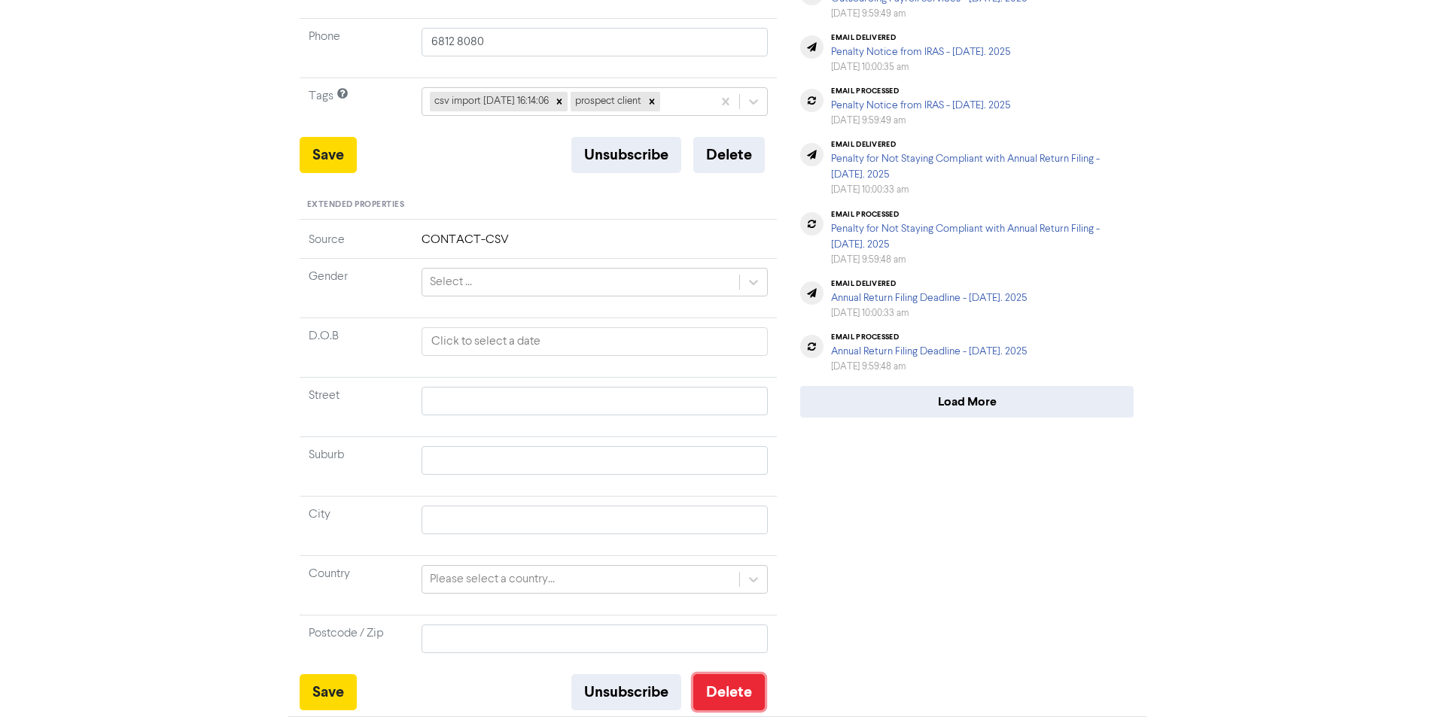
click at [741, 685] on button "Delete" at bounding box center [729, 692] width 72 height 36
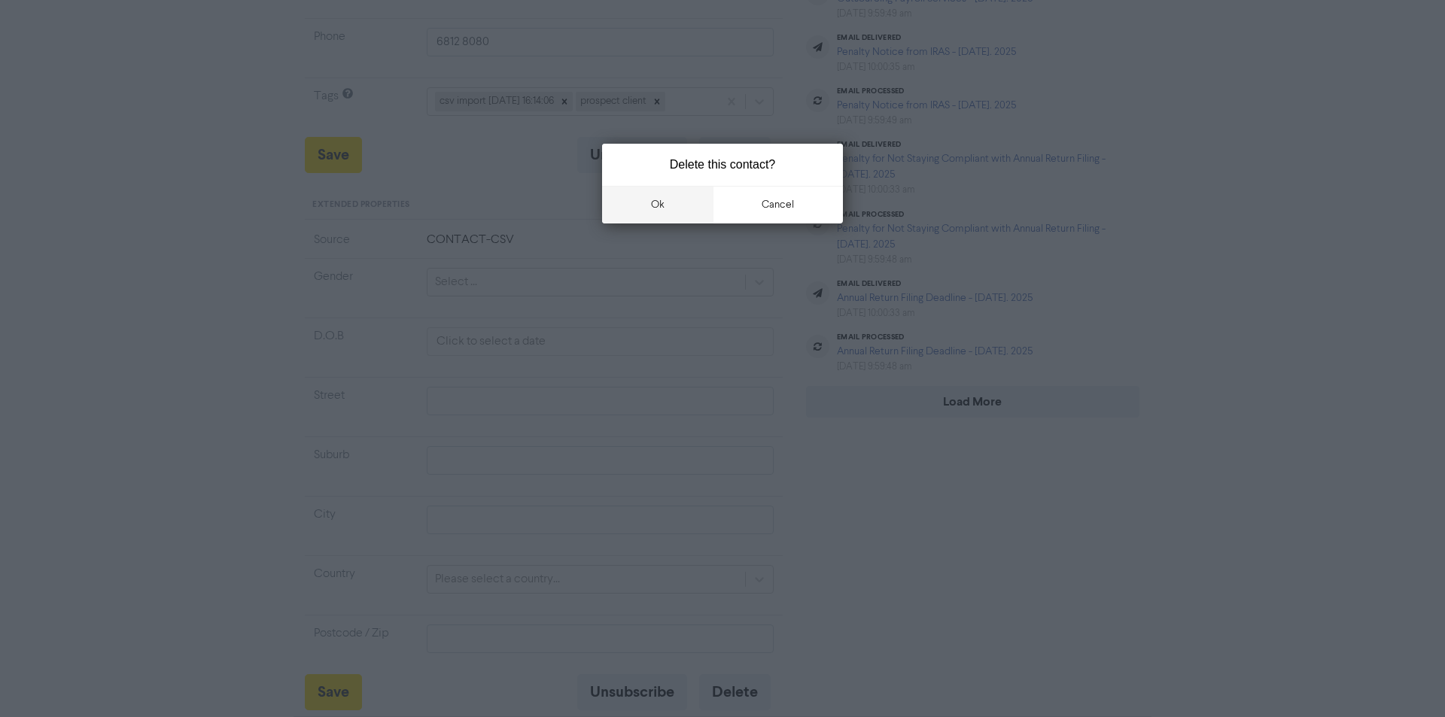
click at [658, 218] on button "ok" at bounding box center [657, 205] width 111 height 38
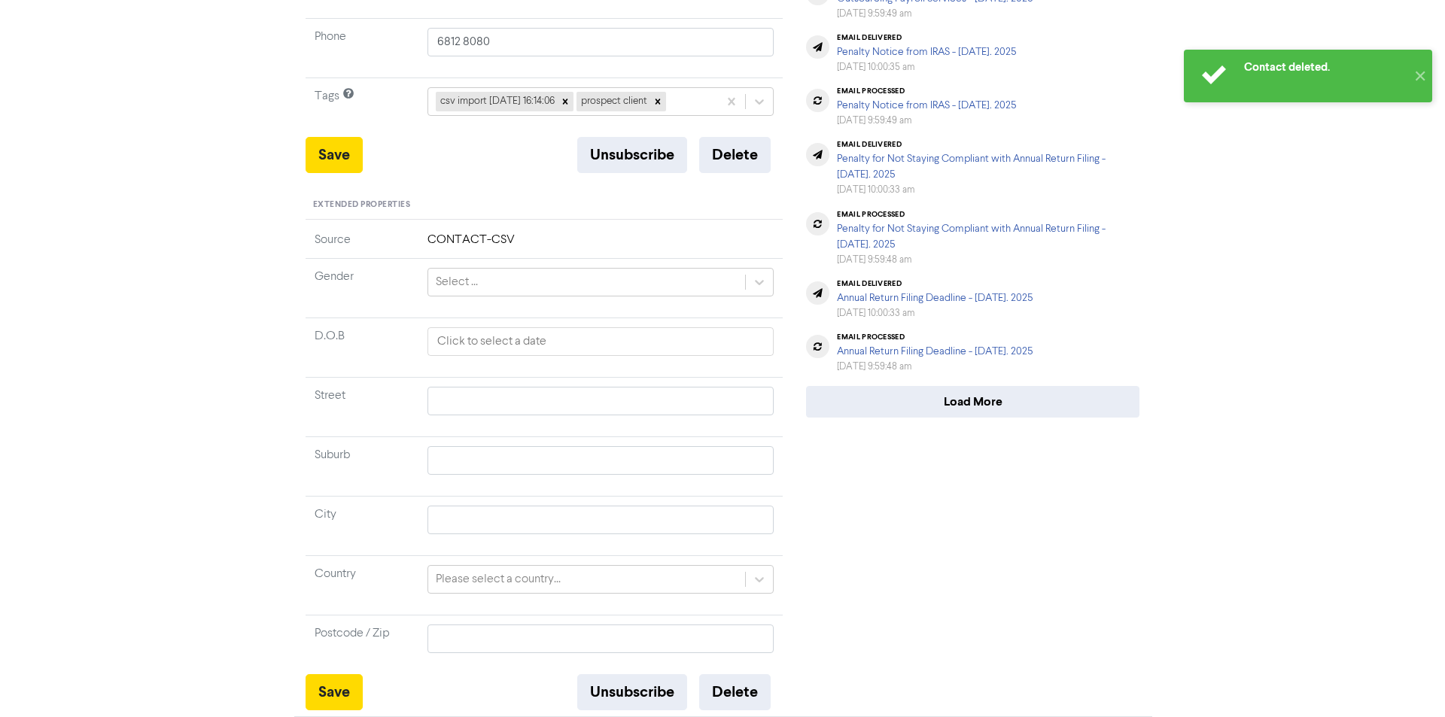
scroll to position [0, 0]
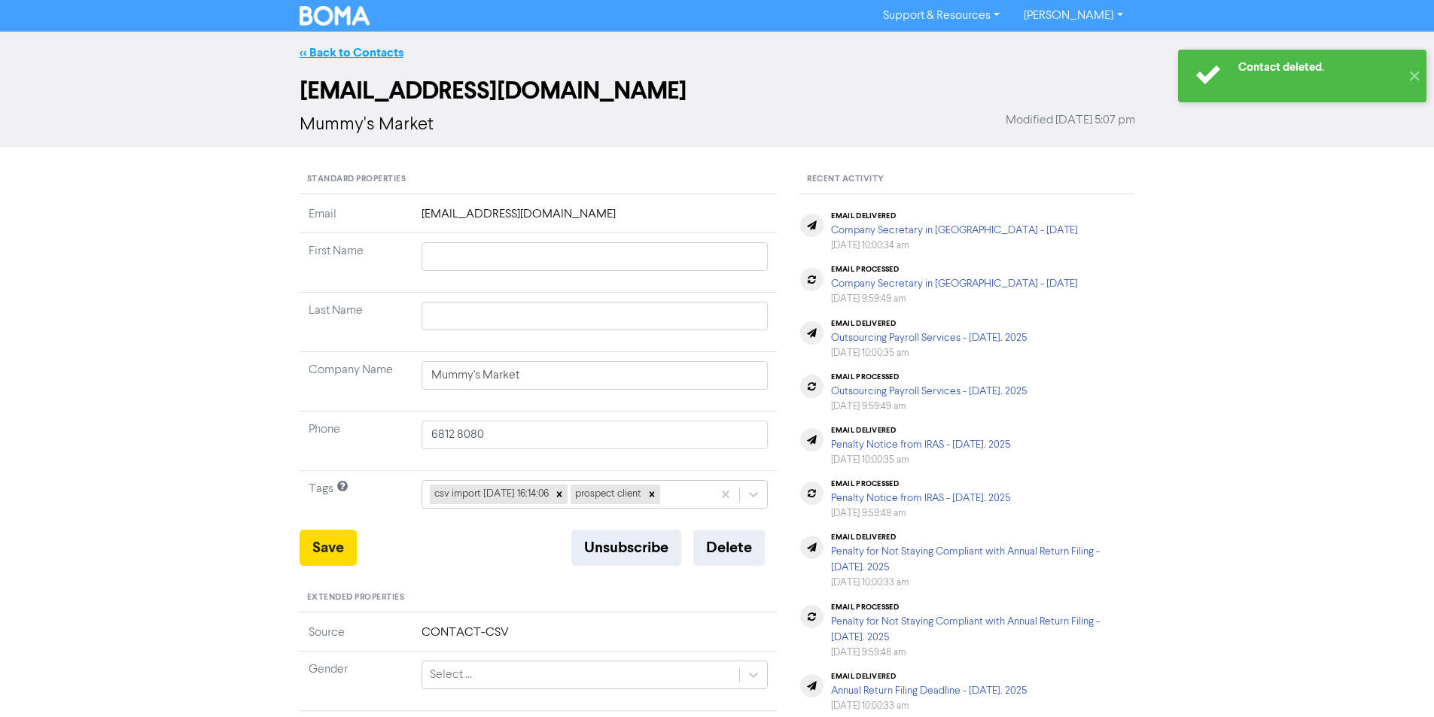
click at [365, 59] on link "<< Back to Contacts" at bounding box center [352, 52] width 104 height 15
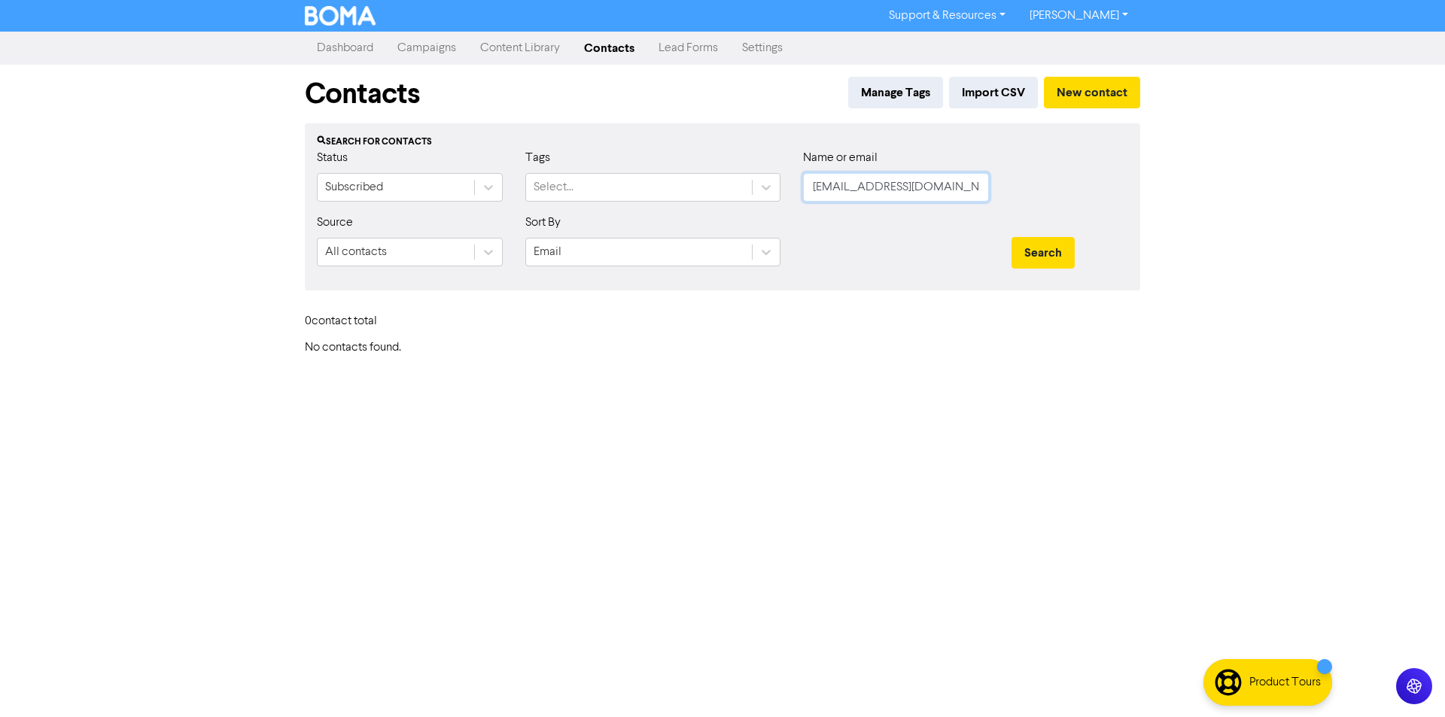
scroll to position [0, 6]
drag, startPoint x: 805, startPoint y: 184, endPoint x: 970, endPoint y: 187, distance: 164.1
click at [1022, 185] on div "Status Subscribed Tags Select... Name or email [EMAIL_ADDRESS][DOMAIN_NAME]" at bounding box center [723, 181] width 834 height 65
paste input "[EMAIL_ADDRESS][DOMAIN_NAME]"
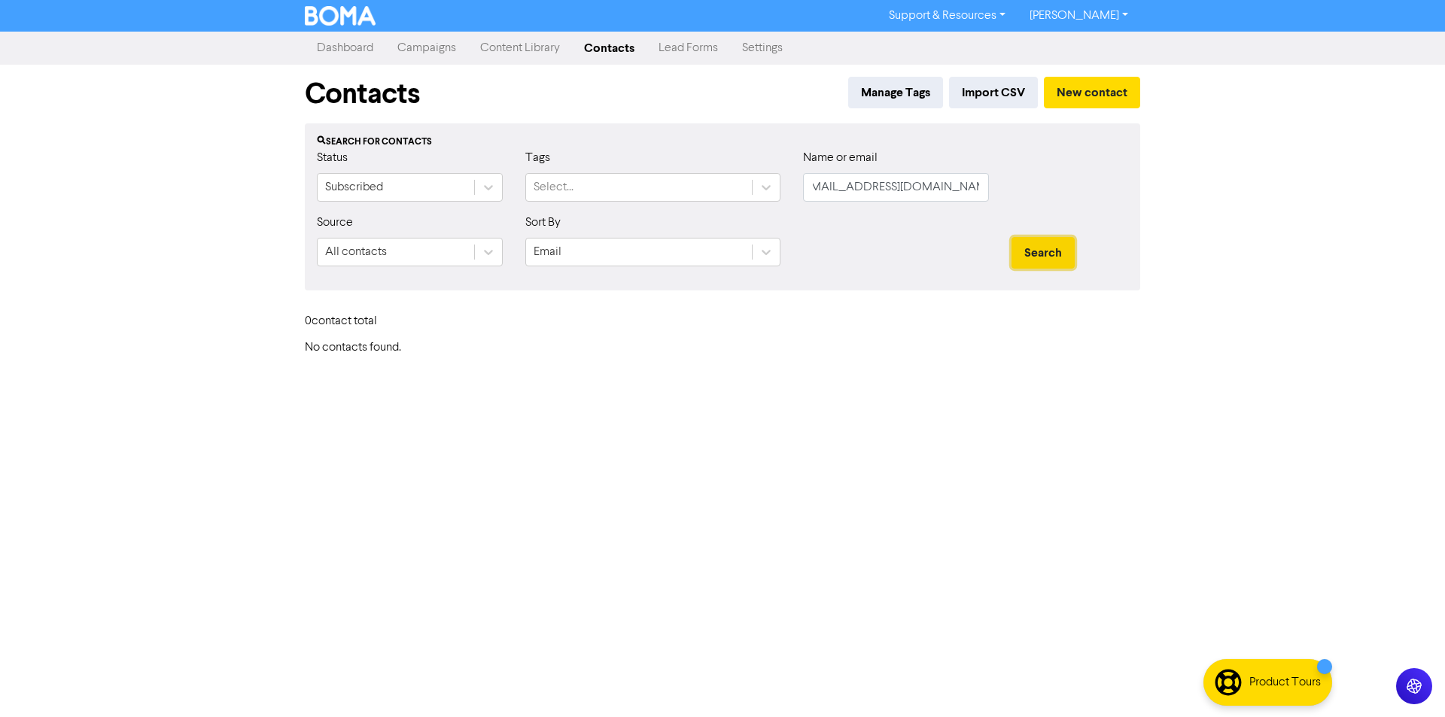
click at [1057, 248] on button "Search" at bounding box center [1043, 253] width 63 height 32
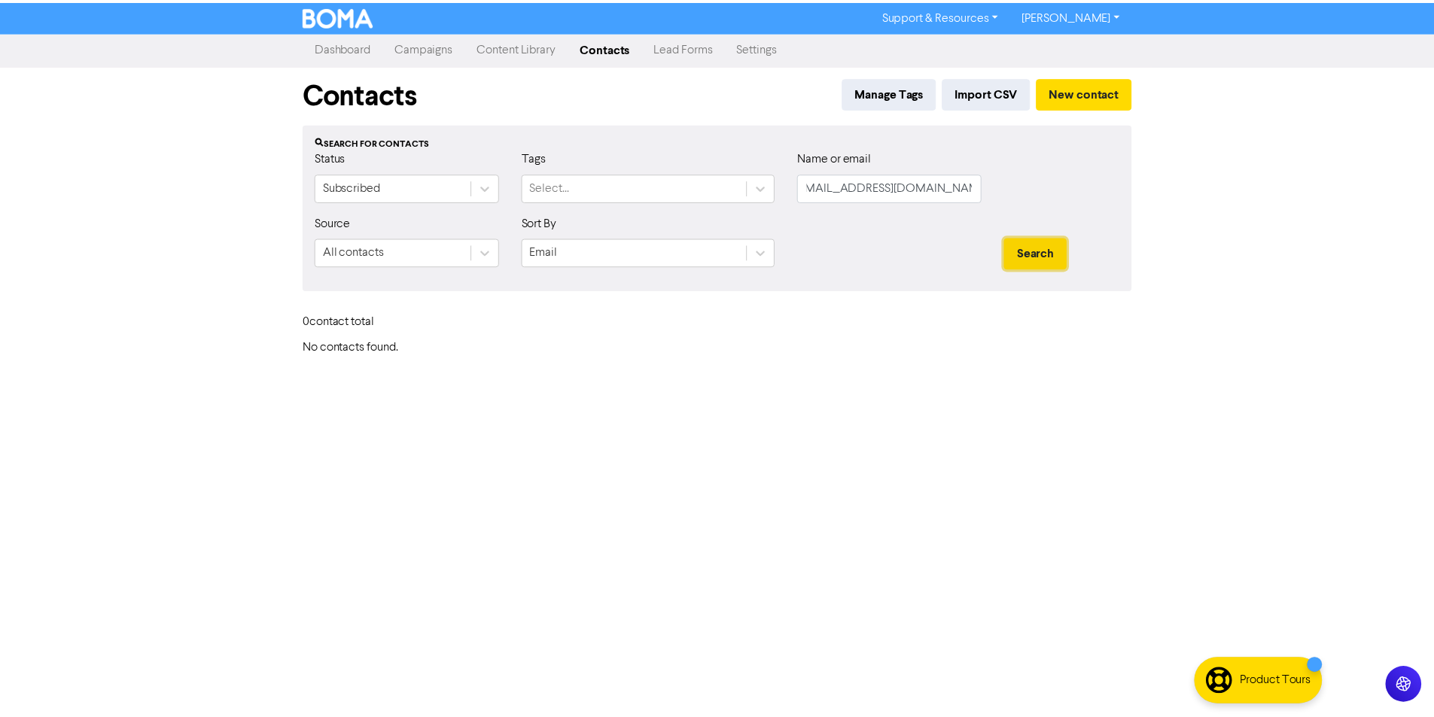
scroll to position [0, 0]
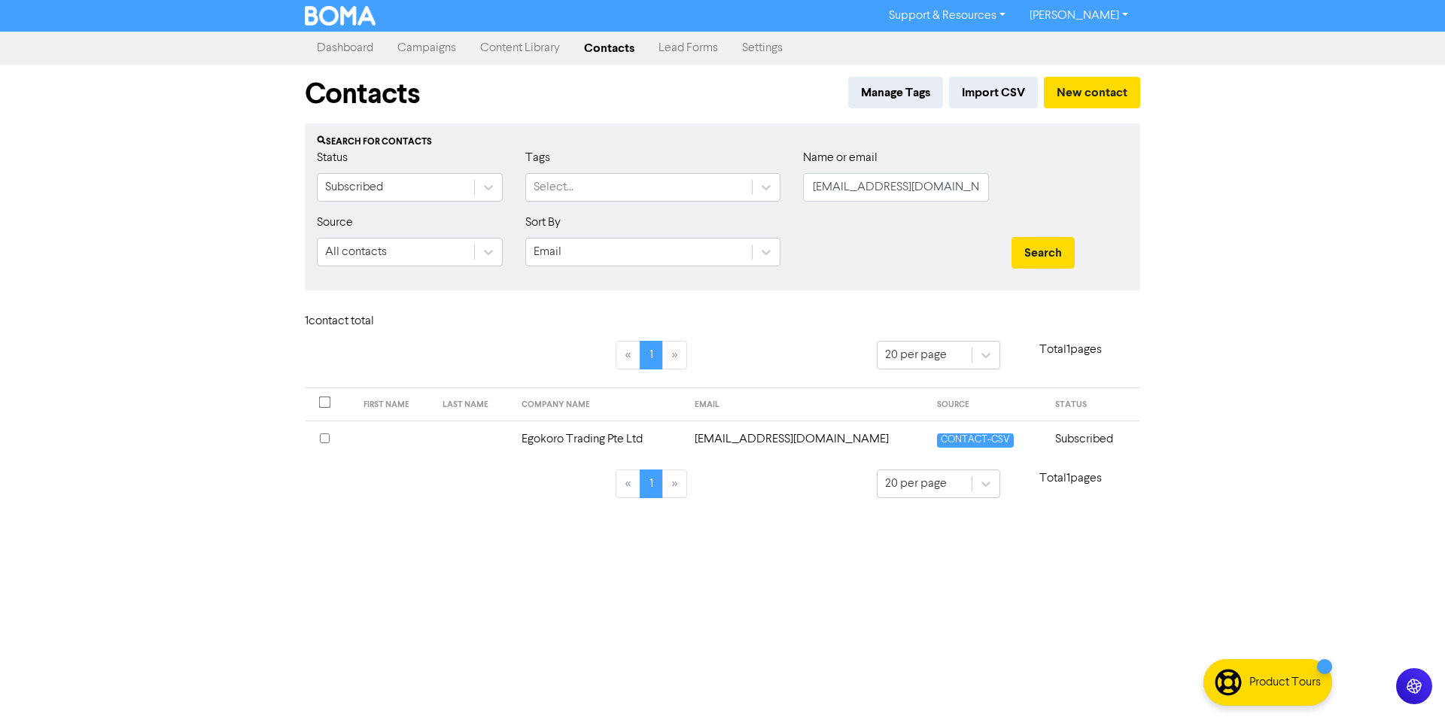
click at [581, 439] on td "Egokoro Trading Pte Ltd" at bounding box center [599, 439] width 172 height 37
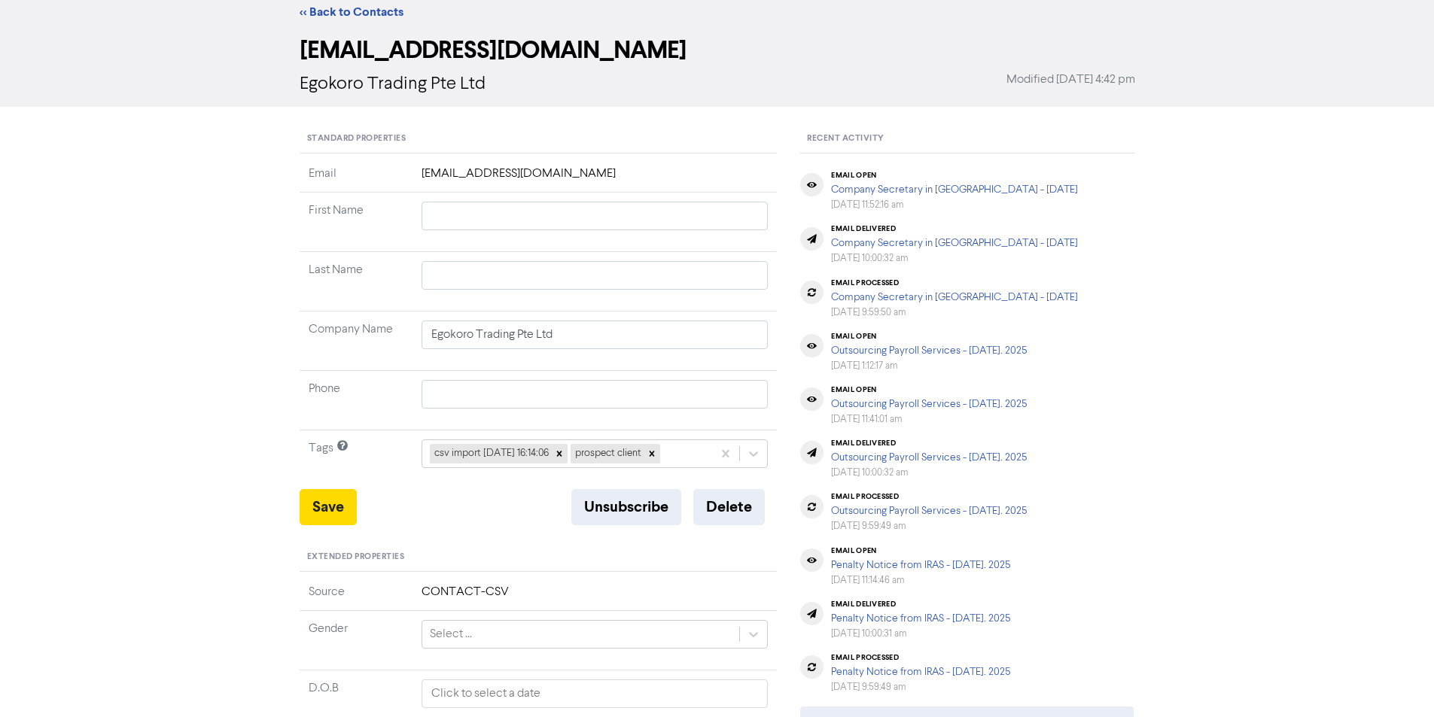
scroll to position [393, 0]
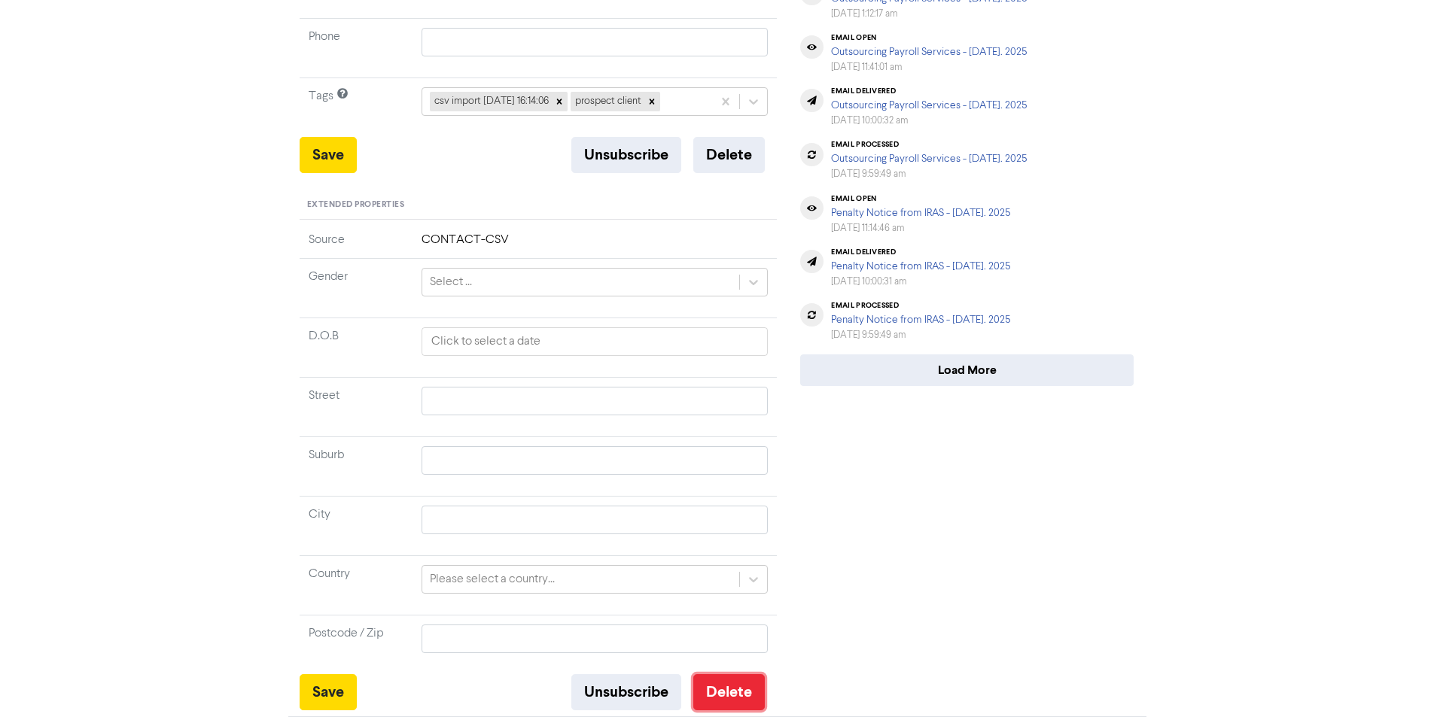
click at [709, 695] on button "Delete" at bounding box center [729, 692] width 72 height 36
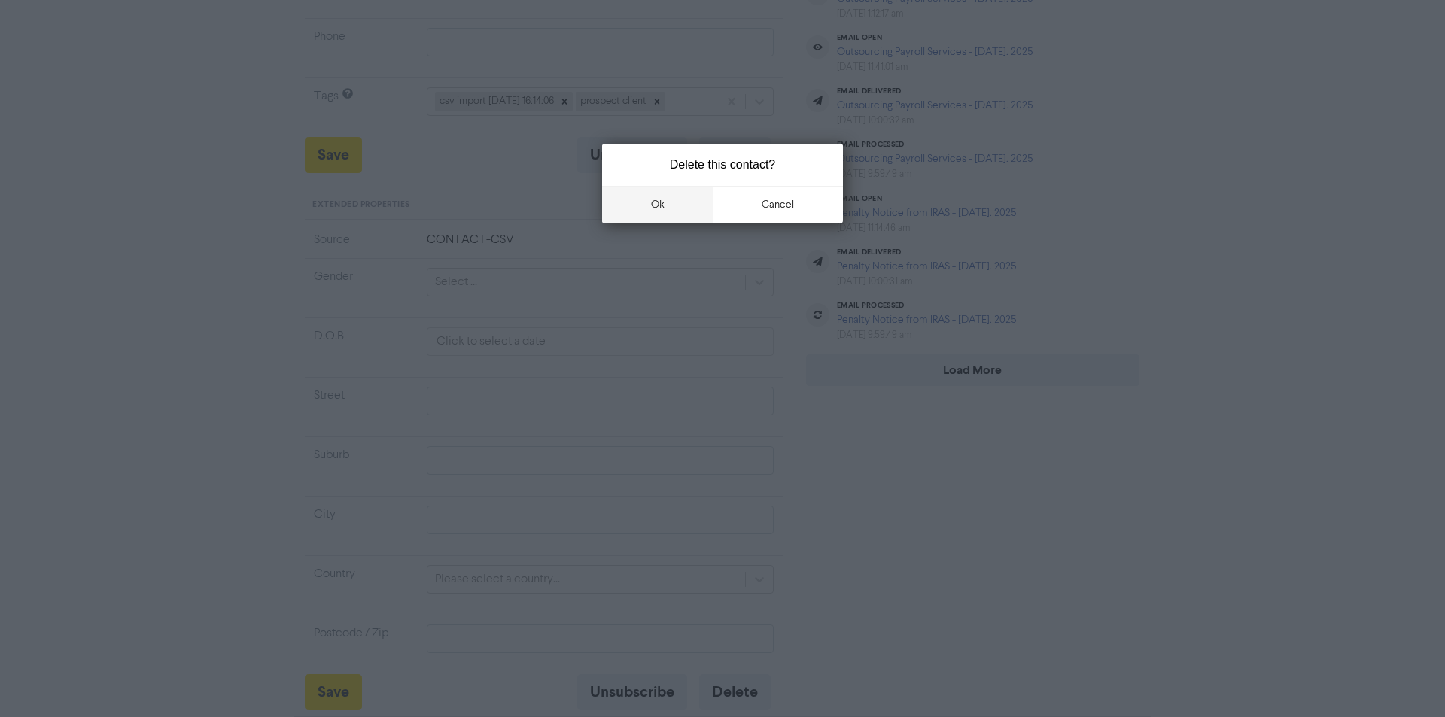
click at [665, 220] on button "ok" at bounding box center [657, 205] width 111 height 38
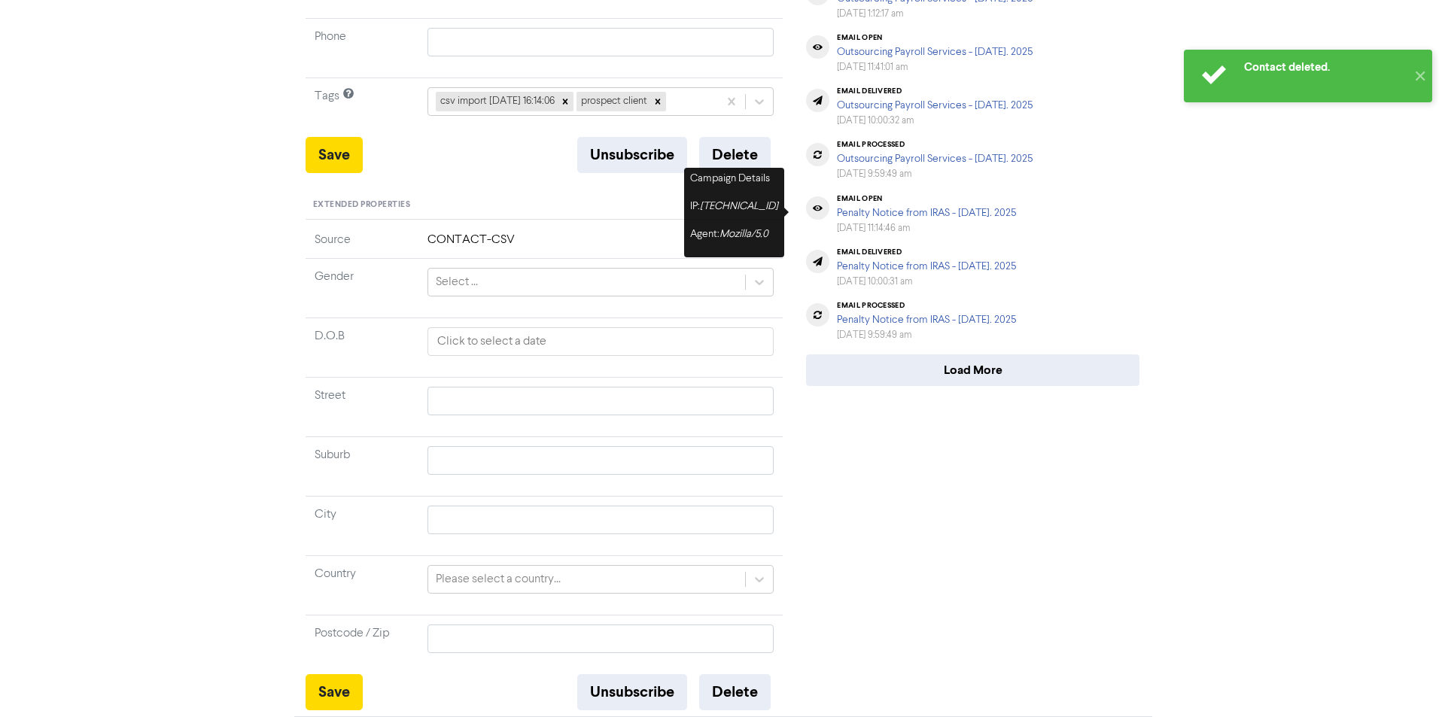
scroll to position [0, 0]
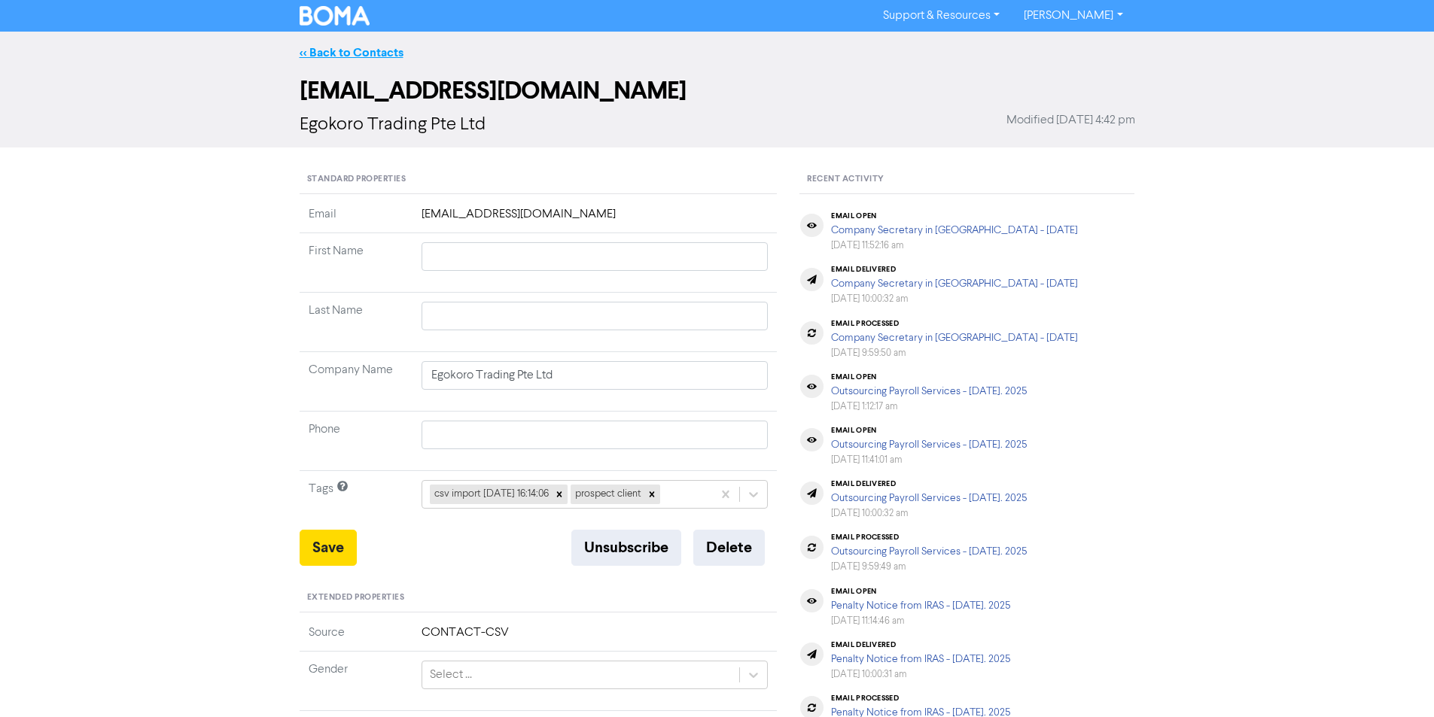
click at [396, 56] on link "<< Back to Contacts" at bounding box center [352, 52] width 104 height 15
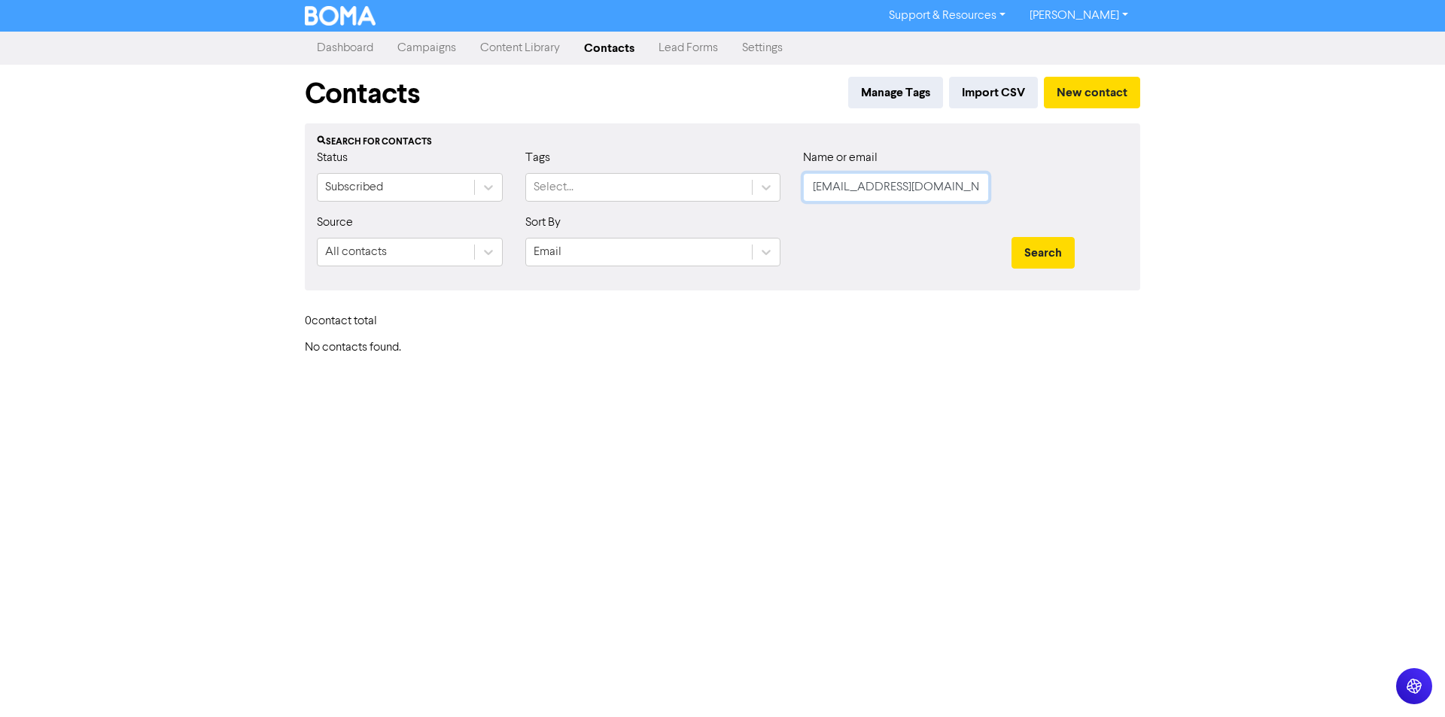
scroll to position [0, 11]
drag, startPoint x: 814, startPoint y: 186, endPoint x: 1027, endPoint y: 188, distance: 212.3
click at [1027, 188] on div "Status Subscribed Tags Select... Name or email [EMAIL_ADDRESS][DOMAIN_NAME]" at bounding box center [723, 181] width 834 height 65
paste input "[EMAIL_ADDRESS][DOMAIN_NAME]"
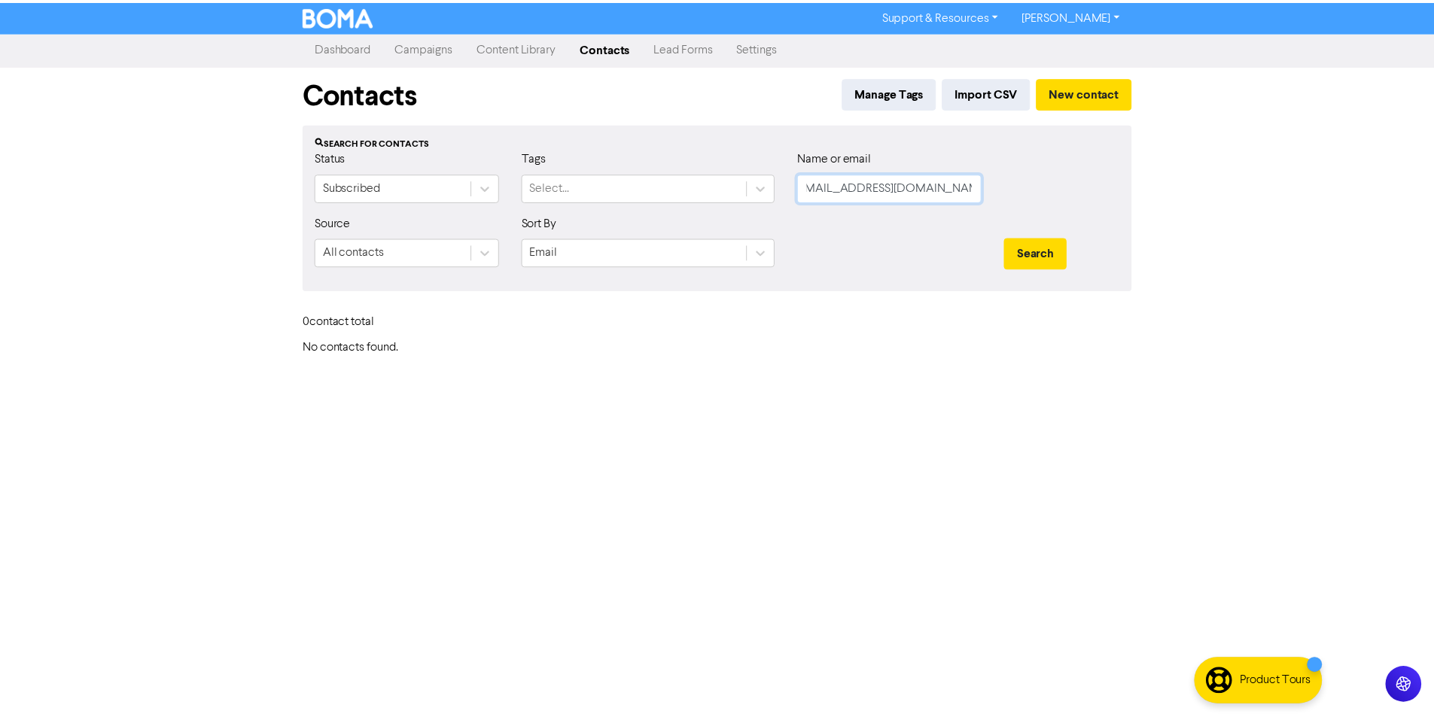
scroll to position [0, 0]
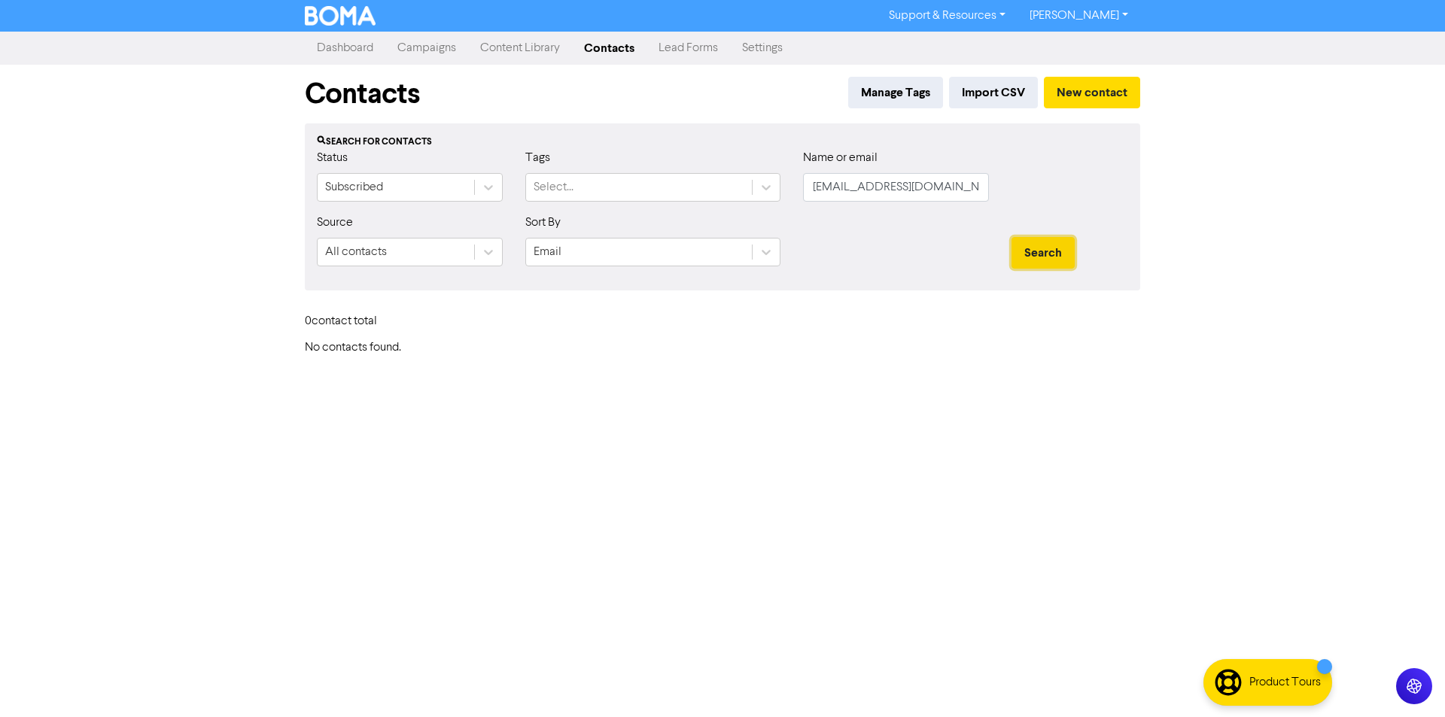
click at [1051, 260] on button "Search" at bounding box center [1043, 253] width 63 height 32
click at [1060, 260] on button "Search" at bounding box center [1043, 253] width 63 height 32
drag, startPoint x: 949, startPoint y: 190, endPoint x: 744, endPoint y: 186, distance: 205.6
click at [743, 186] on div "Status Subscribed Tags Select... Name or email [PERSON_NAME][EMAIL_ADDRESS][DOM…" at bounding box center [723, 181] width 834 height 65
paste input "[EMAIL_ADDRESS][DOMAIN_NAME]"
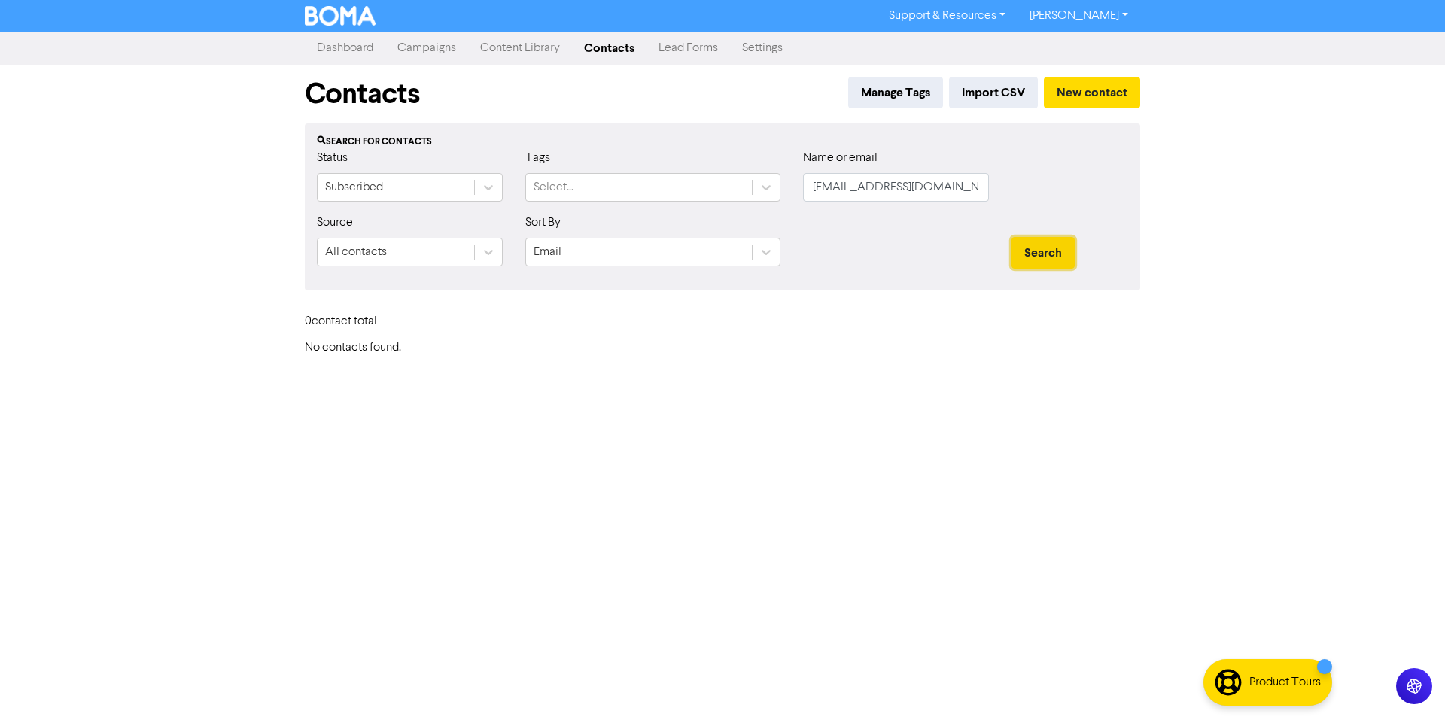
click at [1028, 258] on button "Search" at bounding box center [1043, 253] width 63 height 32
click at [1043, 250] on button "Search" at bounding box center [1043, 253] width 63 height 32
drag, startPoint x: 941, startPoint y: 187, endPoint x: 790, endPoint y: 195, distance: 151.5
click at [790, 195] on div "Status Subscribed Tags Select... Name or email [EMAIL_ADDRESS][DOMAIN_NAME]" at bounding box center [723, 181] width 834 height 65
paste input "Vino mofo"
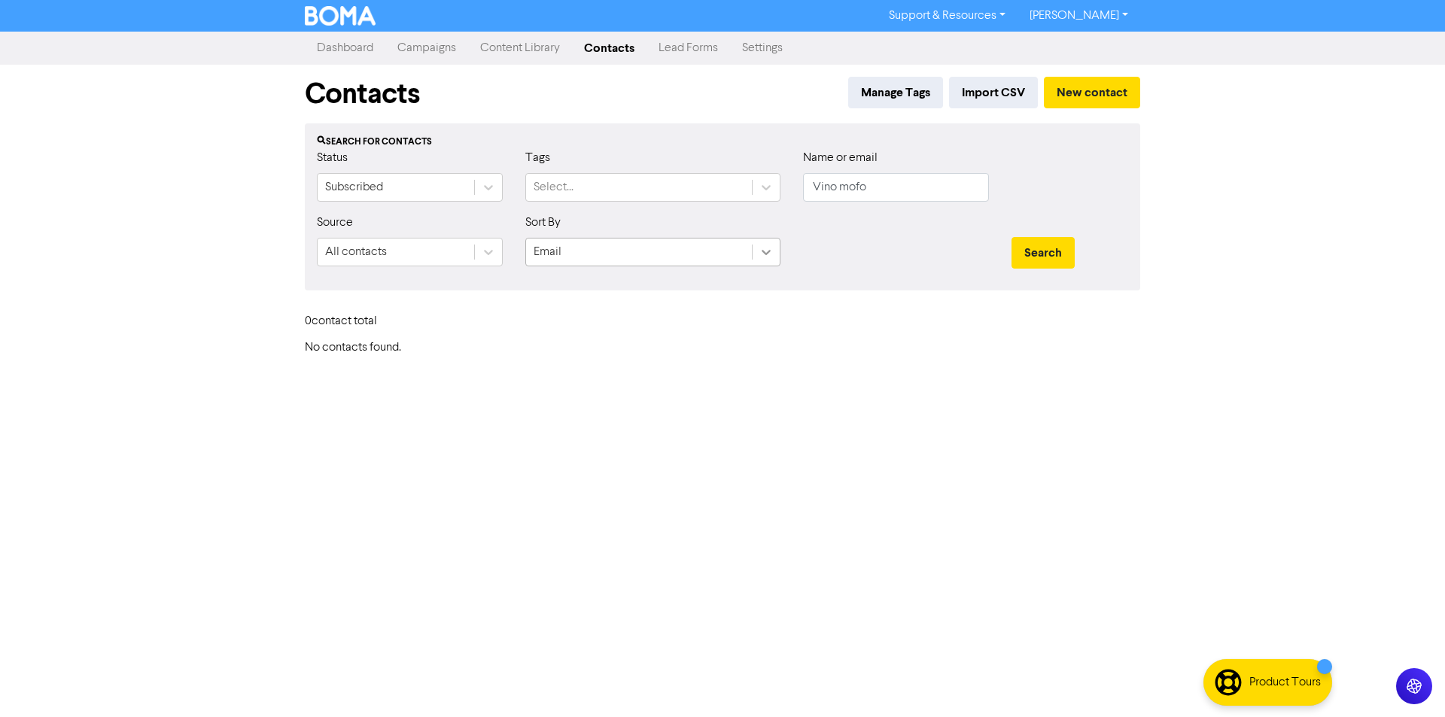
click at [770, 248] on icon at bounding box center [766, 252] width 15 height 15
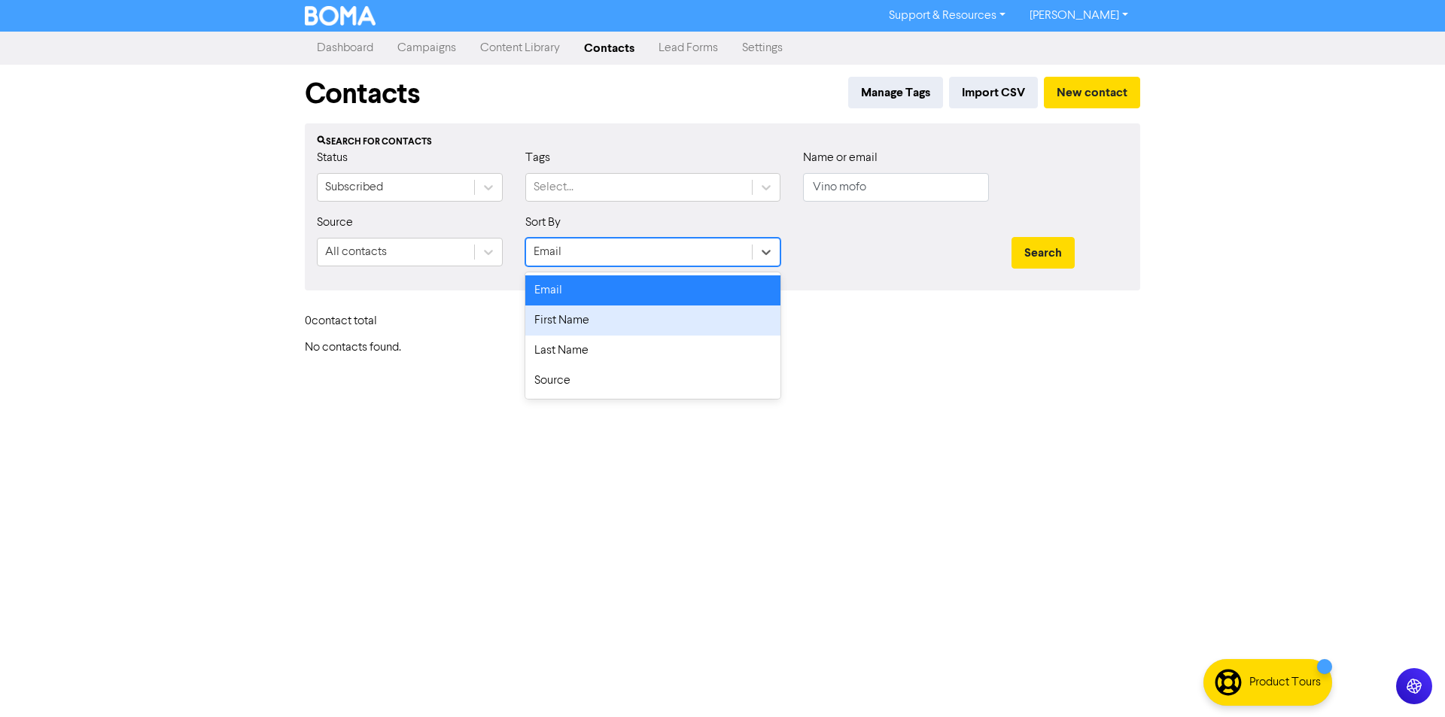
click at [673, 314] on div "First Name" at bounding box center [652, 321] width 255 height 30
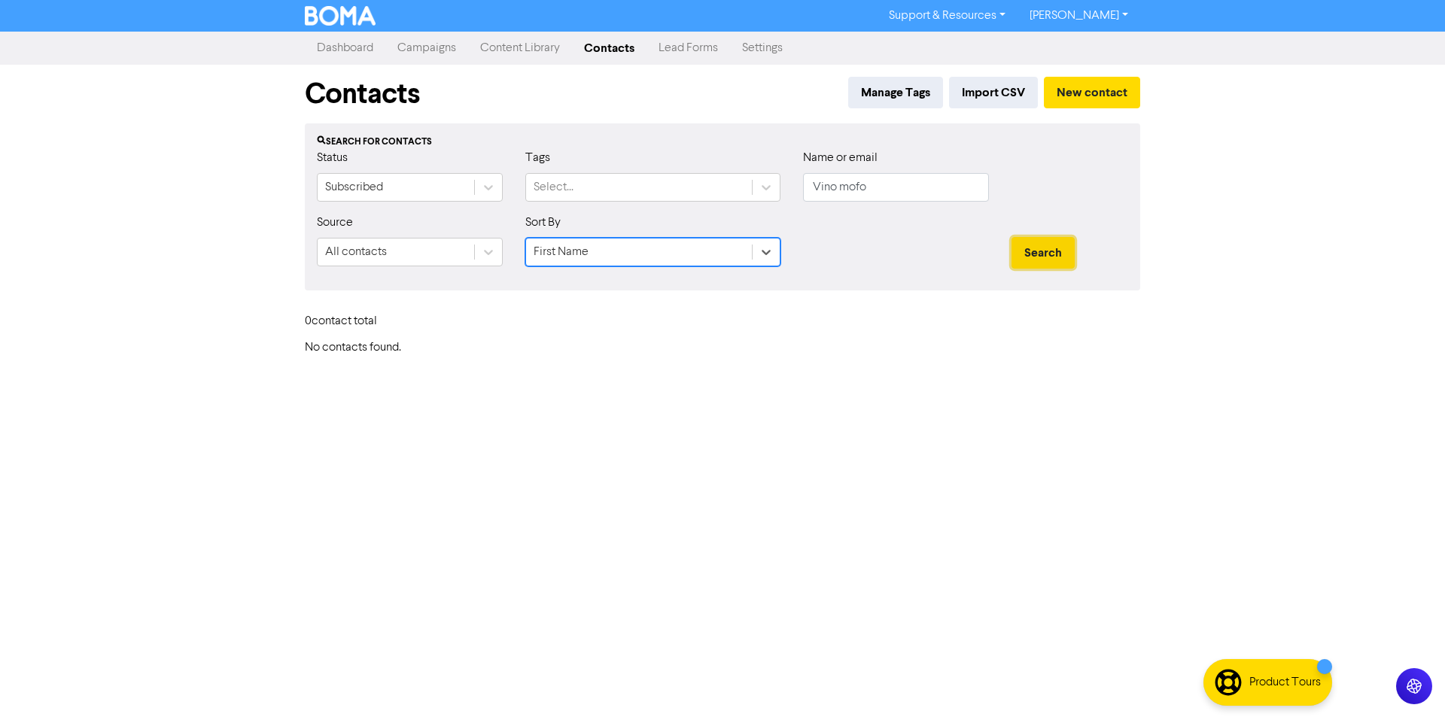
click at [1028, 259] on button "Search" at bounding box center [1043, 253] width 63 height 32
click at [1025, 254] on button "Search" at bounding box center [1043, 253] width 63 height 32
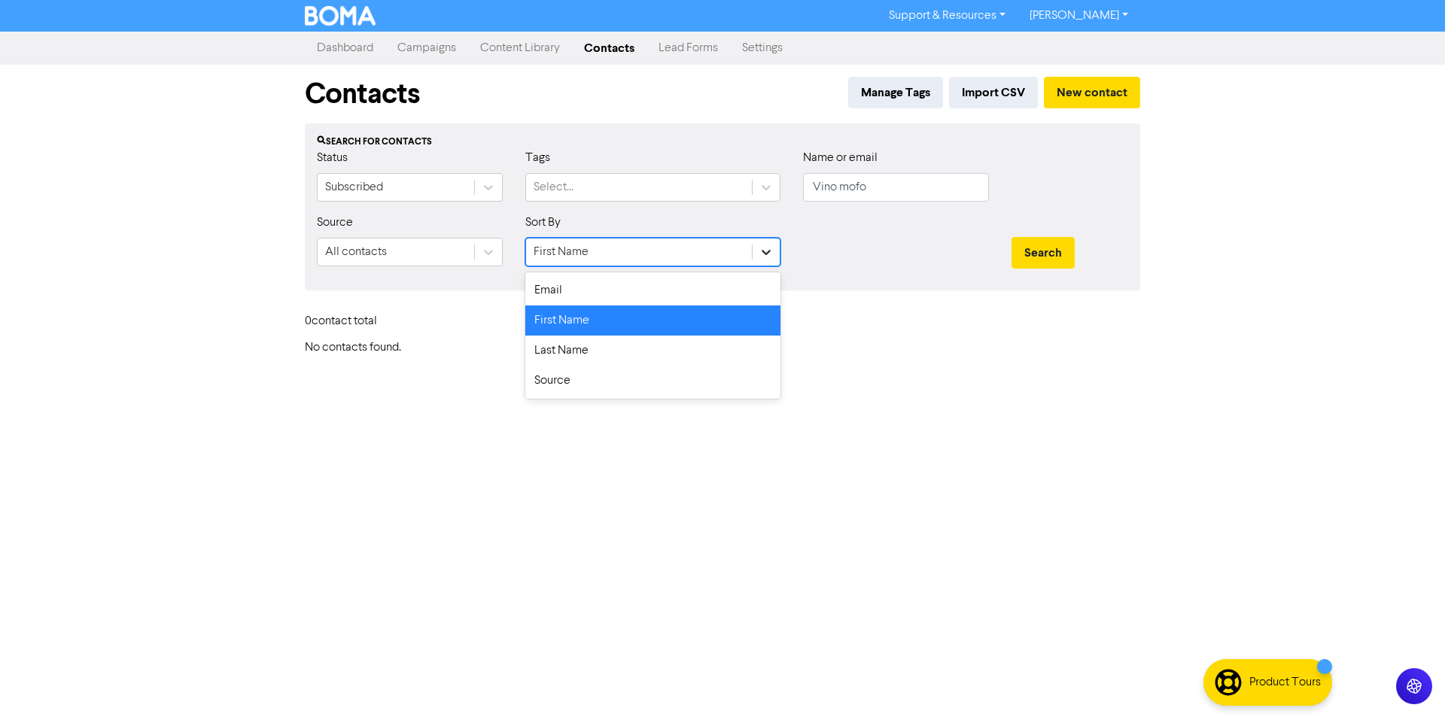
click at [759, 255] on icon at bounding box center [766, 252] width 15 height 15
click at [696, 338] on div "Last Name" at bounding box center [652, 351] width 255 height 30
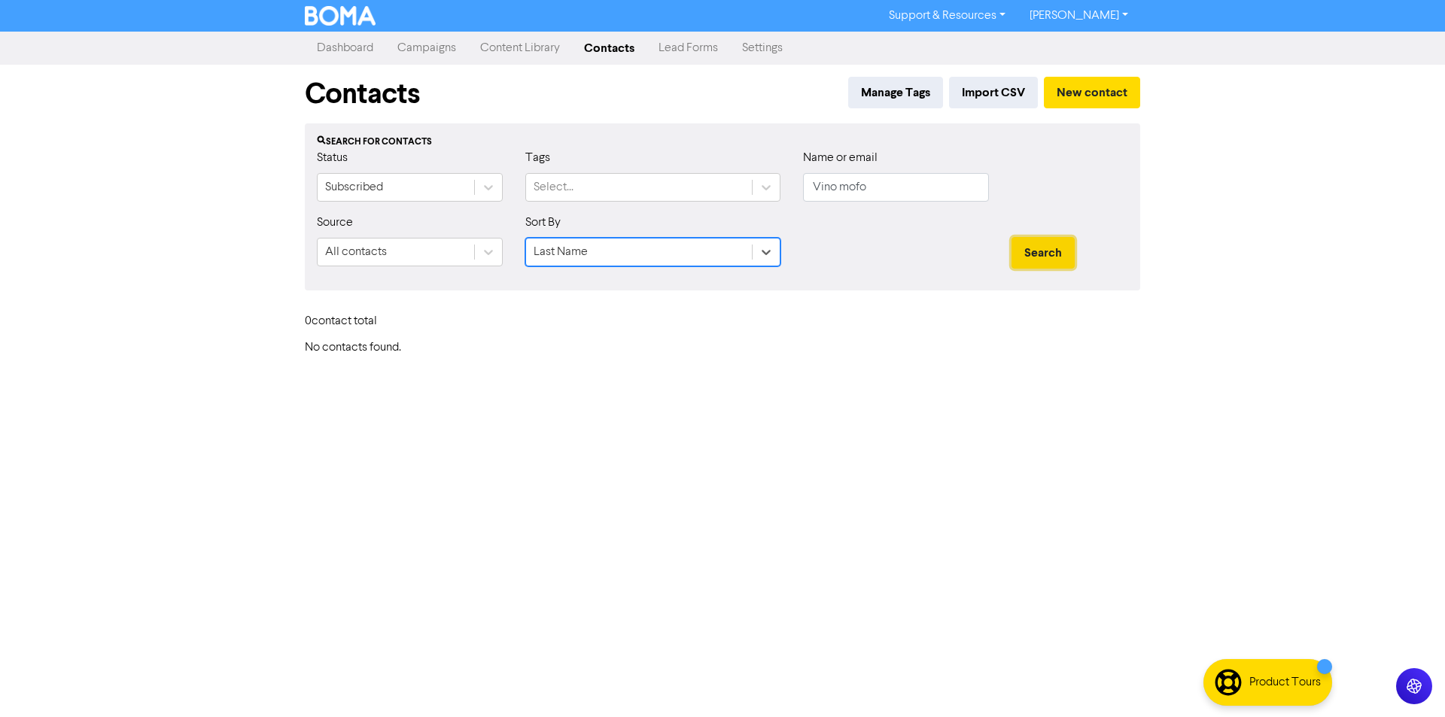
click at [1037, 247] on button "Search" at bounding box center [1043, 253] width 63 height 32
click at [769, 254] on icon at bounding box center [766, 252] width 15 height 15
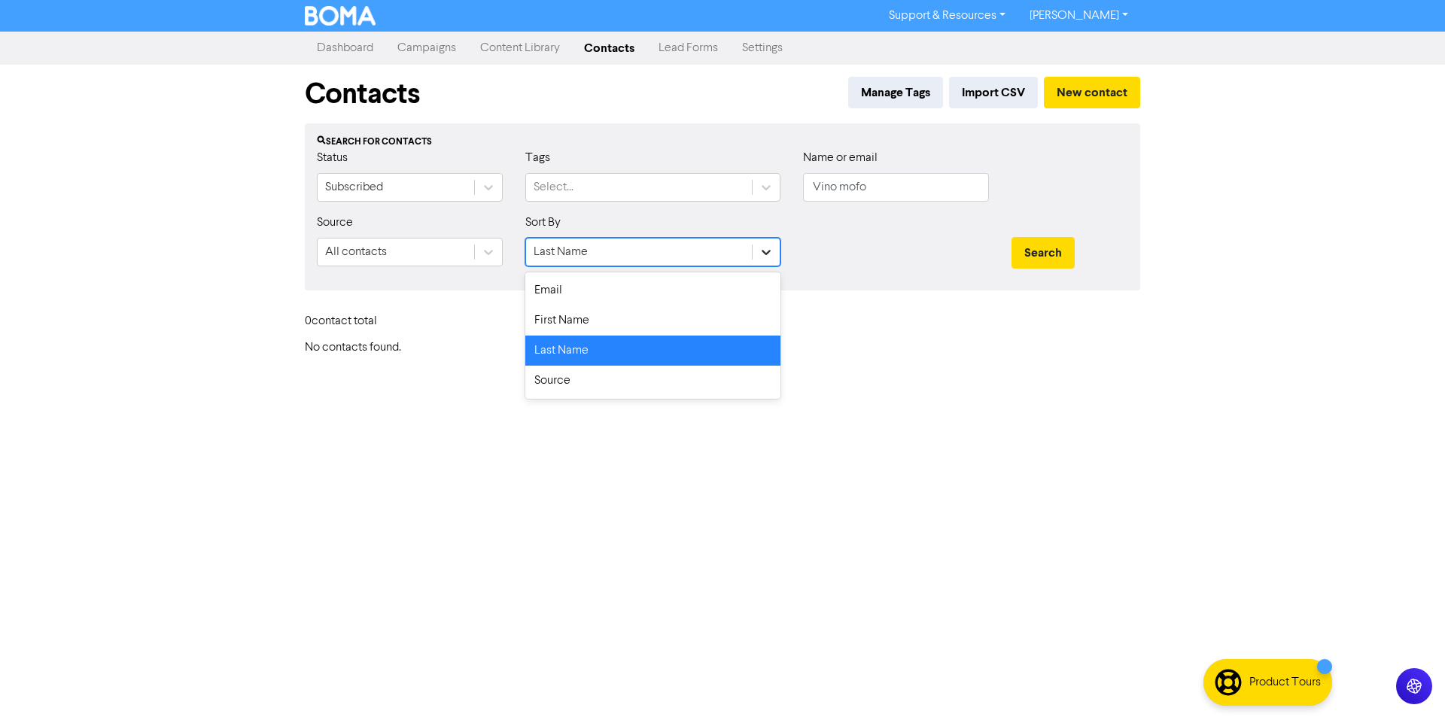
click at [769, 254] on icon at bounding box center [766, 252] width 15 height 15
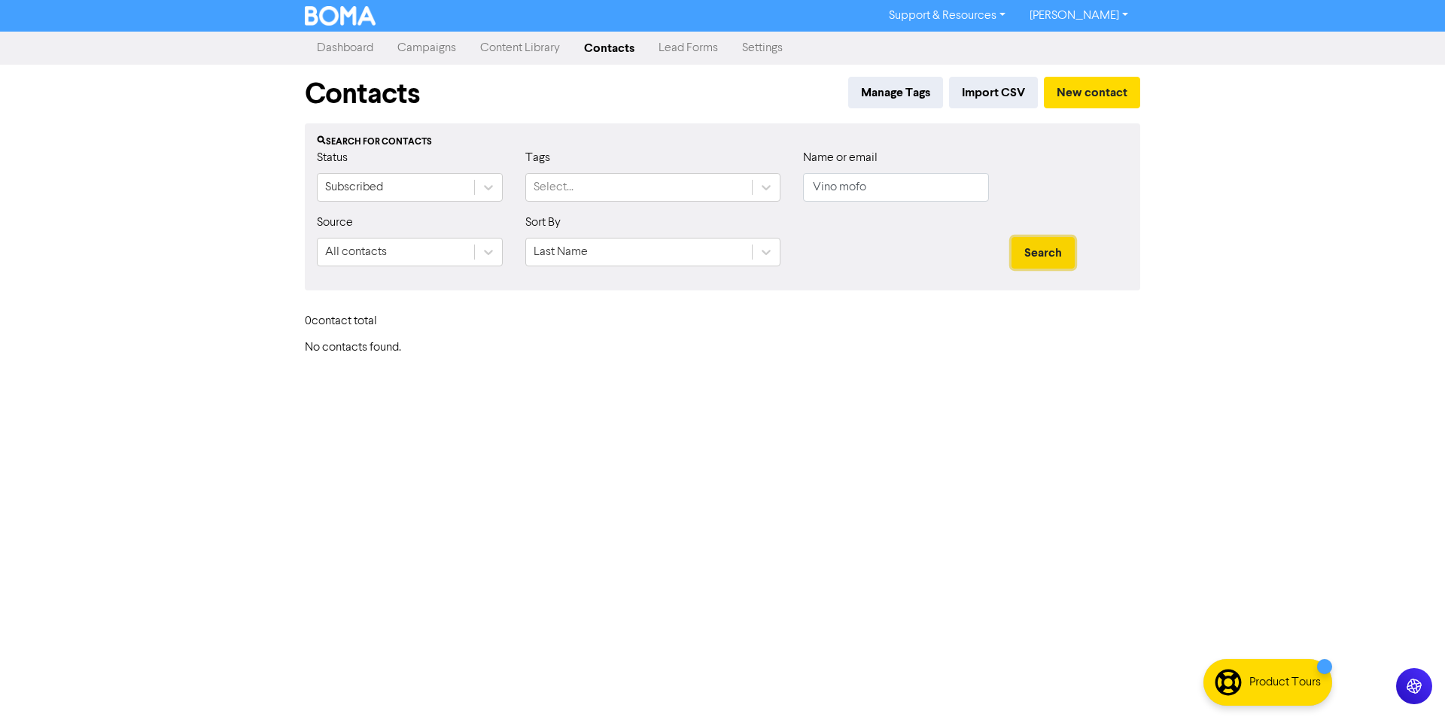
click at [1063, 245] on button "Search" at bounding box center [1043, 253] width 63 height 32
drag, startPoint x: 876, startPoint y: 190, endPoint x: 806, endPoint y: 197, distance: 70.4
click at [803, 198] on input "Vino mofo" at bounding box center [896, 187] width 186 height 29
paste input "[PERSON_NAME][EMAIL_ADDRESS][PERSON_NAME][DOMAIN_NAME]"
click at [761, 254] on icon at bounding box center [766, 252] width 15 height 15
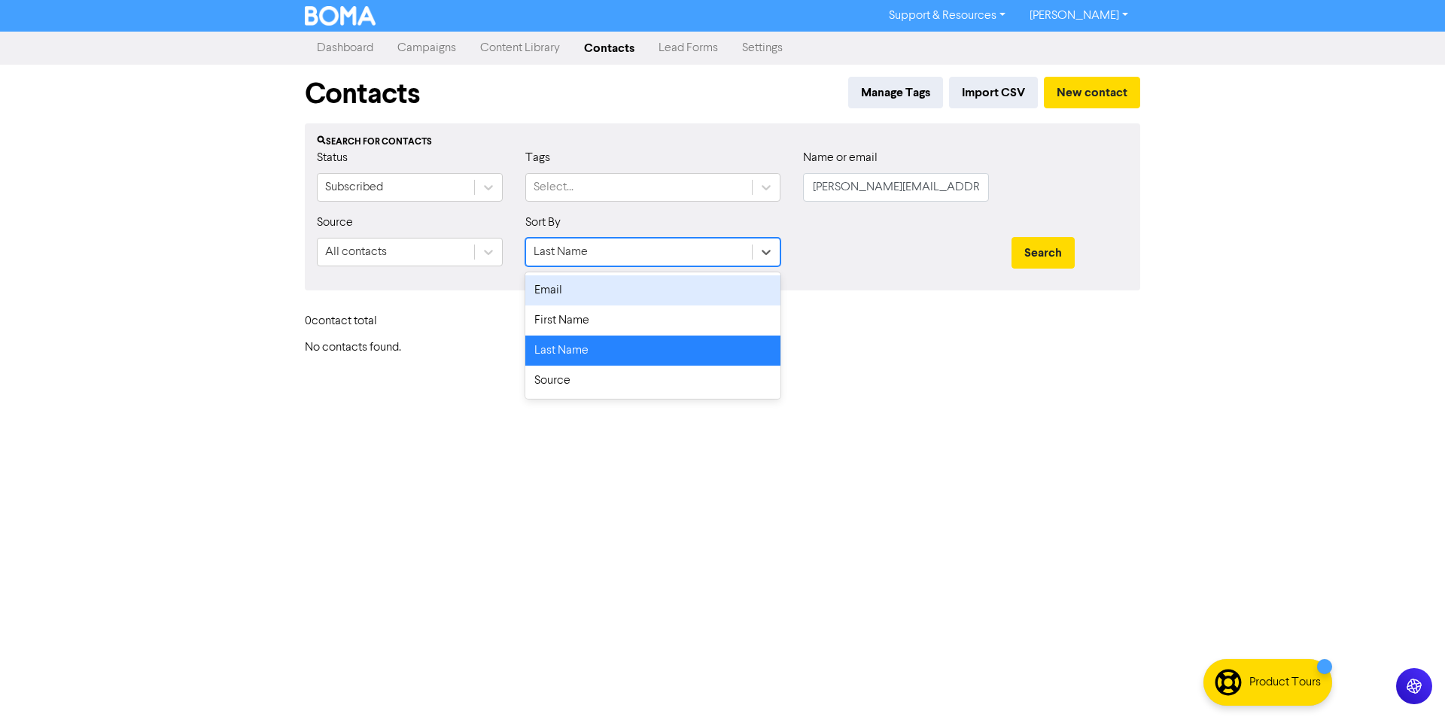
click at [679, 297] on div "Email" at bounding box center [652, 291] width 255 height 30
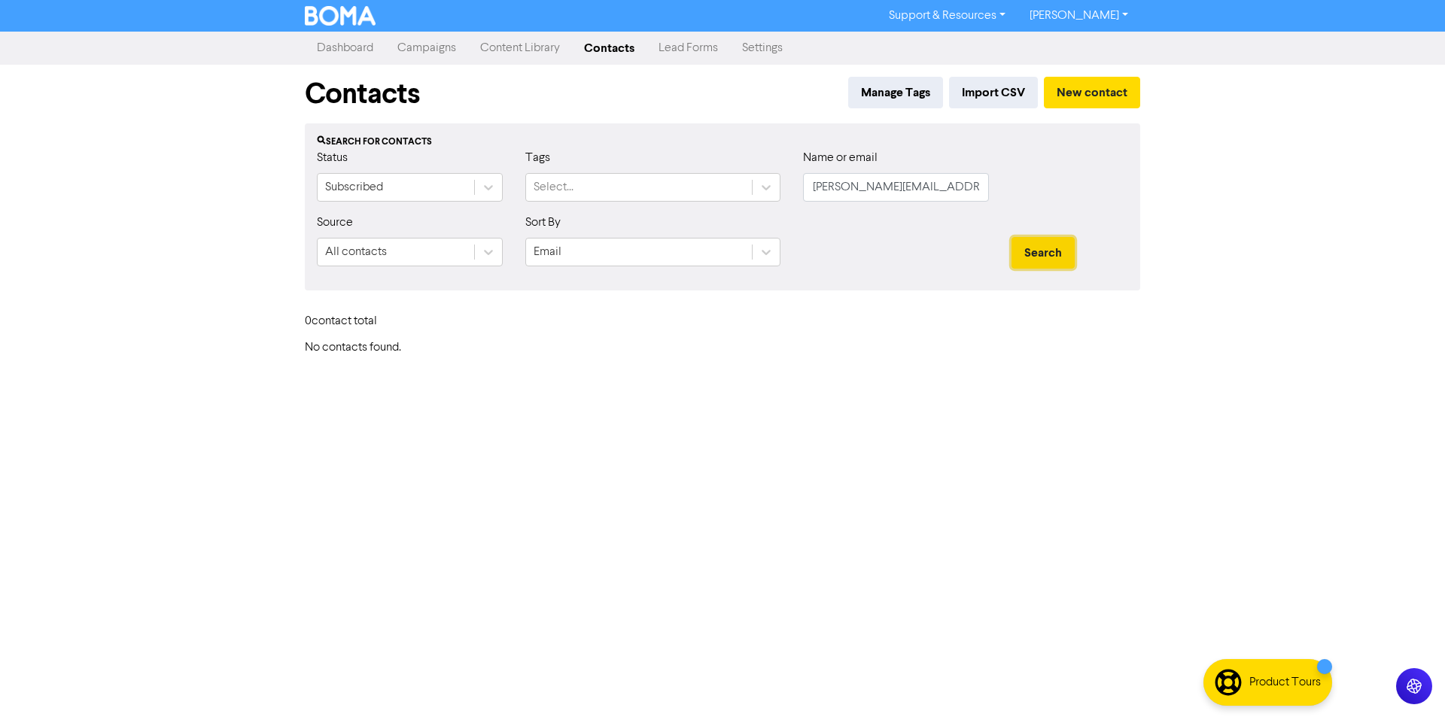
click at [1040, 248] on button "Search" at bounding box center [1043, 253] width 63 height 32
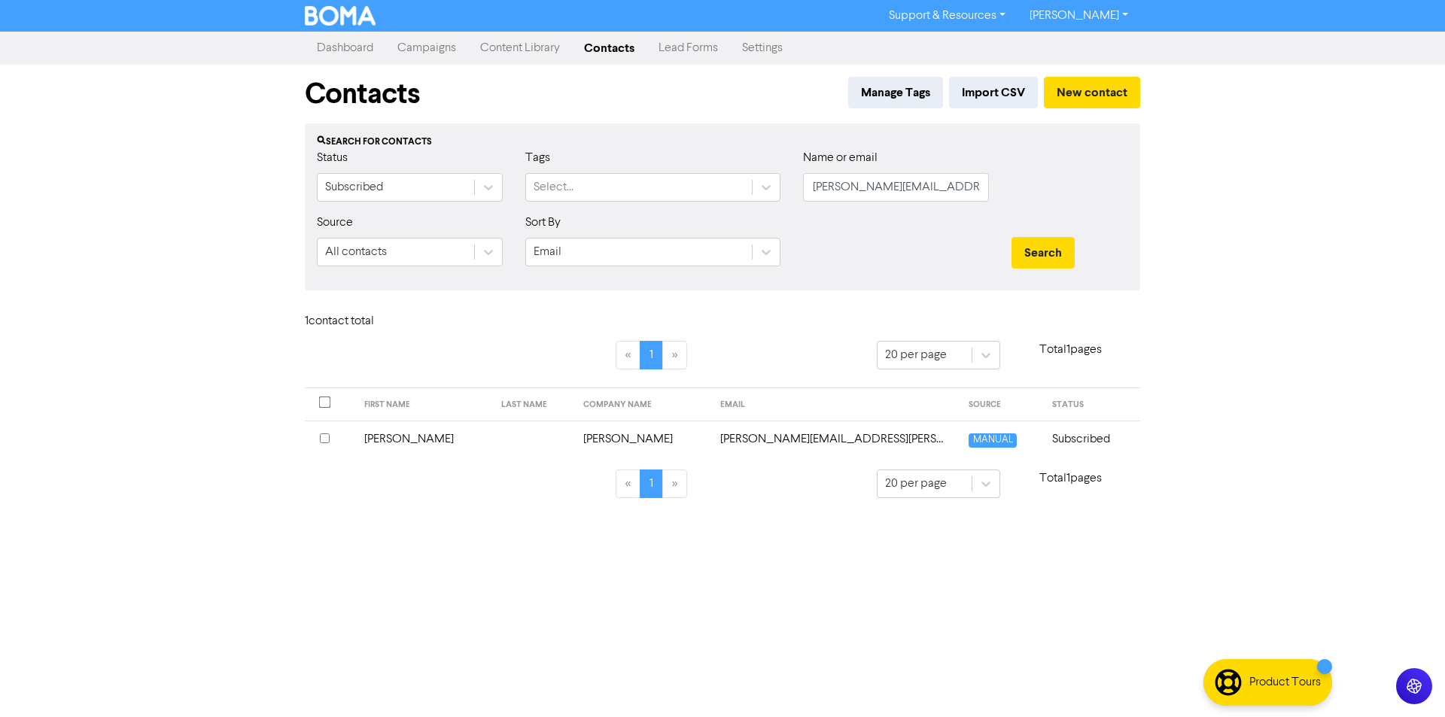
click at [603, 443] on td "[PERSON_NAME]" at bounding box center [642, 439] width 137 height 37
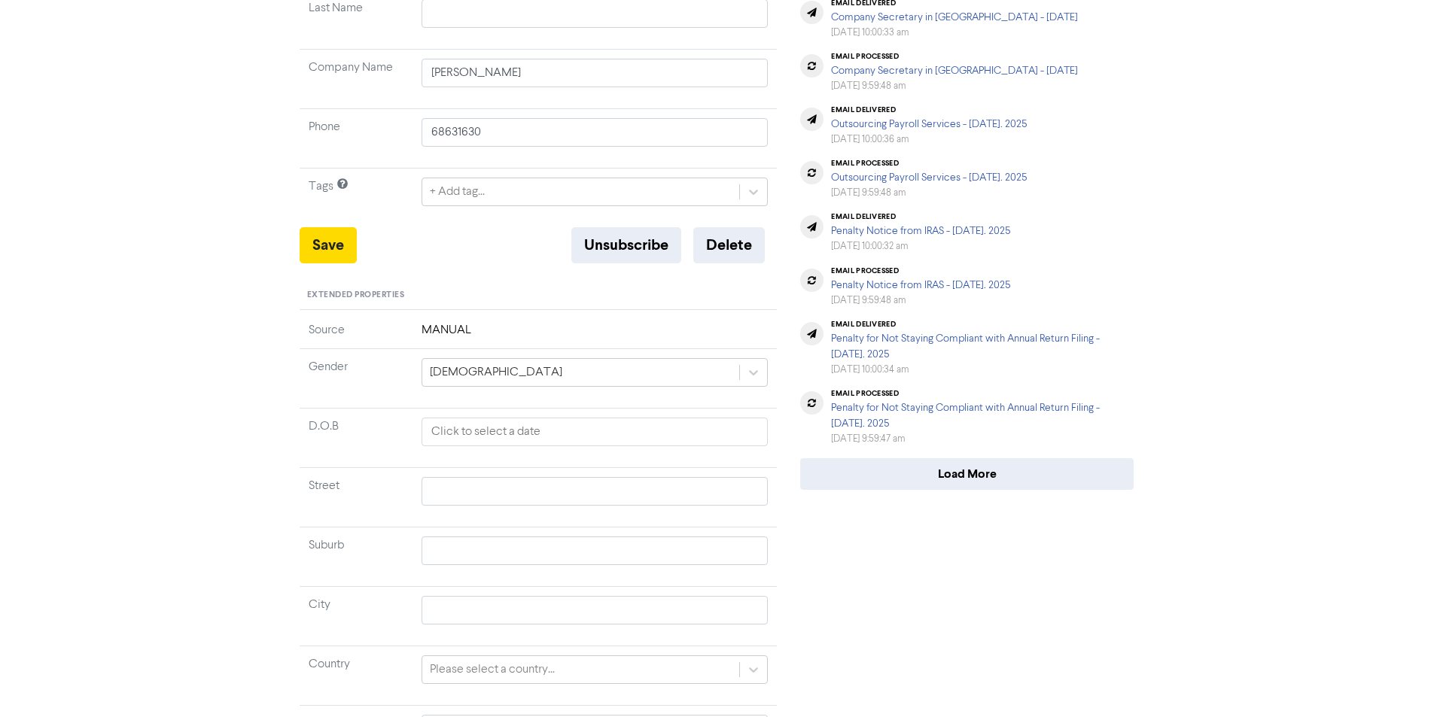
scroll to position [393, 0]
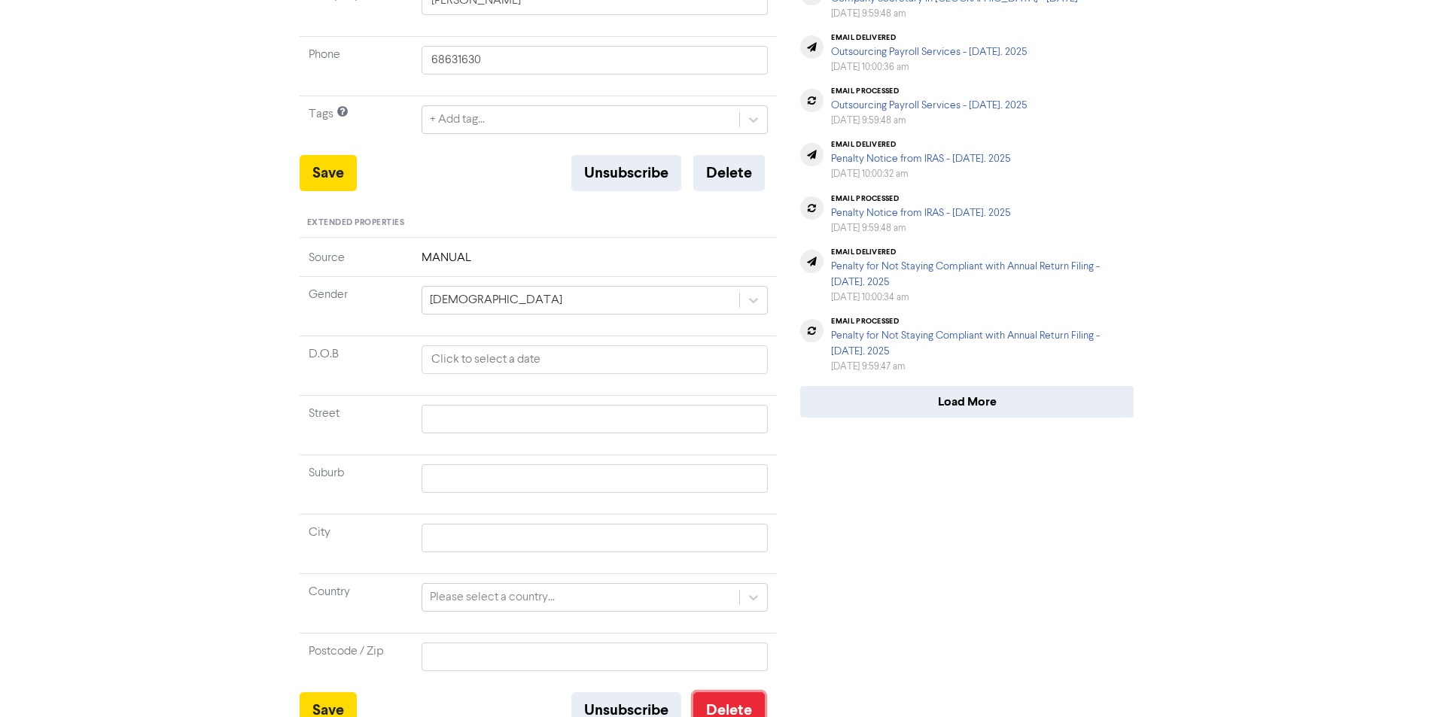
click at [716, 694] on button "Delete" at bounding box center [729, 711] width 72 height 36
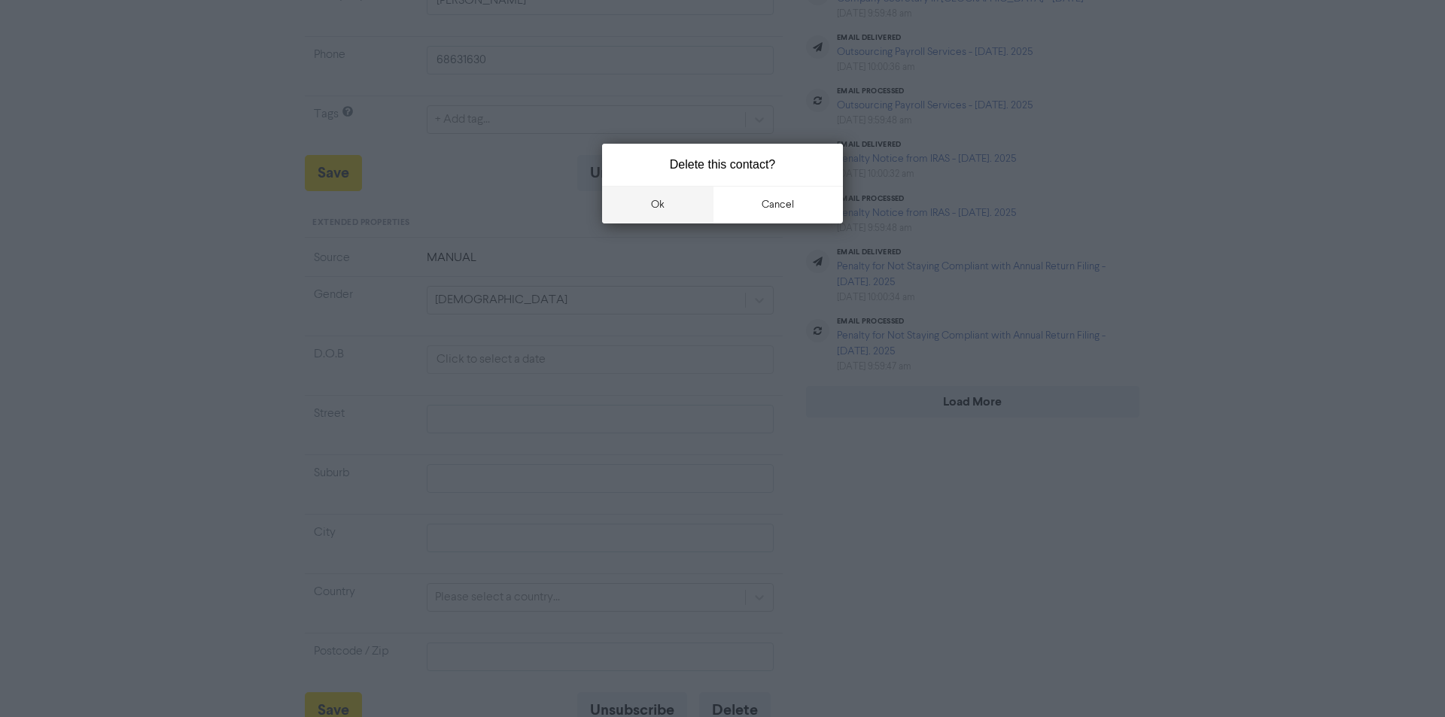
click at [656, 212] on button "ok" at bounding box center [657, 205] width 111 height 38
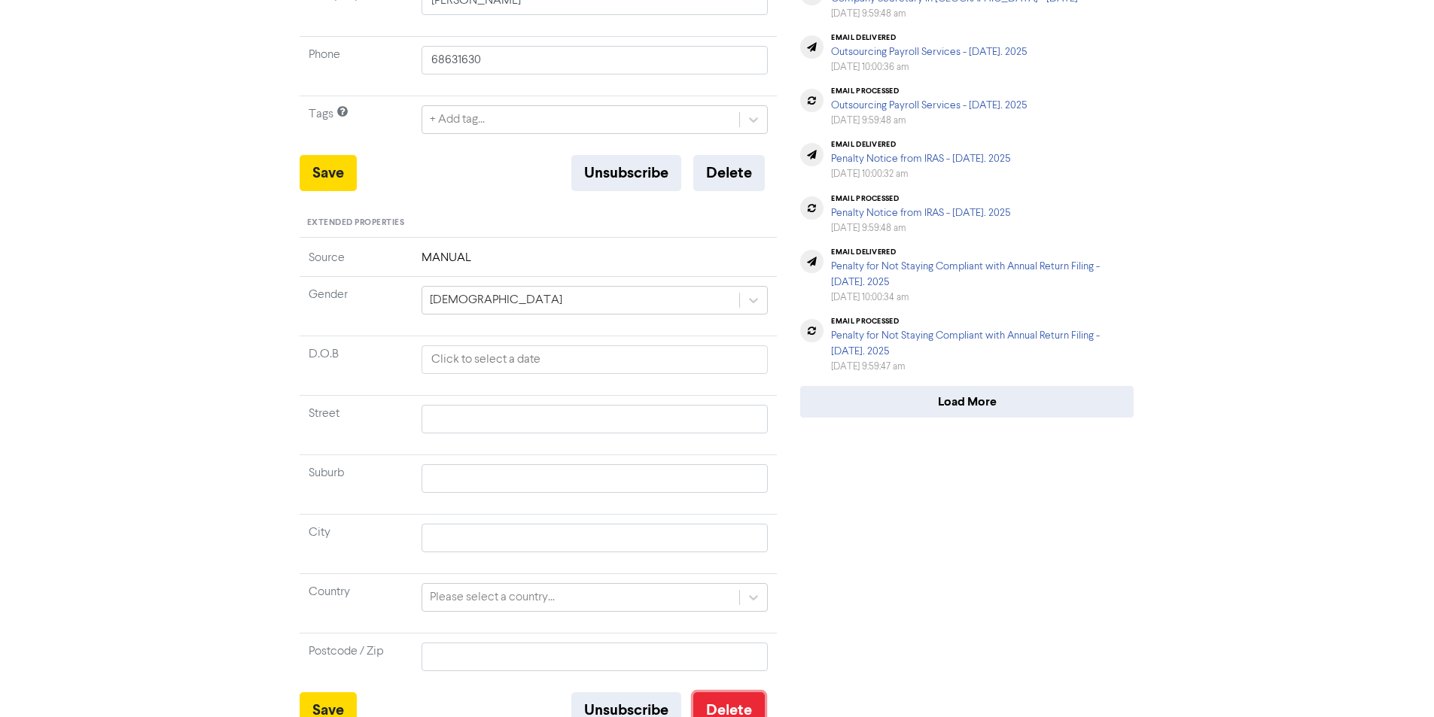
click at [747, 693] on button "Delete" at bounding box center [729, 711] width 72 height 36
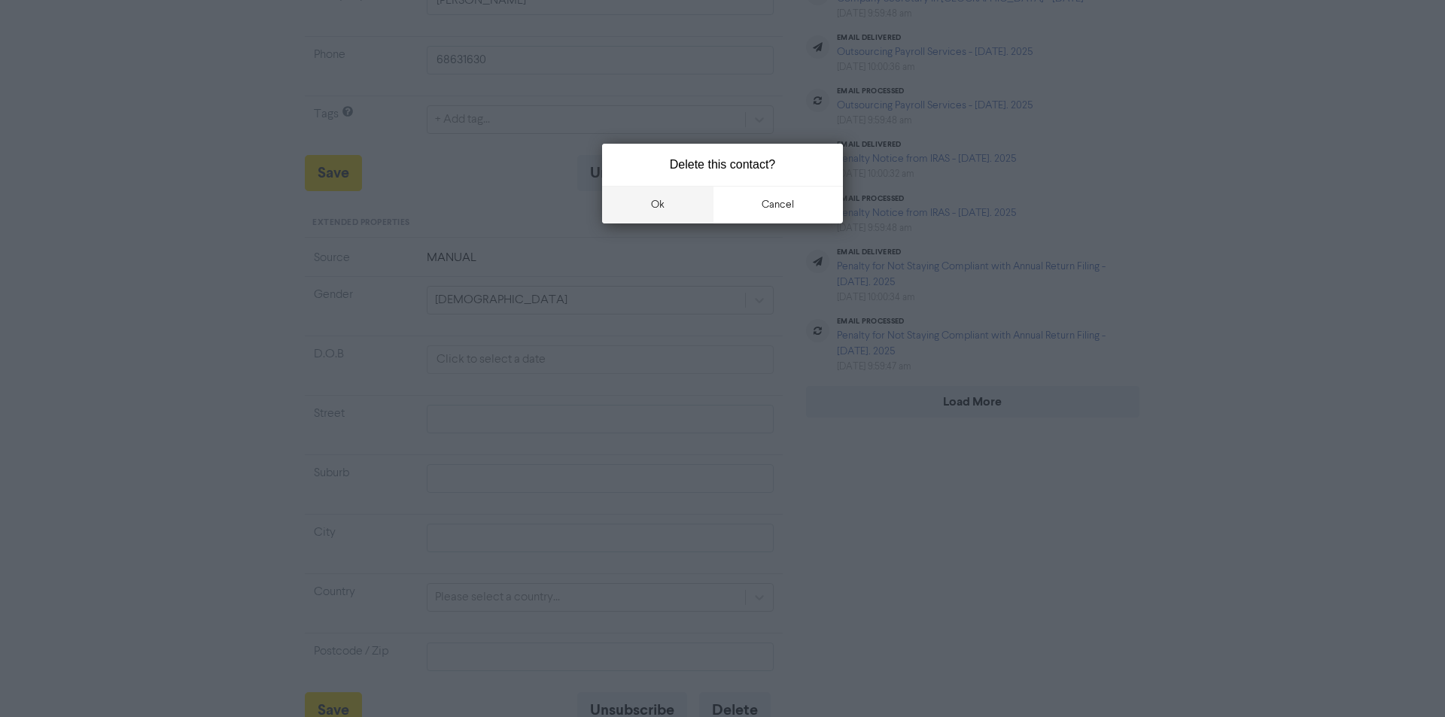
click at [647, 198] on button "ok" at bounding box center [657, 205] width 111 height 38
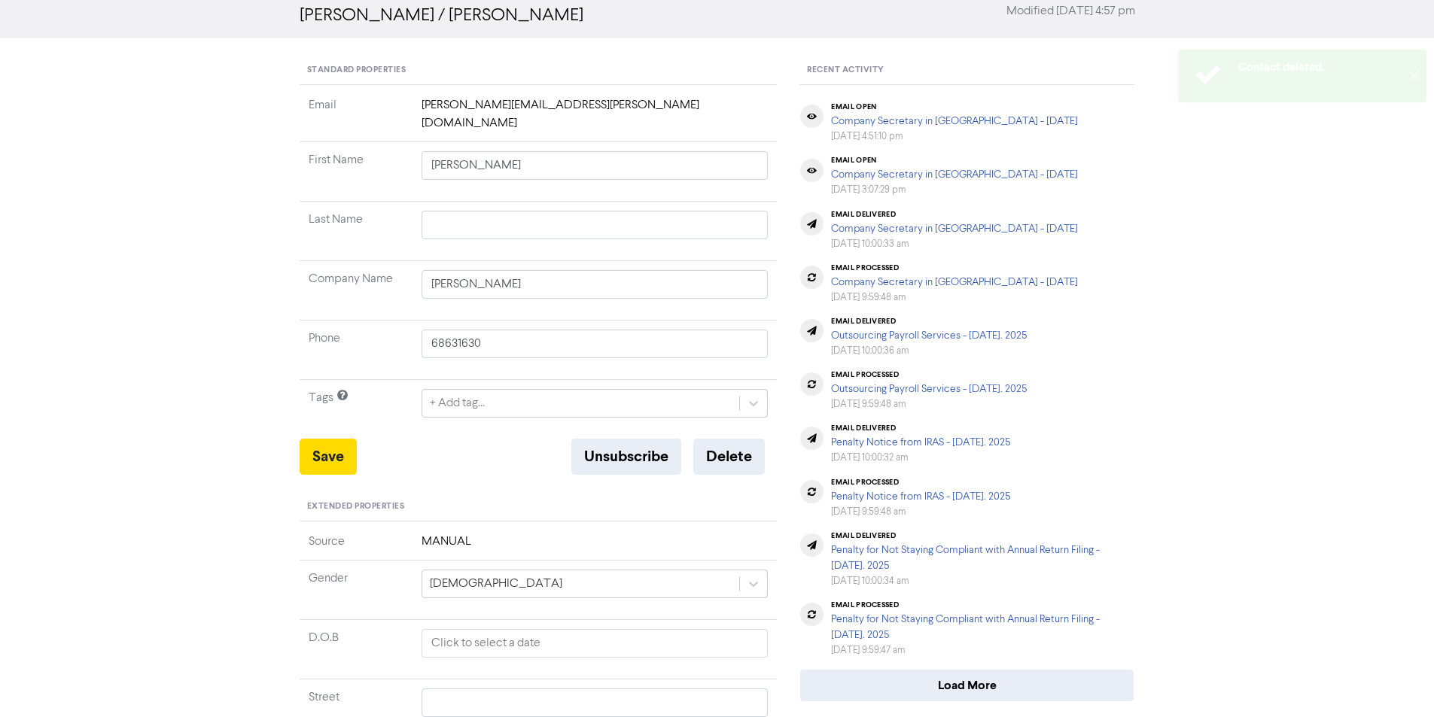
scroll to position [0, 0]
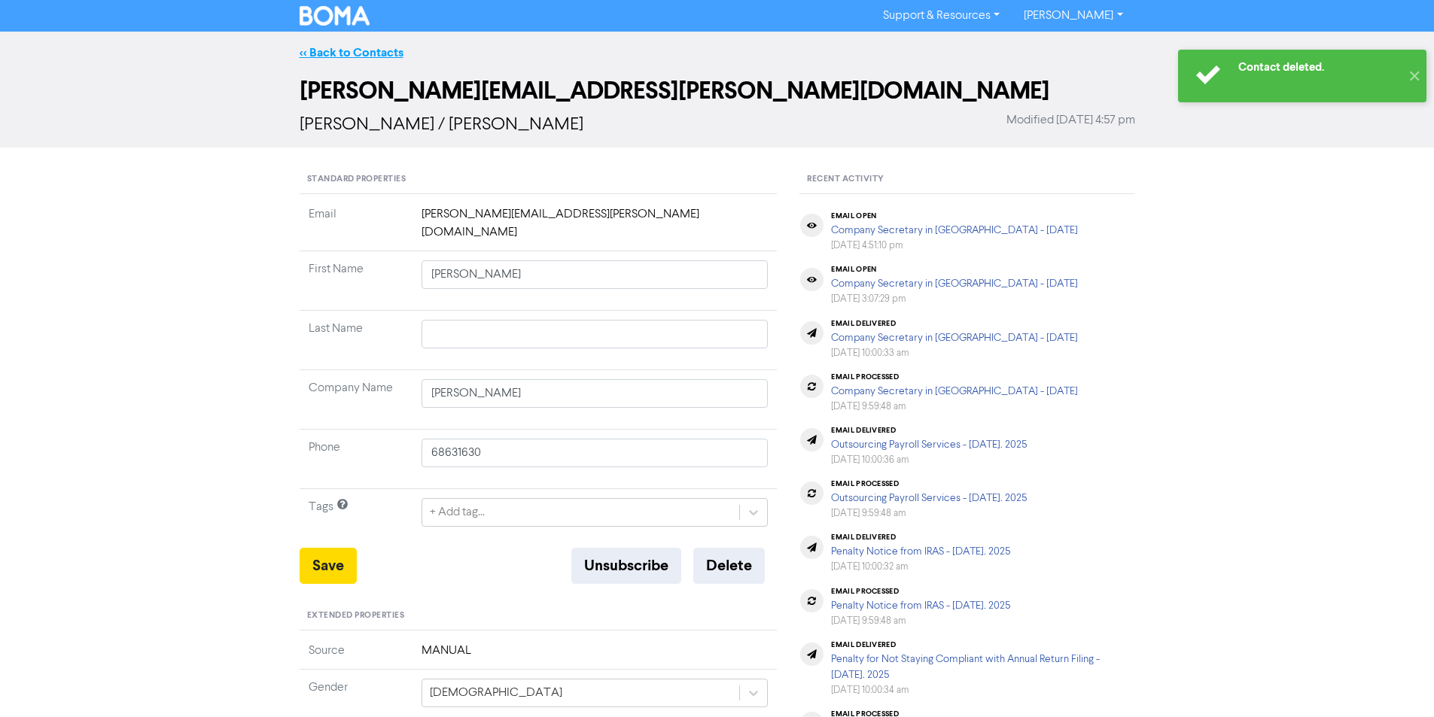
click at [340, 45] on link "<< Back to Contacts" at bounding box center [352, 52] width 104 height 15
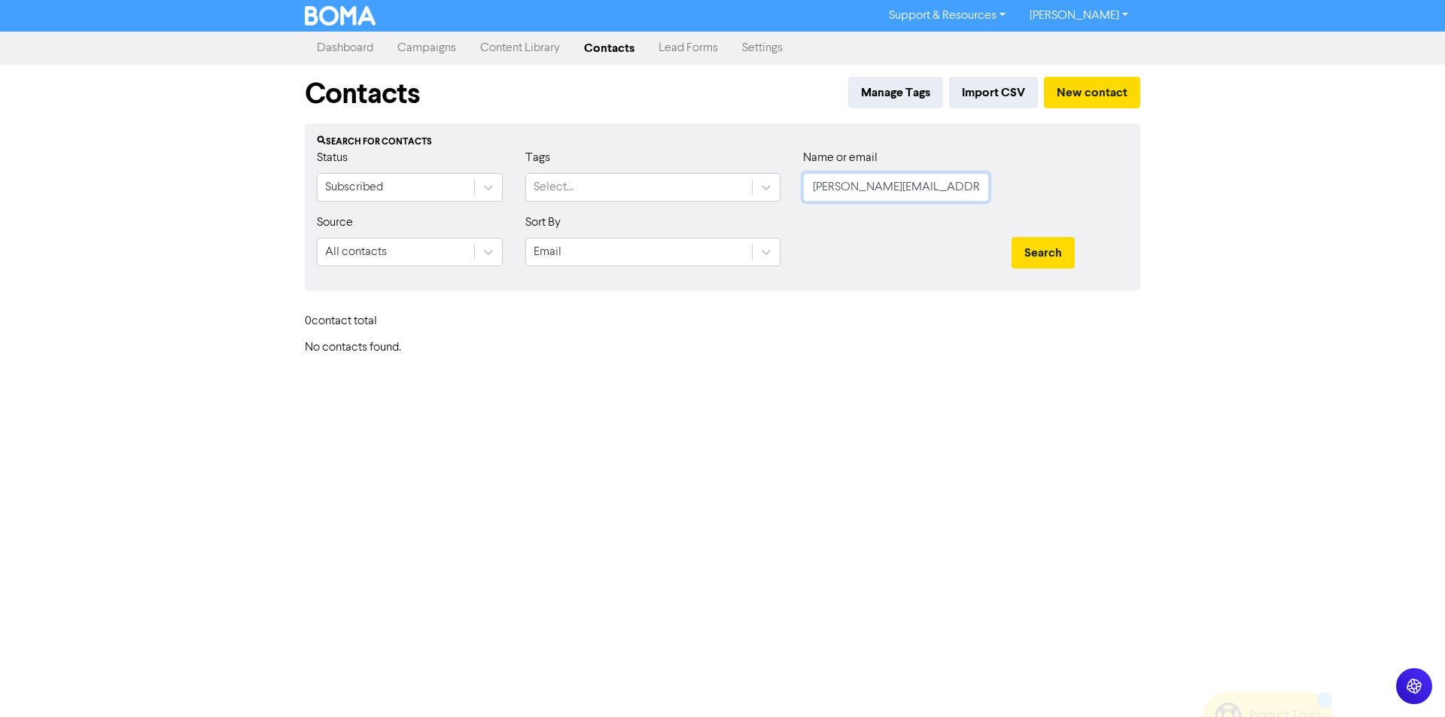
drag, startPoint x: 918, startPoint y: 182, endPoint x: 799, endPoint y: 190, distance: 119.2
click at [799, 190] on div "Name or email [PERSON_NAME][EMAIL_ADDRESS][PERSON_NAME][DOMAIN_NAME]" at bounding box center [896, 181] width 209 height 65
paste input "[EMAIL_ADDRESS][DOMAIN_NAME]"
click at [1013, 254] on button "Search" at bounding box center [1043, 253] width 63 height 32
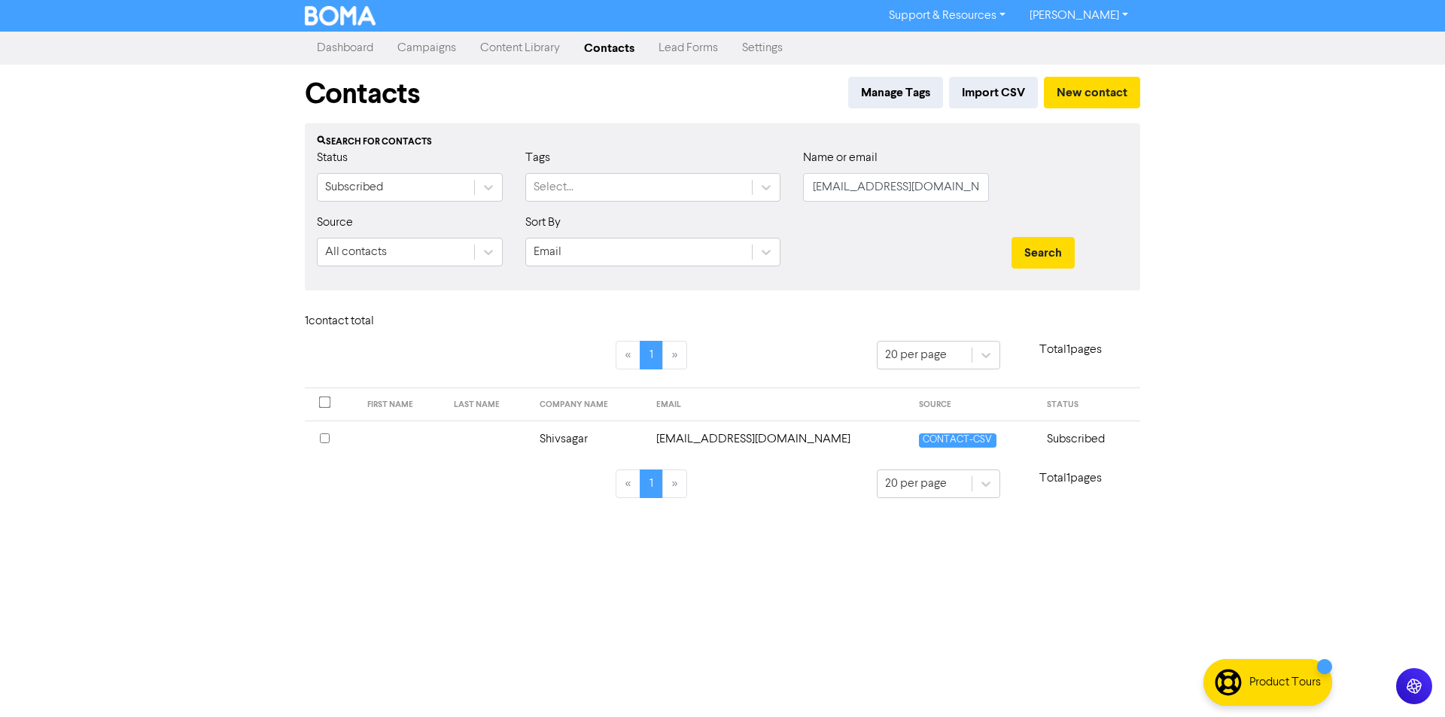
click at [692, 434] on td "[EMAIL_ADDRESS][DOMAIN_NAME]" at bounding box center [778, 439] width 263 height 37
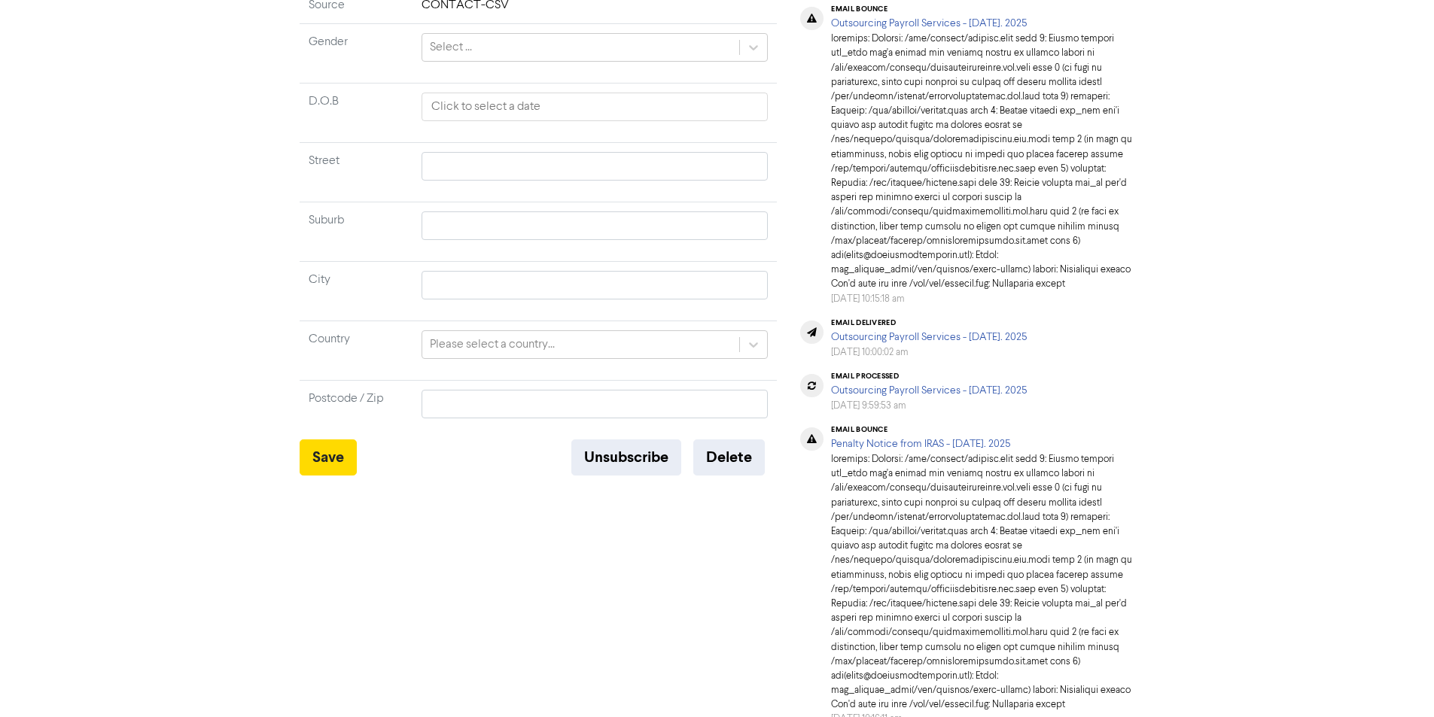
scroll to position [602, 0]
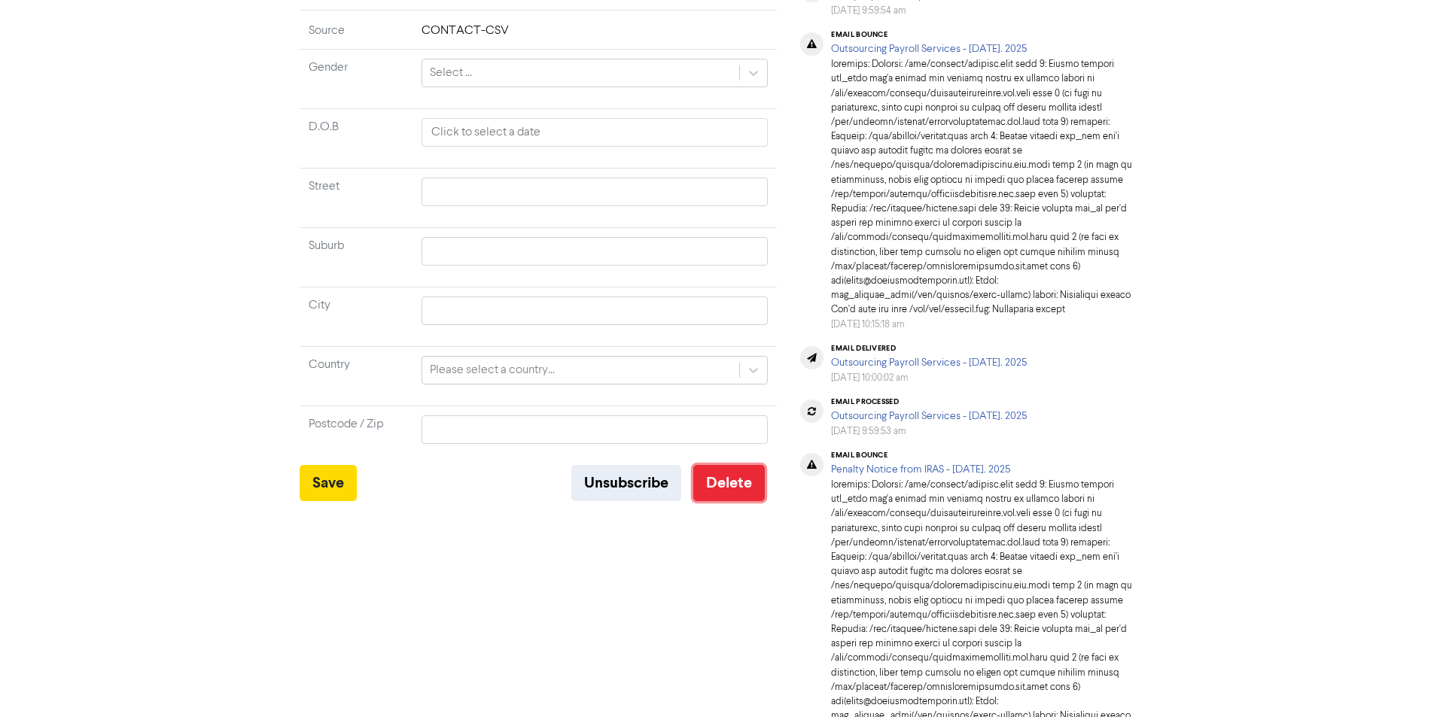
click at [728, 492] on button "Delete" at bounding box center [729, 483] width 72 height 36
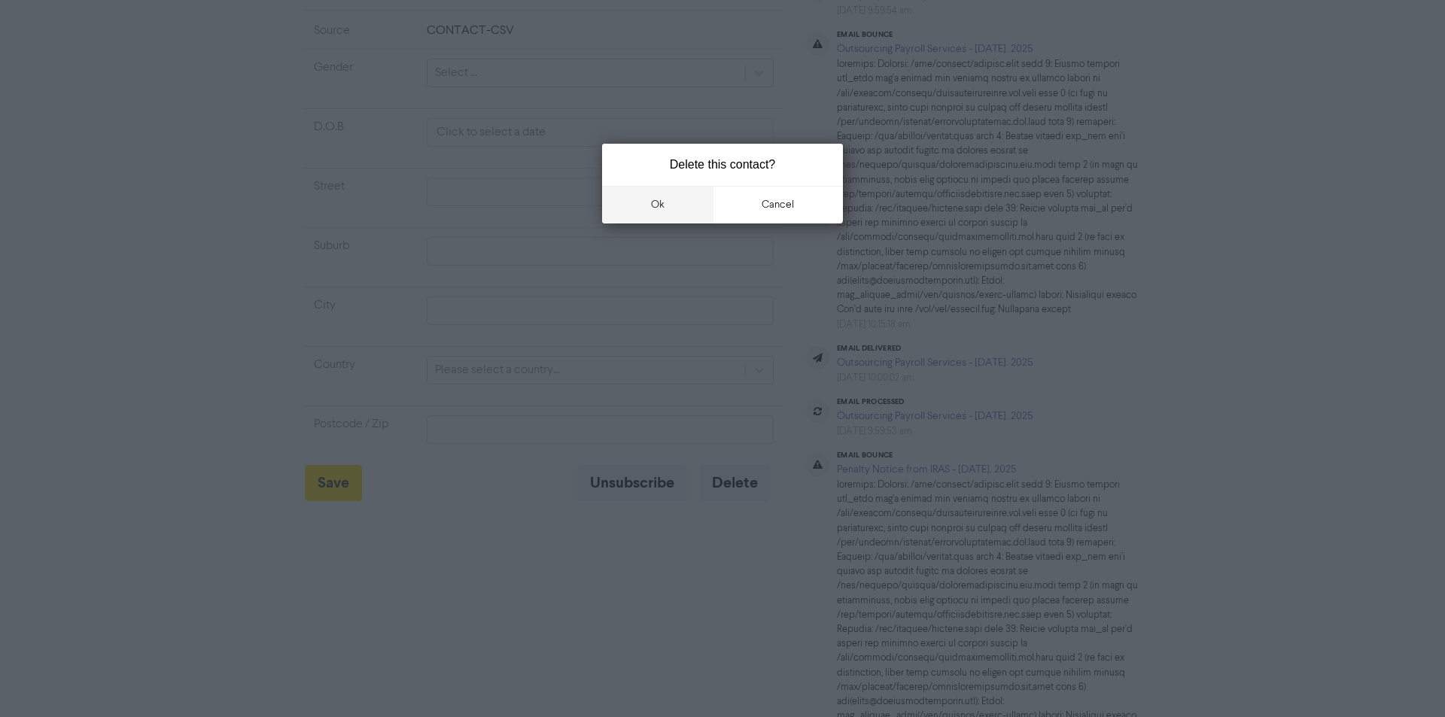
click at [647, 209] on button "ok" at bounding box center [657, 205] width 111 height 38
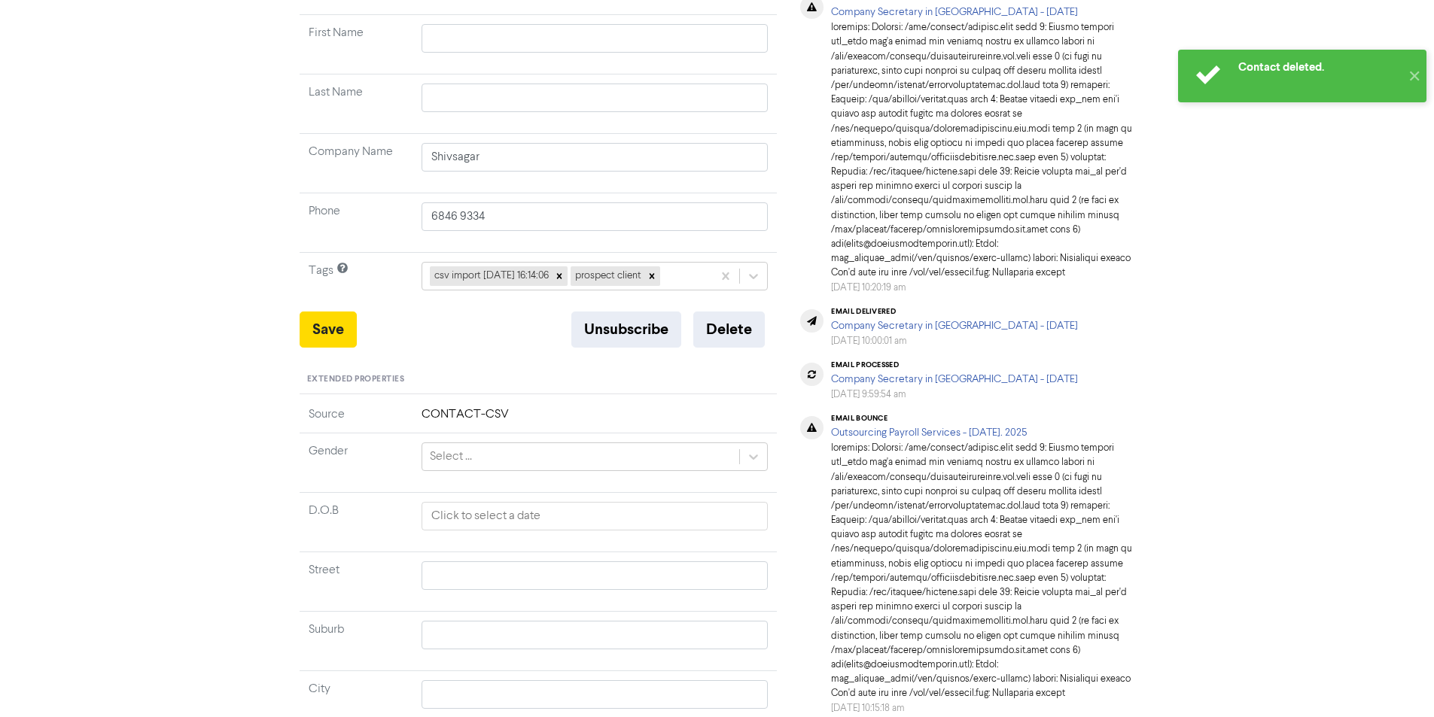
scroll to position [0, 0]
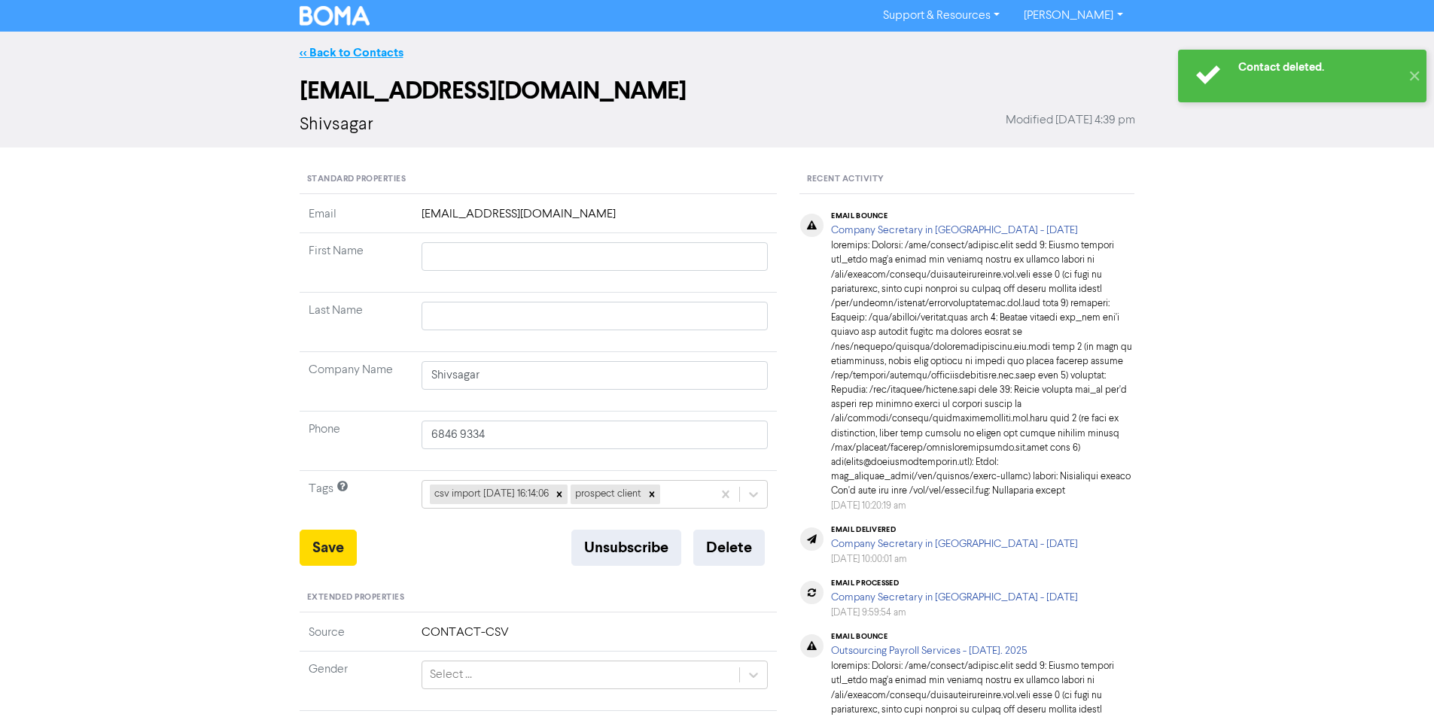
click at [327, 51] on link "<< Back to Contacts" at bounding box center [352, 52] width 104 height 15
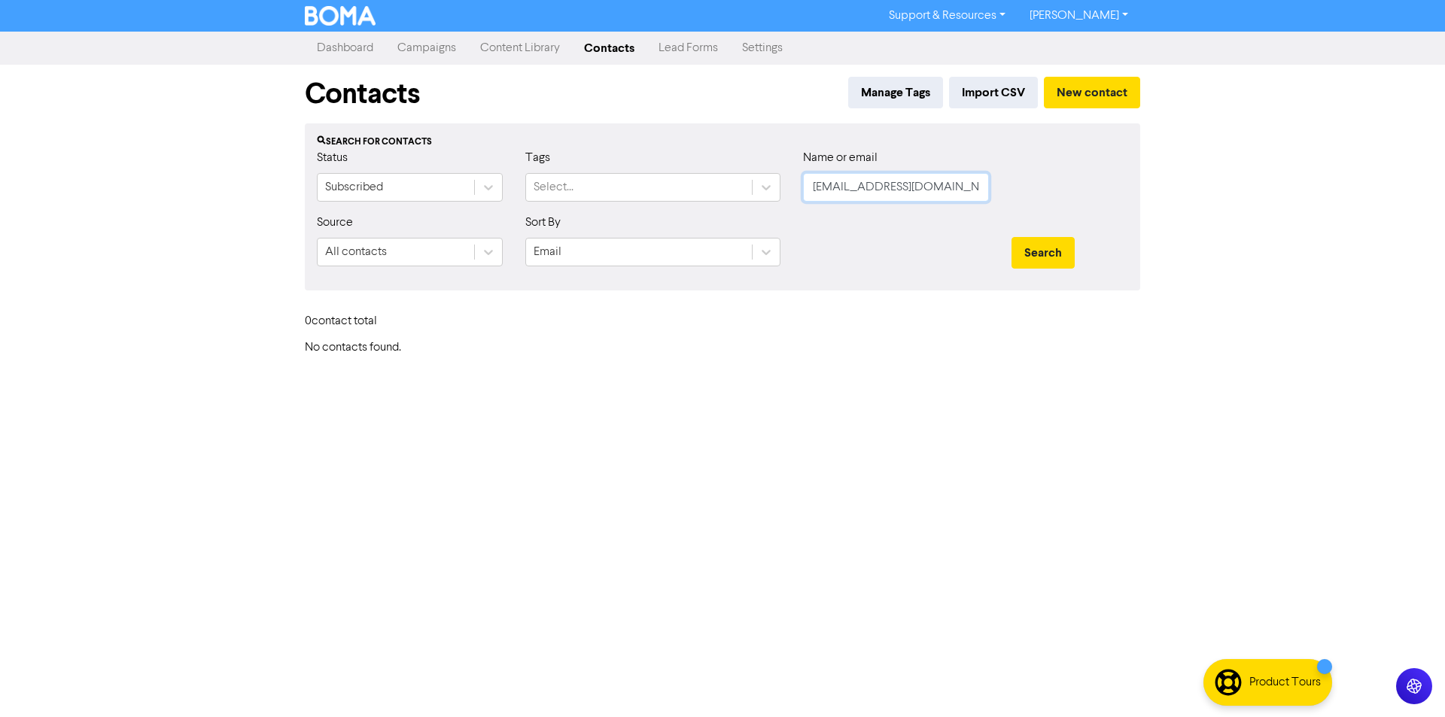
drag, startPoint x: 974, startPoint y: 190, endPoint x: 811, endPoint y: 195, distance: 162.7
click at [811, 195] on input "[EMAIL_ADDRESS][DOMAIN_NAME]" at bounding box center [896, 187] width 186 height 29
paste input "orders@foodxervic"
click at [1044, 249] on button "Search" at bounding box center [1043, 253] width 63 height 32
click at [1028, 260] on button "Search" at bounding box center [1043, 253] width 63 height 32
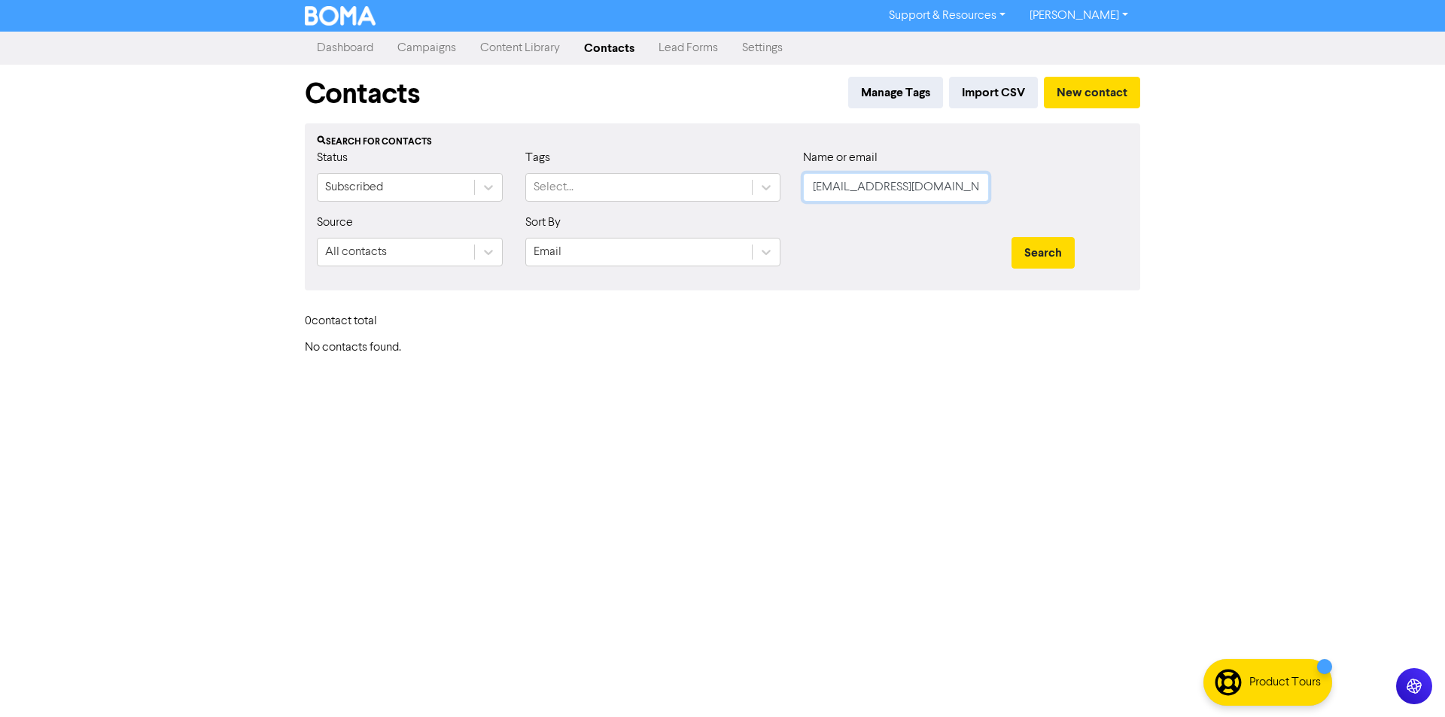
drag, startPoint x: 952, startPoint y: 189, endPoint x: 796, endPoint y: 187, distance: 155.8
click at [796, 187] on div "Name or email [EMAIL_ADDRESS][DOMAIN_NAME]" at bounding box center [896, 181] width 209 height 65
paste input "Food Xervices"
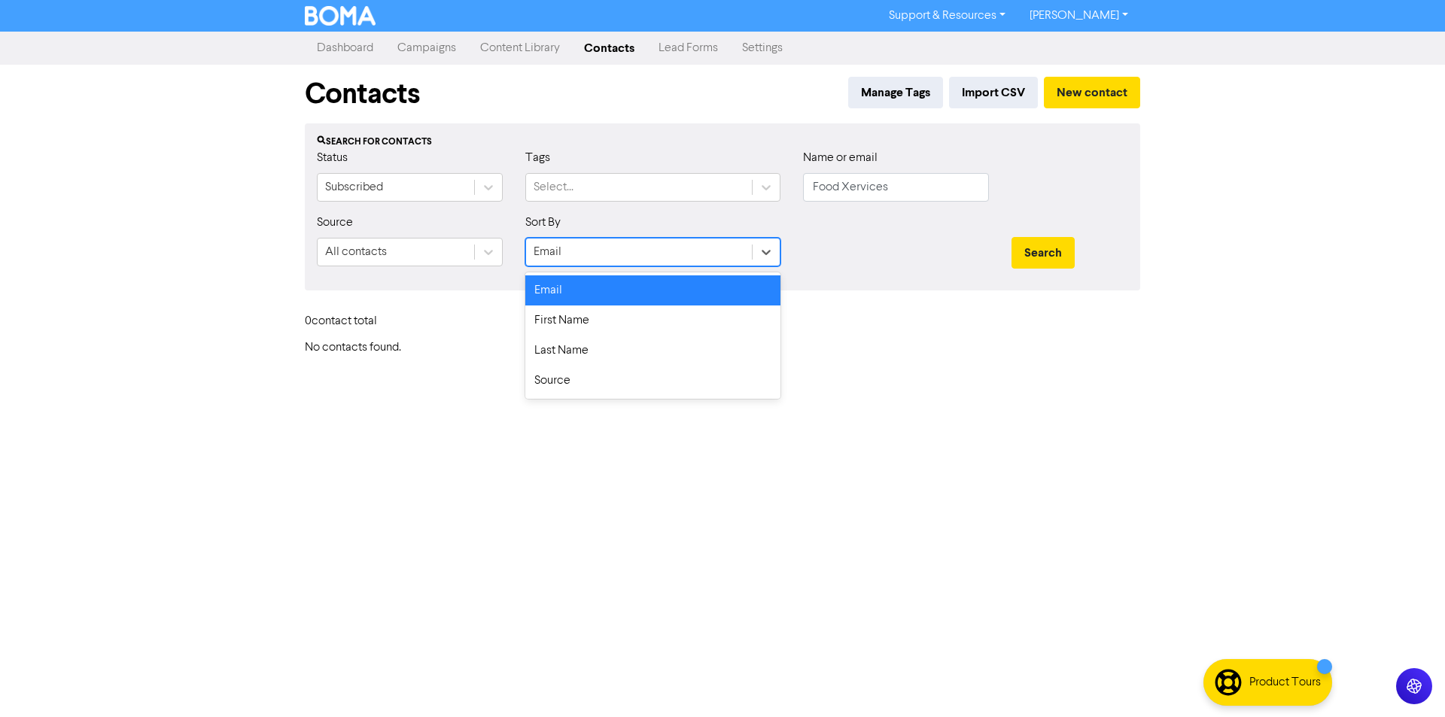
drag, startPoint x: 766, startPoint y: 251, endPoint x: 699, endPoint y: 292, distance: 77.7
click at [765, 251] on icon at bounding box center [766, 252] width 15 height 15
click at [656, 324] on div "First Name" at bounding box center [652, 321] width 255 height 30
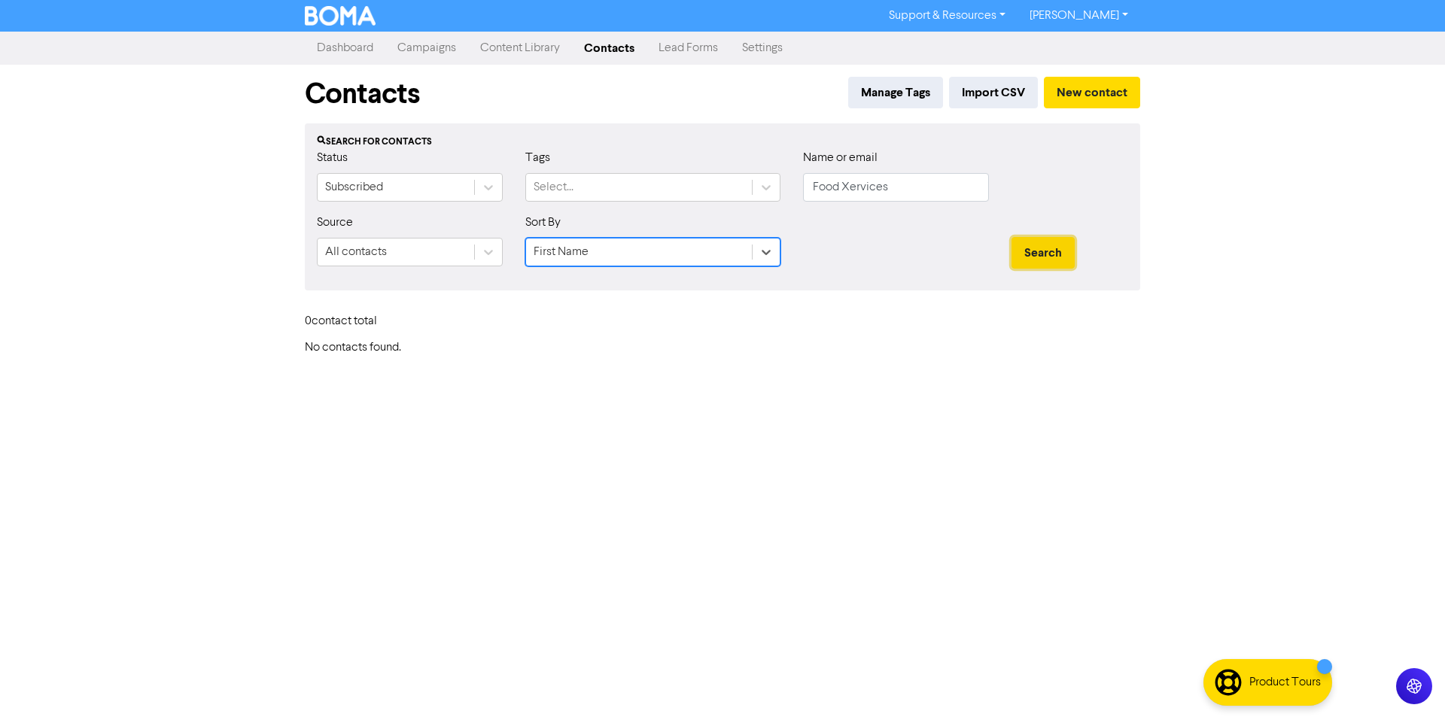
click at [1043, 248] on button "Search" at bounding box center [1043, 253] width 63 height 32
click at [762, 250] on icon at bounding box center [766, 252] width 15 height 15
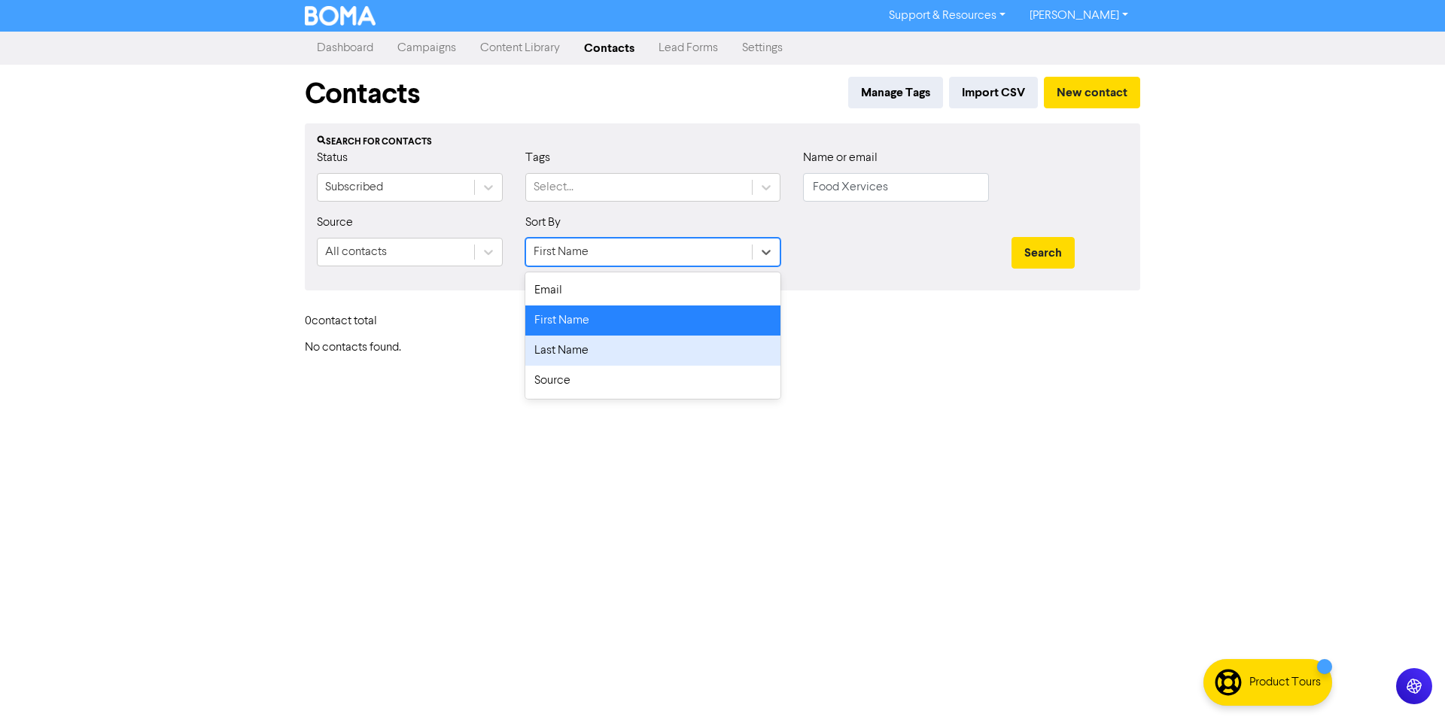
click at [629, 348] on div "Last Name" at bounding box center [652, 351] width 255 height 30
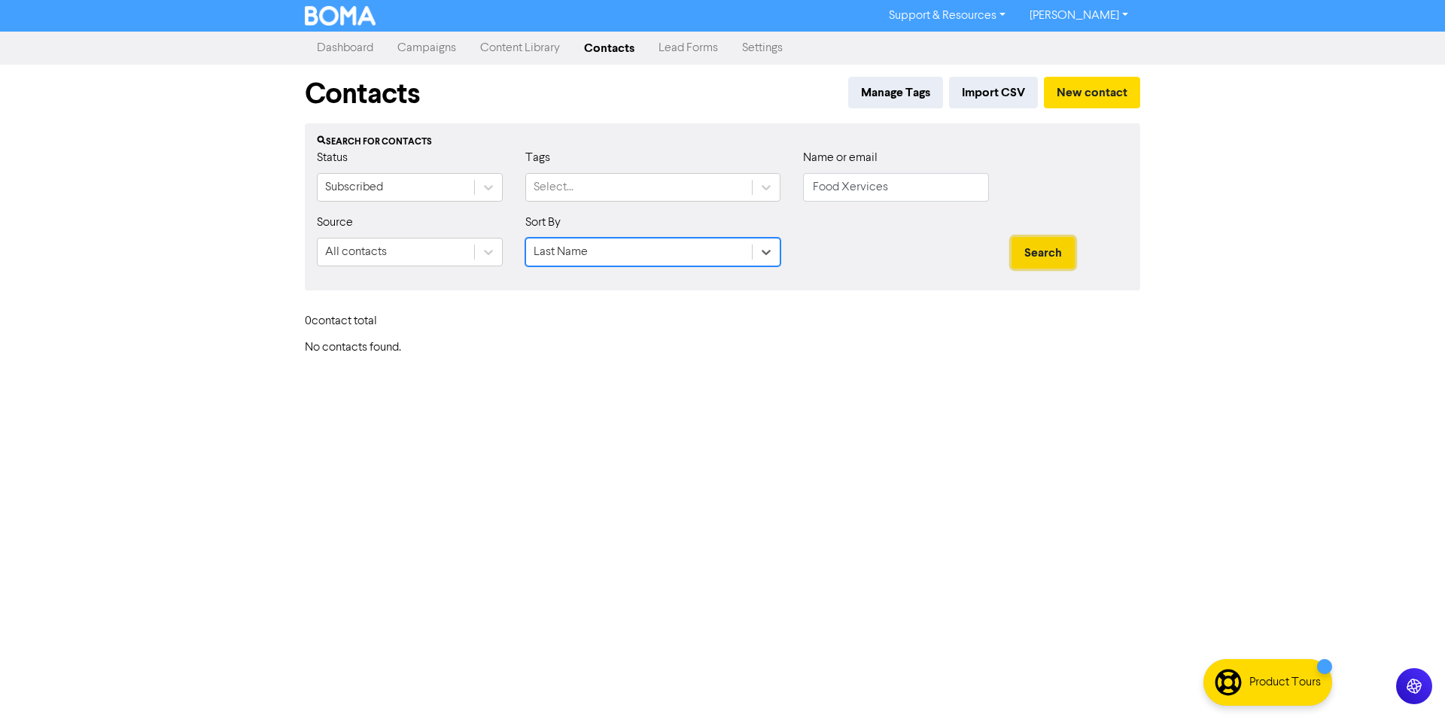
click at [1030, 246] on button "Search" at bounding box center [1043, 253] width 63 height 32
drag, startPoint x: 894, startPoint y: 181, endPoint x: 815, endPoint y: 183, distance: 78.3
click at [815, 183] on input "Food Xervices" at bounding box center [896, 187] width 186 height 29
paste input "[EMAIL_ADDRESS][DOMAIN_NAME]"
click at [763, 248] on icon at bounding box center [766, 252] width 15 height 15
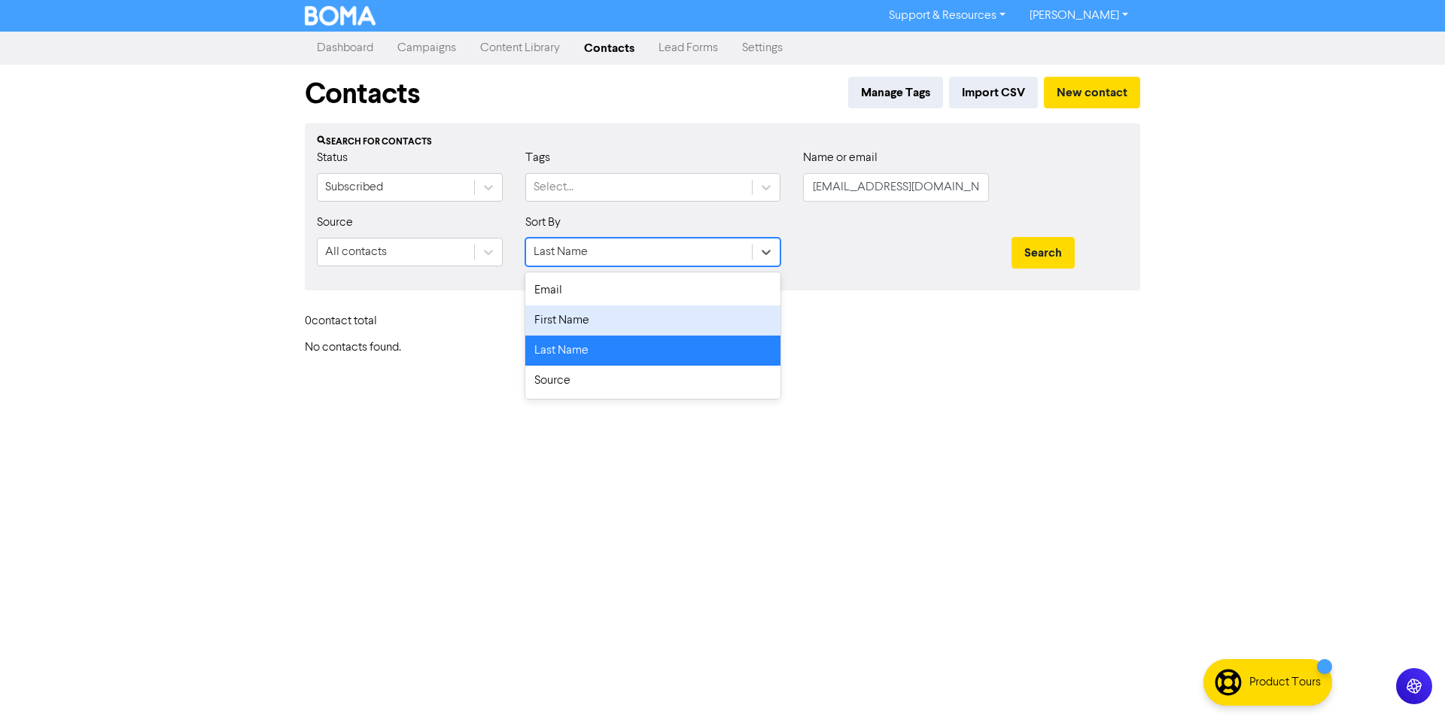
click at [723, 305] on div "Email" at bounding box center [652, 291] width 255 height 30
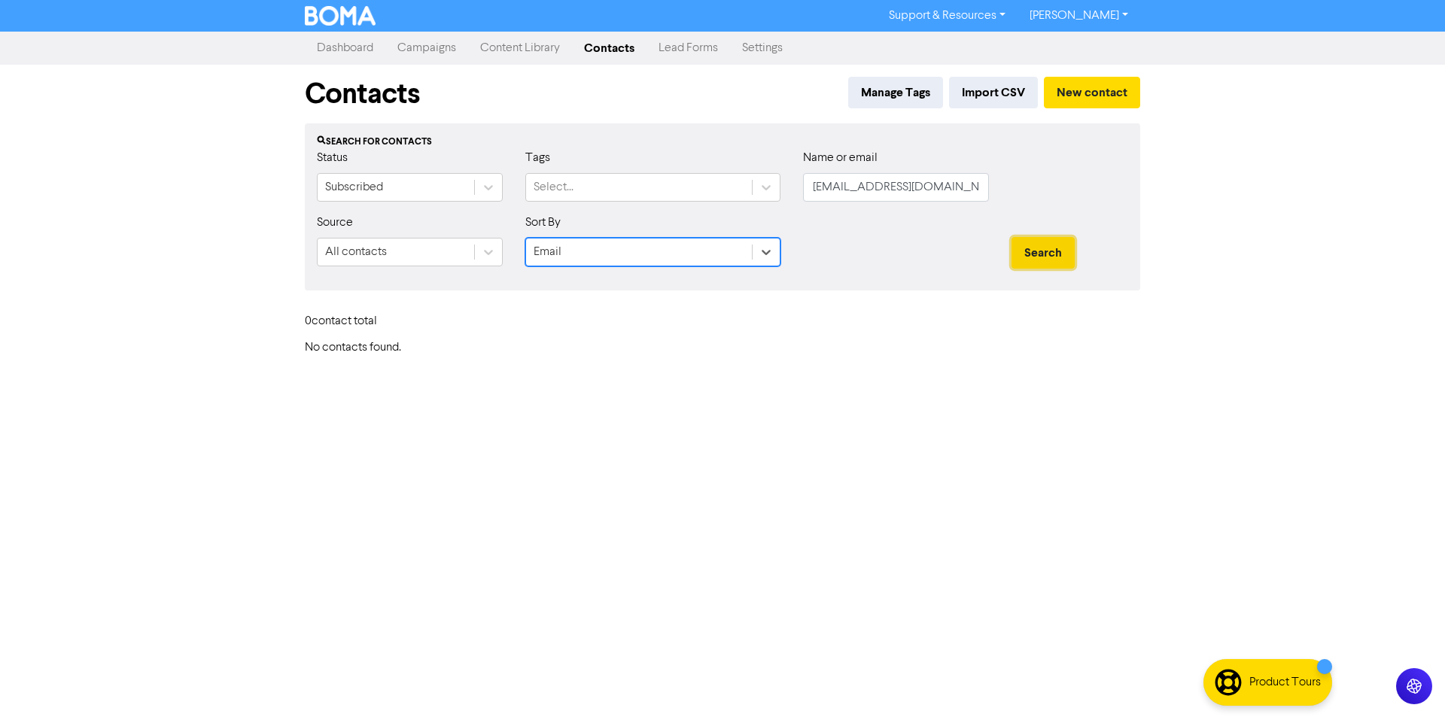
click at [1061, 266] on button "Search" at bounding box center [1043, 253] width 63 height 32
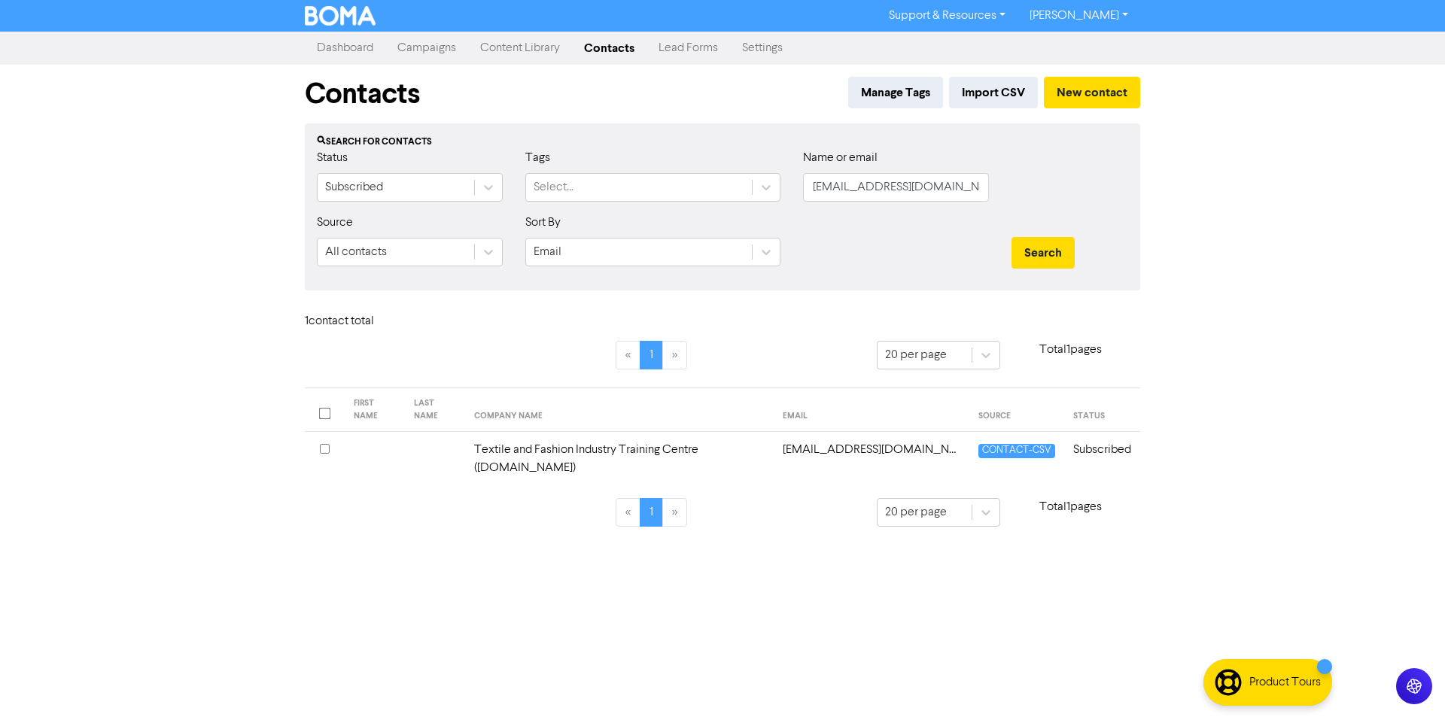
click at [607, 434] on td "Textile and Fashion Industry Training Centre ([DOMAIN_NAME])" at bounding box center [619, 459] width 309 height 55
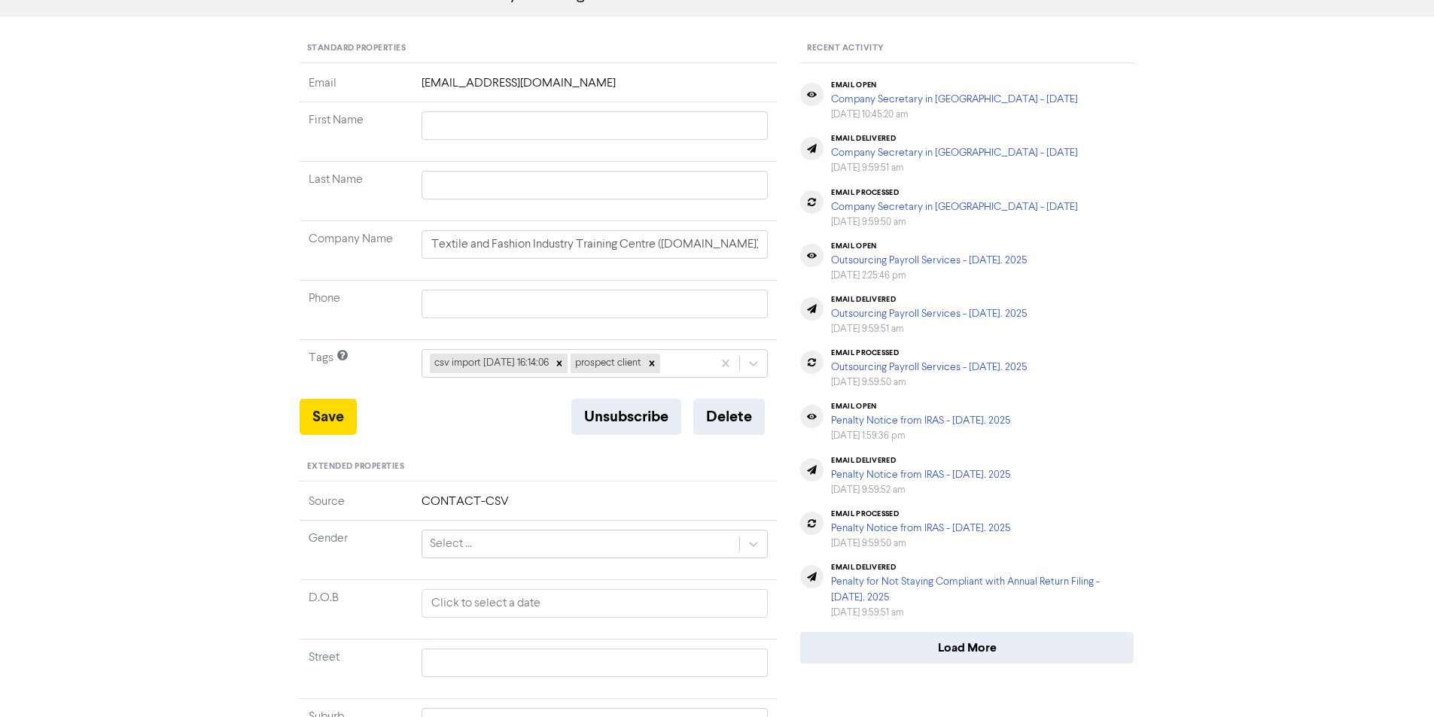
scroll to position [393, 0]
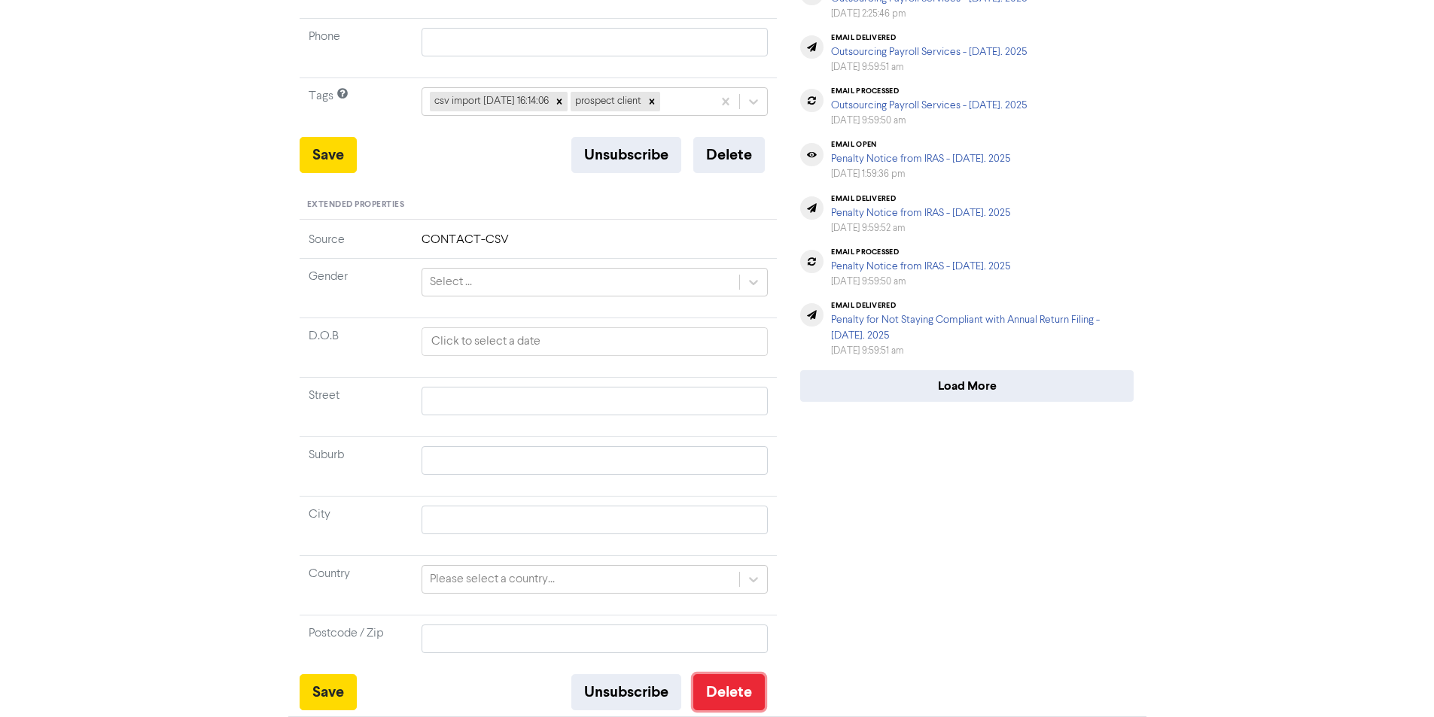
click at [718, 697] on button "Delete" at bounding box center [729, 692] width 72 height 36
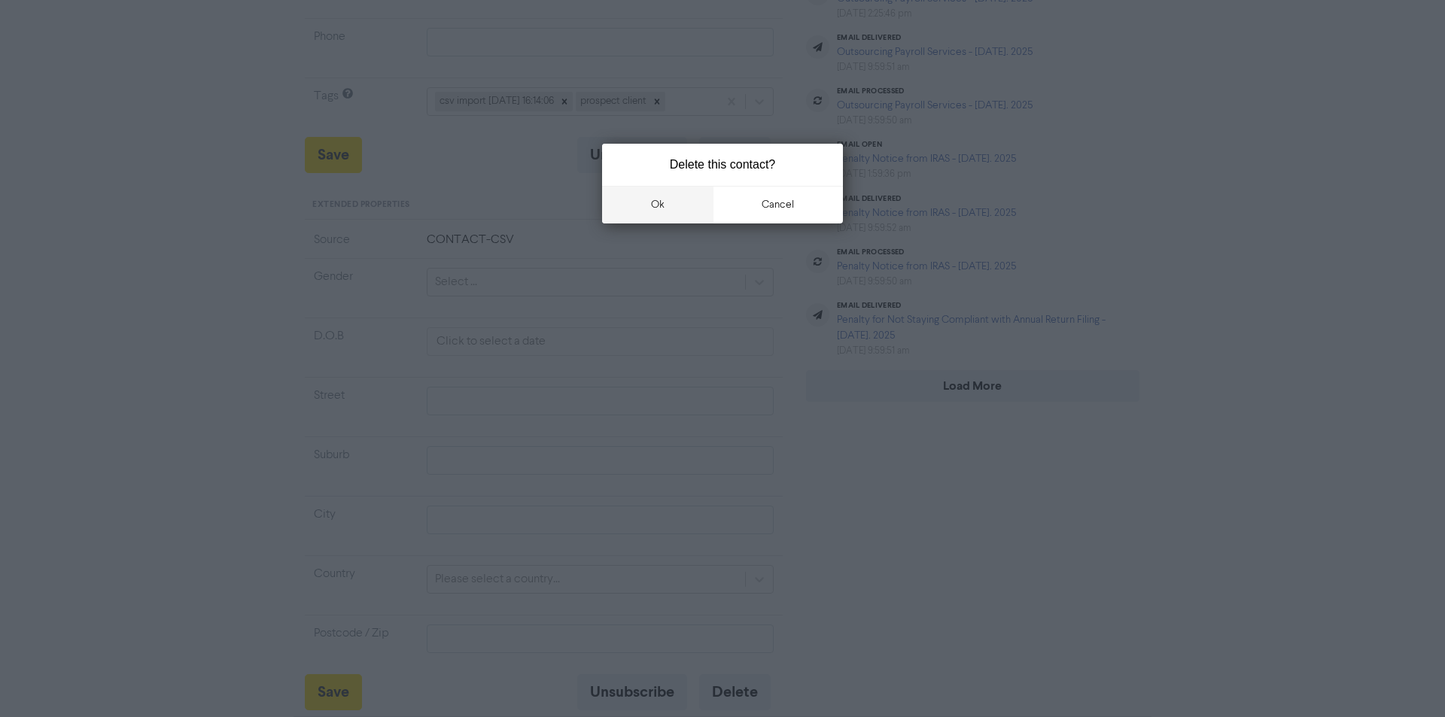
click at [665, 207] on button "ok" at bounding box center [657, 205] width 111 height 38
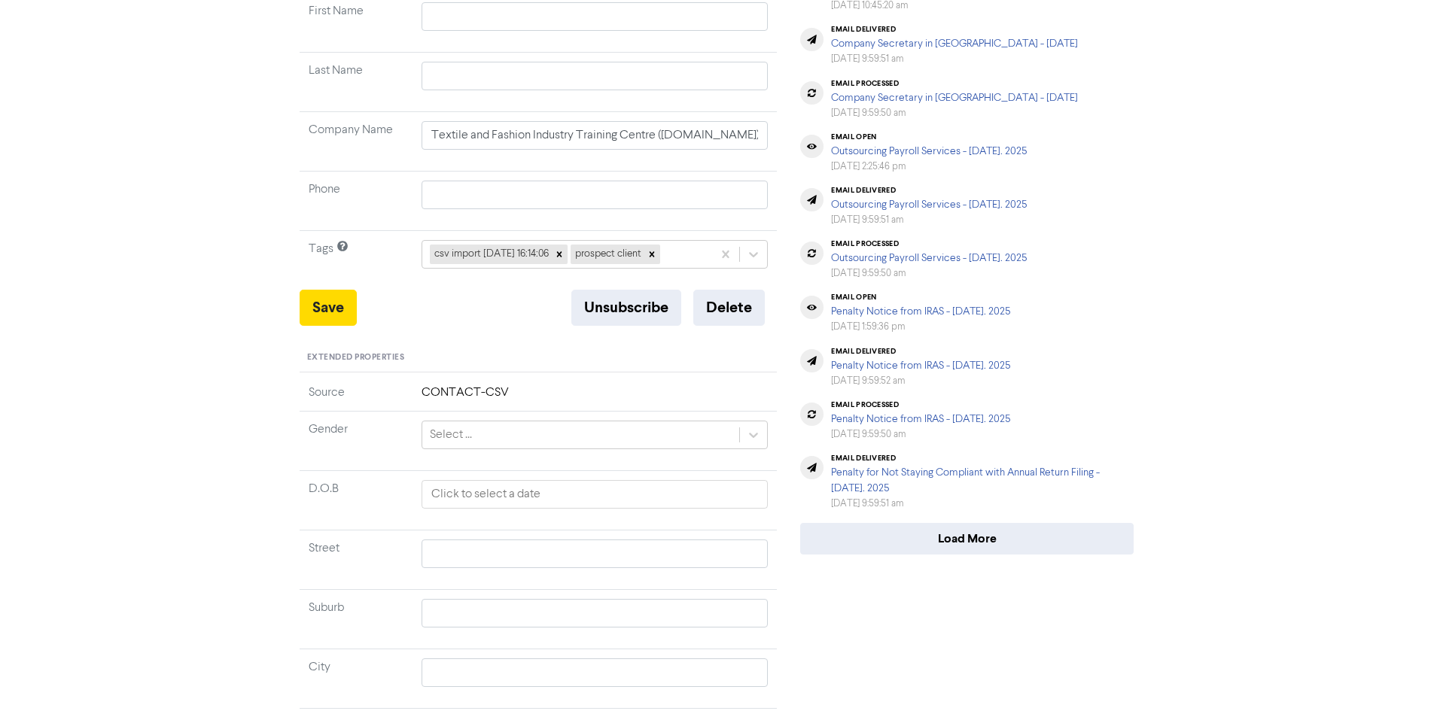
scroll to position [0, 0]
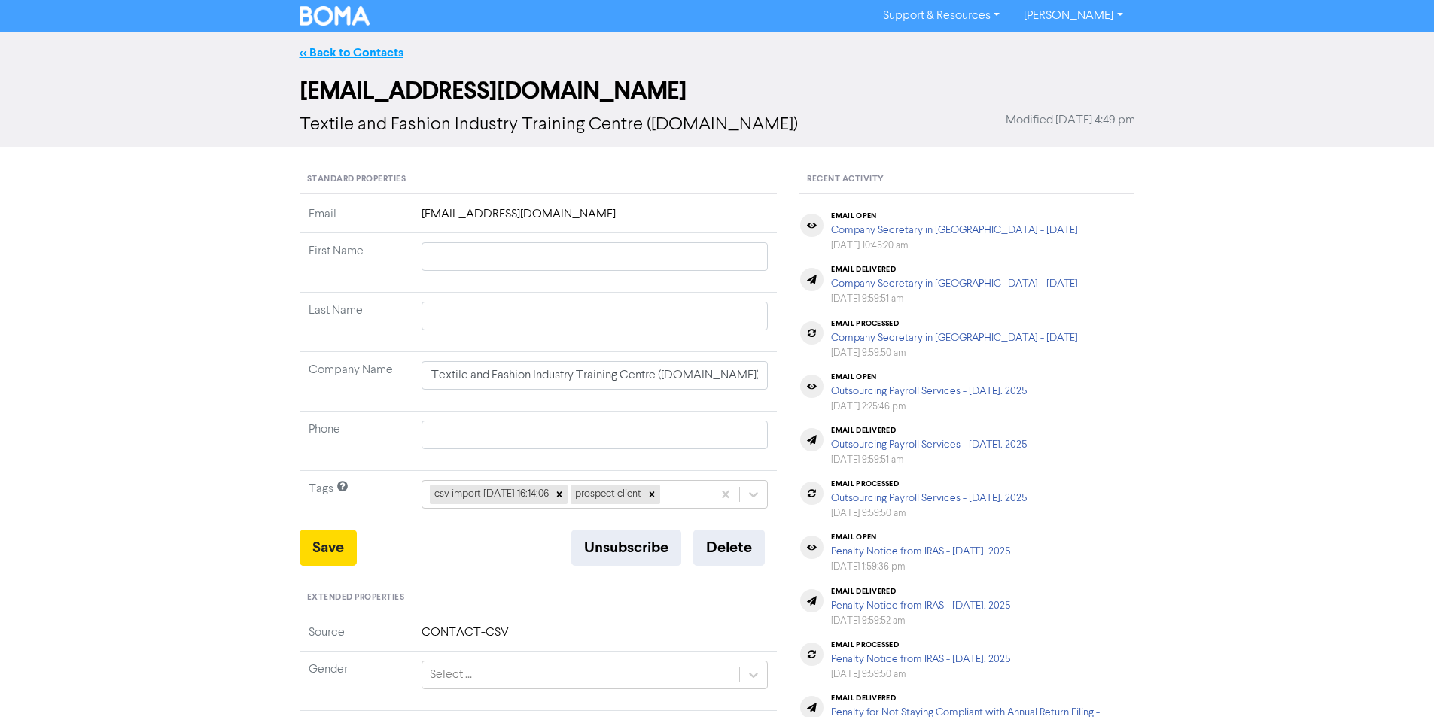
click at [341, 46] on link "<< Back to Contacts" at bounding box center [352, 52] width 104 height 15
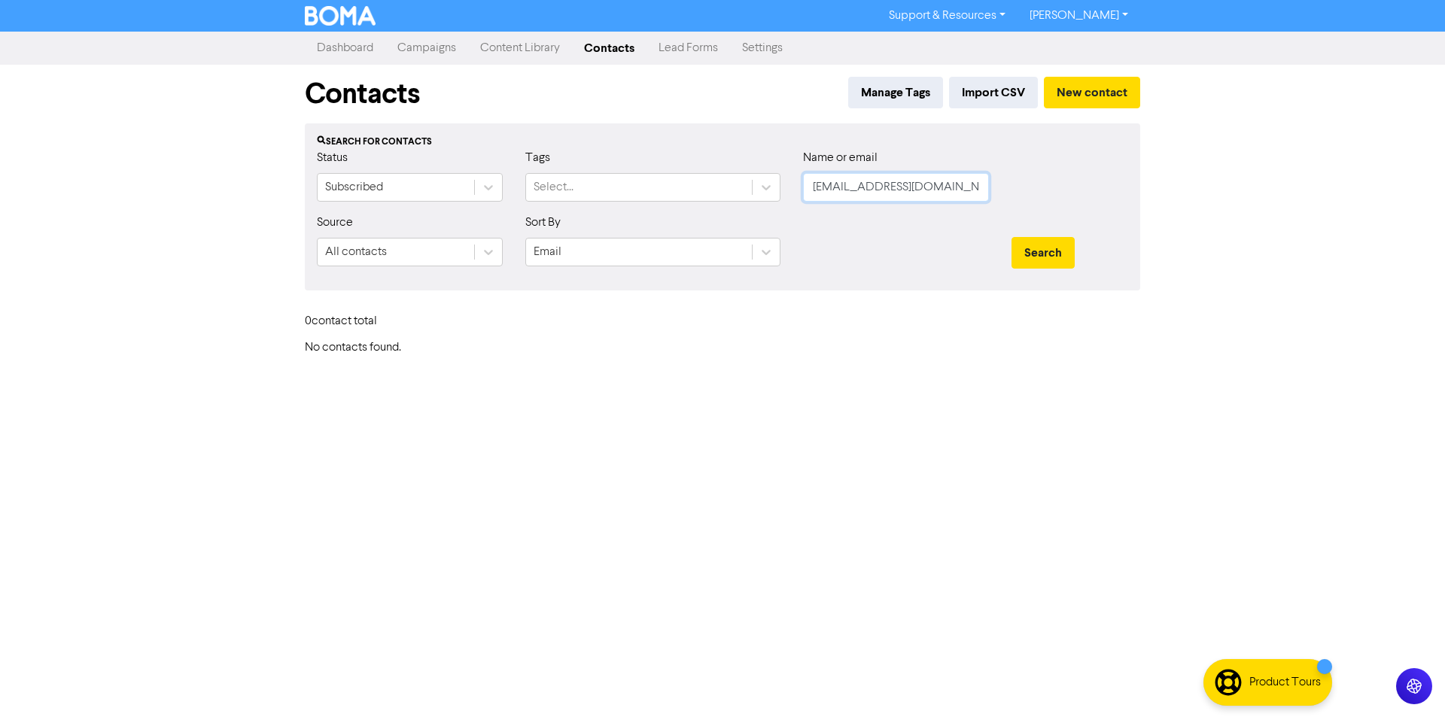
drag, startPoint x: 913, startPoint y: 198, endPoint x: 785, endPoint y: 193, distance: 128.1
click at [785, 193] on div "Status Subscribed Tags Select... Name or email [EMAIL_ADDRESS][DOMAIN_NAME]" at bounding box center [723, 181] width 834 height 65
click at [1012, 237] on button "Search" at bounding box center [1043, 253] width 63 height 32
click at [1055, 263] on button "Search" at bounding box center [1043, 253] width 63 height 32
click at [1045, 248] on button "Search" at bounding box center [1043, 253] width 63 height 32
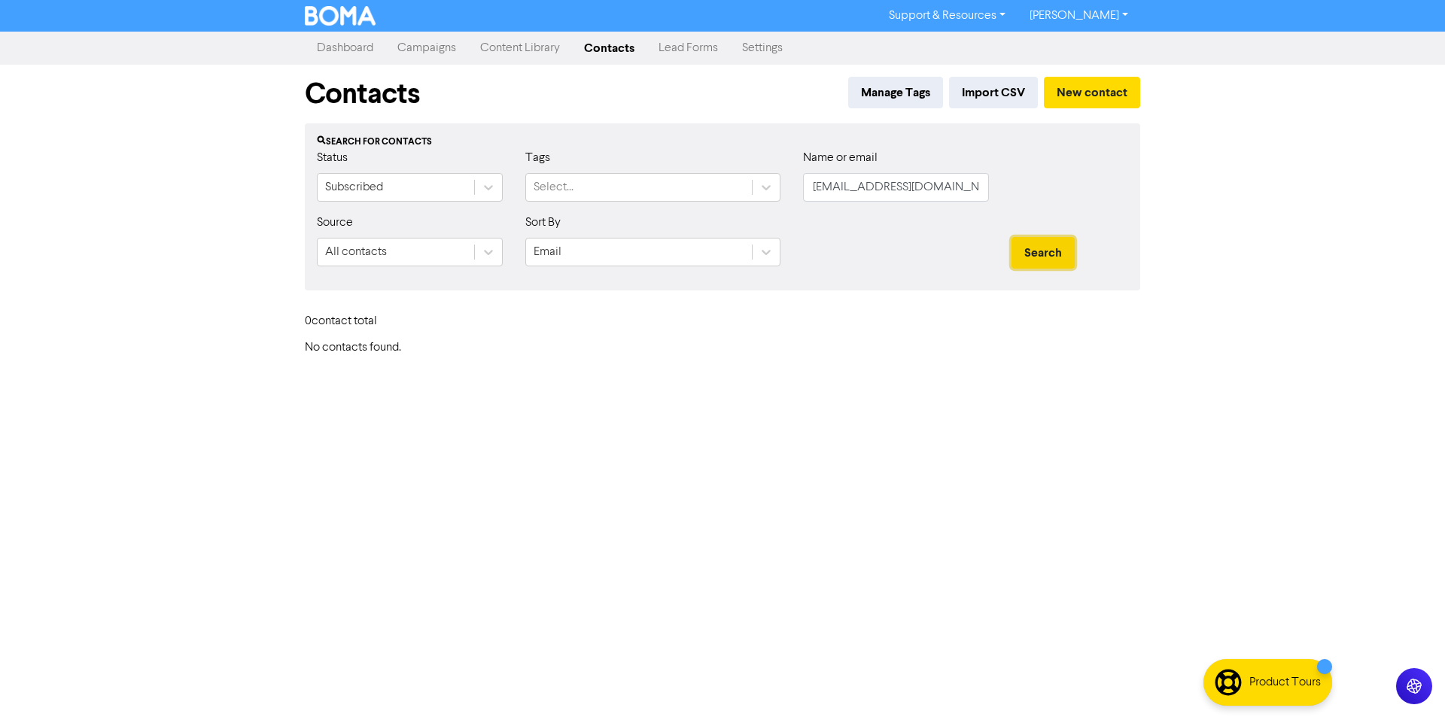
click at [1045, 248] on button "Search" at bounding box center [1043, 253] width 63 height 32
drag, startPoint x: 911, startPoint y: 190, endPoint x: 809, endPoint y: 199, distance: 102.0
click at [809, 199] on input "[EMAIL_ADDRESS][DOMAIN_NAME]" at bounding box center [896, 187] width 186 height 29
click at [874, 331] on div "0 contact total" at bounding box center [723, 325] width 858 height 32
drag, startPoint x: 922, startPoint y: 186, endPoint x: 827, endPoint y: 196, distance: 95.4
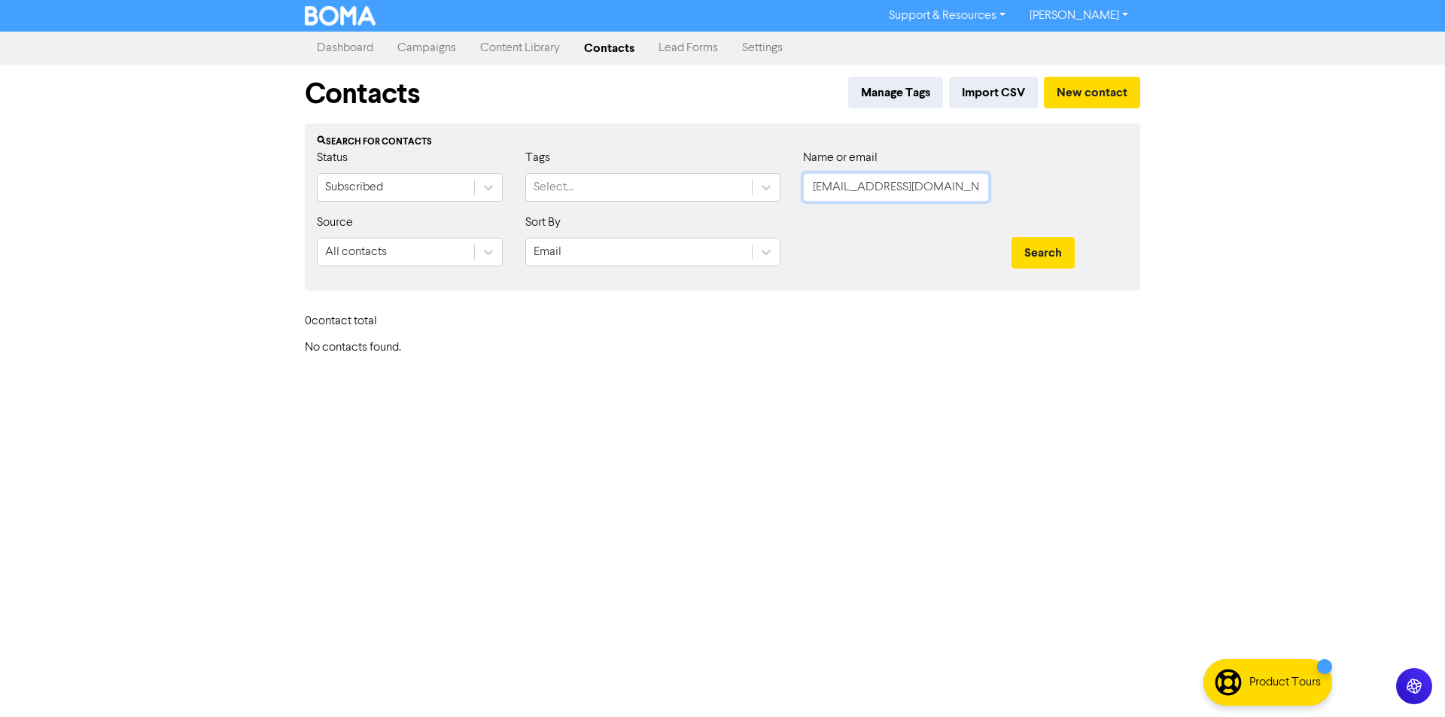
click at [827, 196] on input "[EMAIL_ADDRESS][DOMAIN_NAME]" at bounding box center [896, 187] width 186 height 29
click at [1050, 259] on button "Search" at bounding box center [1043, 253] width 63 height 32
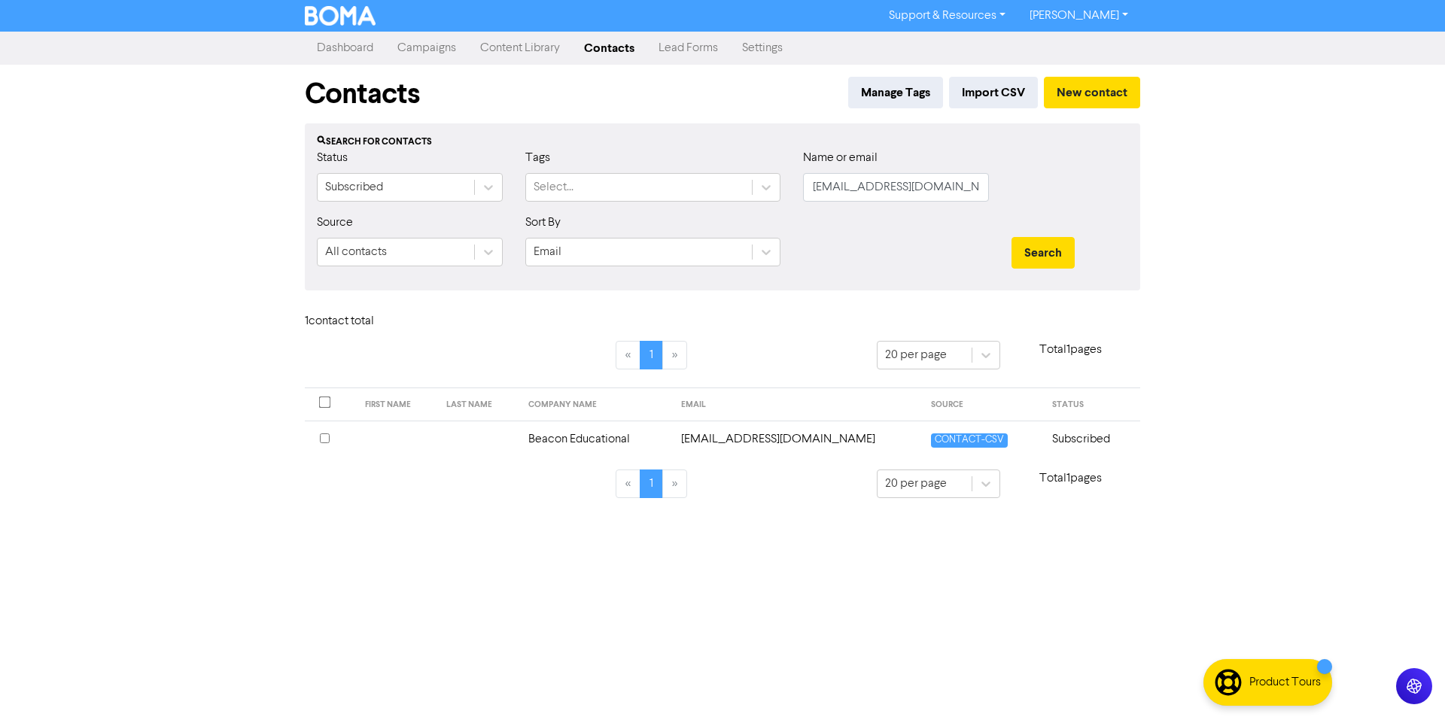
click at [603, 443] on td "Beacon Educational" at bounding box center [595, 439] width 153 height 37
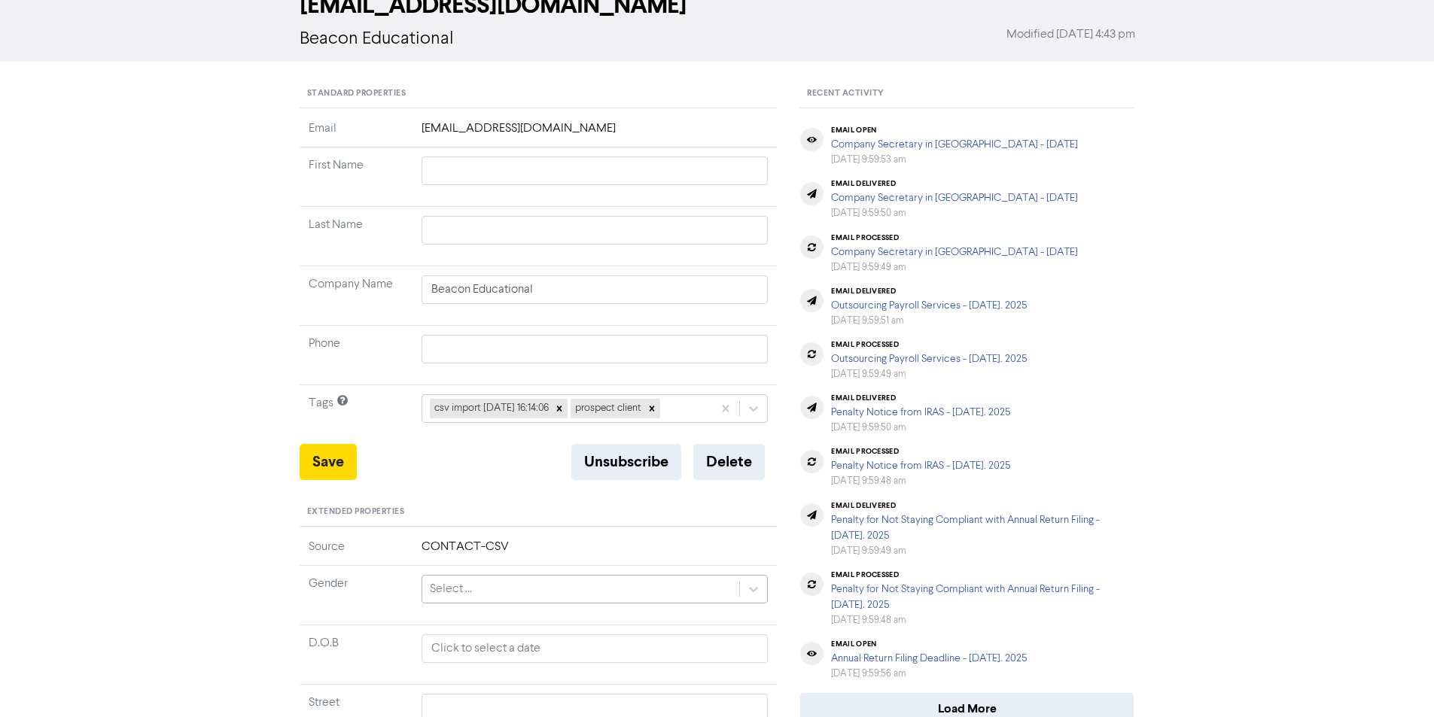
scroll to position [393, 0]
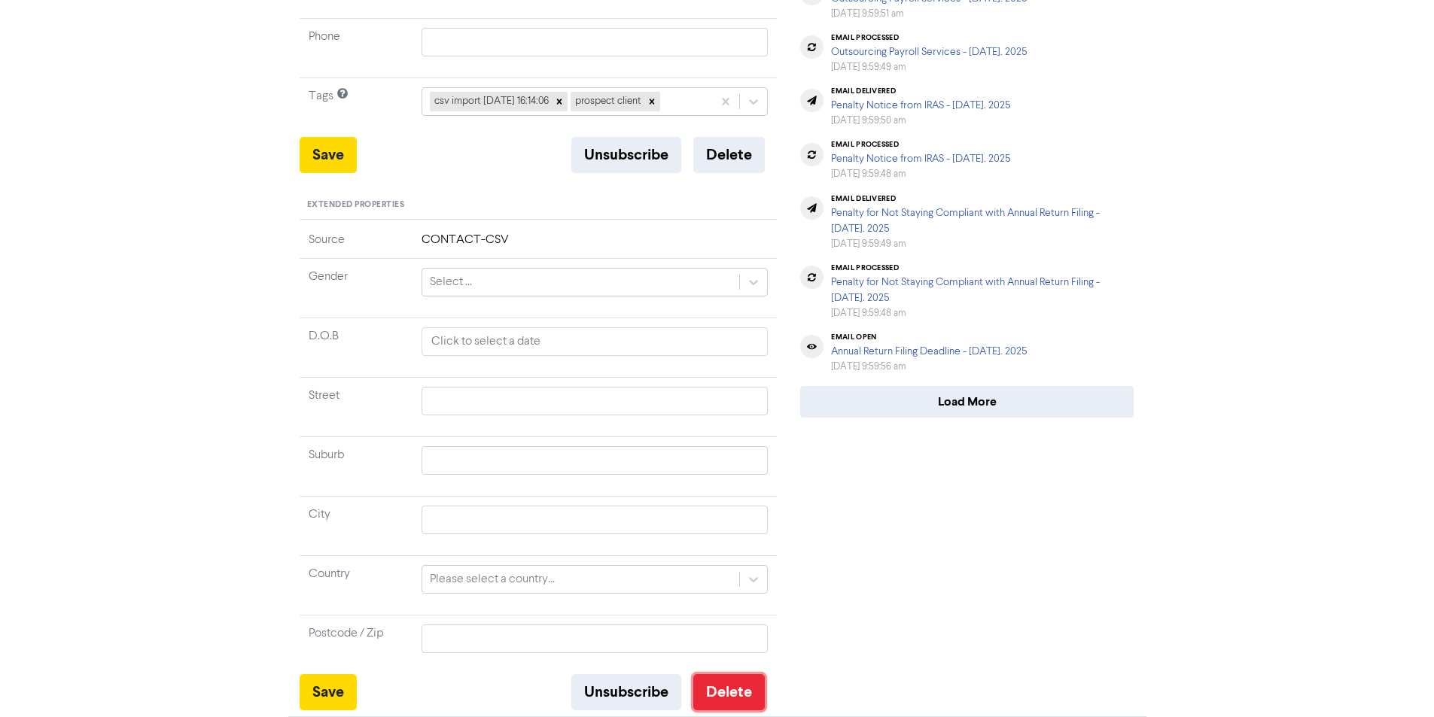
click at [716, 704] on button "Delete" at bounding box center [729, 692] width 72 height 36
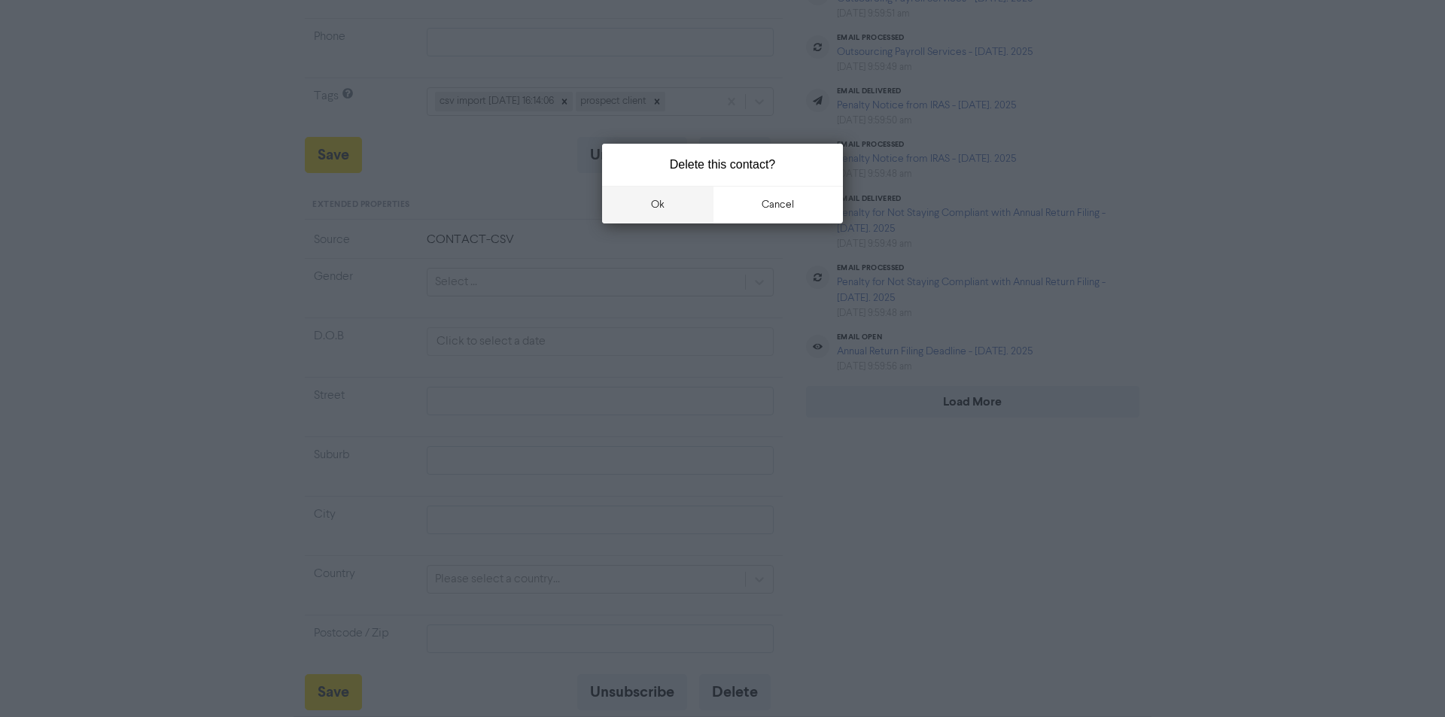
click at [668, 207] on button "ok" at bounding box center [657, 205] width 111 height 38
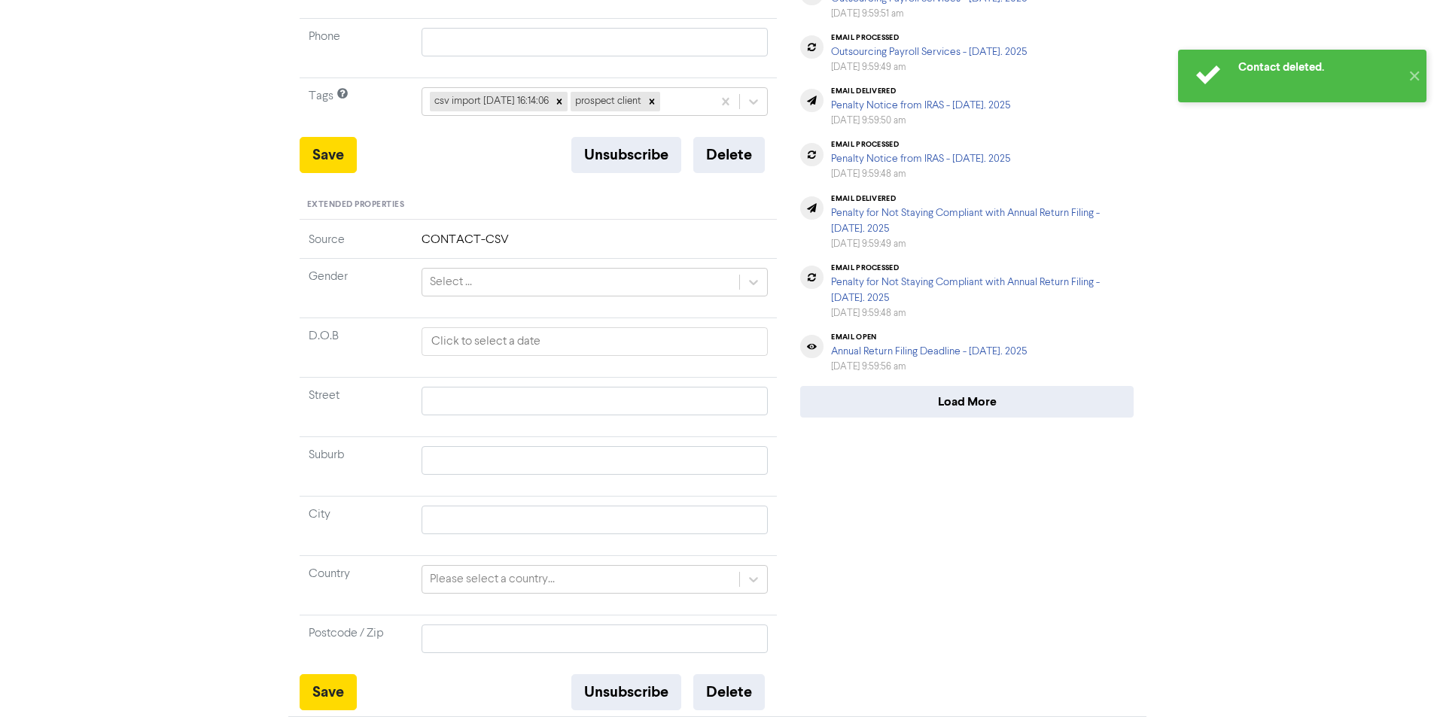
scroll to position [0, 0]
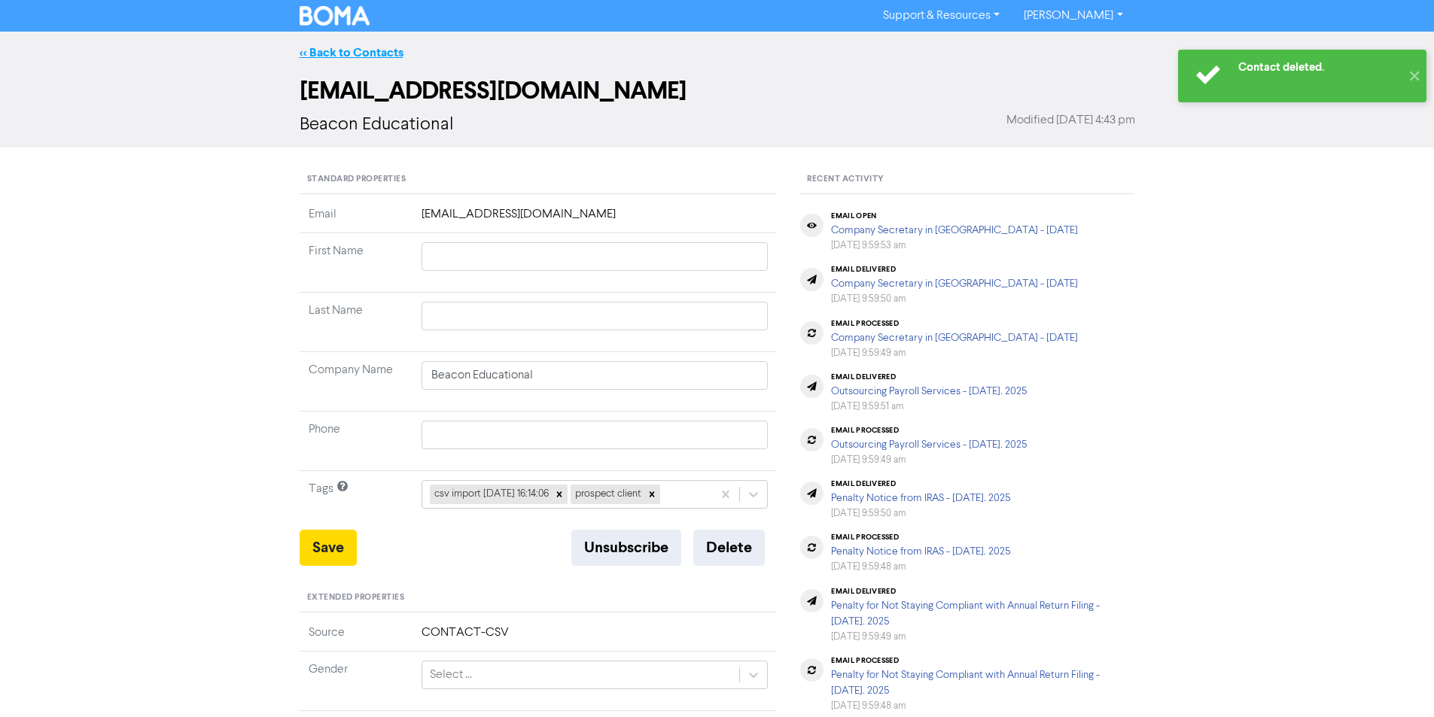
click at [355, 51] on link "<< Back to Contacts" at bounding box center [352, 52] width 104 height 15
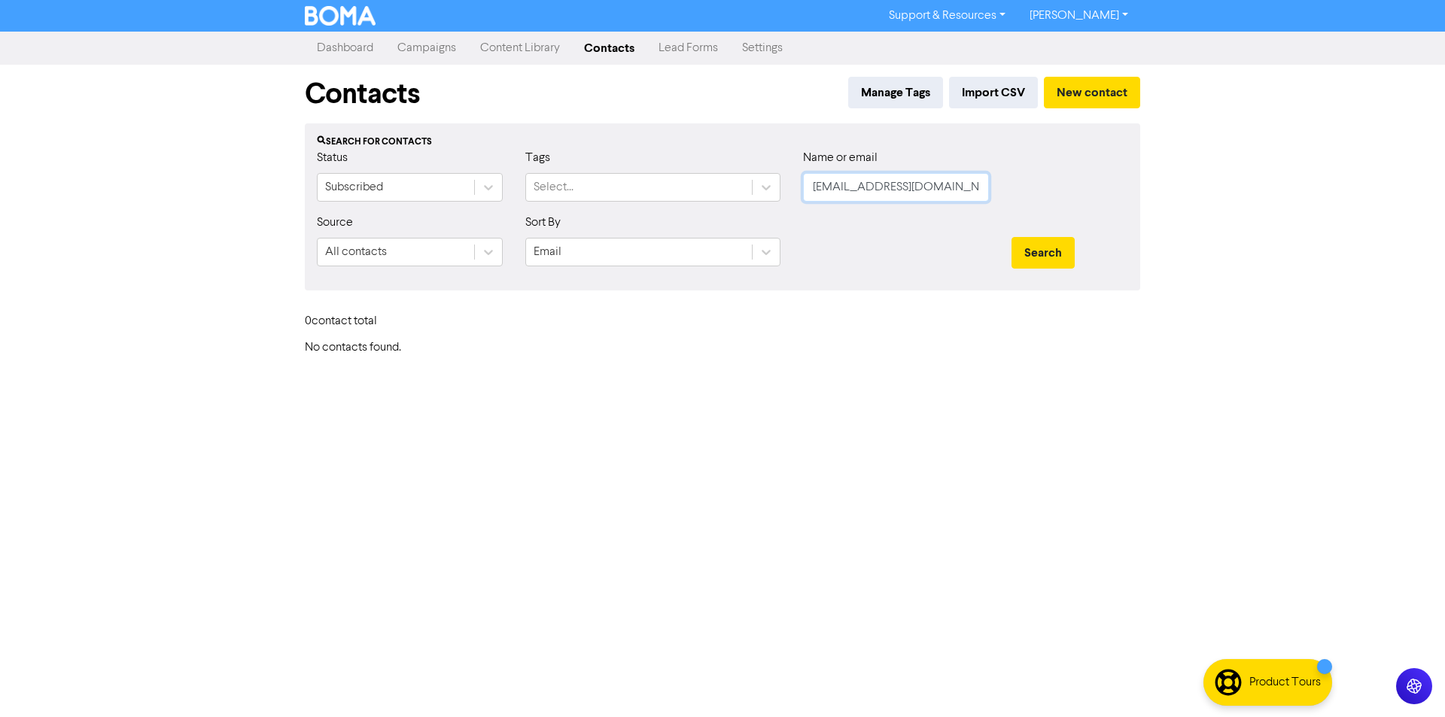
drag, startPoint x: 923, startPoint y: 188, endPoint x: 805, endPoint y: 189, distance: 117.4
click at [805, 189] on input "[EMAIL_ADDRESS][DOMAIN_NAME]" at bounding box center [896, 187] width 186 height 29
click at [1063, 255] on button "Search" at bounding box center [1043, 253] width 63 height 32
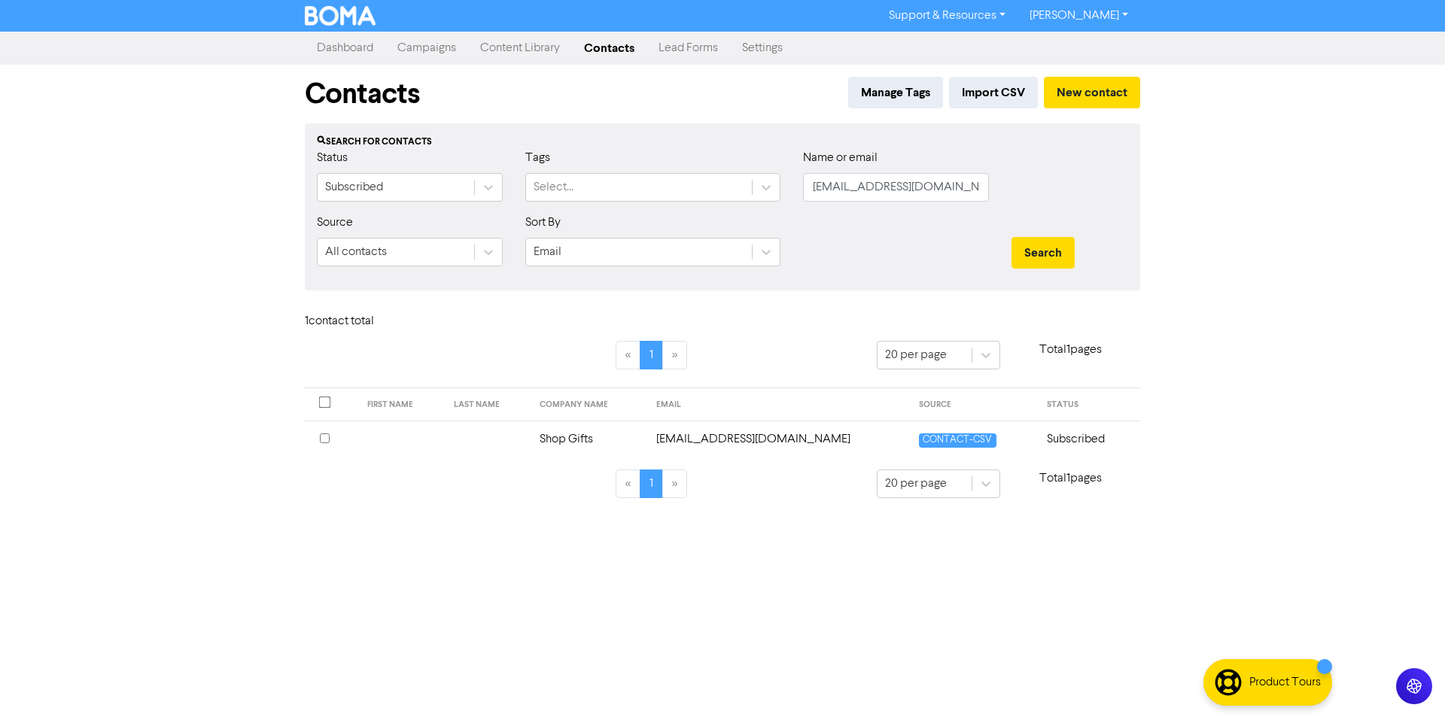
click at [585, 439] on td "Shop Gifts" at bounding box center [589, 439] width 117 height 37
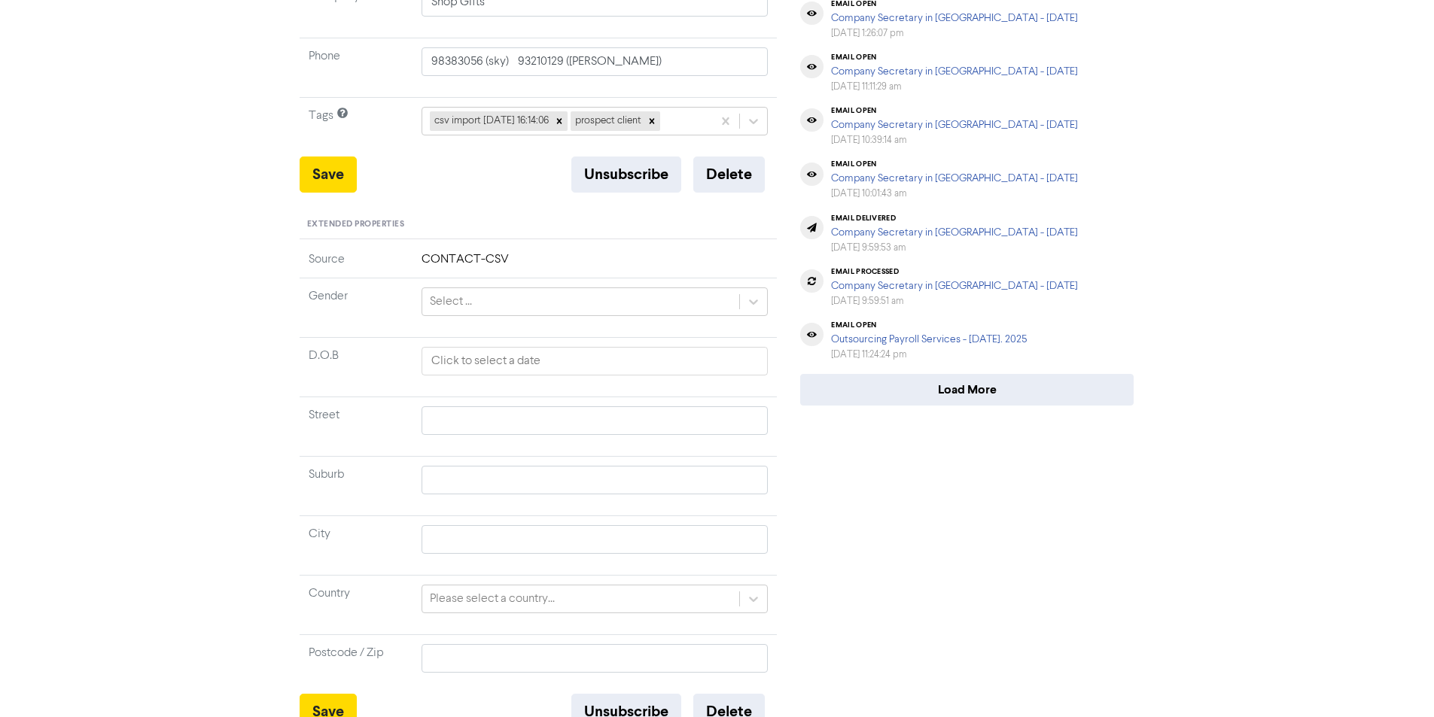
scroll to position [393, 0]
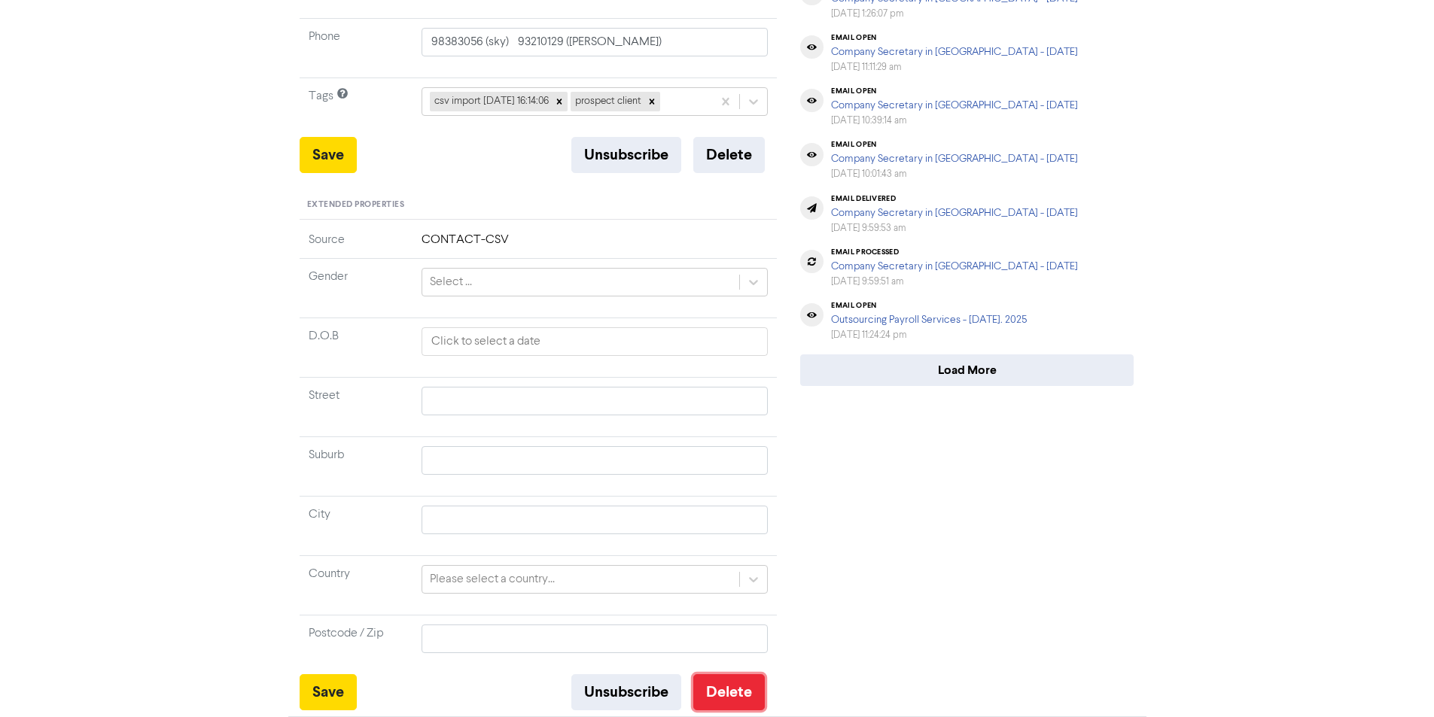
click at [733, 696] on button "Delete" at bounding box center [729, 692] width 72 height 36
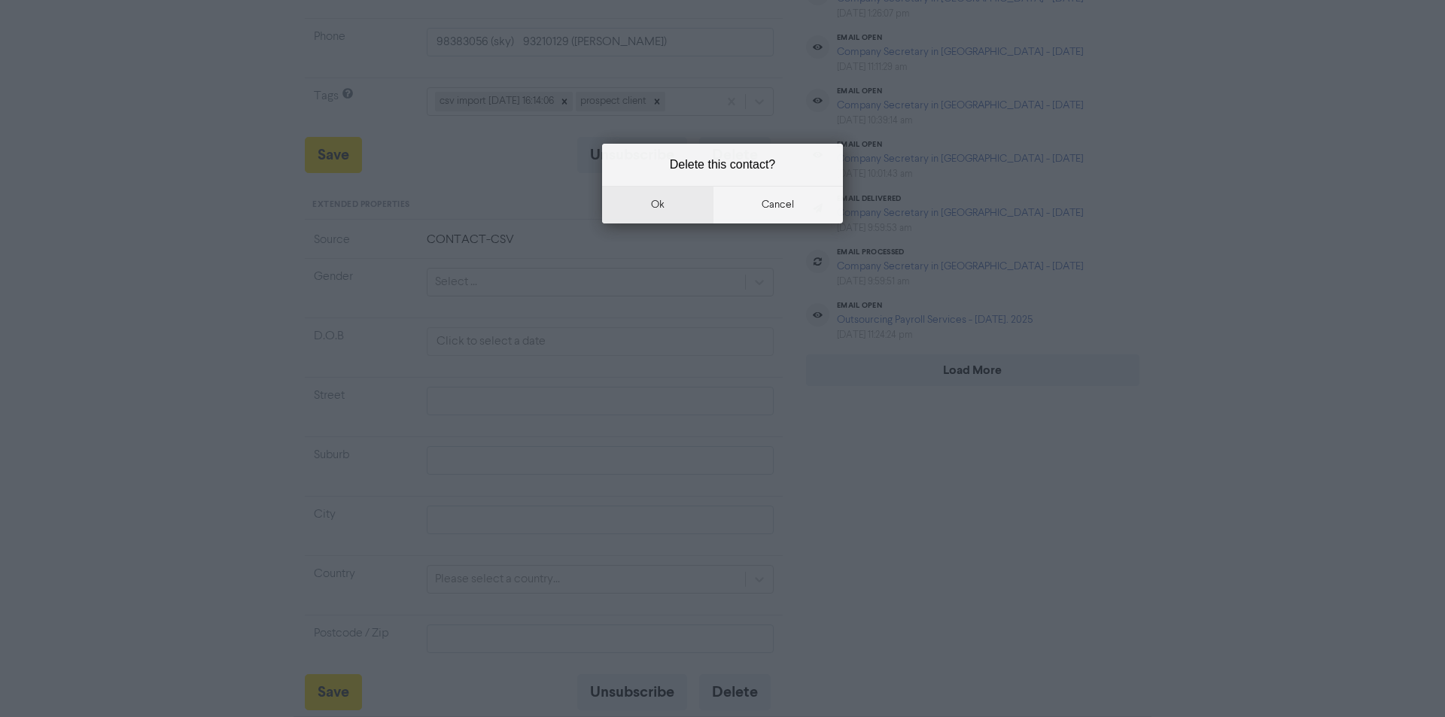
click at [656, 203] on button "ok" at bounding box center [657, 205] width 111 height 38
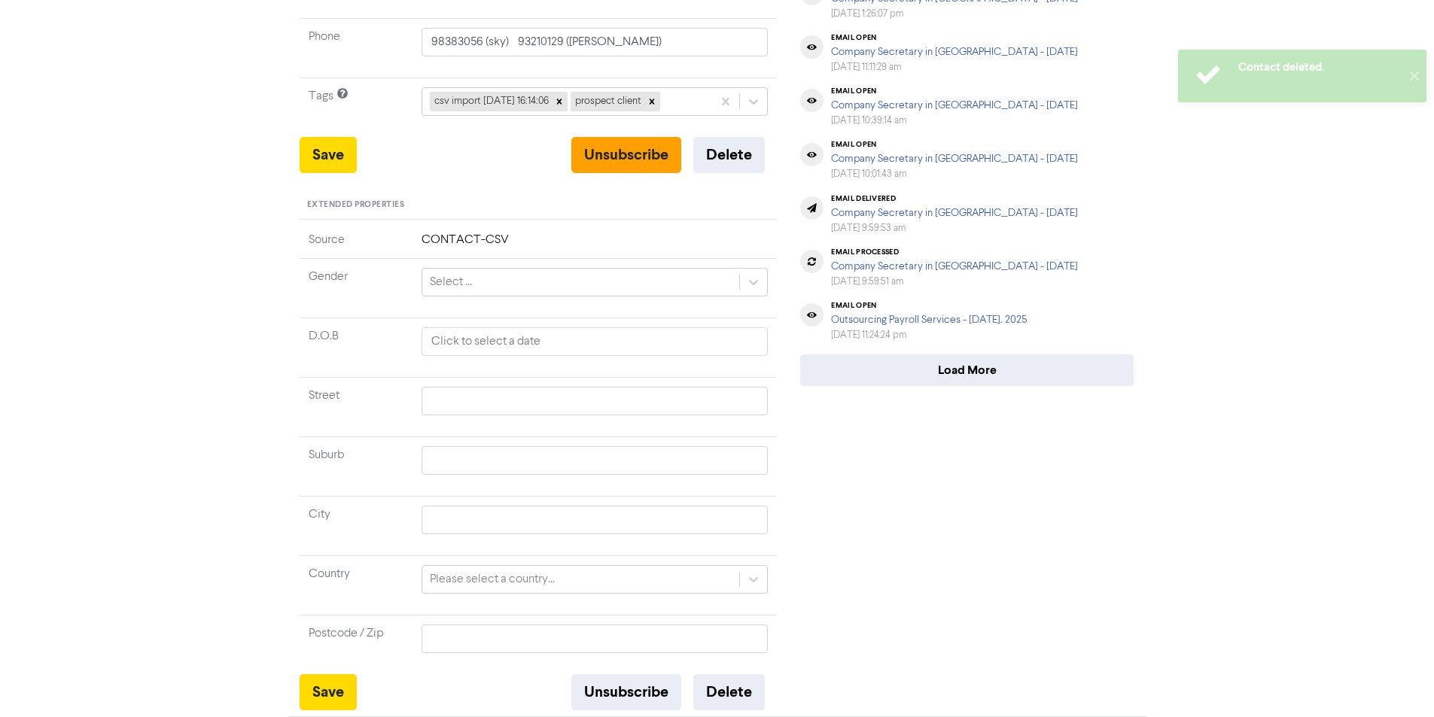
scroll to position [0, 0]
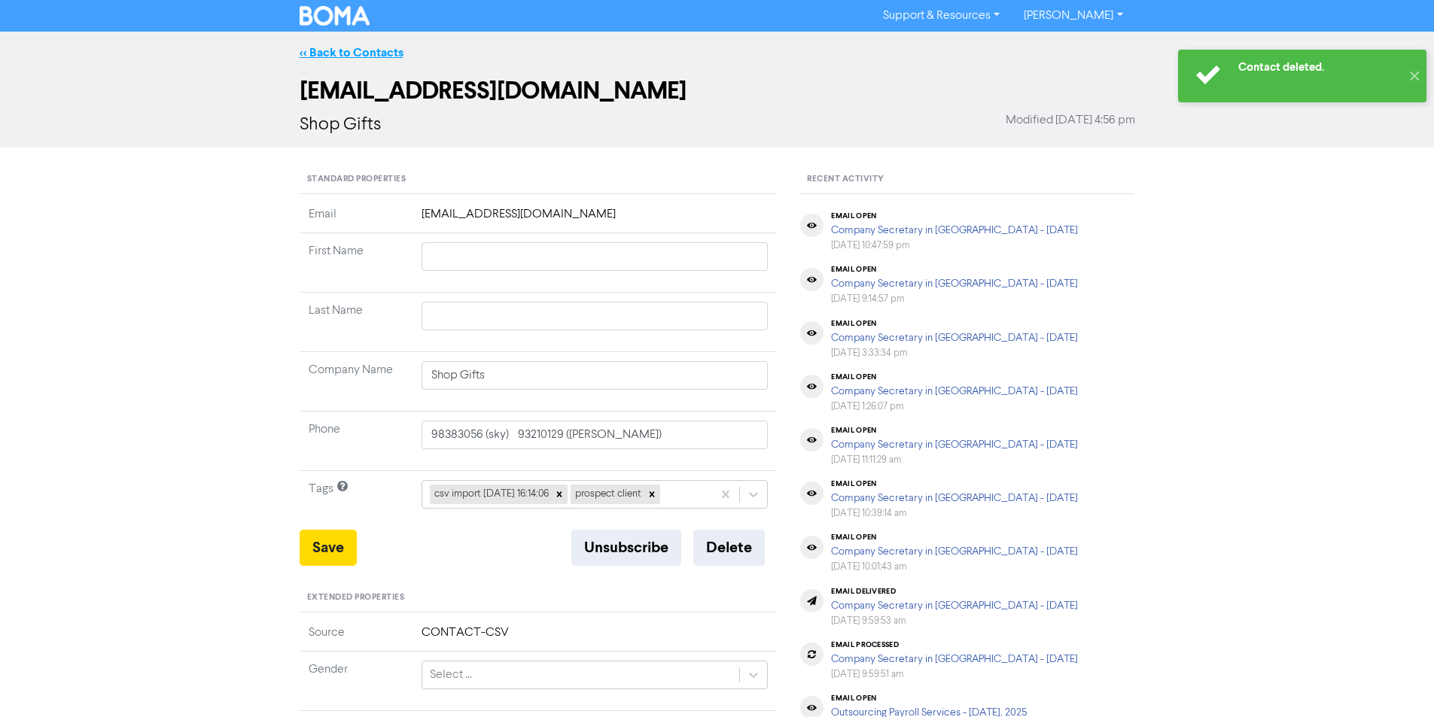
click at [390, 56] on link "<< Back to Contacts" at bounding box center [352, 52] width 104 height 15
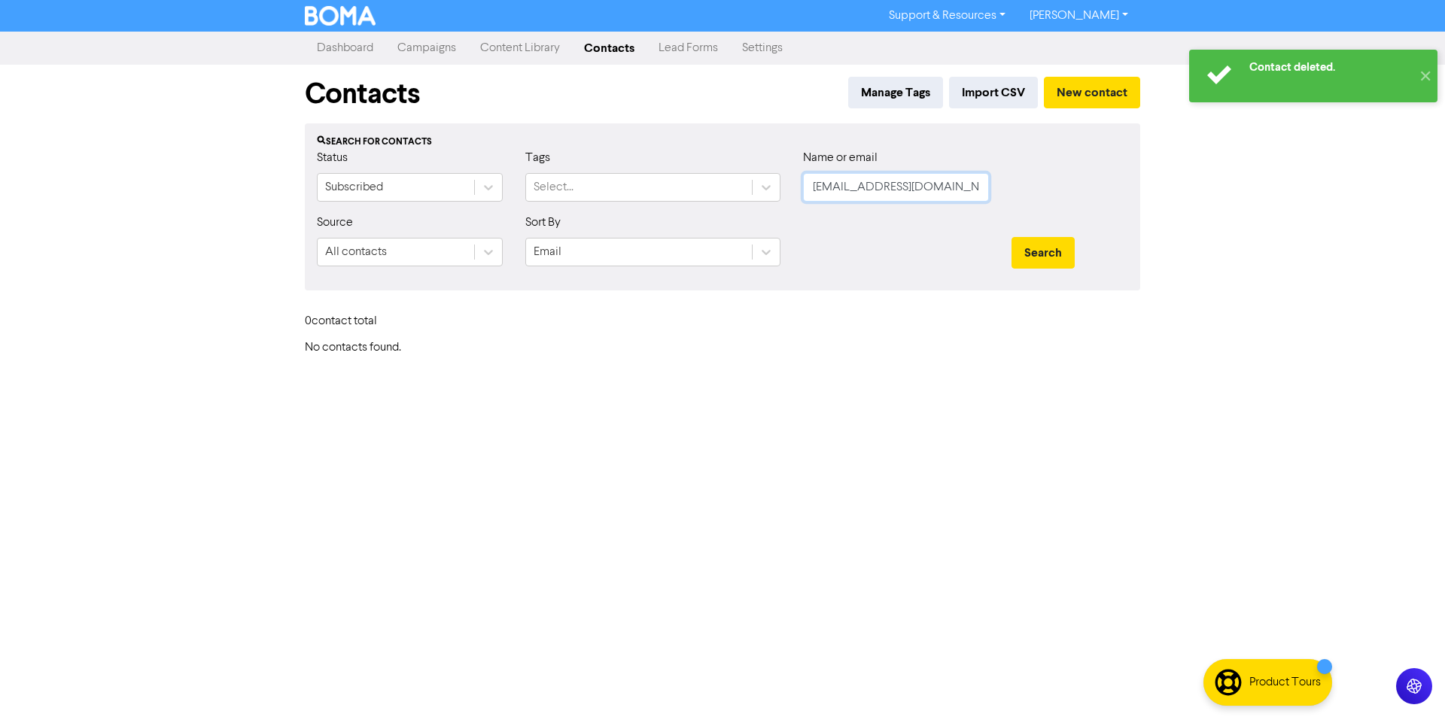
drag, startPoint x: 913, startPoint y: 187, endPoint x: 807, endPoint y: 188, distance: 106.2
click at [807, 188] on input "[EMAIL_ADDRESS][DOMAIN_NAME]" at bounding box center [896, 187] width 186 height 29
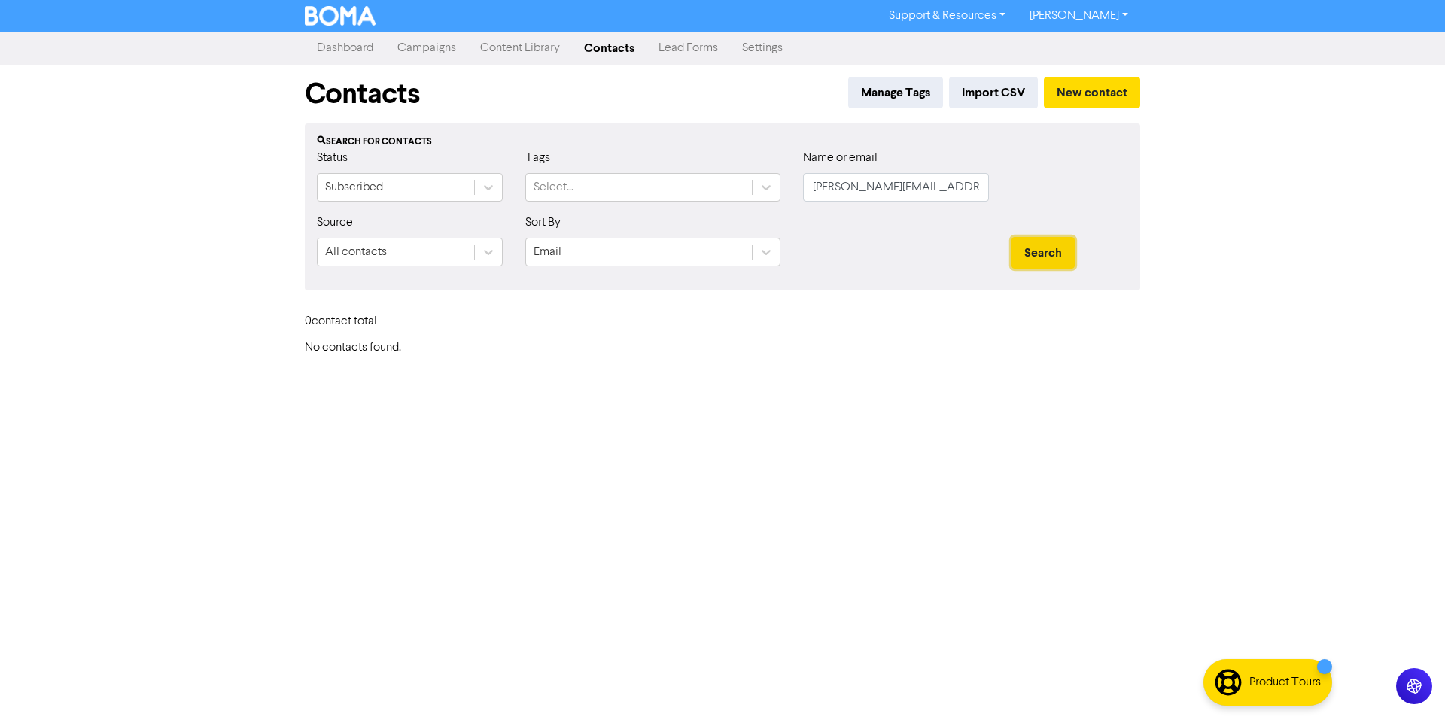
click at [1036, 251] on button "Search" at bounding box center [1043, 253] width 63 height 32
click at [1037, 263] on button "Search" at bounding box center [1043, 253] width 63 height 32
drag, startPoint x: 967, startPoint y: 184, endPoint x: 789, endPoint y: 193, distance: 178.6
click at [789, 193] on div "Status Subscribed Tags Select... Name or email [PERSON_NAME][EMAIL_ADDRESS][DOM…" at bounding box center [723, 181] width 834 height 65
click at [1046, 260] on button "Search" at bounding box center [1043, 253] width 63 height 32
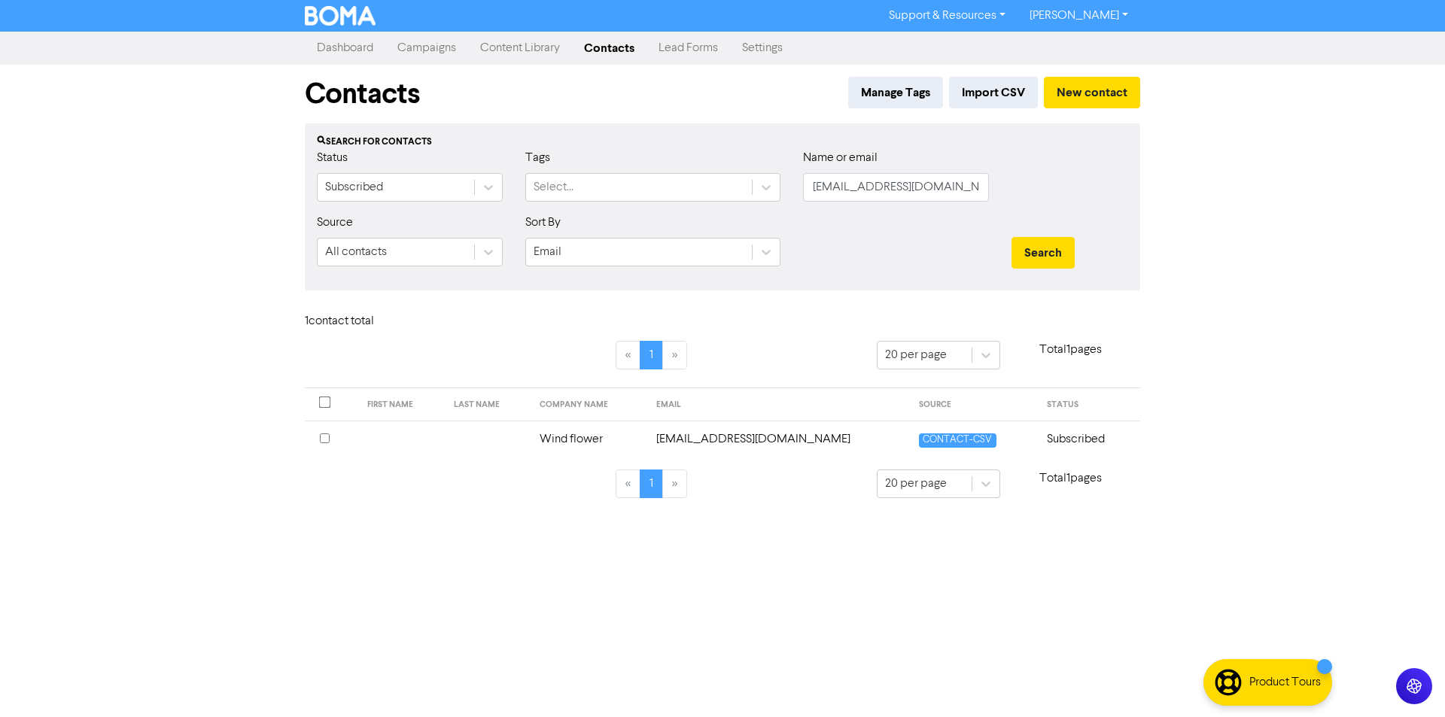
click at [567, 439] on td "Wind flower" at bounding box center [589, 439] width 117 height 37
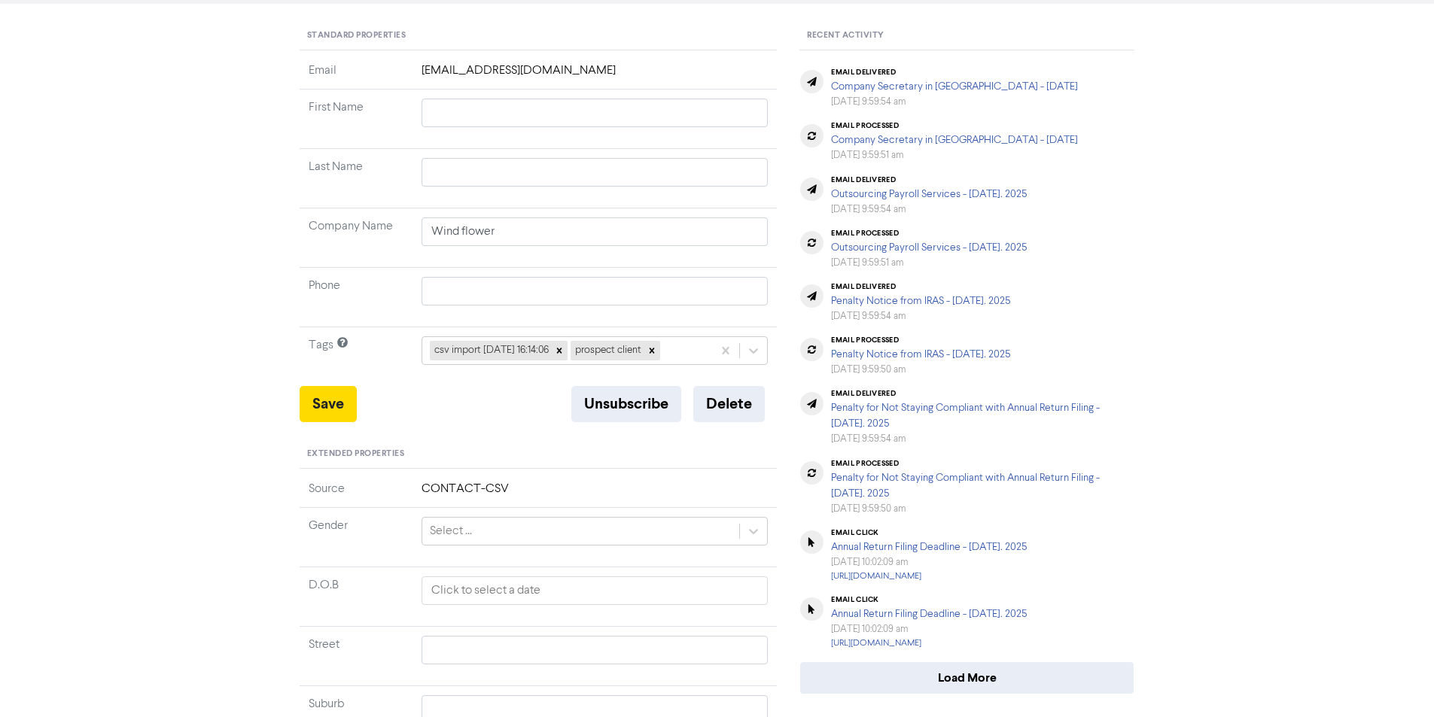
scroll to position [393, 0]
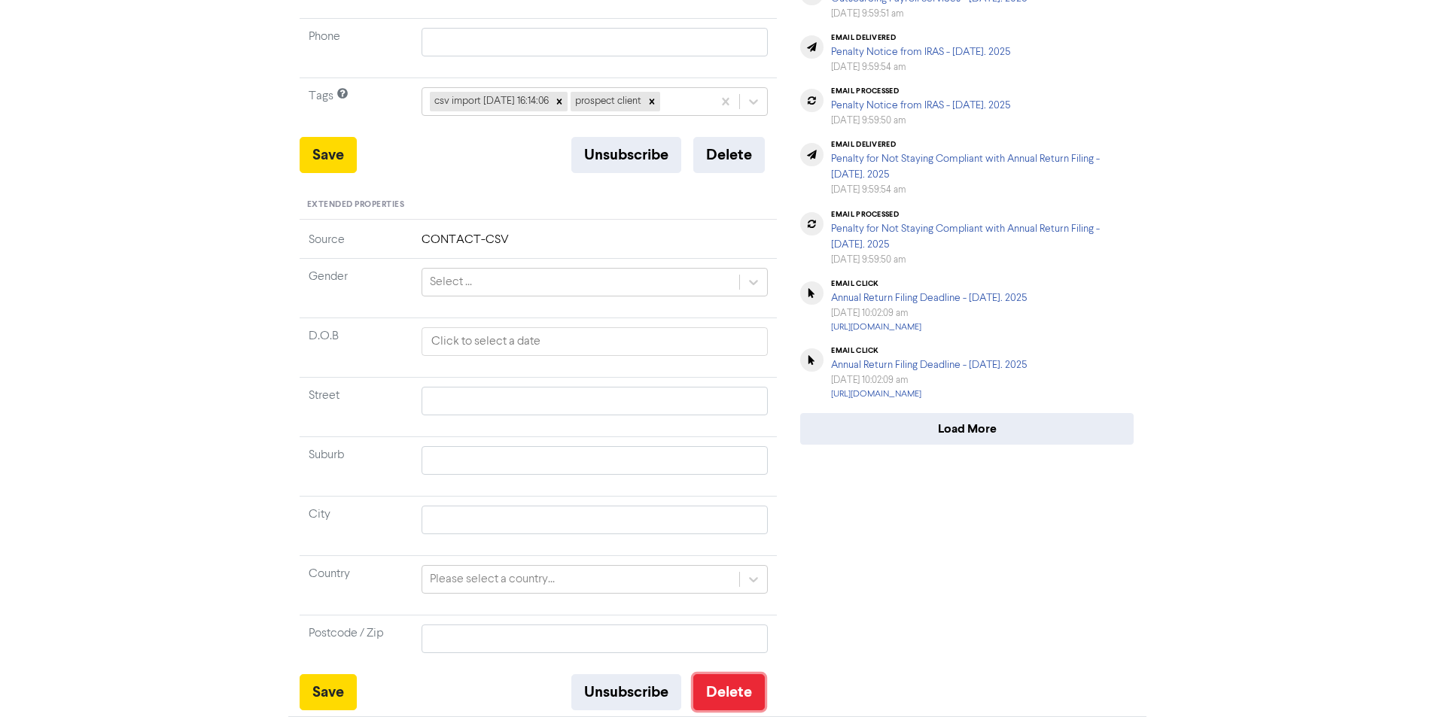
click at [726, 692] on button "Delete" at bounding box center [729, 692] width 72 height 36
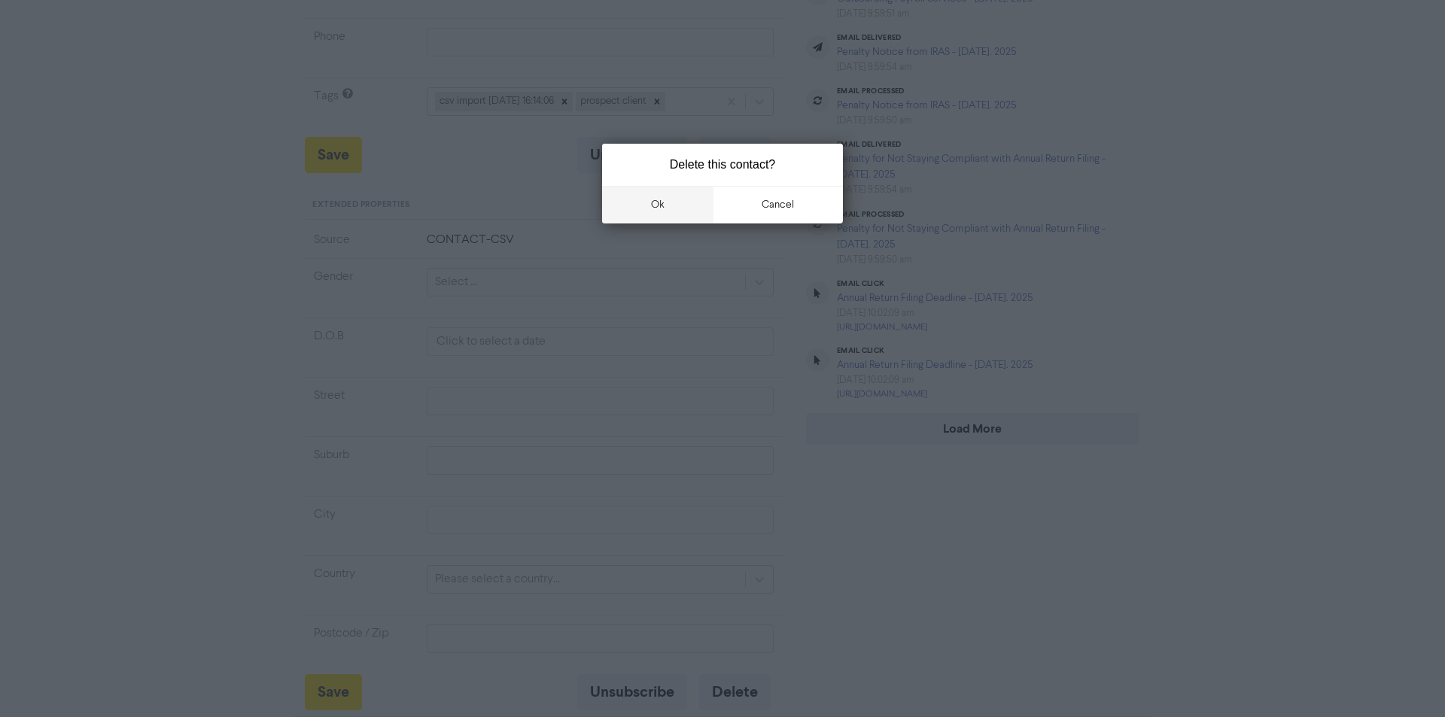
click at [667, 208] on button "ok" at bounding box center [657, 205] width 111 height 38
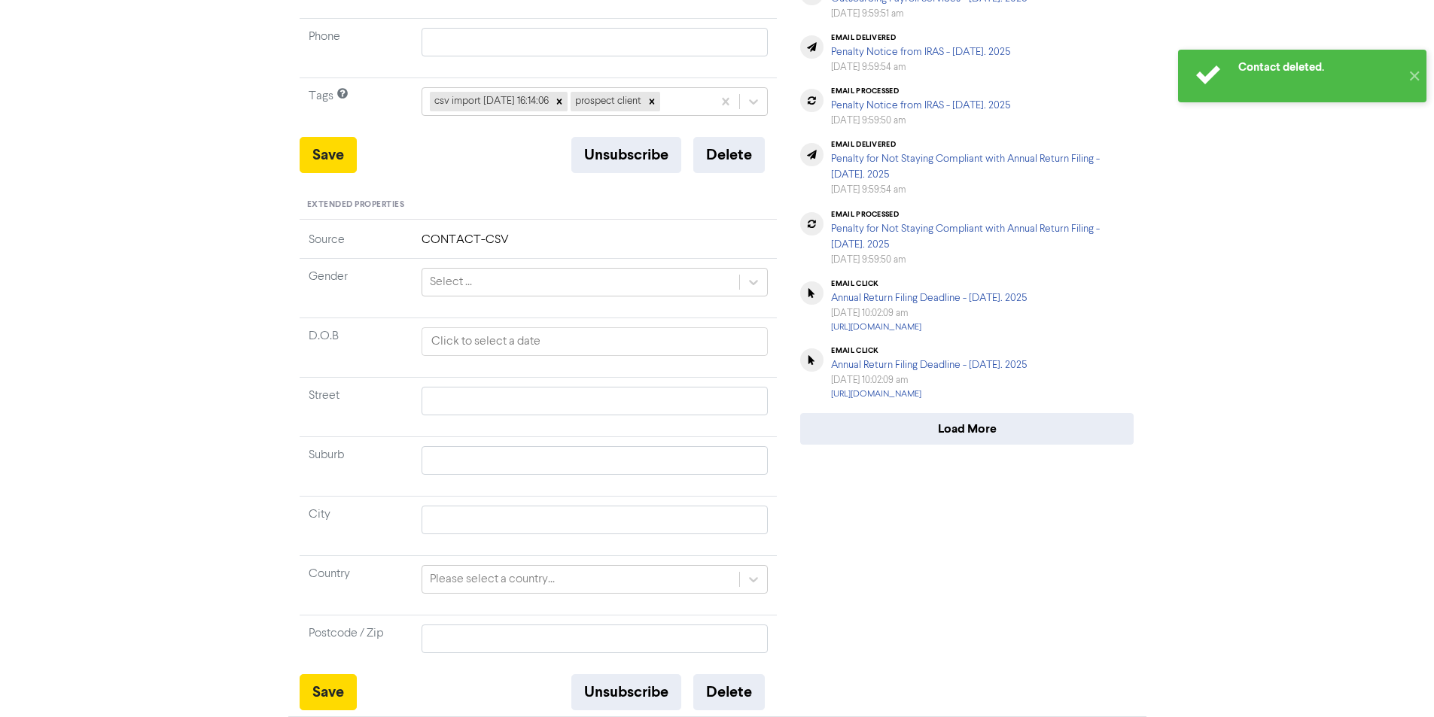
scroll to position [0, 0]
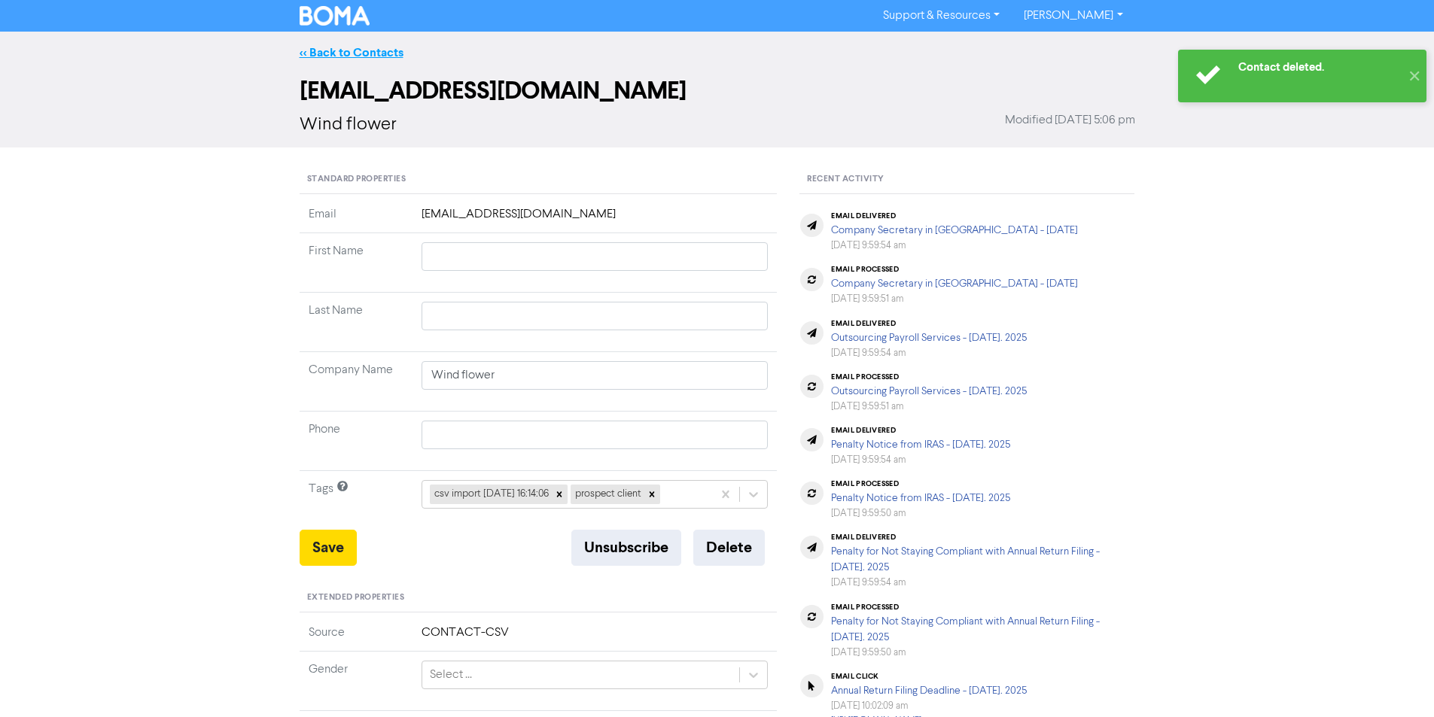
click at [388, 52] on link "<< Back to Contacts" at bounding box center [352, 52] width 104 height 15
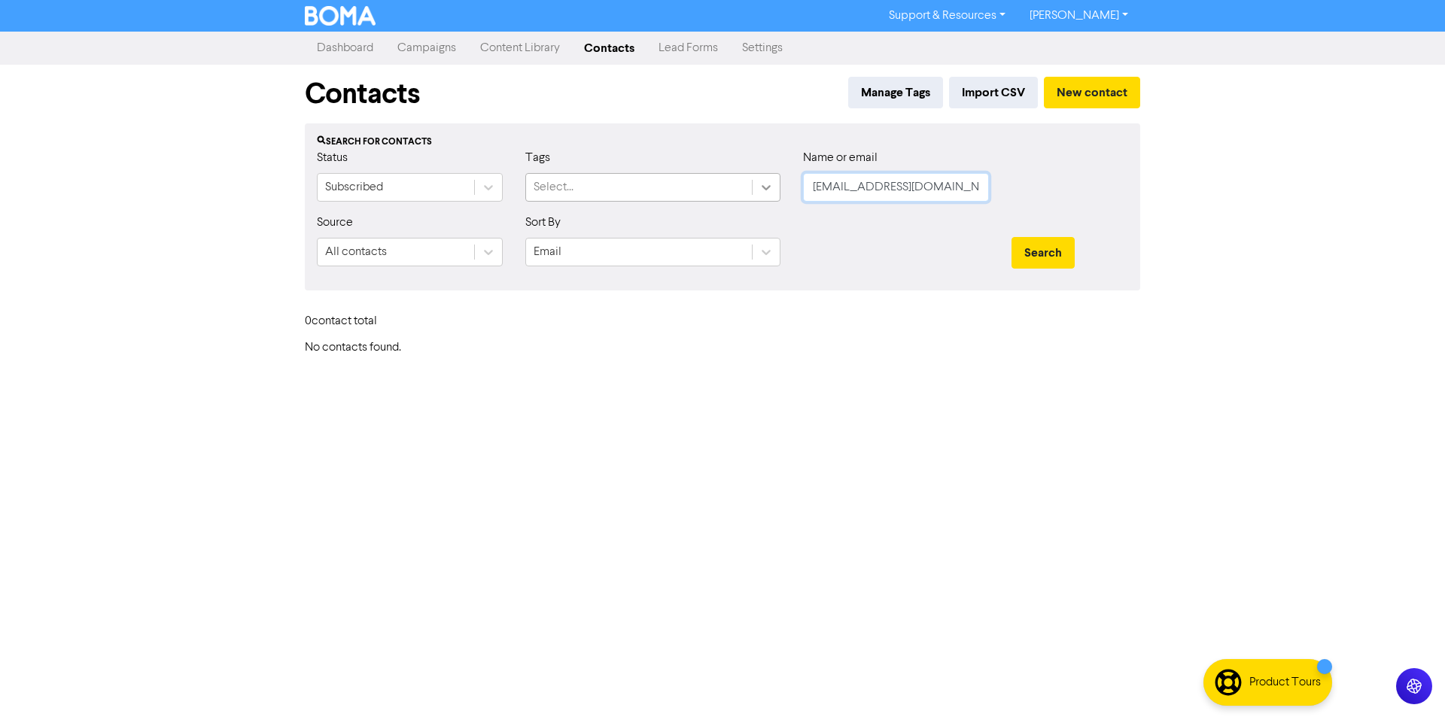
drag, startPoint x: 981, startPoint y: 194, endPoint x: 773, endPoint y: 194, distance: 207.8
click at [773, 194] on div "Status Subscribed Tags Select... Name or email [EMAIL_ADDRESS][DOMAIN_NAME]" at bounding box center [723, 181] width 834 height 65
click at [1012, 237] on button "Search" at bounding box center [1043, 253] width 63 height 32
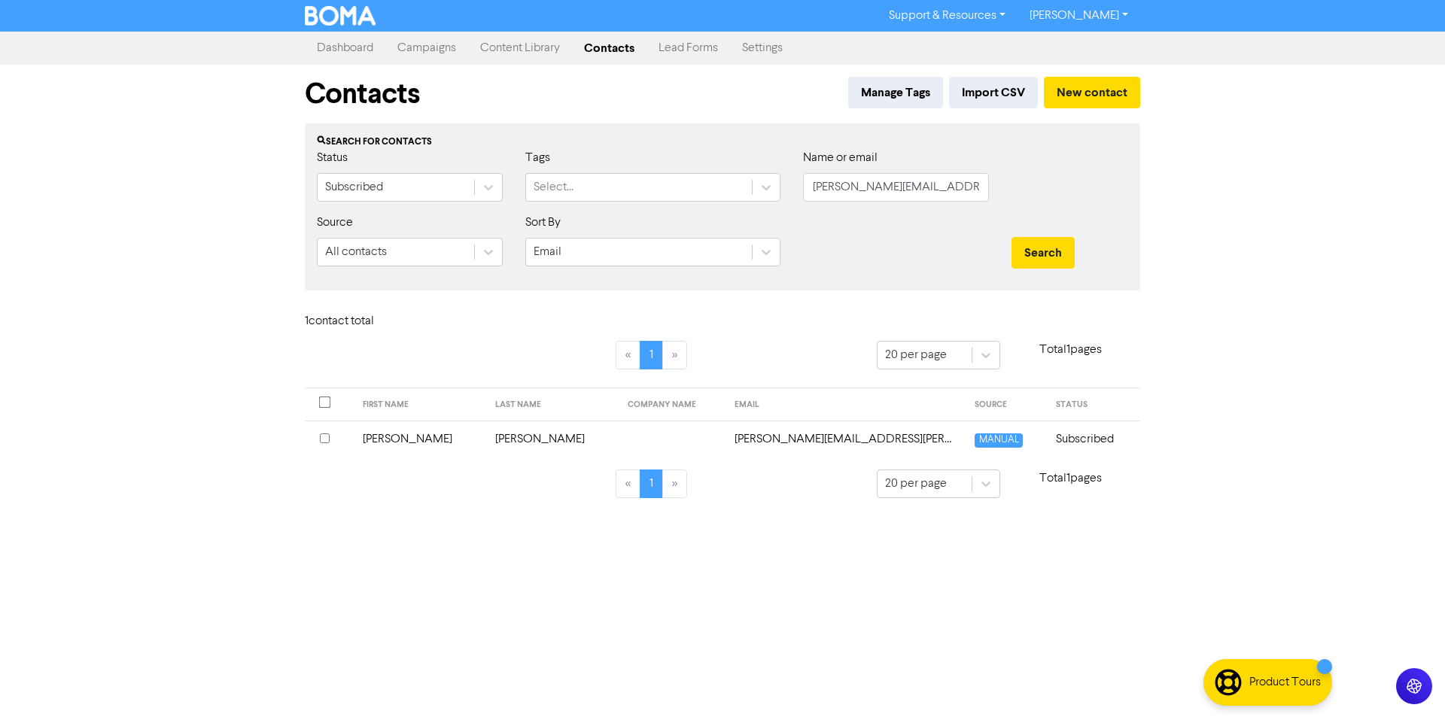
click at [506, 442] on td "[PERSON_NAME]" at bounding box center [552, 439] width 132 height 37
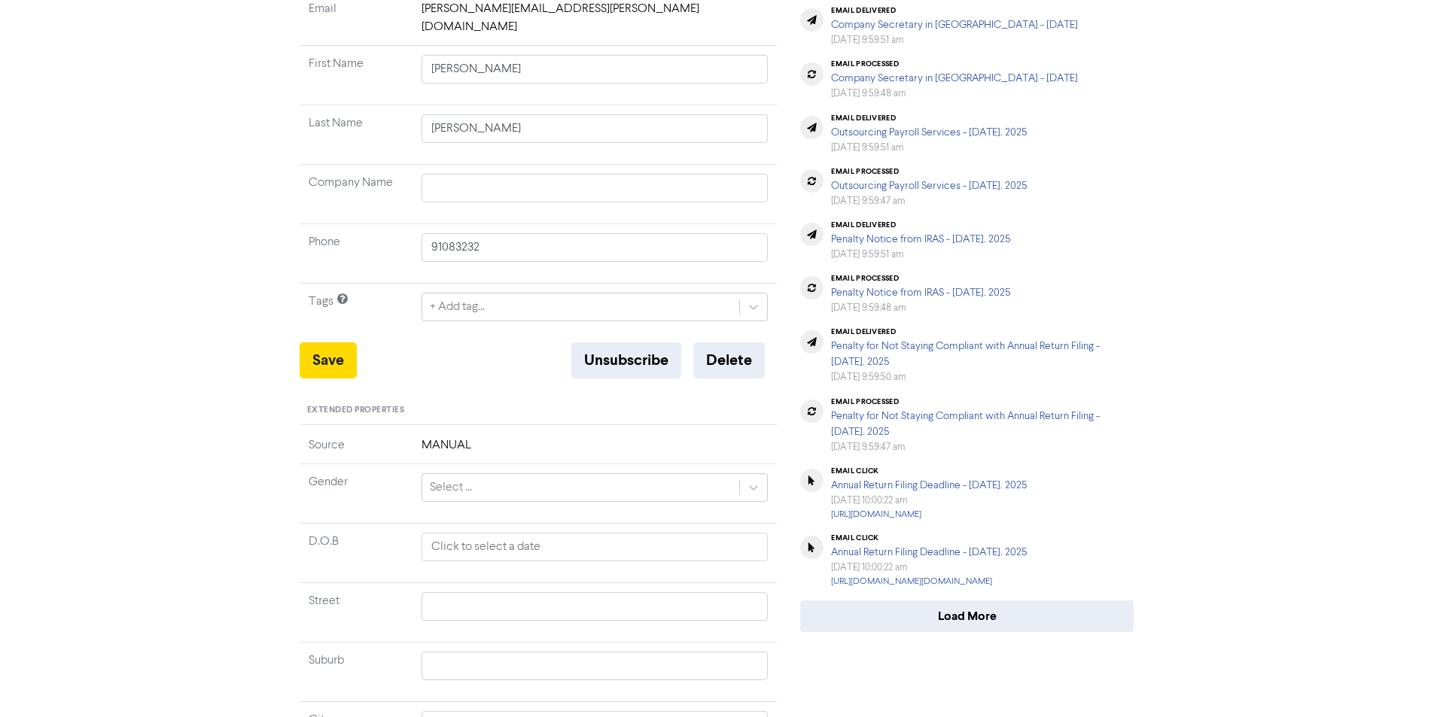
scroll to position [393, 0]
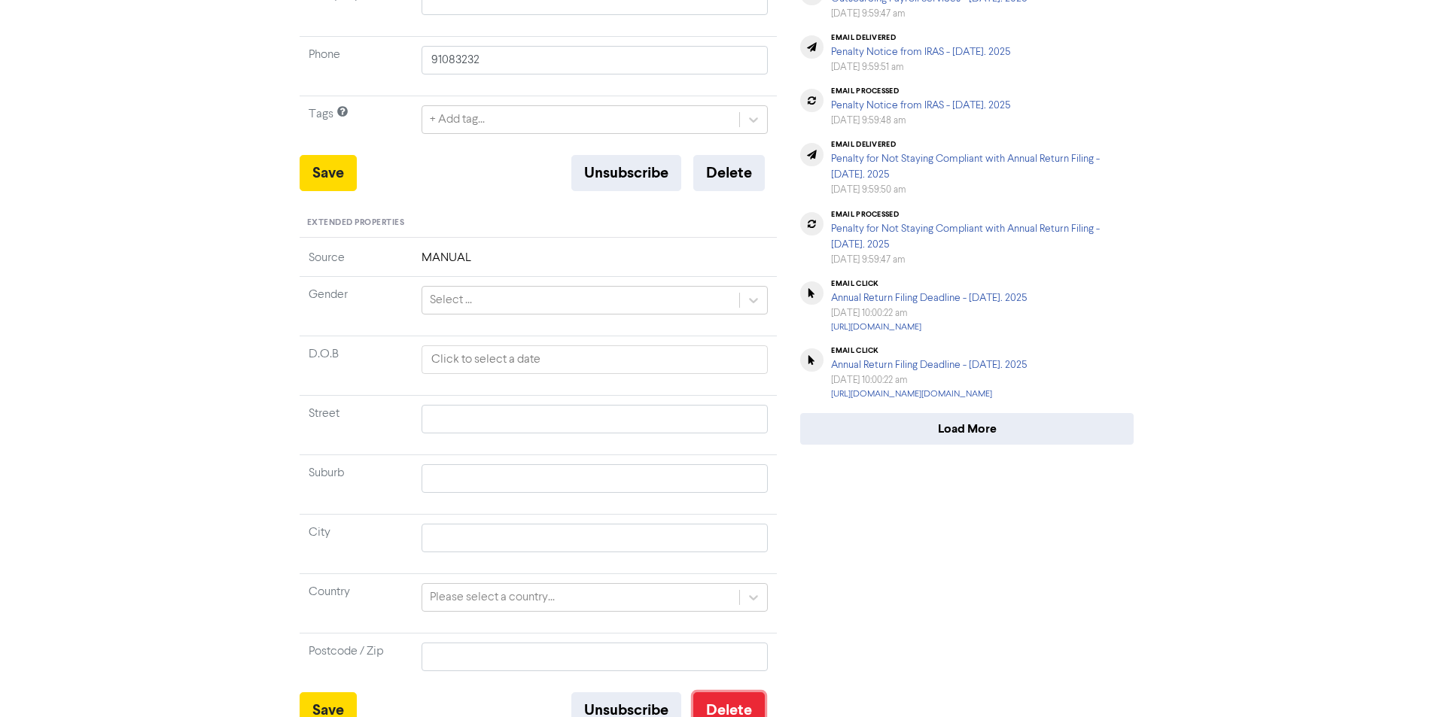
click at [751, 695] on button "Delete" at bounding box center [729, 711] width 72 height 36
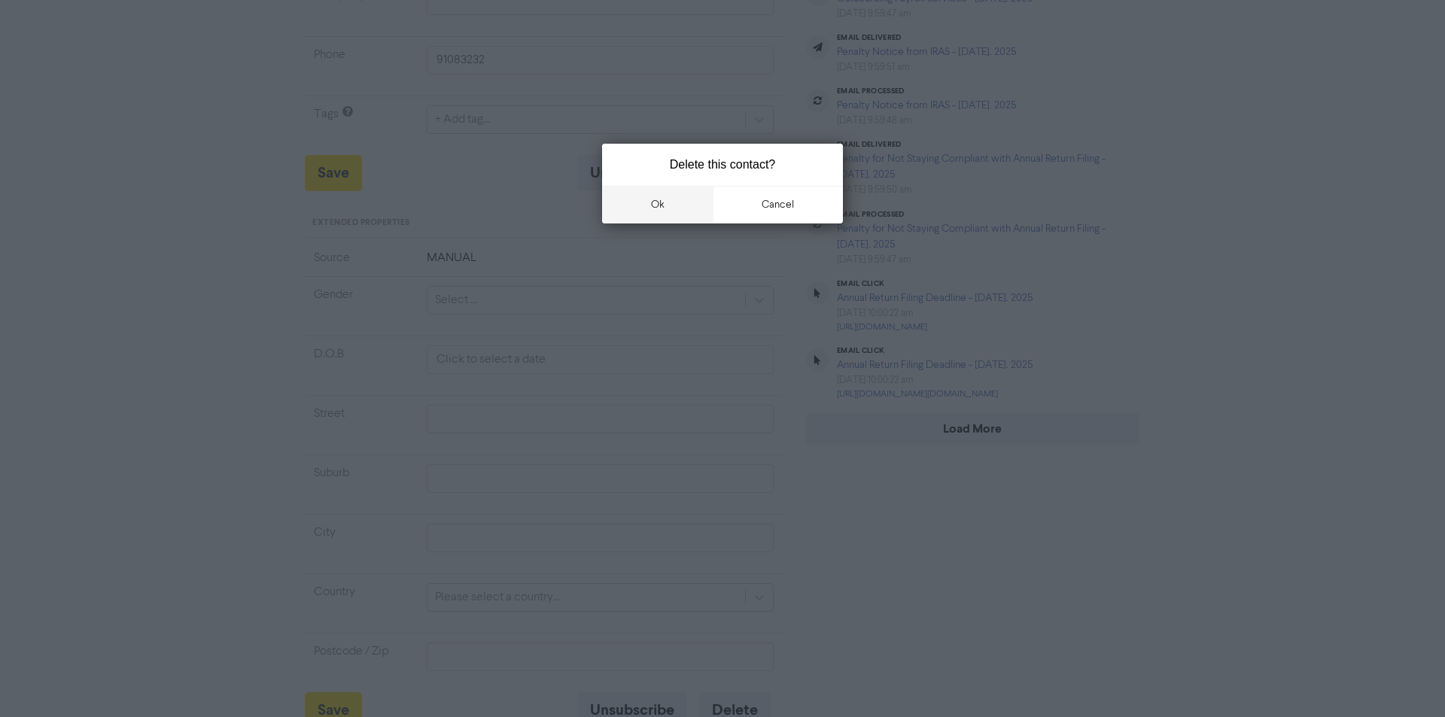
click at [659, 207] on button "ok" at bounding box center [657, 205] width 111 height 38
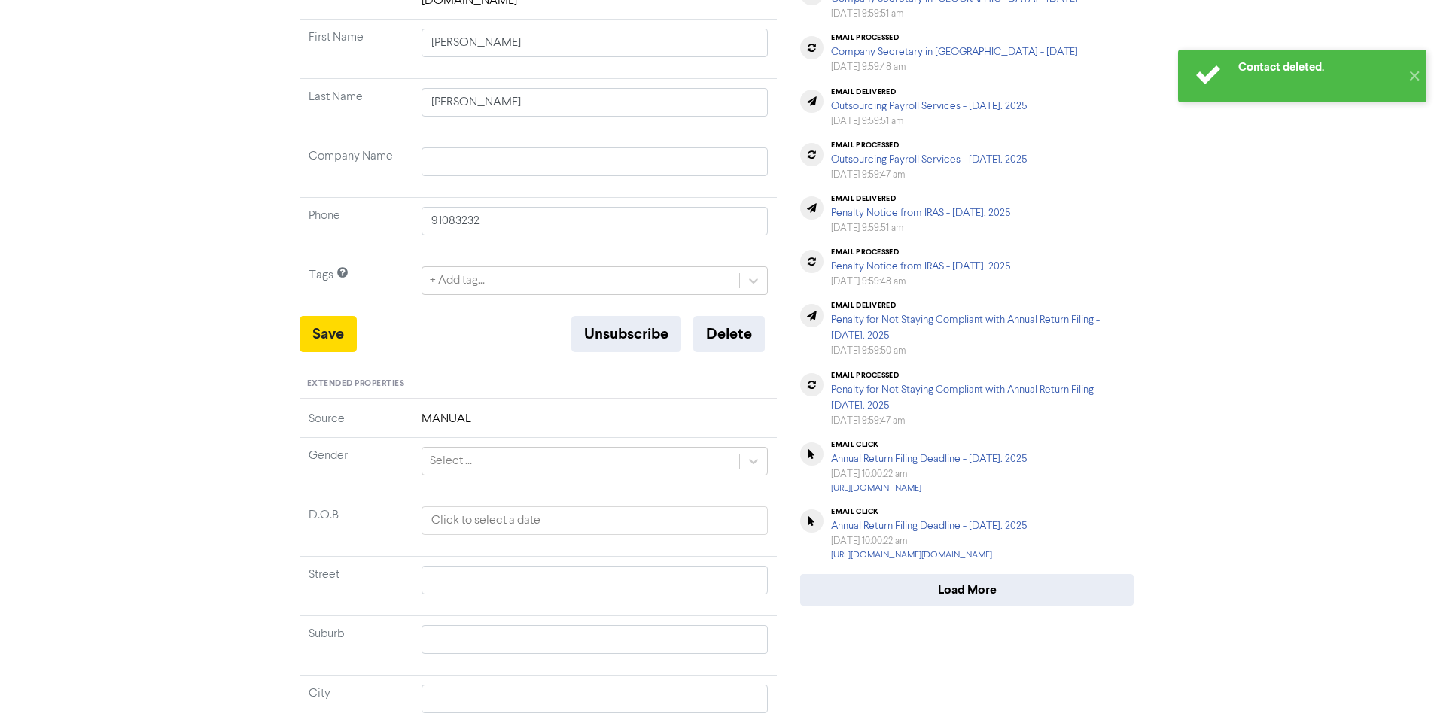
scroll to position [0, 0]
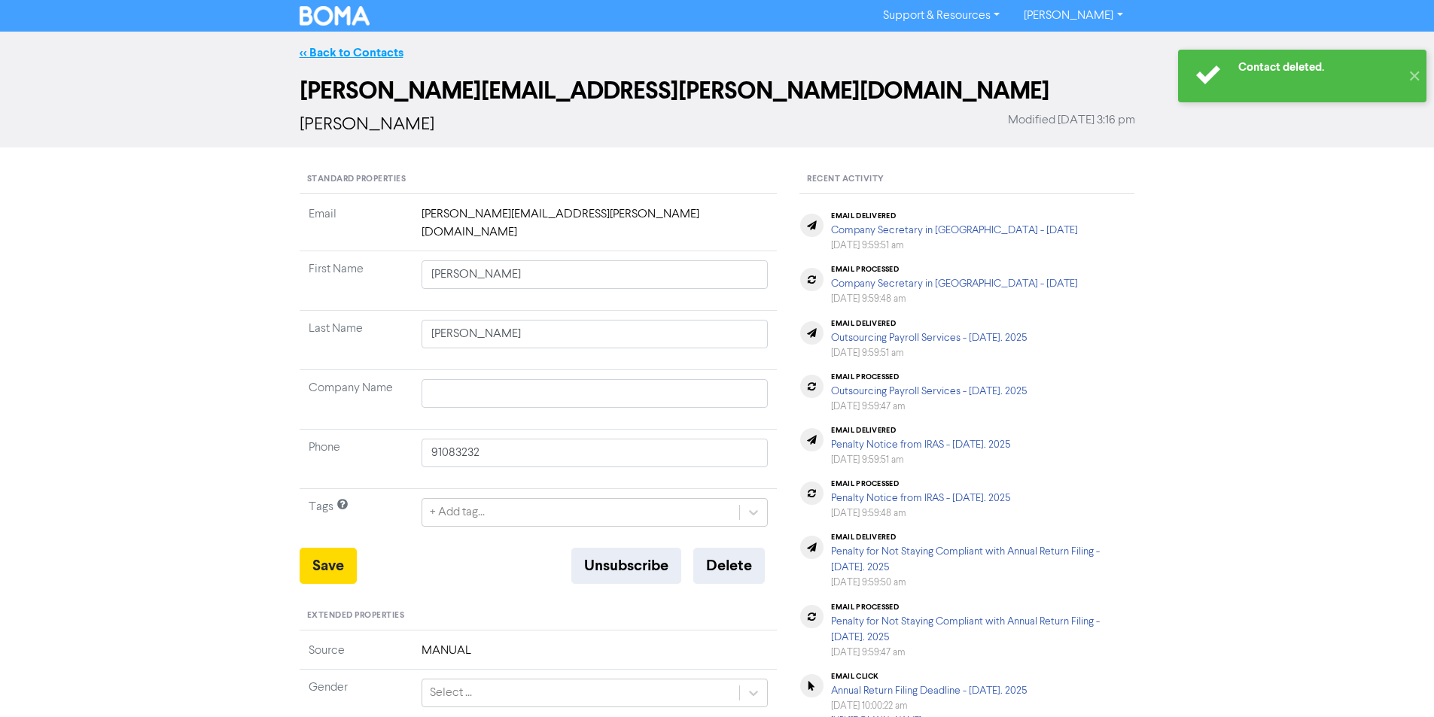
click at [382, 58] on link "<< Back to Contacts" at bounding box center [352, 52] width 104 height 15
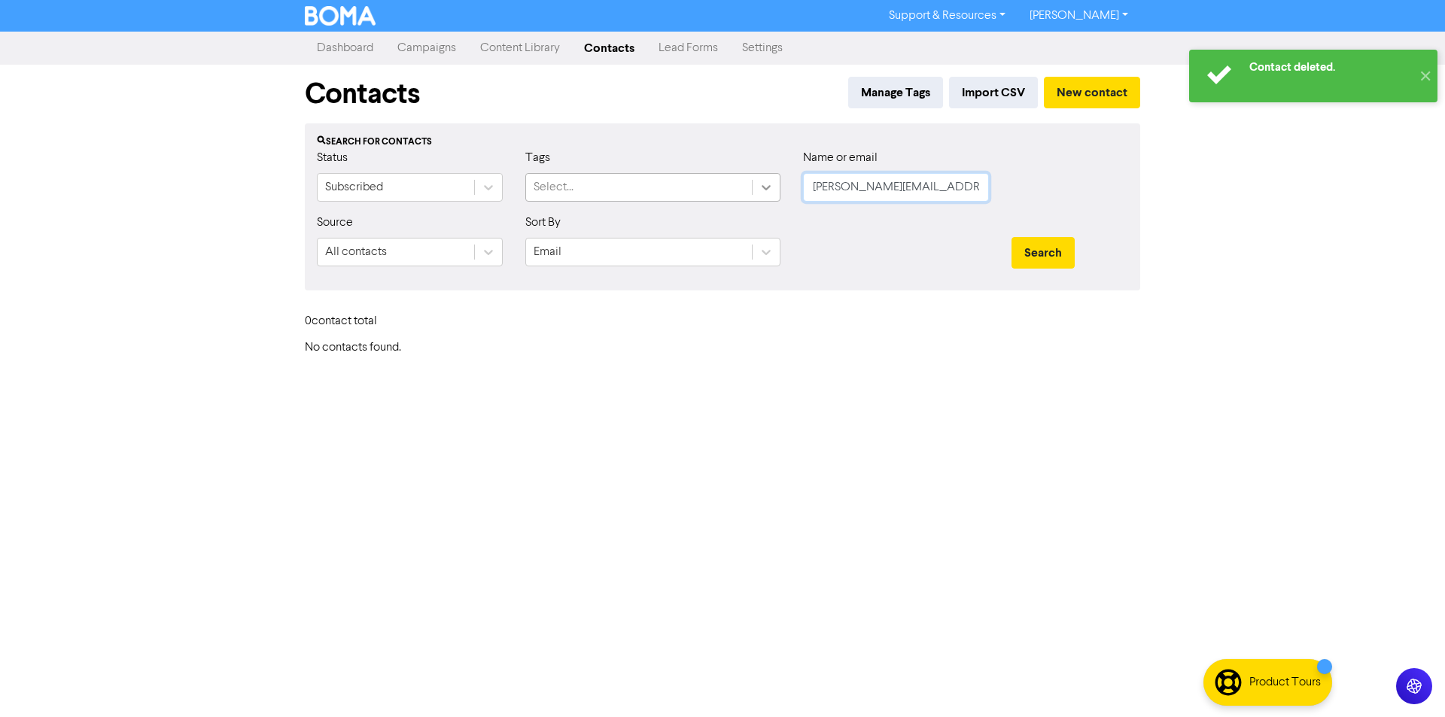
drag, startPoint x: 947, startPoint y: 187, endPoint x: 780, endPoint y: 187, distance: 167.1
click at [780, 187] on div "Status Subscribed Tags Select... Name or email [PERSON_NAME][EMAIL_ADDRESS][PER…" at bounding box center [723, 181] width 834 height 65
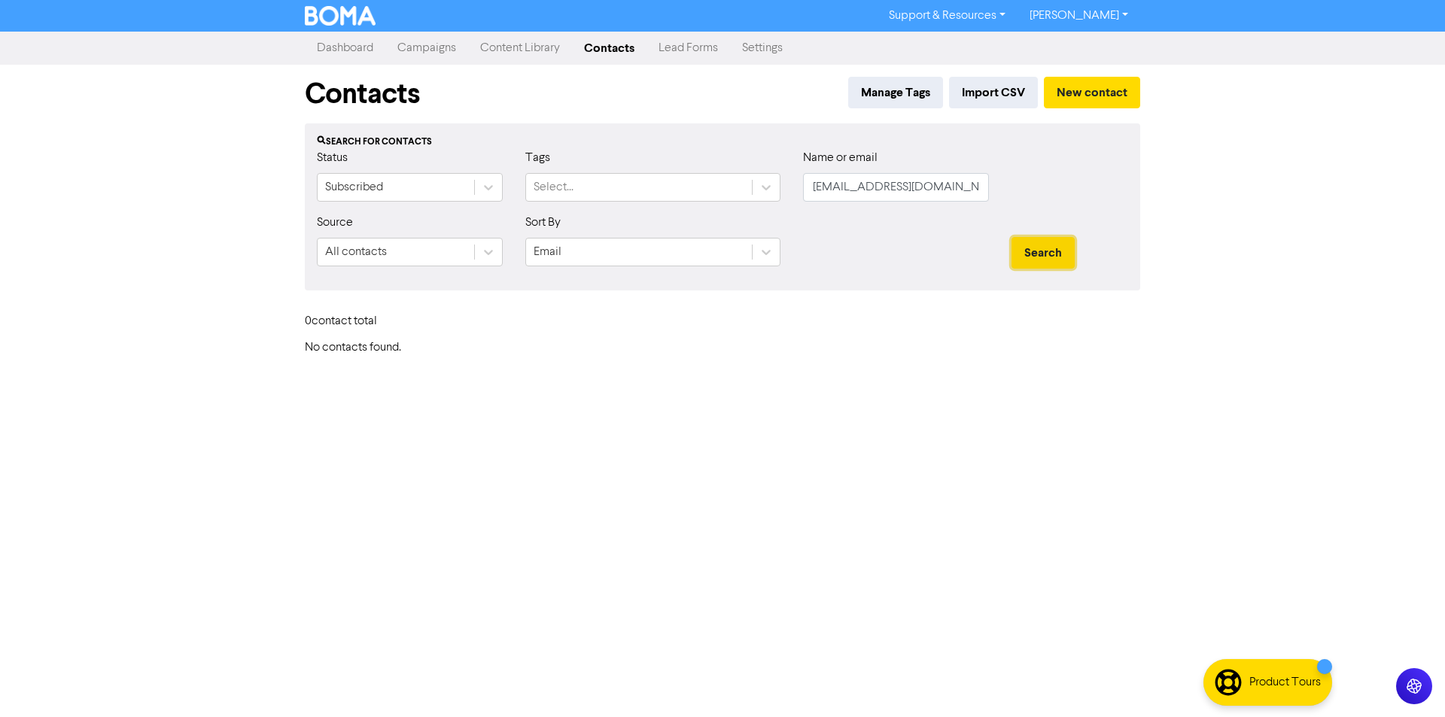
click at [1021, 254] on button "Search" at bounding box center [1043, 253] width 63 height 32
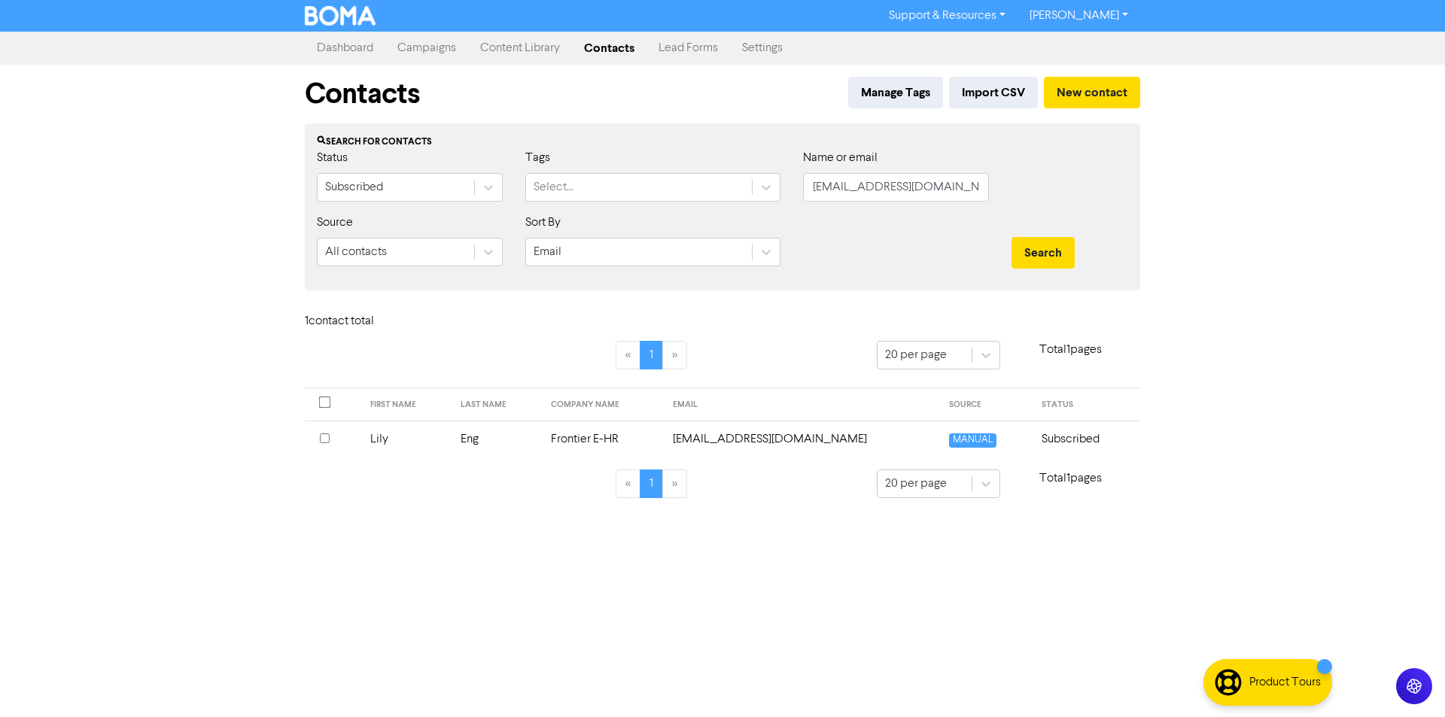
click at [617, 434] on td "Frontier E-HR" at bounding box center [603, 439] width 122 height 37
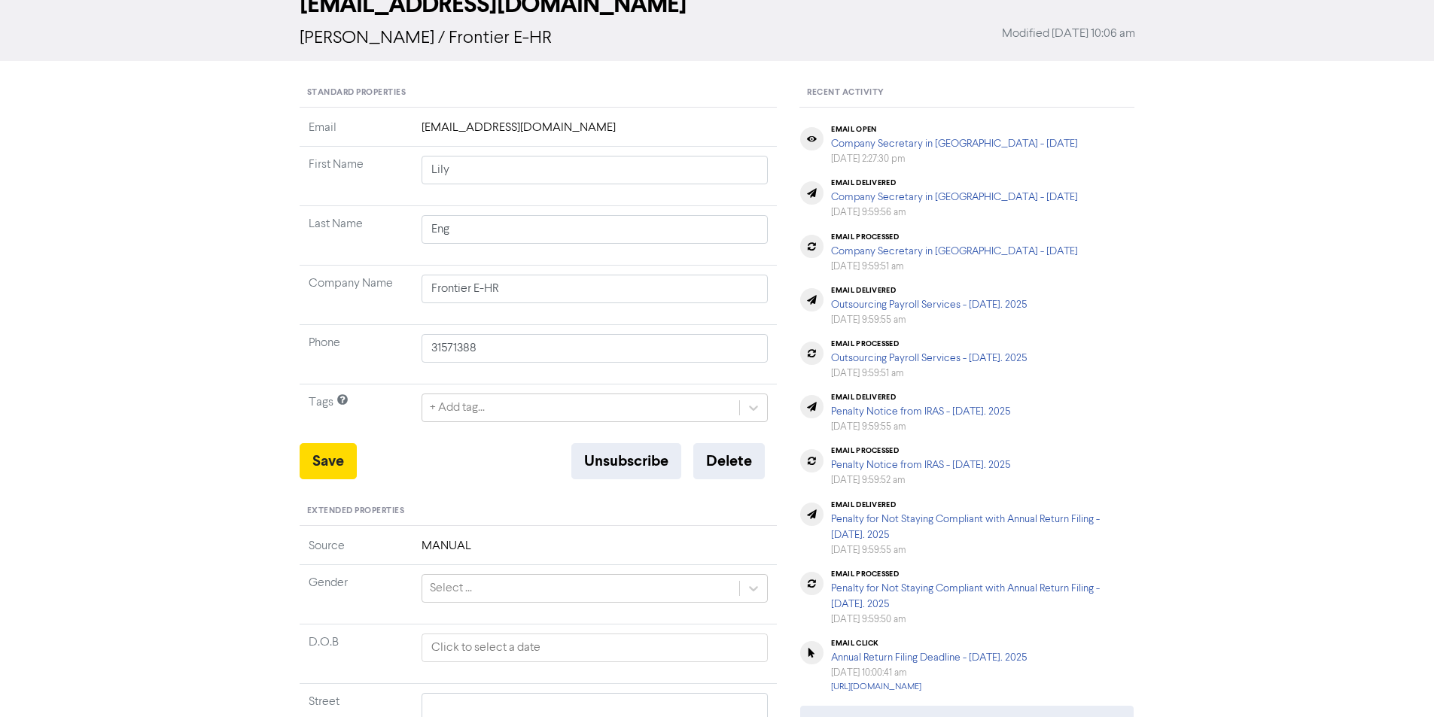
scroll to position [393, 0]
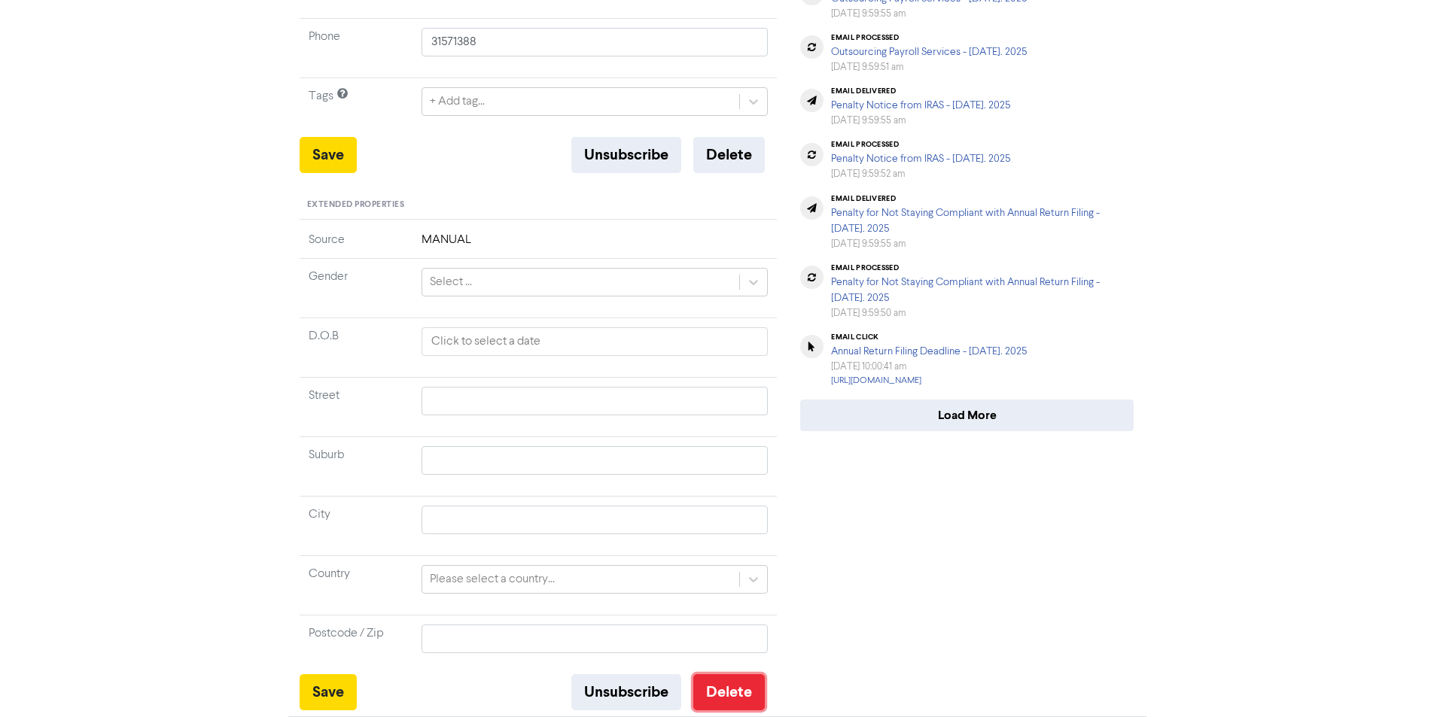
click at [714, 701] on button "Delete" at bounding box center [729, 692] width 72 height 36
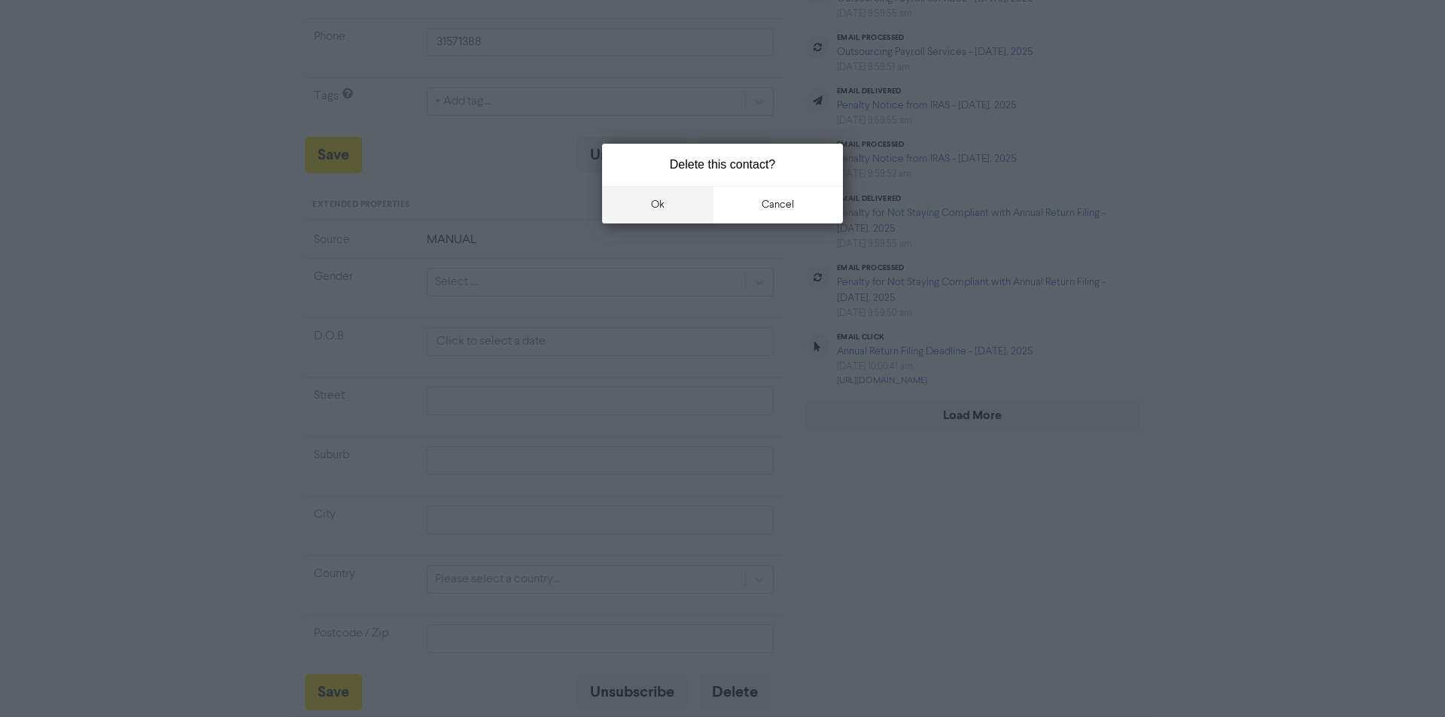
click at [664, 215] on button "ok" at bounding box center [657, 205] width 111 height 38
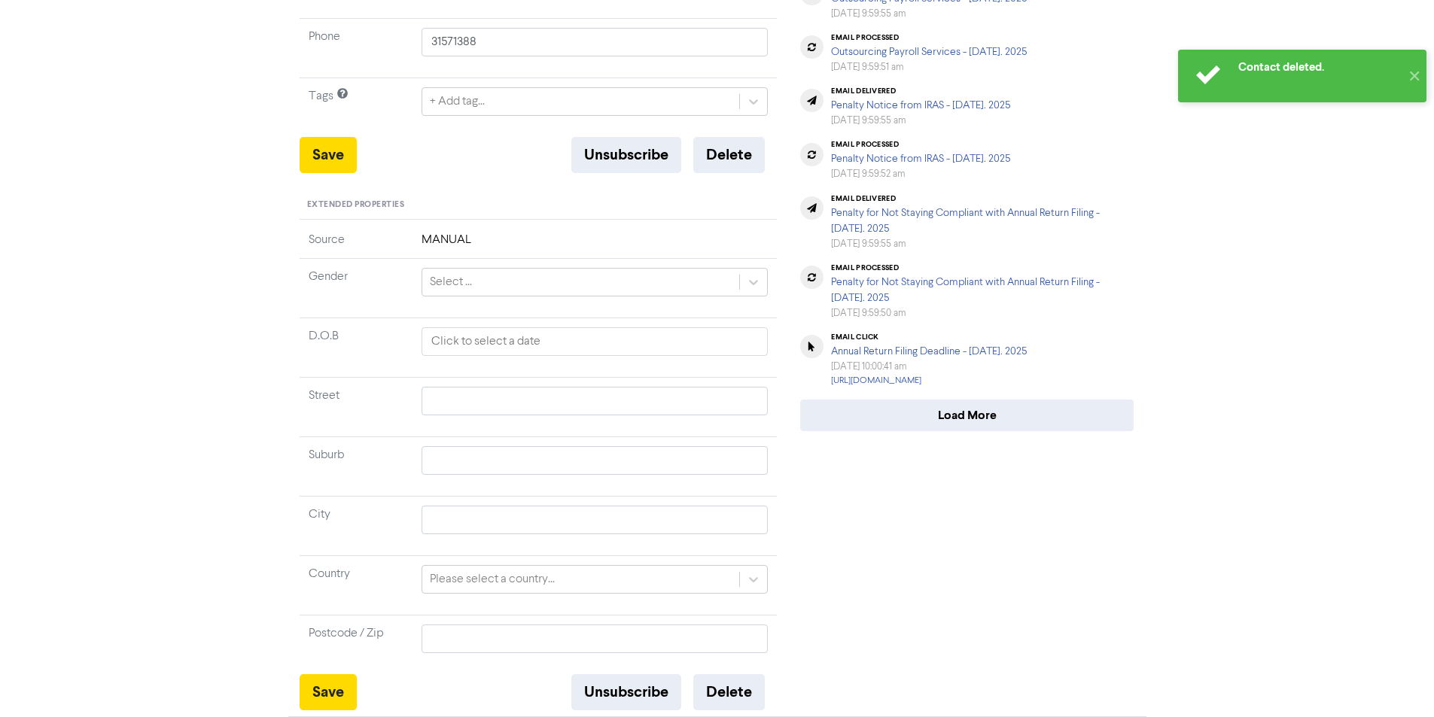
scroll to position [0, 0]
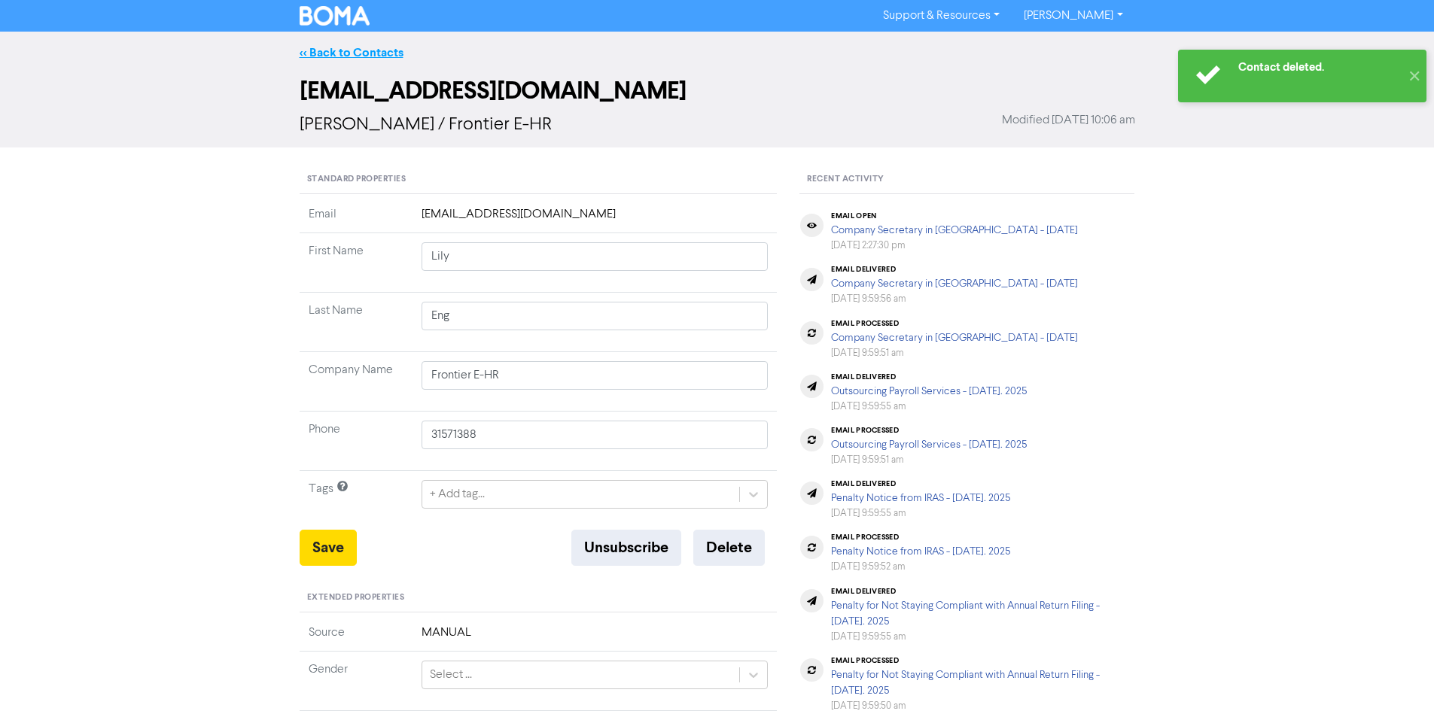
click at [373, 56] on link "<< Back to Contacts" at bounding box center [352, 52] width 104 height 15
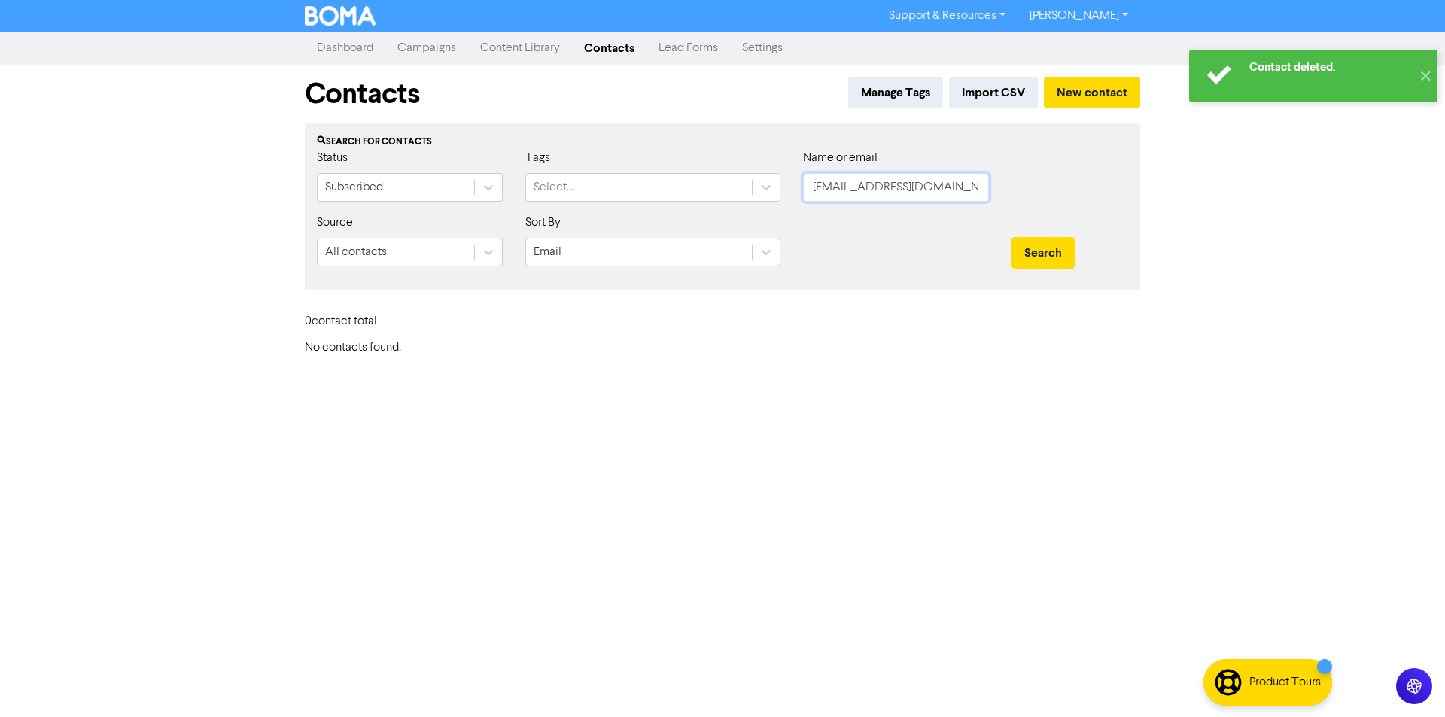
drag, startPoint x: 945, startPoint y: 188, endPoint x: 802, endPoint y: 199, distance: 142.7
click at [802, 199] on div "Name or email [PERSON_NAME][EMAIL_ADDRESS][DOMAIN_NAME]" at bounding box center [896, 181] width 209 height 65
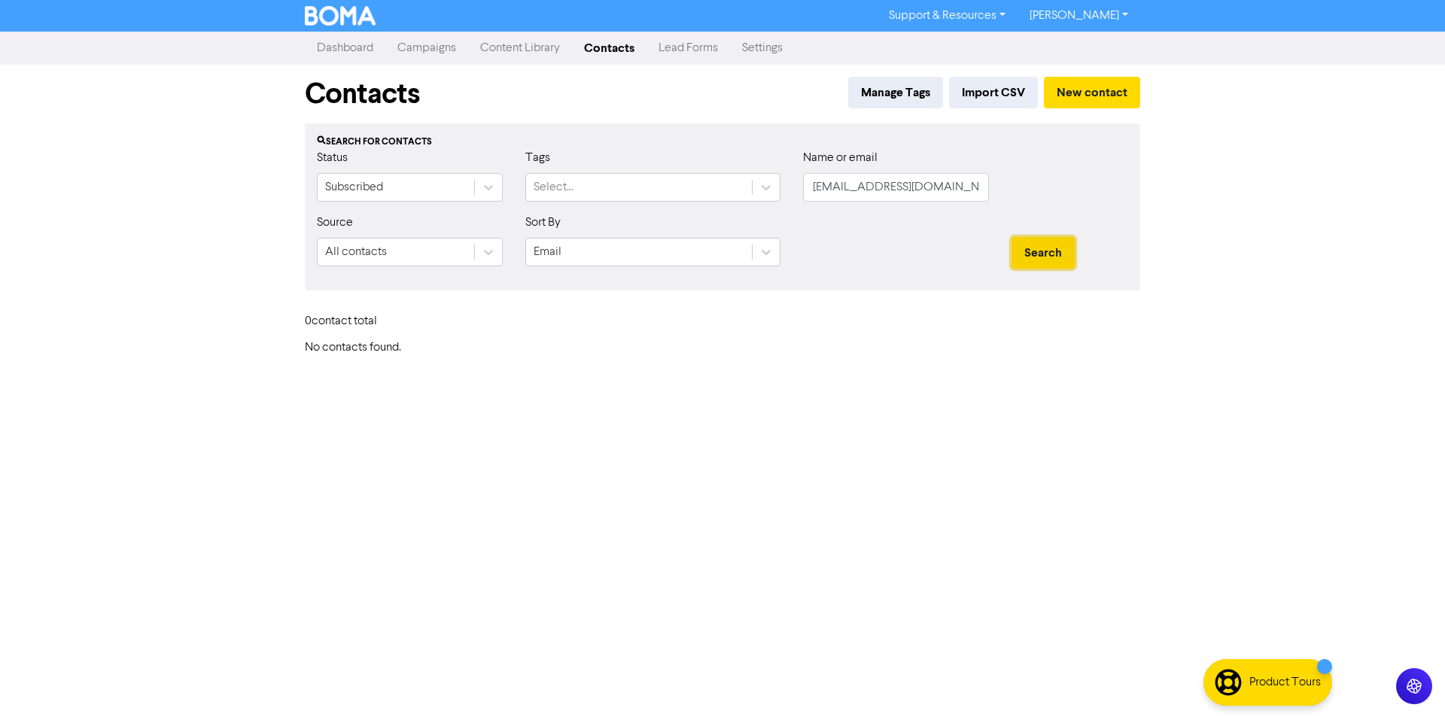
click at [1054, 250] on button "Search" at bounding box center [1043, 253] width 63 height 32
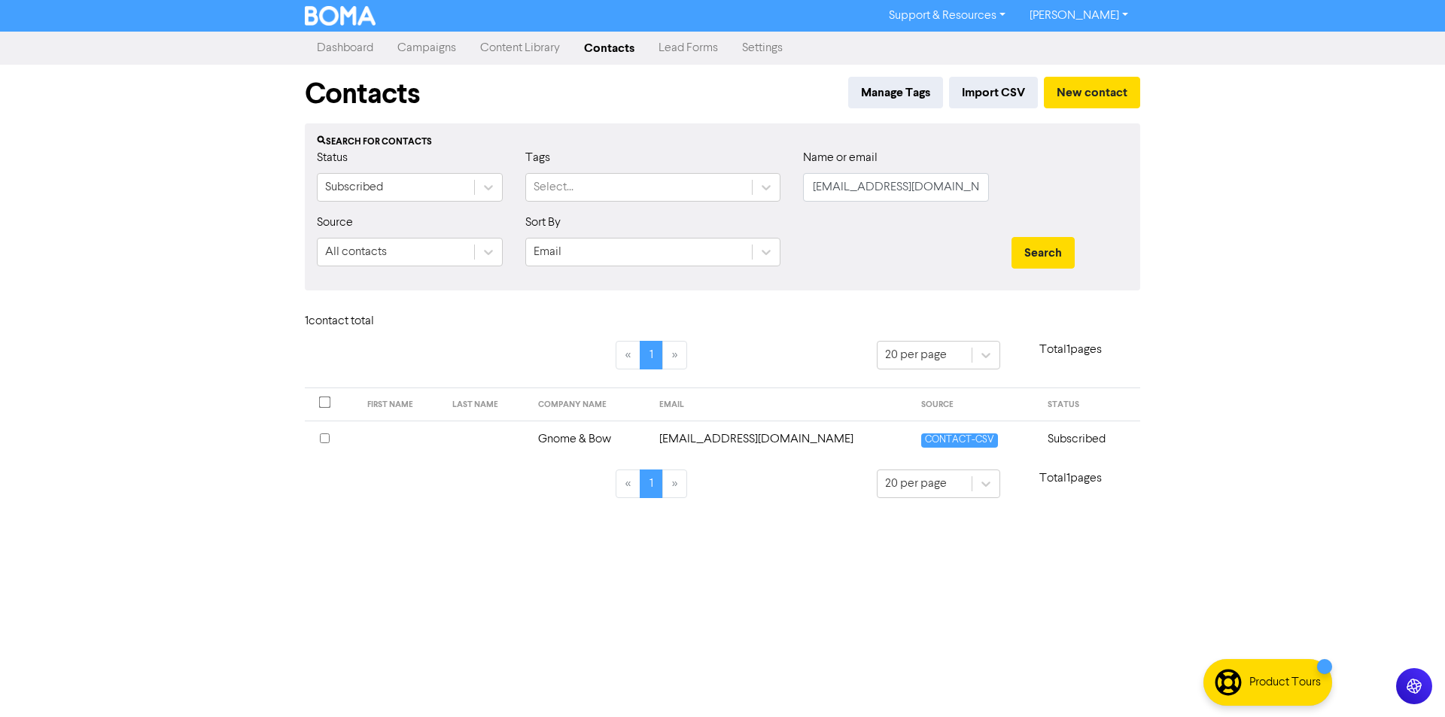
click at [576, 442] on td "Gnome & Bow" at bounding box center [590, 439] width 122 height 37
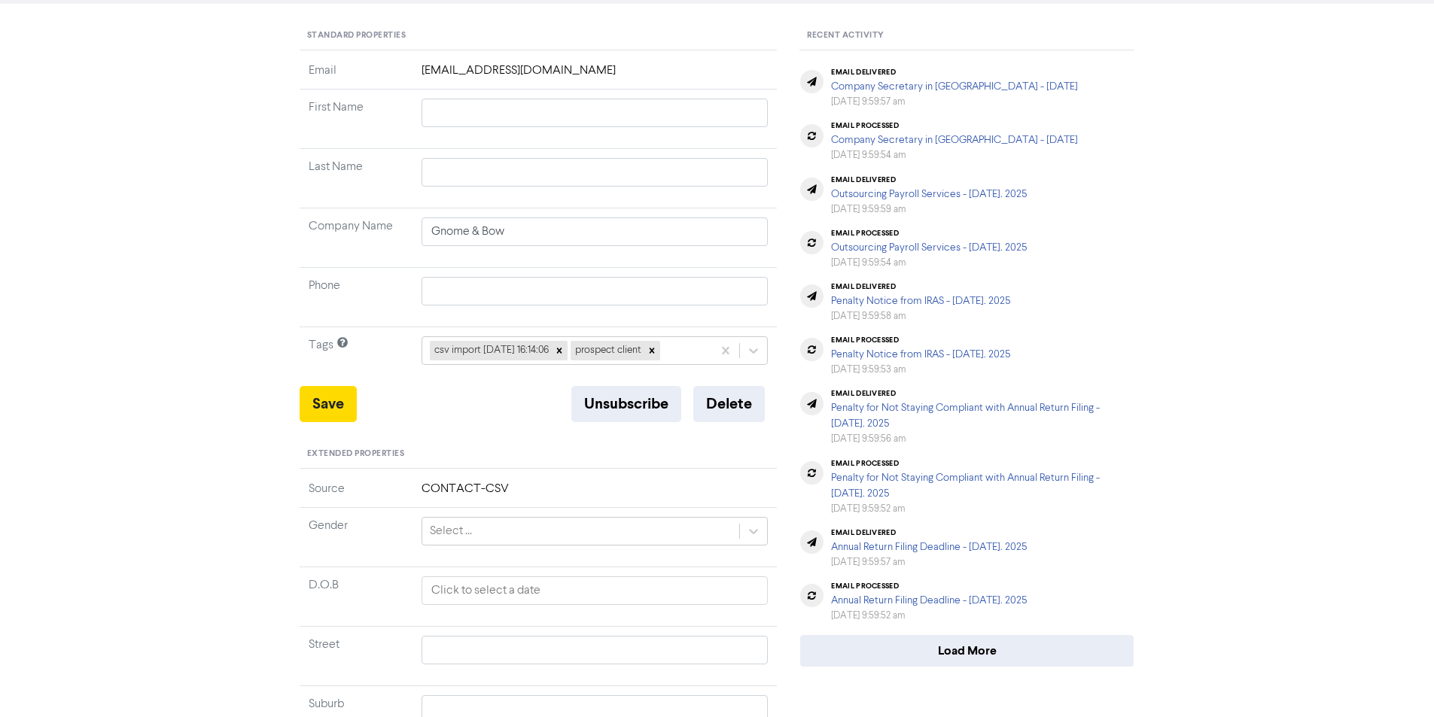
scroll to position [393, 0]
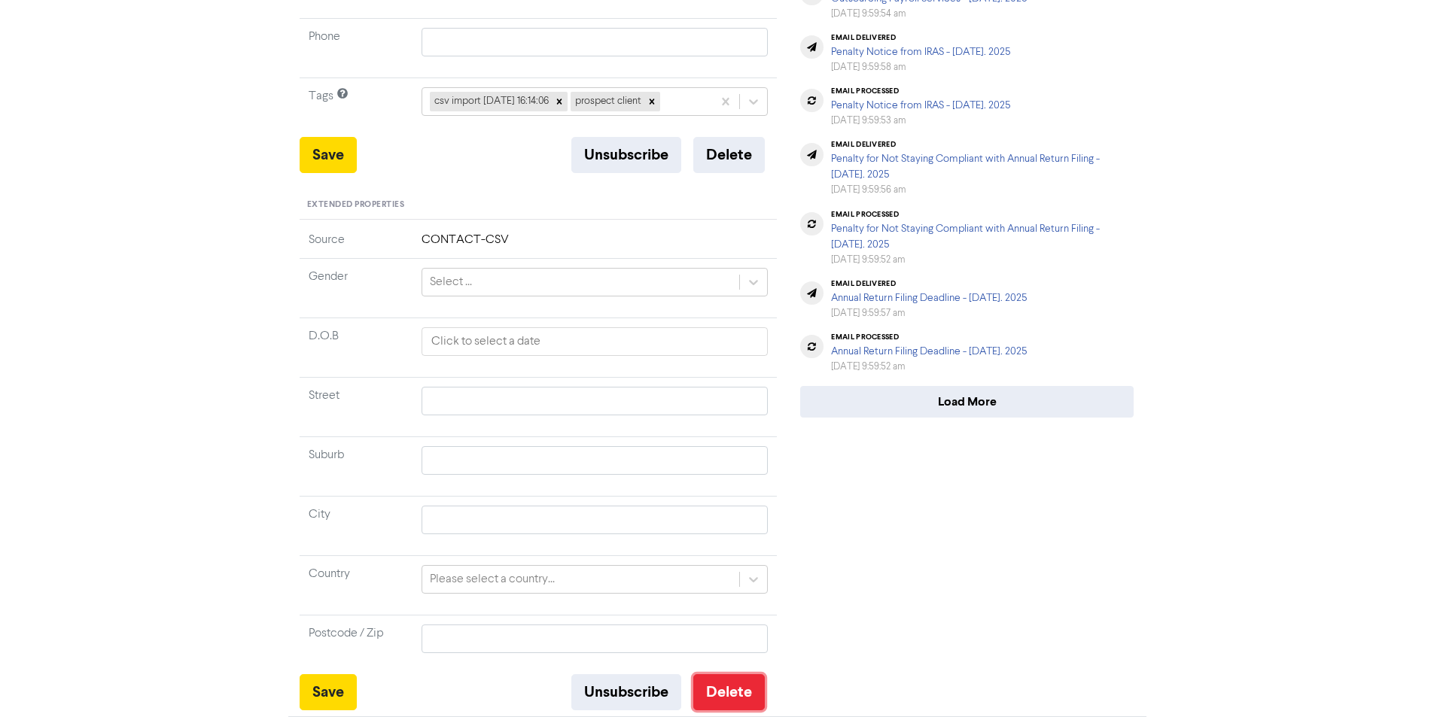
click at [719, 698] on button "Delete" at bounding box center [729, 692] width 72 height 36
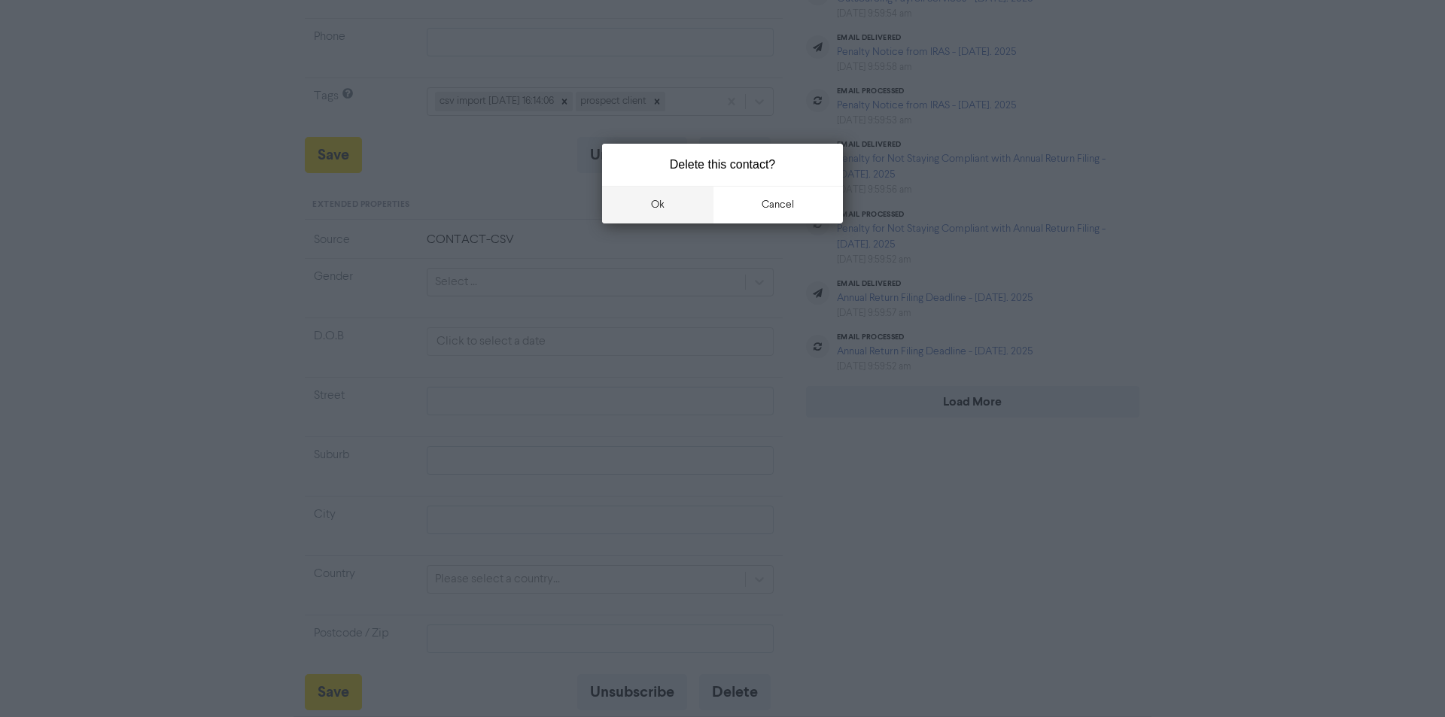
click at [638, 204] on button "ok" at bounding box center [657, 205] width 111 height 38
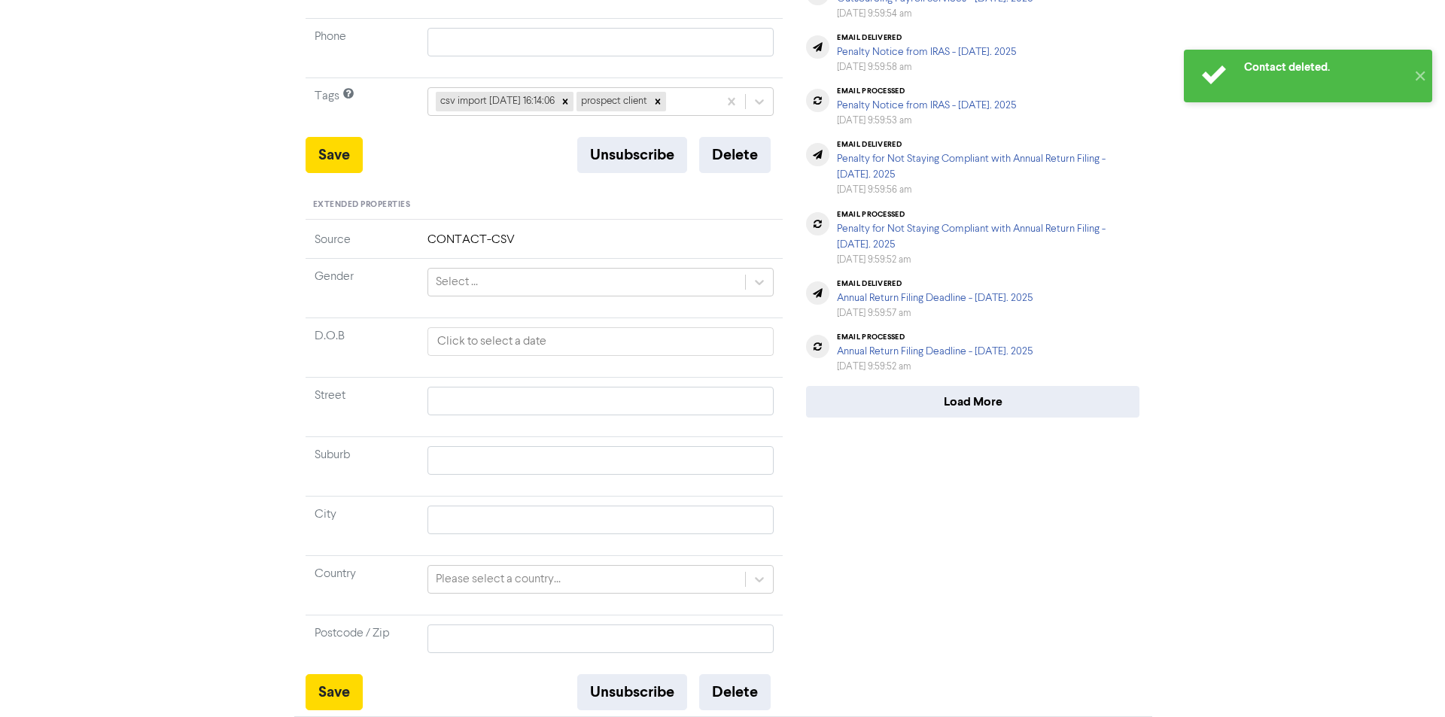
scroll to position [0, 0]
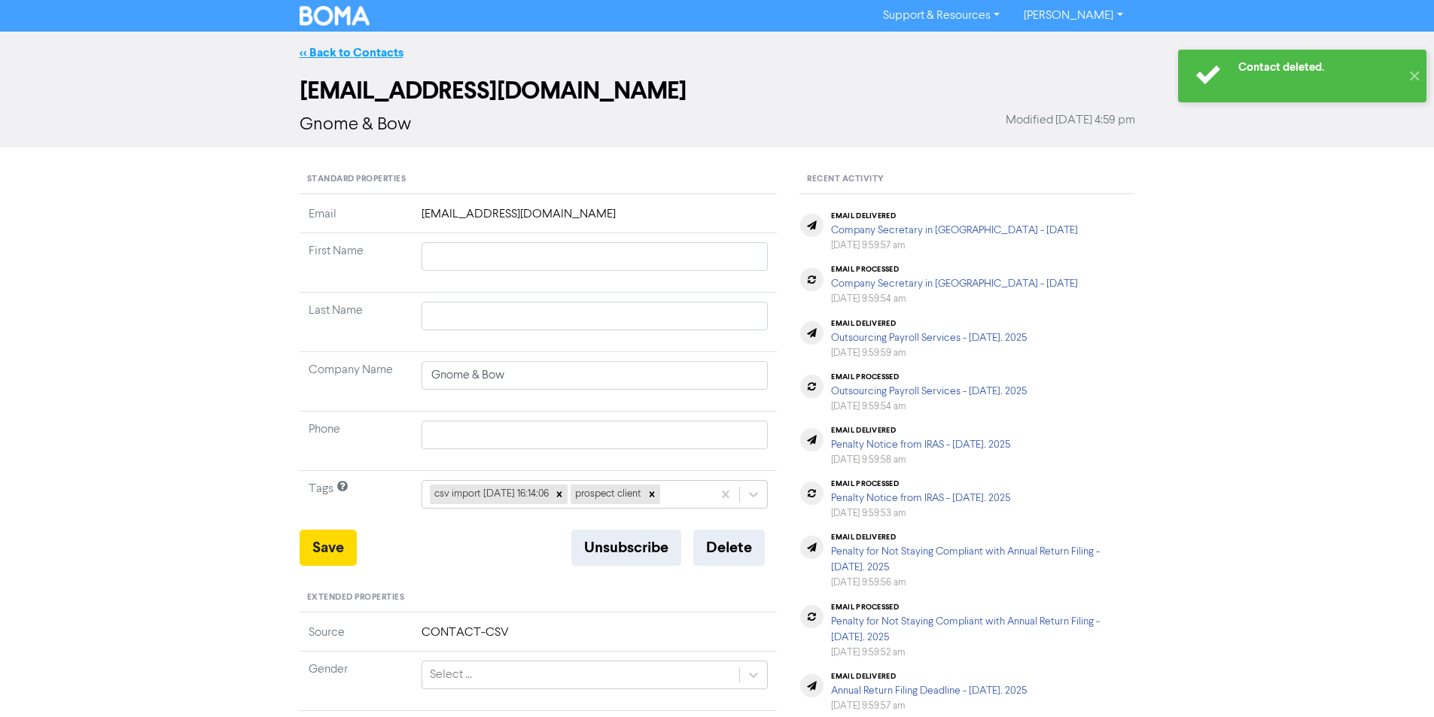
click at [336, 53] on link "<< Back to Contacts" at bounding box center [352, 52] width 104 height 15
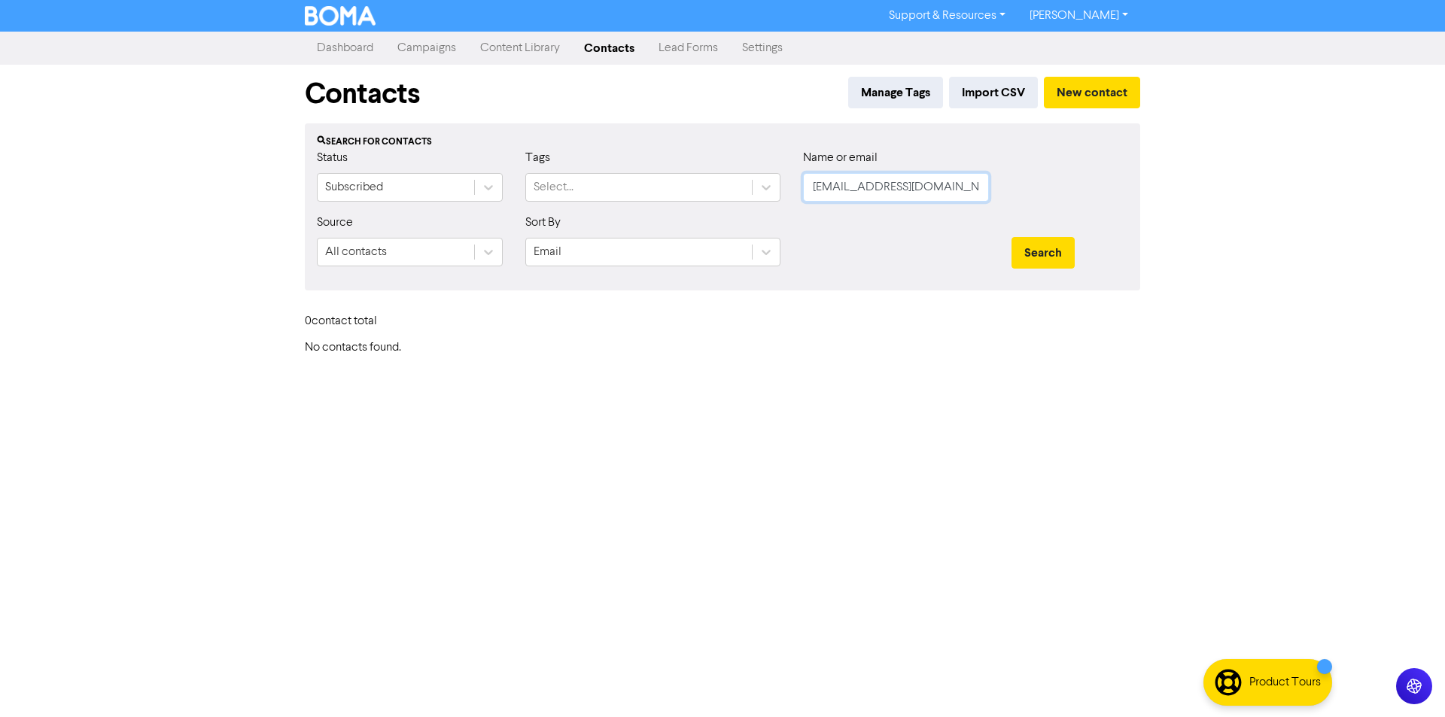
drag, startPoint x: 967, startPoint y: 190, endPoint x: 812, endPoint y: 193, distance: 155.1
click at [812, 193] on input "[EMAIL_ADDRESS][DOMAIN_NAME]" at bounding box center [896, 187] width 186 height 29
click at [1055, 248] on button "Search" at bounding box center [1043, 253] width 63 height 32
drag, startPoint x: 967, startPoint y: 188, endPoint x: 791, endPoint y: 199, distance: 175.7
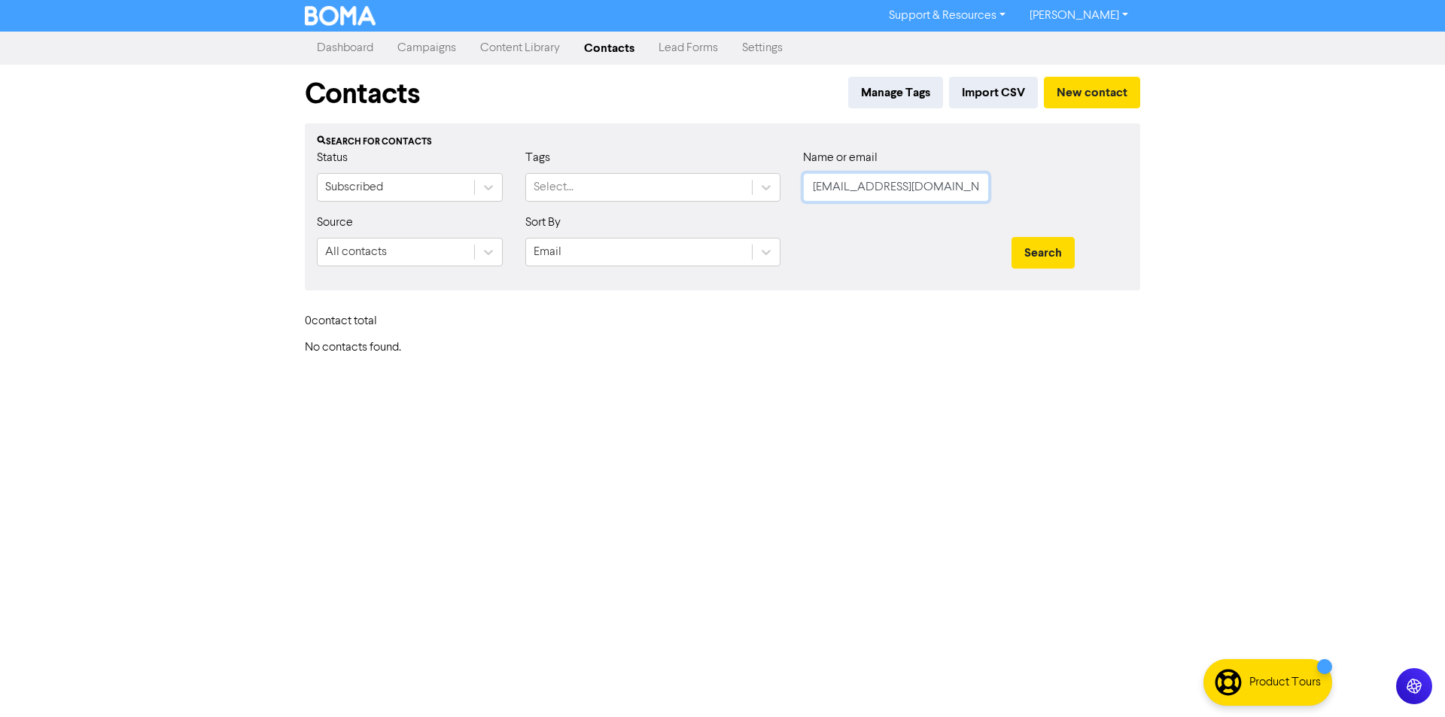
click at [791, 199] on div "Status Subscribed Tags Select... Name or email [EMAIL_ADDRESS][DOMAIN_NAME]" at bounding box center [723, 181] width 834 height 65
click at [1058, 257] on button "Search" at bounding box center [1043, 253] width 63 height 32
click at [1052, 253] on button "Search" at bounding box center [1043, 253] width 63 height 32
drag, startPoint x: 958, startPoint y: 189, endPoint x: 767, endPoint y: 175, distance: 191.7
click at [767, 175] on div "Status Subscribed Tags Select... Name or email [PERSON_NAME][EMAIL_ADDRESS][PER…" at bounding box center [723, 181] width 834 height 65
